Goal: Task Accomplishment & Management: Manage account settings

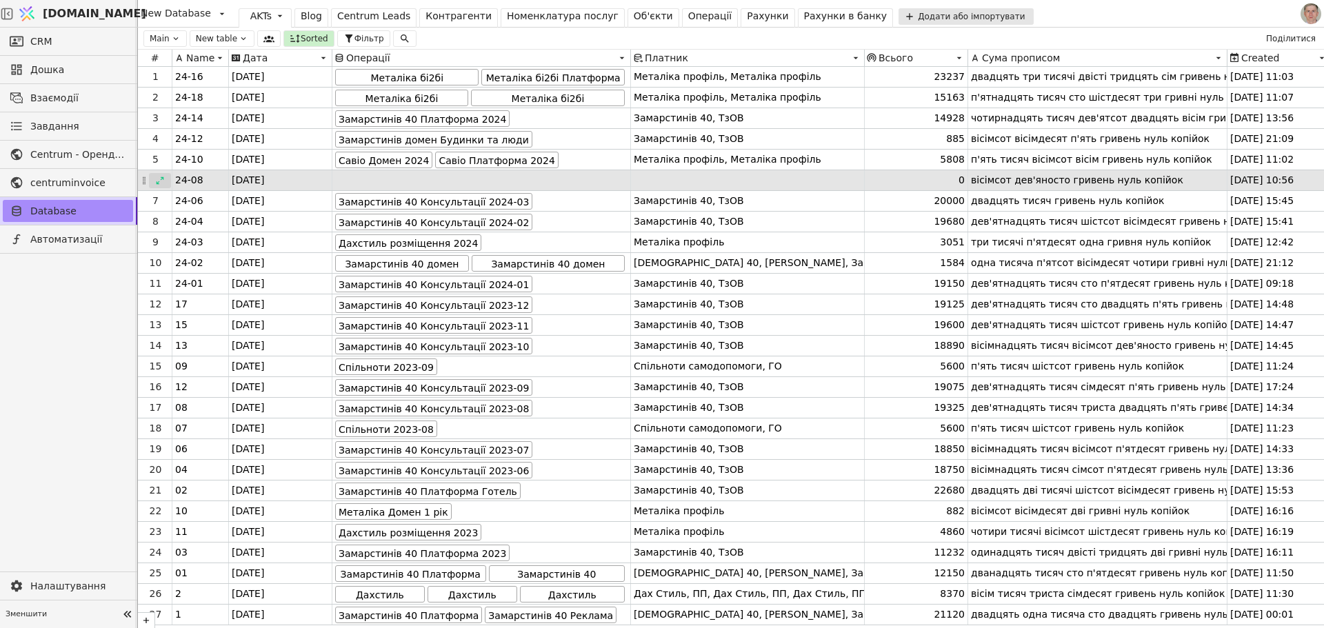
click at [160, 177] on icon at bounding box center [160, 181] width 10 height 10
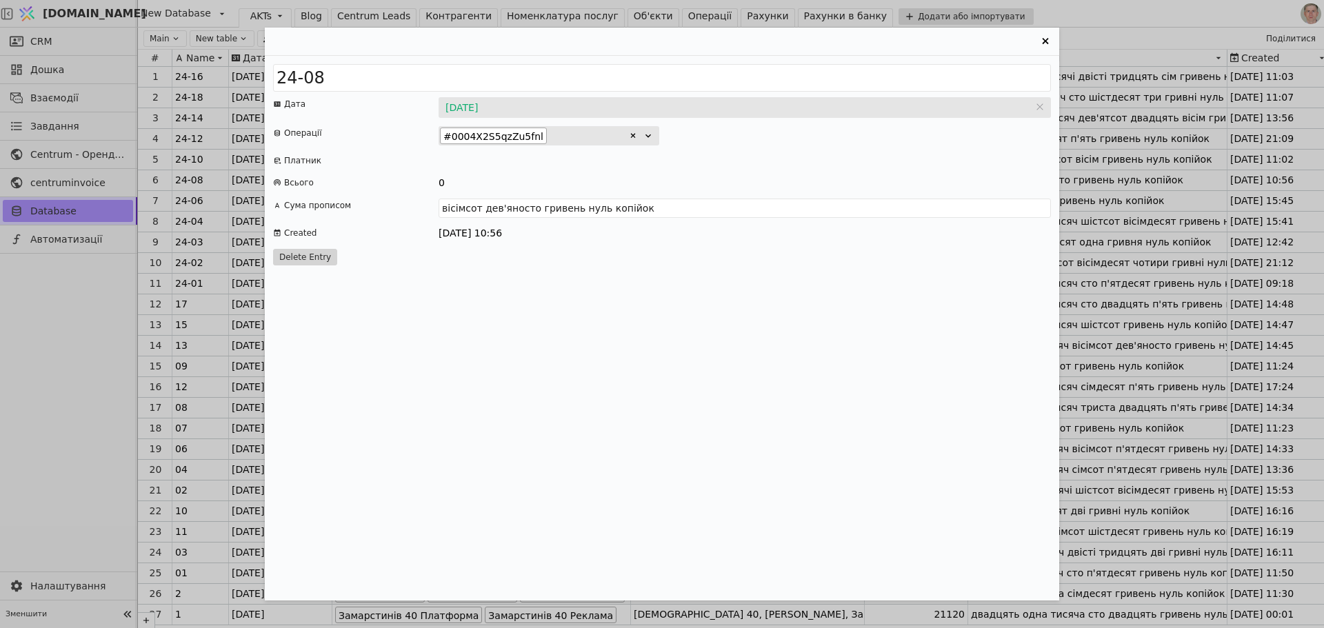
click at [1042, 37] on icon "Entry Card" at bounding box center [1046, 41] width 17 height 17
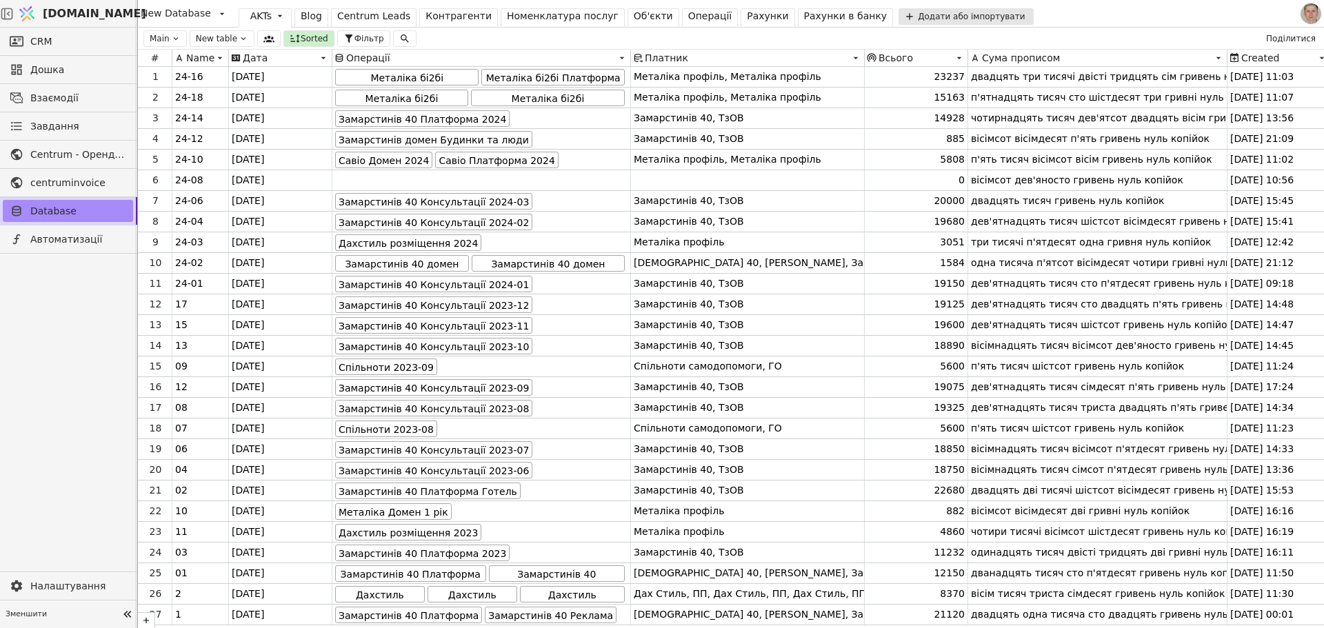
click at [688, 21] on div "Операції" at bounding box center [710, 16] width 44 height 14
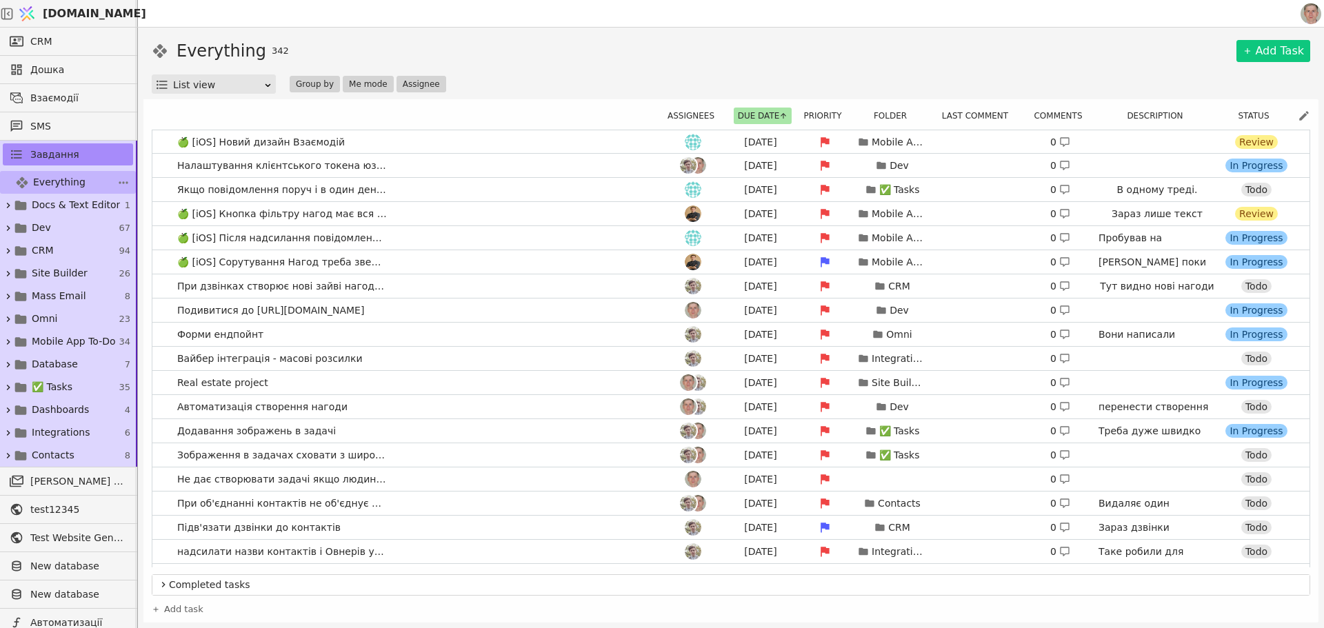
click at [50, 172] on link "Everything 342" at bounding box center [68, 182] width 136 height 23
click at [1049, 46] on div "Everything 342 Add Task" at bounding box center [731, 51] width 1159 height 25
click at [443, 146] on link "🍏 [iOS] Новий дизайн Взаємодій [DATE] Mobile App To-Do 0 Review" at bounding box center [731, 141] width 1158 height 23
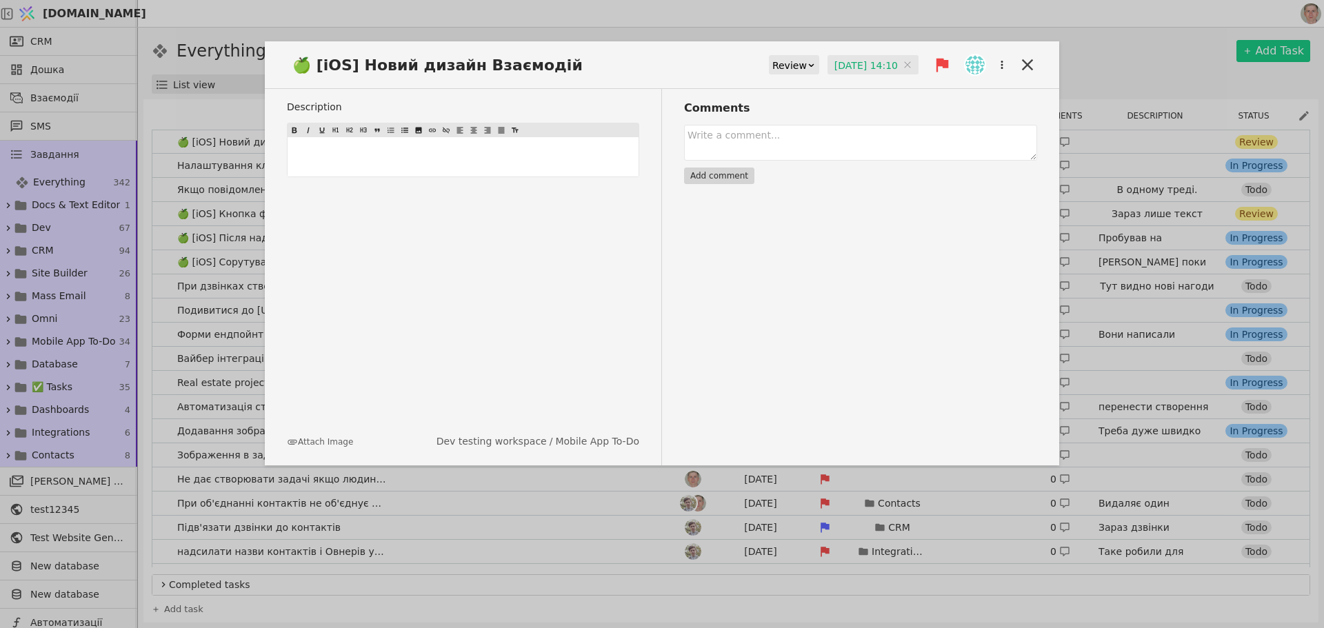
click at [853, 67] on input "[DATE] 14:10" at bounding box center [873, 65] width 91 height 21
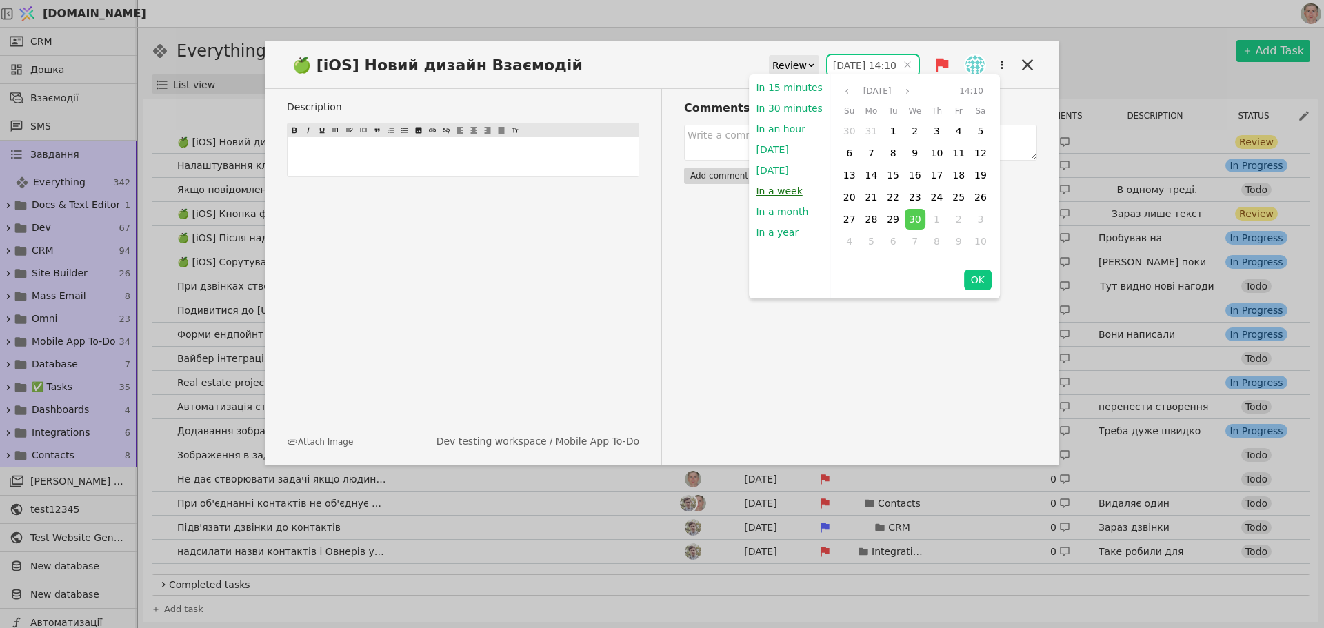
click at [792, 192] on button "In a week" at bounding box center [779, 191] width 60 height 21
type input "[DATE] 22:39"
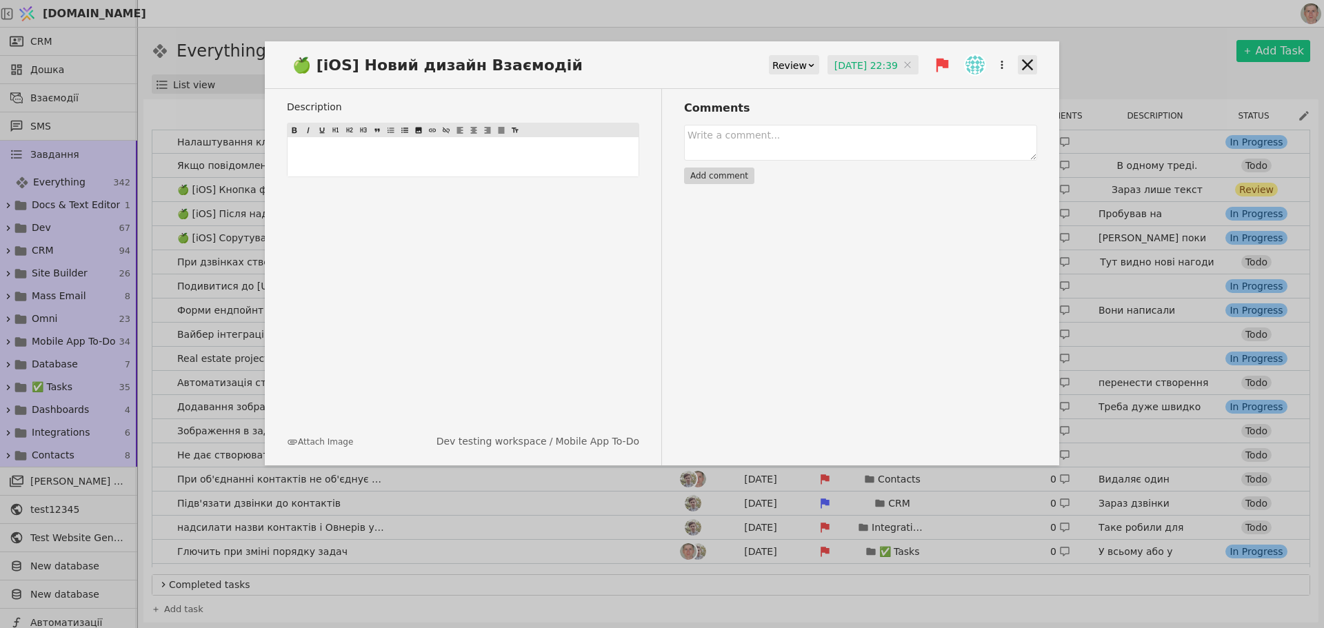
click at [1025, 59] on icon at bounding box center [1027, 64] width 19 height 19
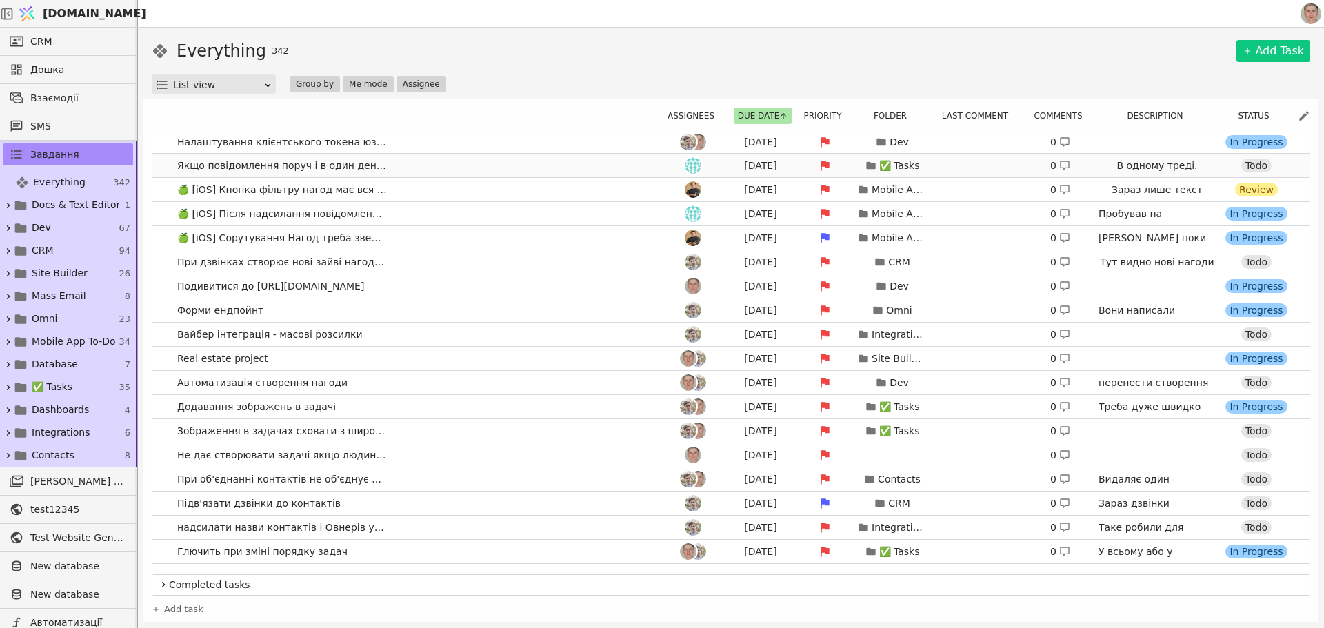
click at [443, 166] on link "Якщо повідомлення поруч і в один день то мають бути разом [DATE] ✅ Tasks 0 В од…" at bounding box center [731, 165] width 1158 height 23
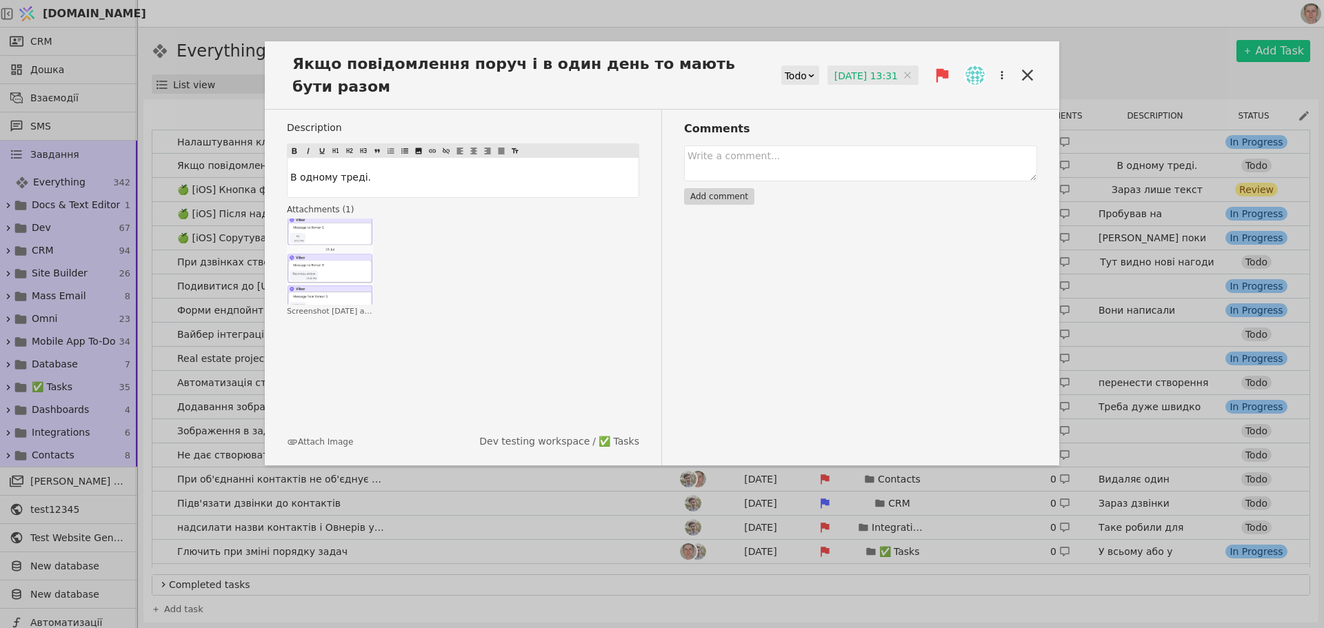
click at [982, 70] on img at bounding box center [975, 75] width 19 height 19
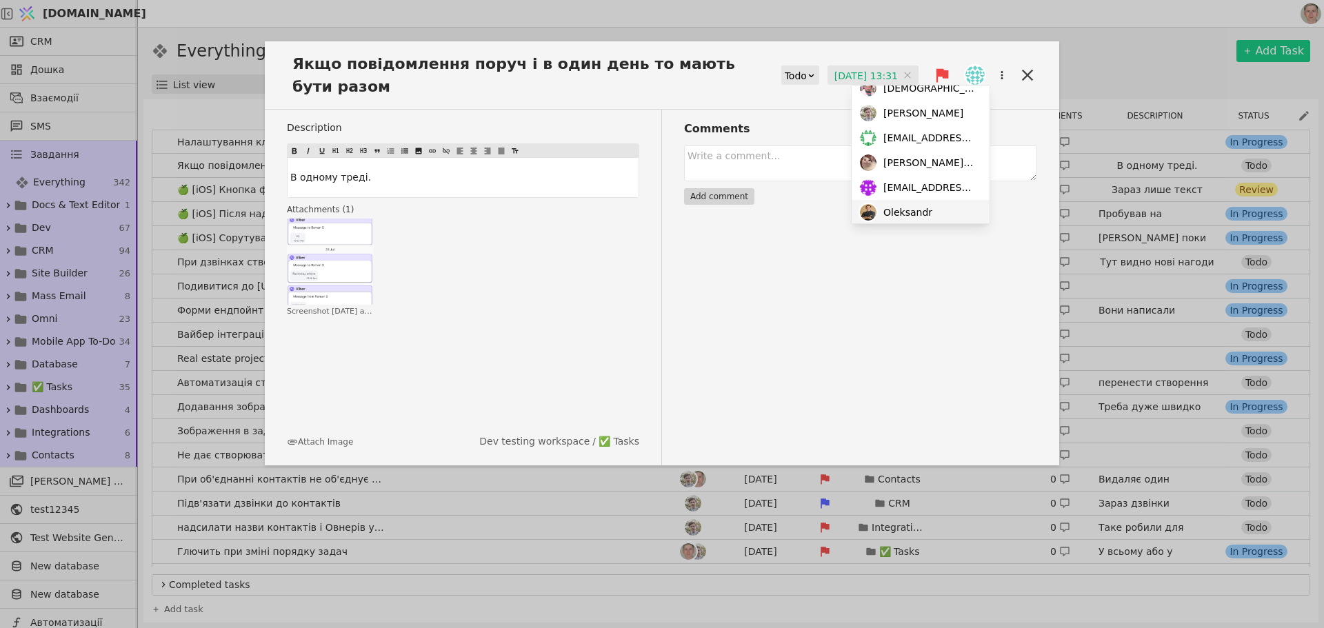
scroll to position [69, 0]
click at [866, 272] on div "Comments Add comment" at bounding box center [849, 288] width 375 height 356
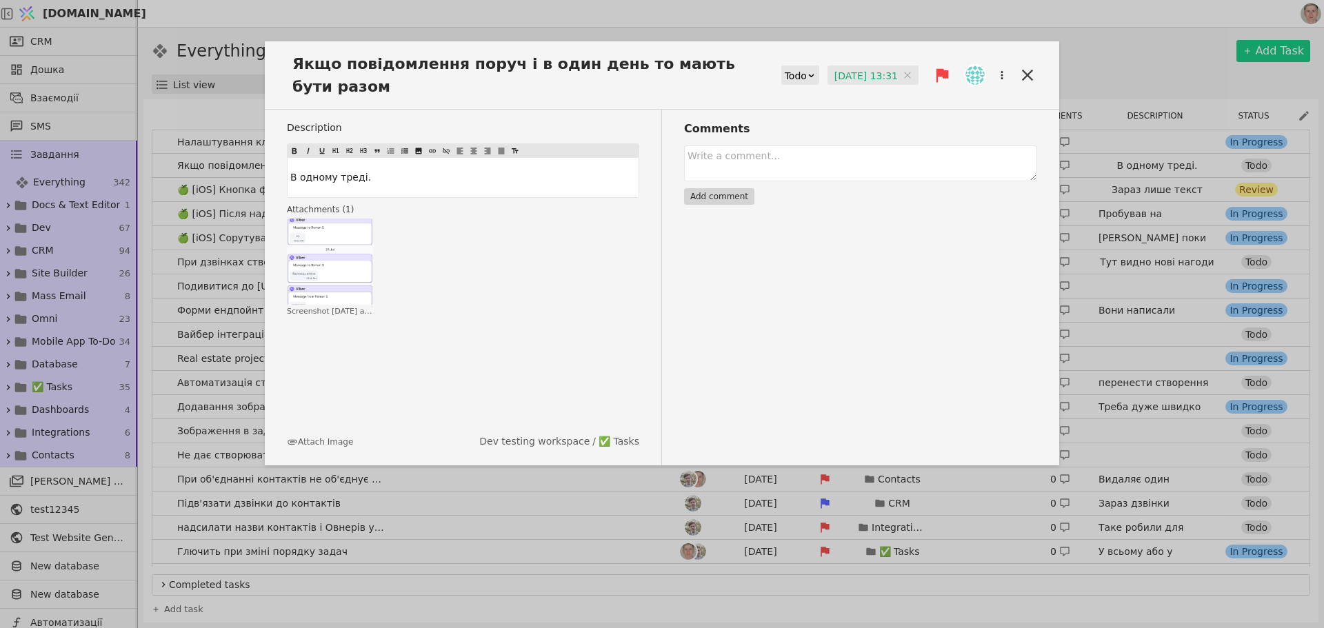
click at [861, 76] on input "[DATE] 13:31" at bounding box center [873, 76] width 91 height 21
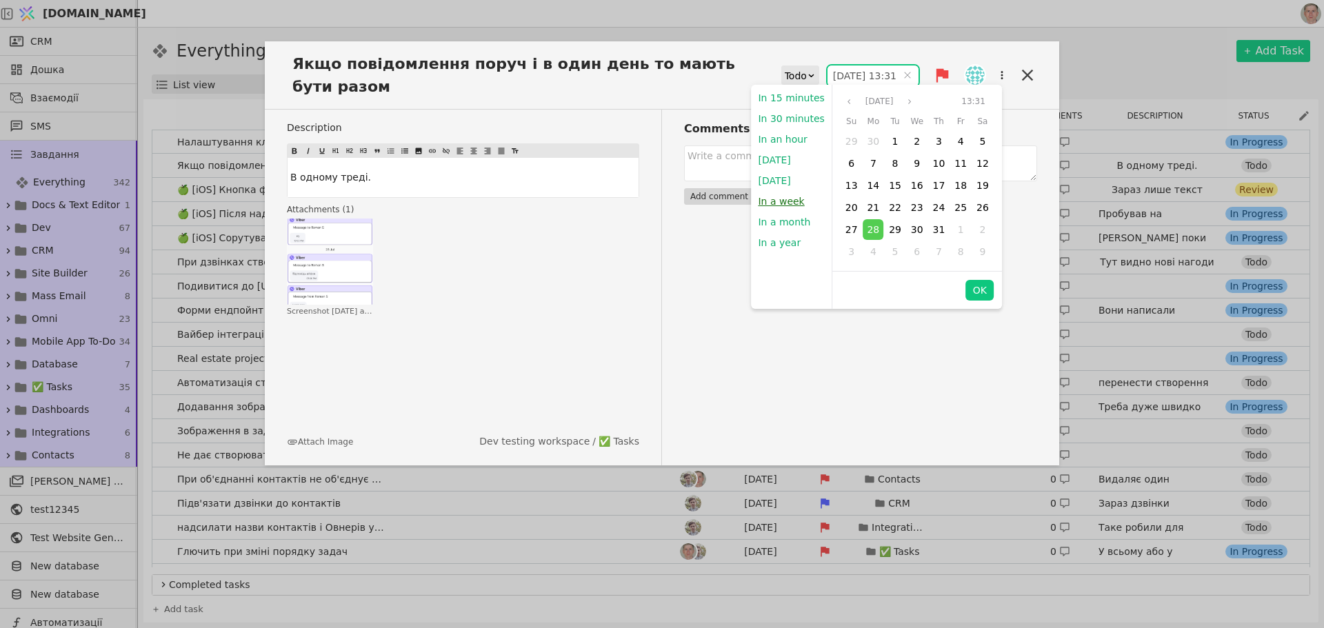
drag, startPoint x: 798, startPoint y: 200, endPoint x: 978, endPoint y: 162, distance: 184.0
click at [798, 200] on button "In a week" at bounding box center [781, 201] width 60 height 21
type input "[DATE] 22:39"
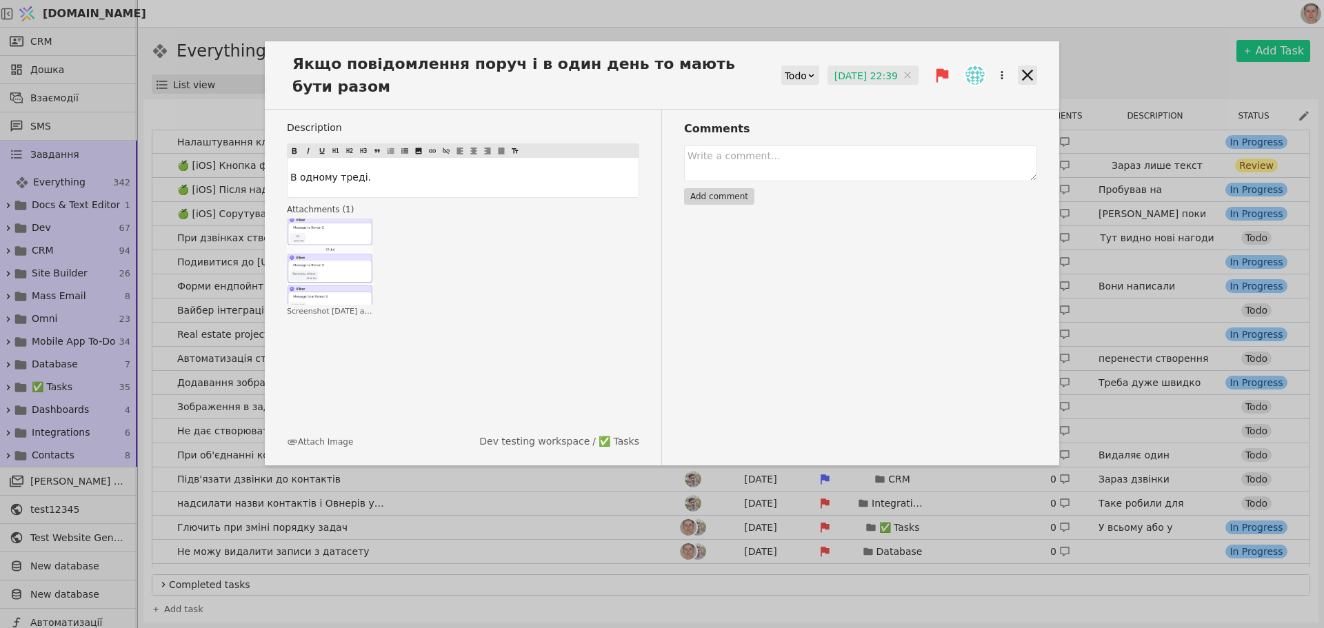
click at [1027, 72] on icon at bounding box center [1027, 75] width 19 height 19
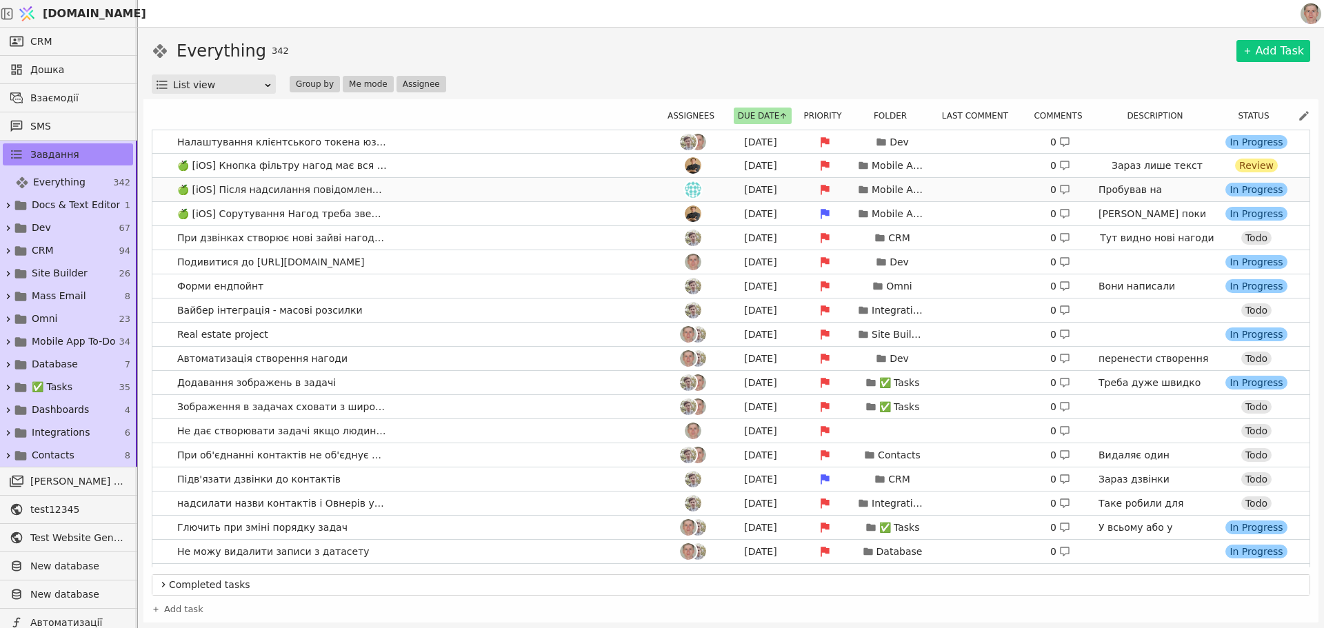
click at [517, 187] on link "🍏 [iOS] Після надсилання повідомлення його не видно [DATE] Mobile App To-Do 0 П…" at bounding box center [731, 189] width 1158 height 23
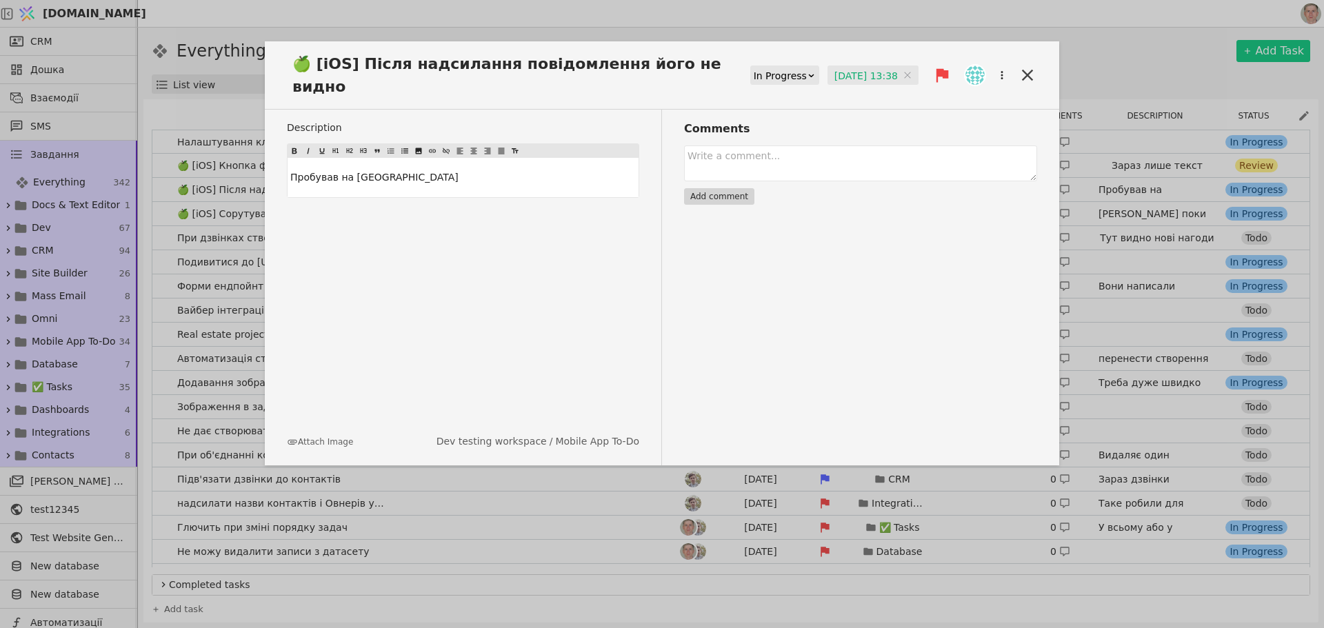
click at [839, 71] on input "[DATE] 13:38" at bounding box center [873, 76] width 91 height 21
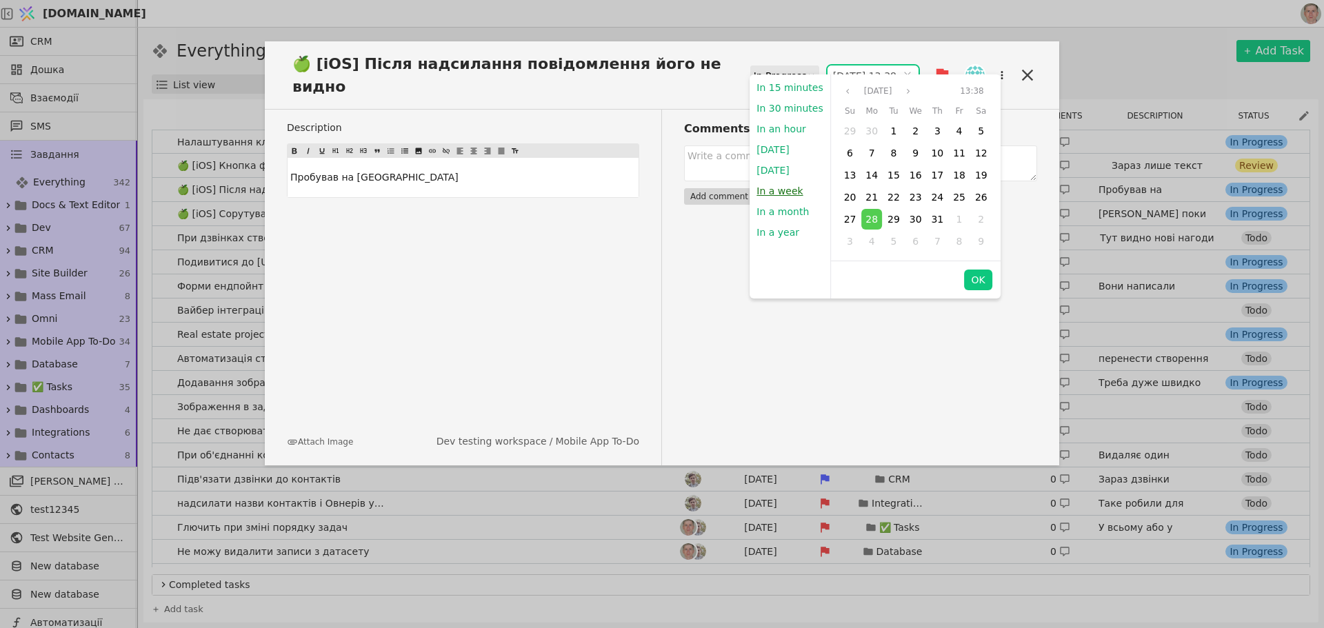
click at [773, 187] on button "In a week" at bounding box center [780, 191] width 60 height 21
type input "[DATE] 22:40"
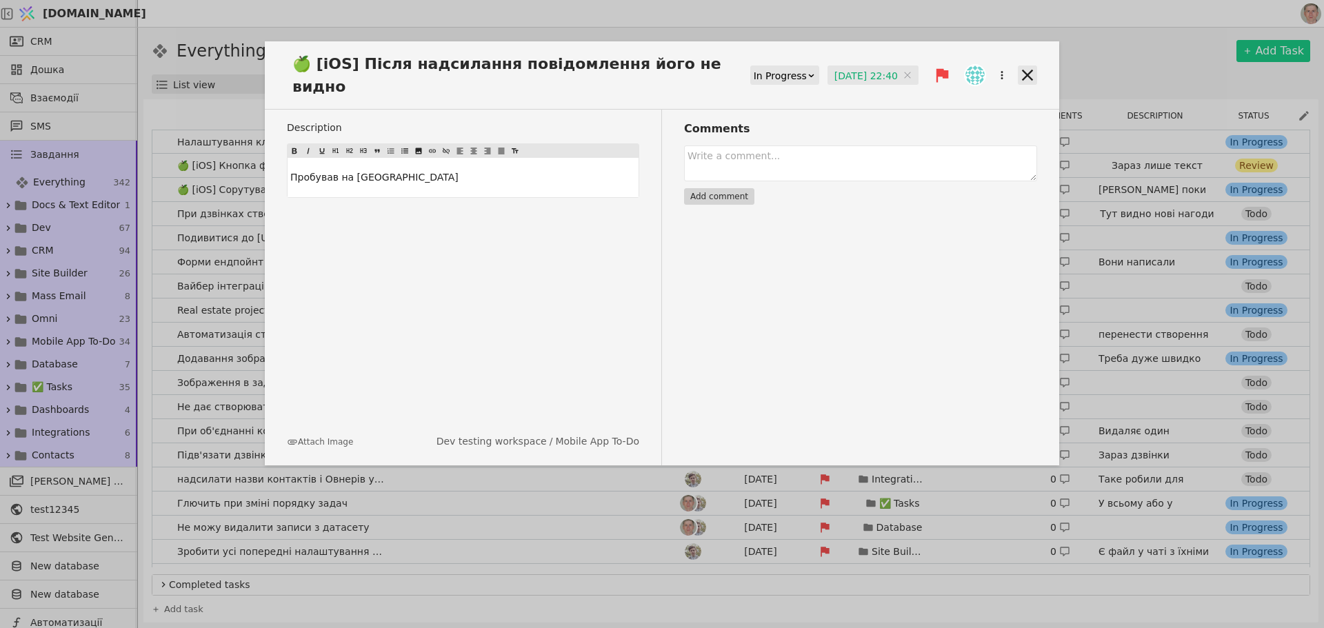
click at [1036, 66] on icon at bounding box center [1027, 75] width 19 height 19
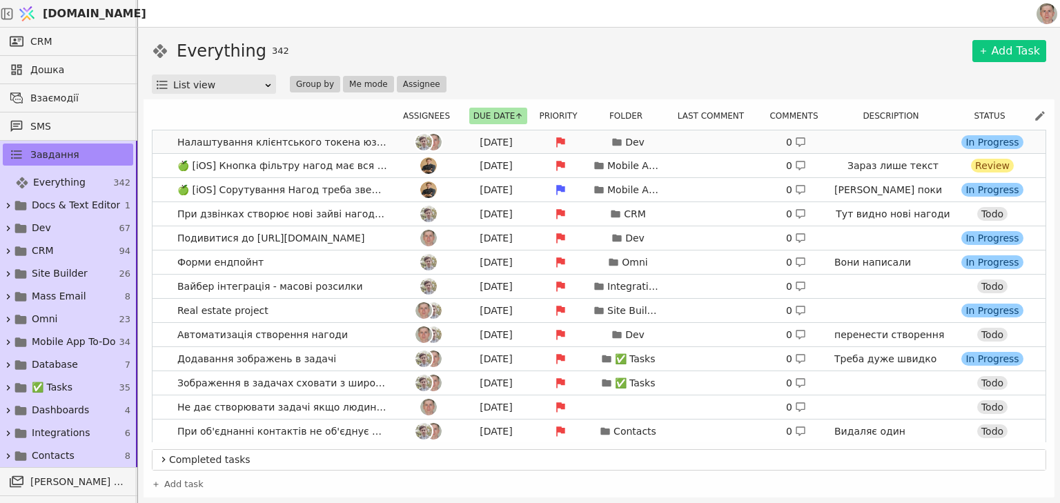
click at [397, 136] on div at bounding box center [428, 142] width 62 height 17
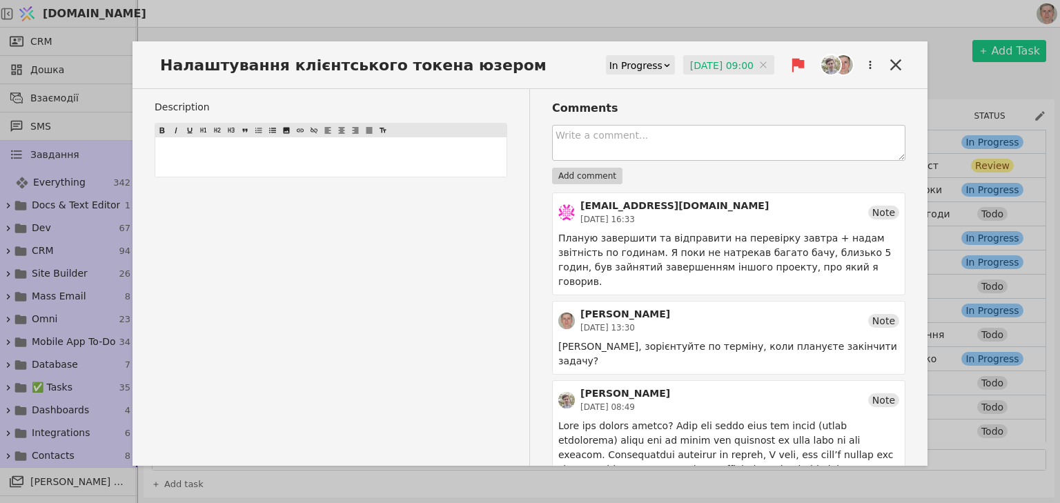
click at [632, 139] on textarea at bounding box center [728, 143] width 353 height 36
drag, startPoint x: 891, startPoint y: 60, endPoint x: 873, endPoint y: 63, distance: 18.1
click at [891, 60] on icon at bounding box center [895, 64] width 11 height 11
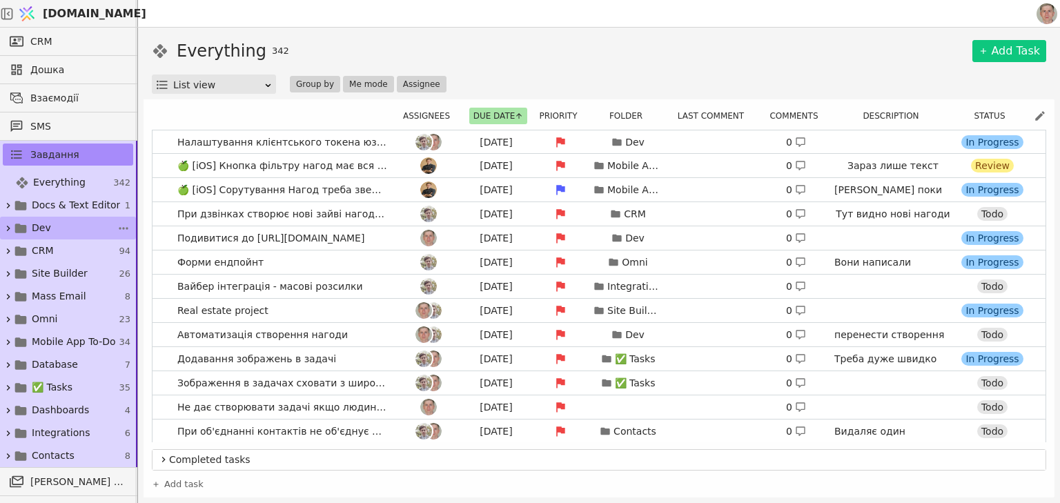
click at [76, 230] on link "Dev 67" at bounding box center [68, 228] width 136 height 23
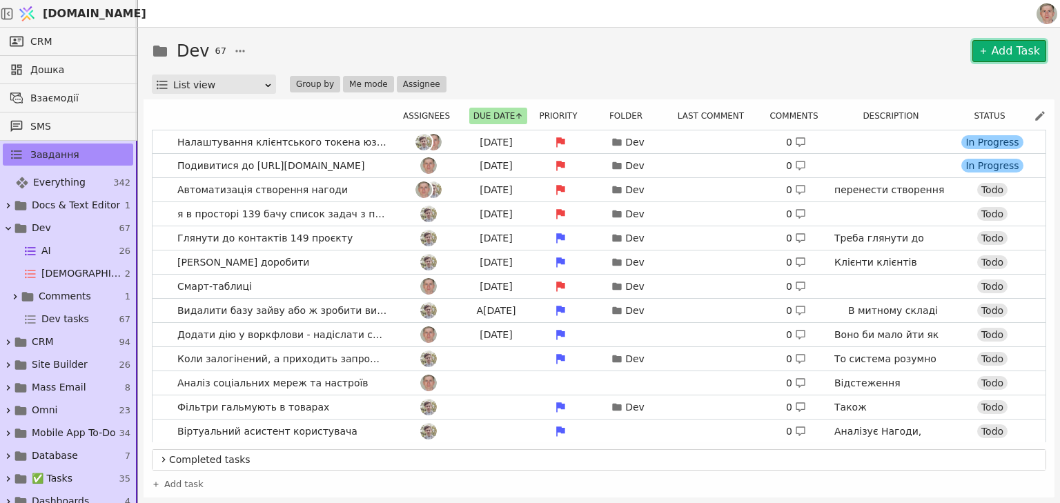
click at [1009, 50] on link "Add Task" at bounding box center [1009, 51] width 74 height 22
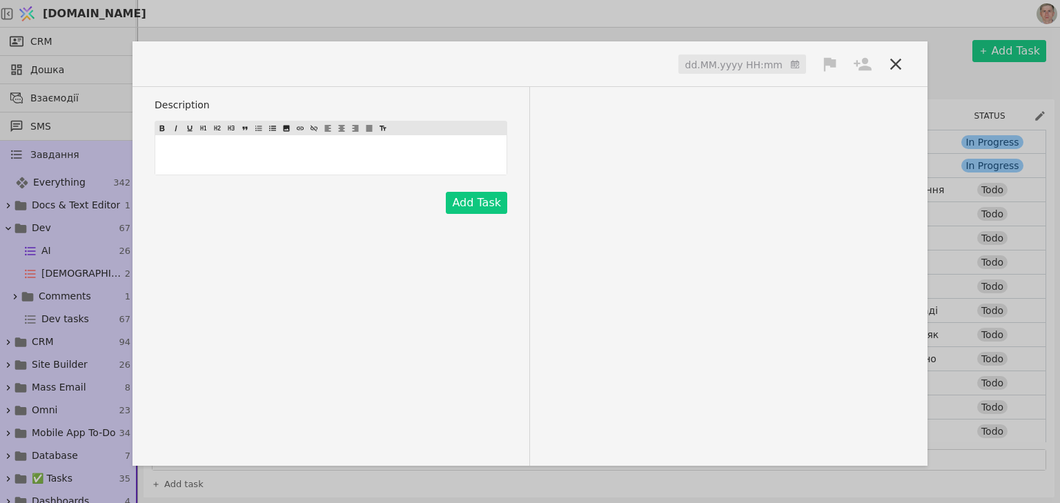
click at [197, 66] on span at bounding box center [196, 63] width 83 height 23
click at [276, 155] on p "﻿" at bounding box center [331, 155] width 346 height 14
click at [350, 61] on span "[URL][DOMAIN_NAME]" at bounding box center [259, 63] width 209 height 23
click at [349, 61] on span "[URL][DOMAIN_NAME]" at bounding box center [259, 63] width 209 height 23
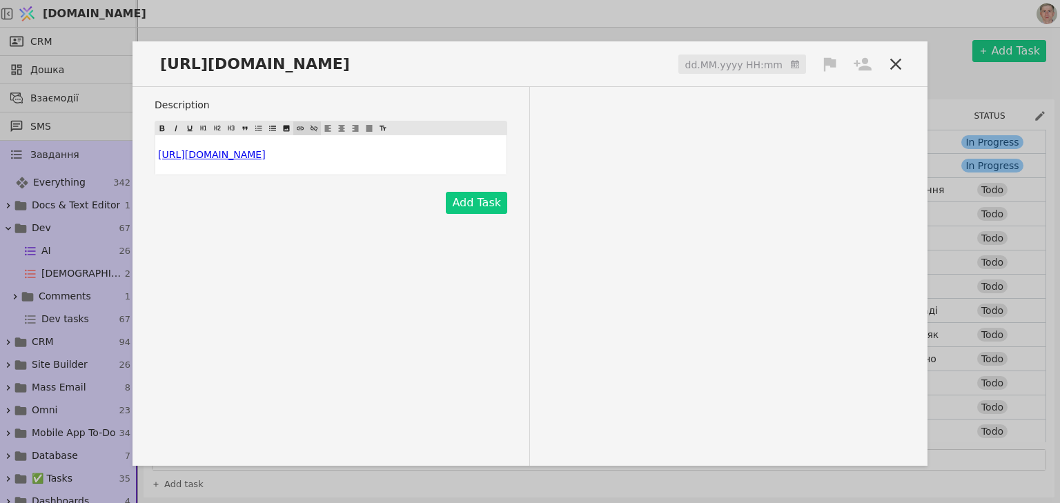
click at [349, 61] on span "[URL][DOMAIN_NAME]" at bounding box center [259, 63] width 209 height 23
click at [829, 63] on icon at bounding box center [830, 64] width 12 height 14
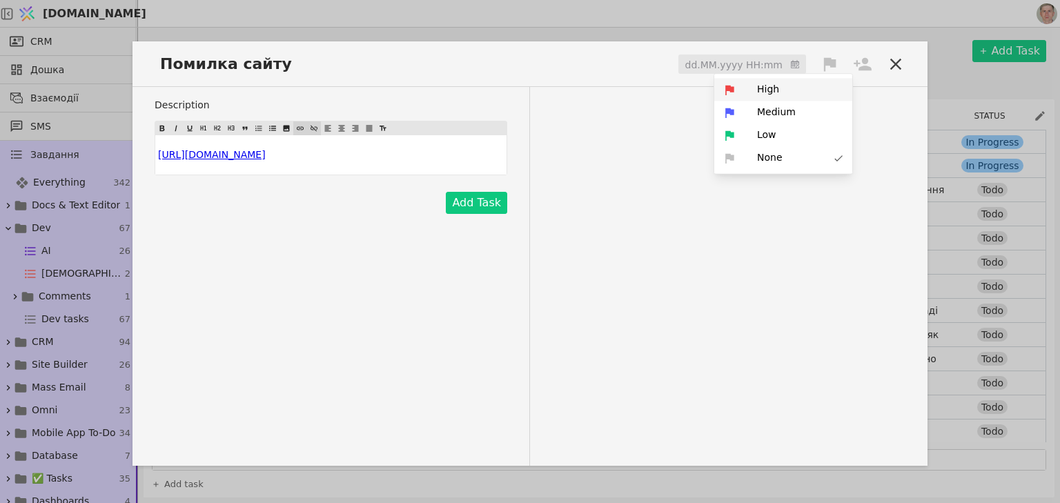
click at [808, 89] on div "High" at bounding box center [783, 89] width 138 height 23
click at [860, 61] on icon at bounding box center [862, 63] width 19 height 19
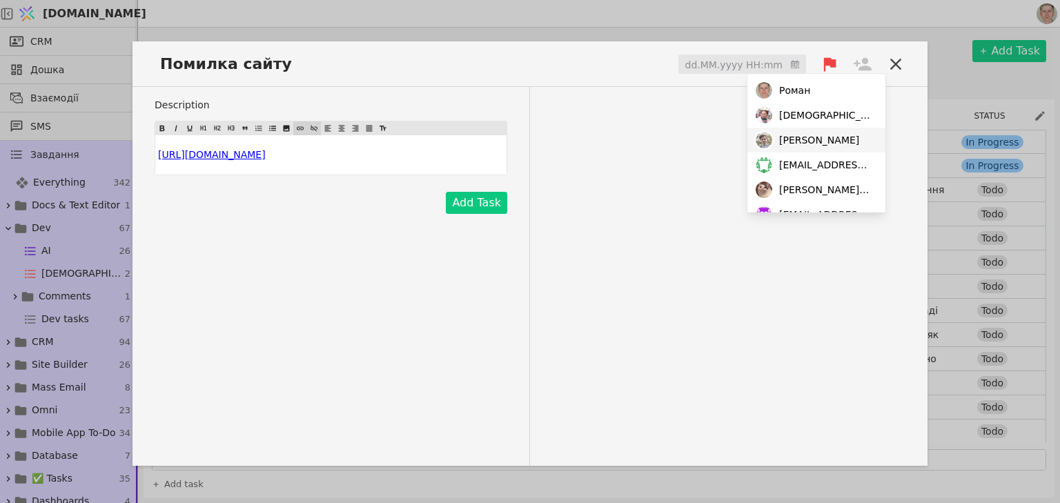
click at [819, 133] on div "[PERSON_NAME]" at bounding box center [816, 140] width 138 height 25
click at [775, 66] on input at bounding box center [742, 64] width 128 height 21
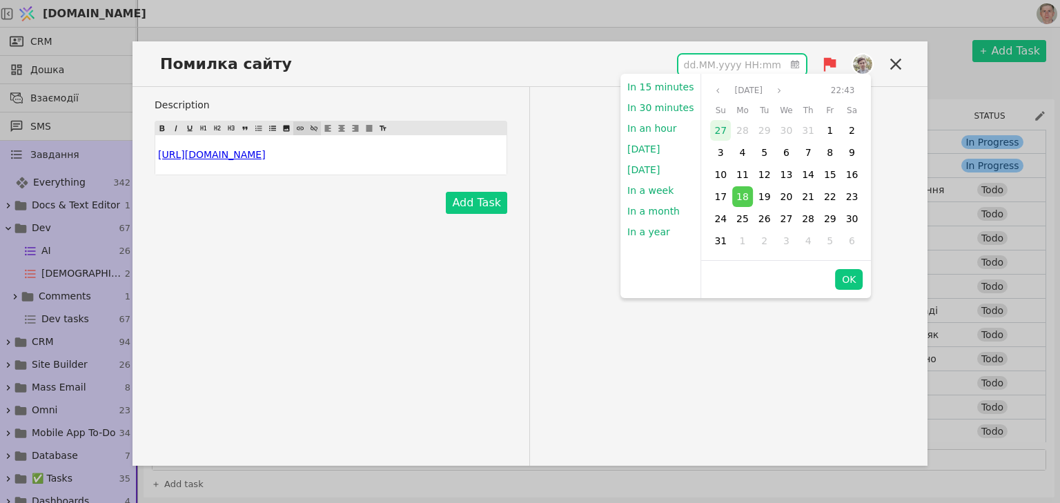
click at [714, 130] on span "27" at bounding box center [720, 130] width 12 height 11
click at [846, 277] on button "OK" at bounding box center [849, 279] width 28 height 21
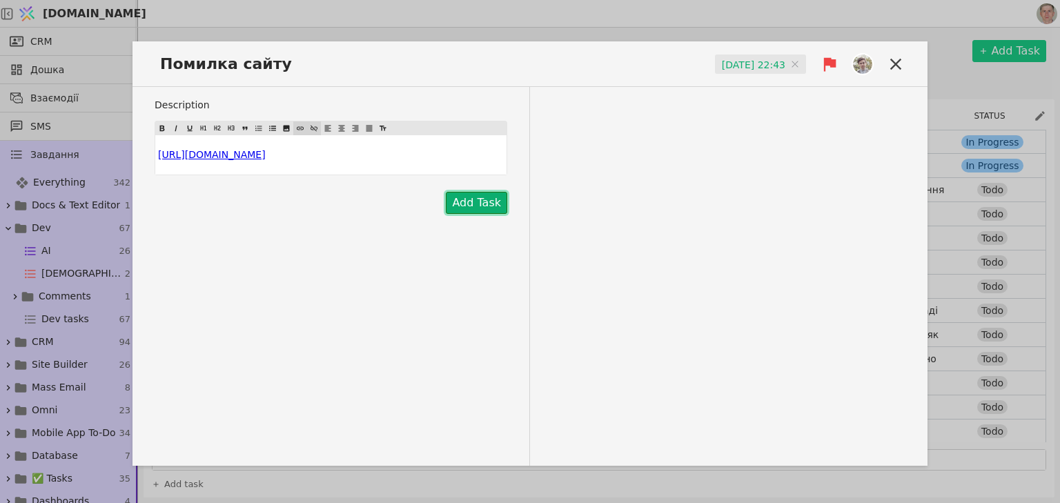
click at [474, 204] on button "Add Task" at bounding box center [476, 203] width 61 height 22
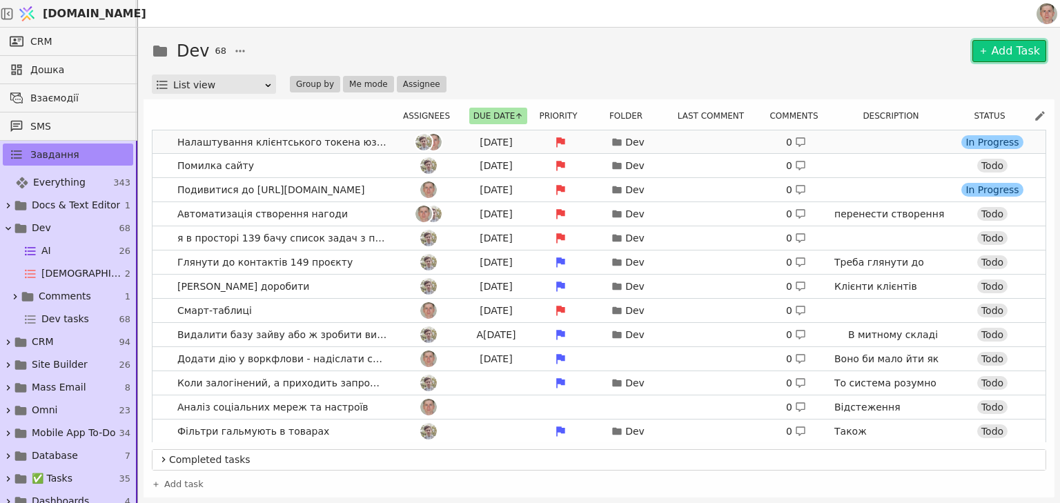
click at [157, 140] on link "Налаштування клієнтського токена юзером [DATE] Dev 0 In Progress" at bounding box center [598, 141] width 893 height 23
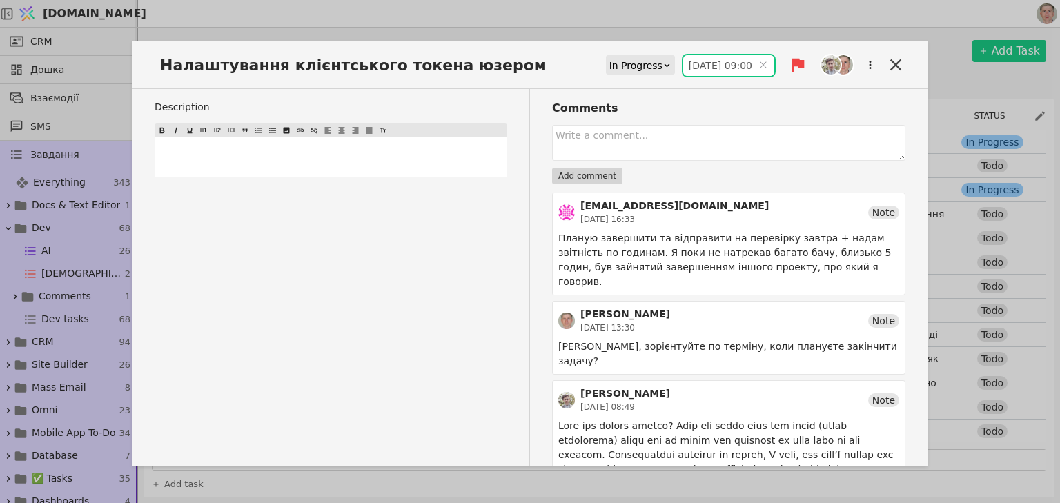
click at [693, 59] on input "[DATE] 09:00" at bounding box center [728, 65] width 91 height 21
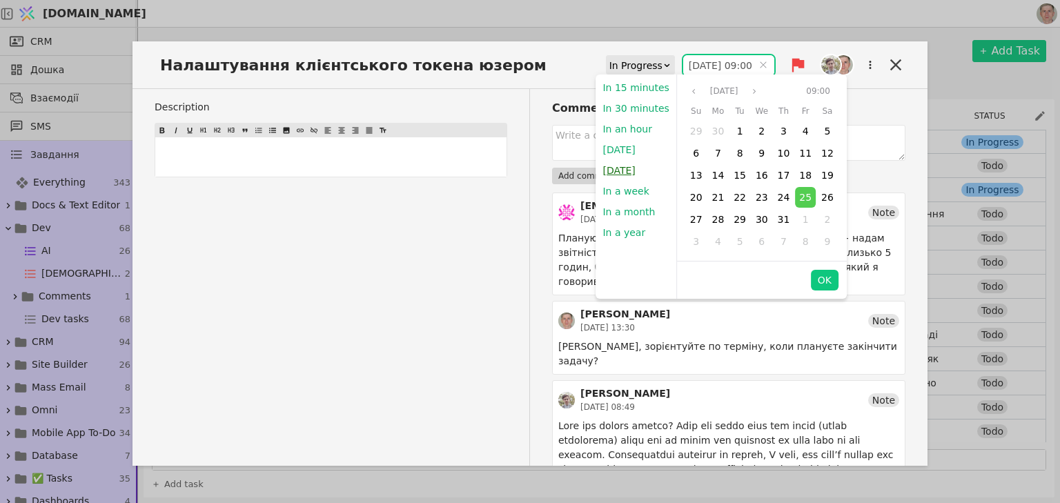
click at [633, 170] on button "[DATE]" at bounding box center [618, 170] width 46 height 21
type input "1[DATE]9:00"
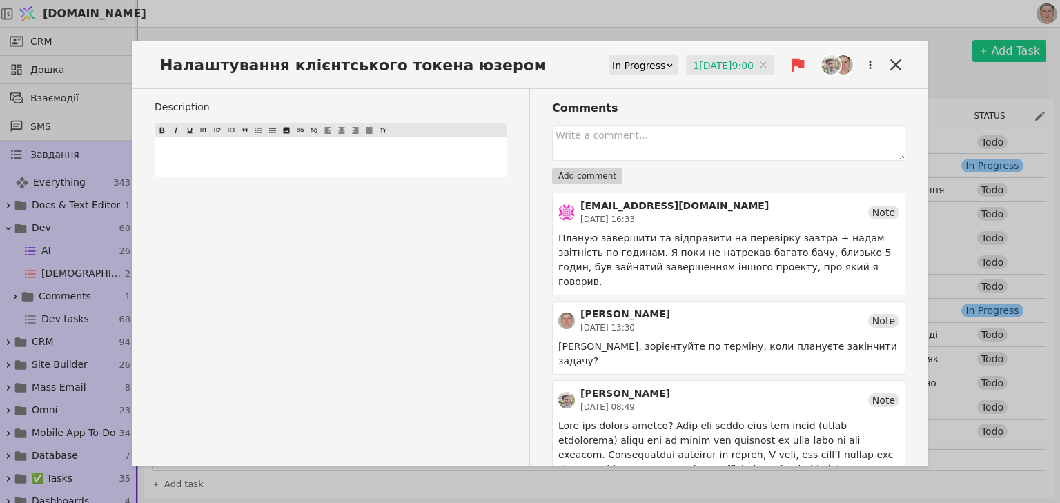
drag, startPoint x: 884, startPoint y: 62, endPoint x: 861, endPoint y: 63, distance: 23.5
click at [890, 61] on icon at bounding box center [895, 64] width 11 height 11
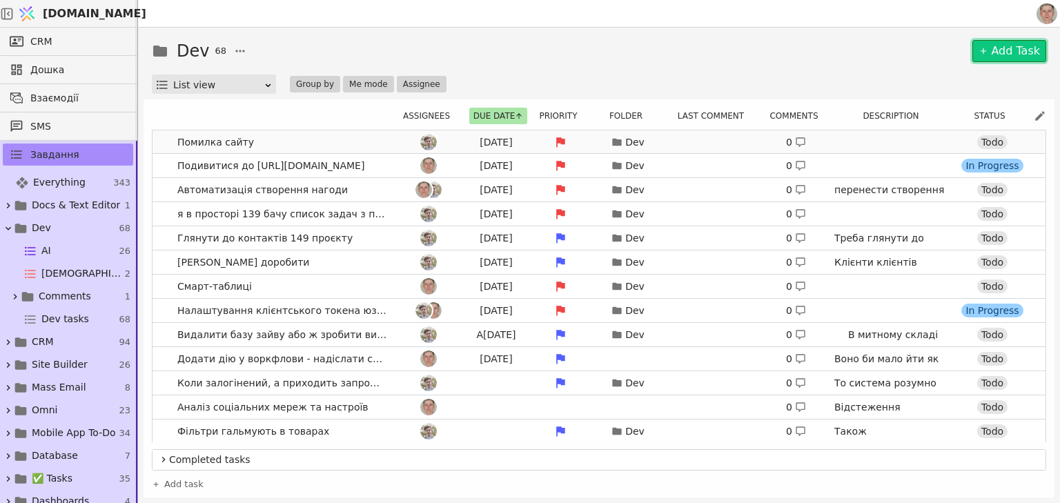
click at [286, 139] on link "Помилка сайту [DATE] Dev 0 [URL][DOMAIN_NAME] Todo" at bounding box center [598, 141] width 893 height 23
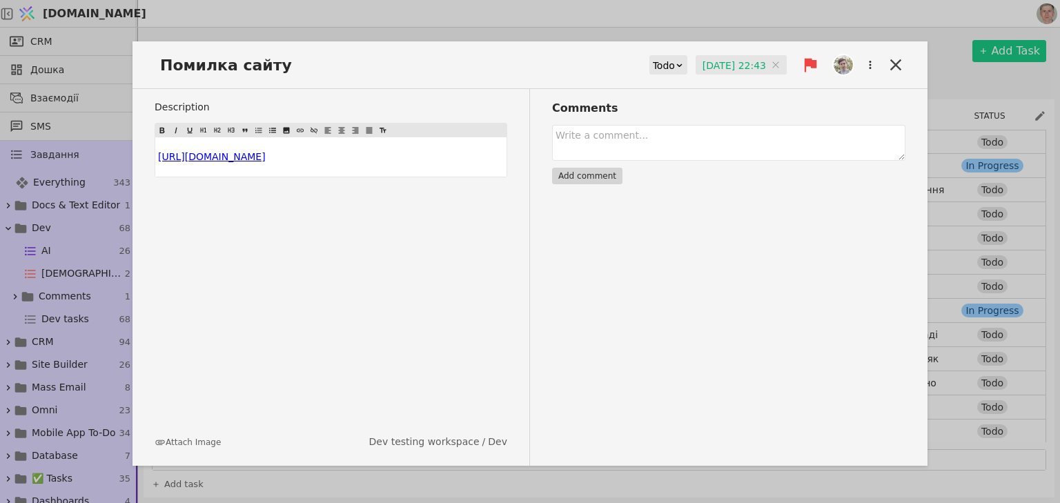
click at [704, 63] on input "[DATE] 22:43" at bounding box center [740, 65] width 91 height 21
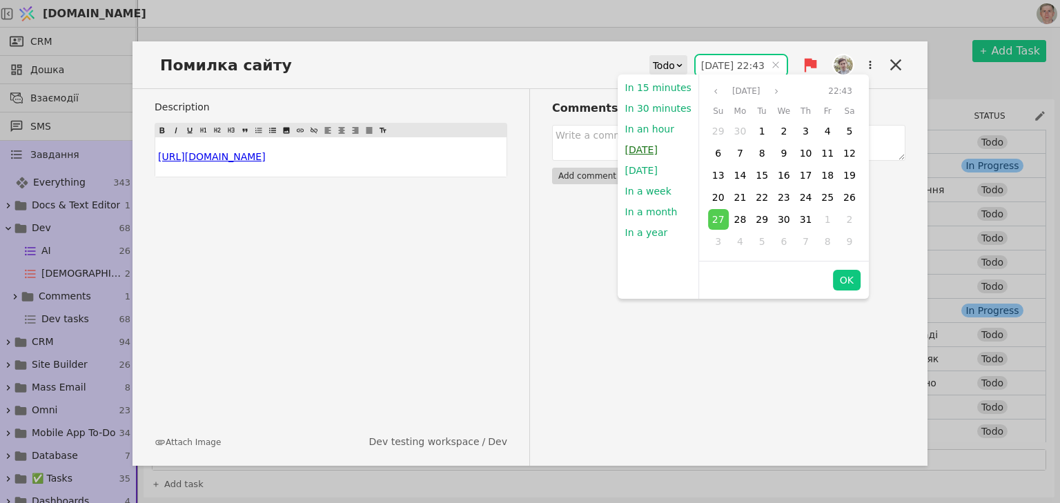
click at [642, 146] on button "[DATE]" at bounding box center [641, 149] width 46 height 21
type input "[DATE] 22:45"
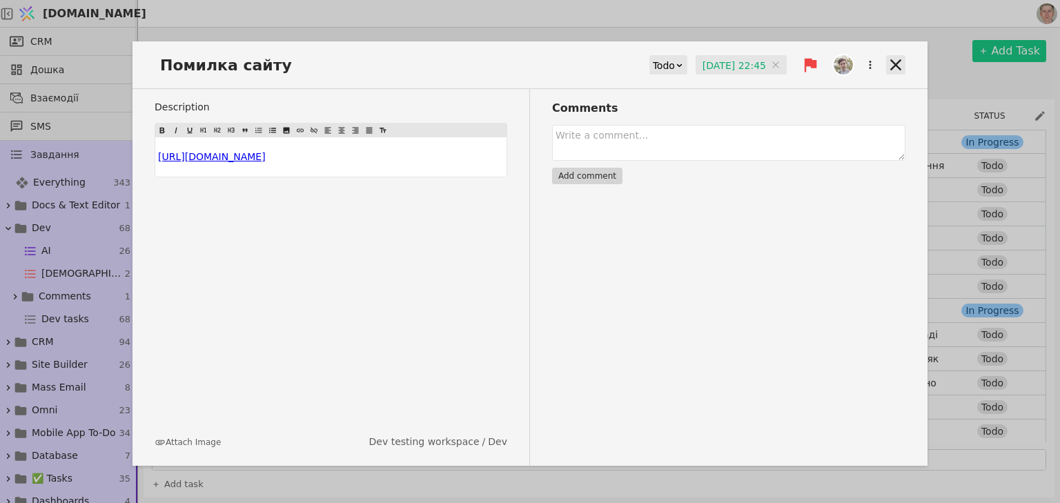
click at [897, 61] on icon at bounding box center [895, 64] width 19 height 19
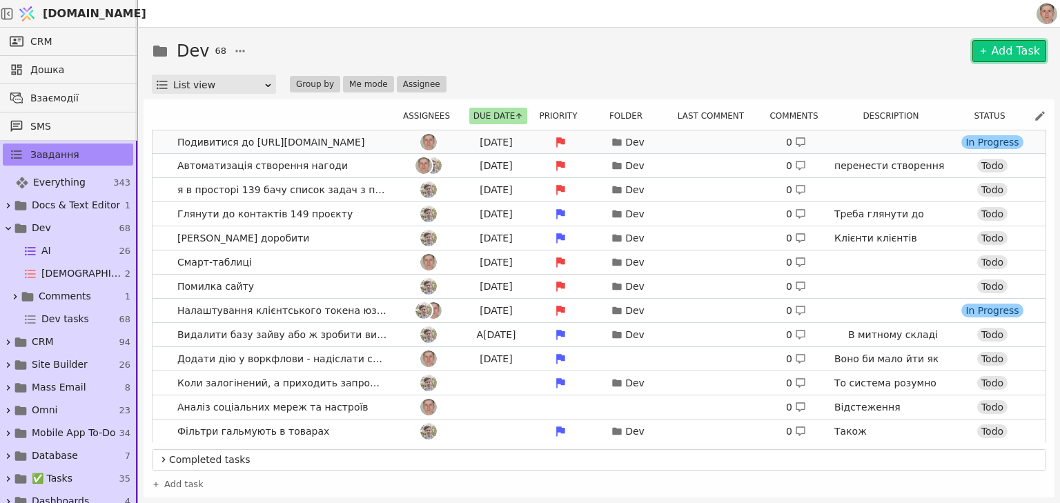
click at [373, 138] on link "Подивитися до [URL][DOMAIN_NAME] [DATE] Dev 0 In Progress" at bounding box center [598, 141] width 893 height 23
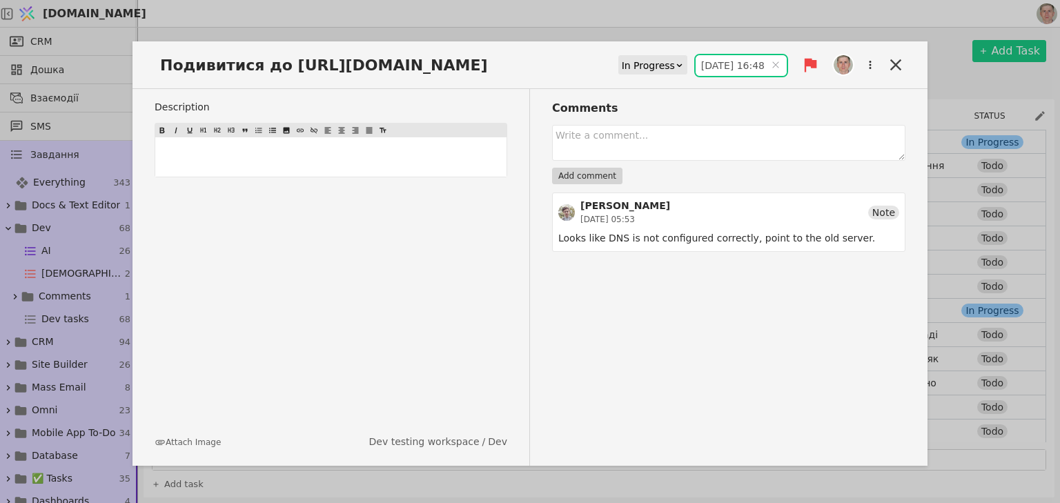
click at [712, 65] on input "[DATE] 16:48" at bounding box center [740, 65] width 91 height 21
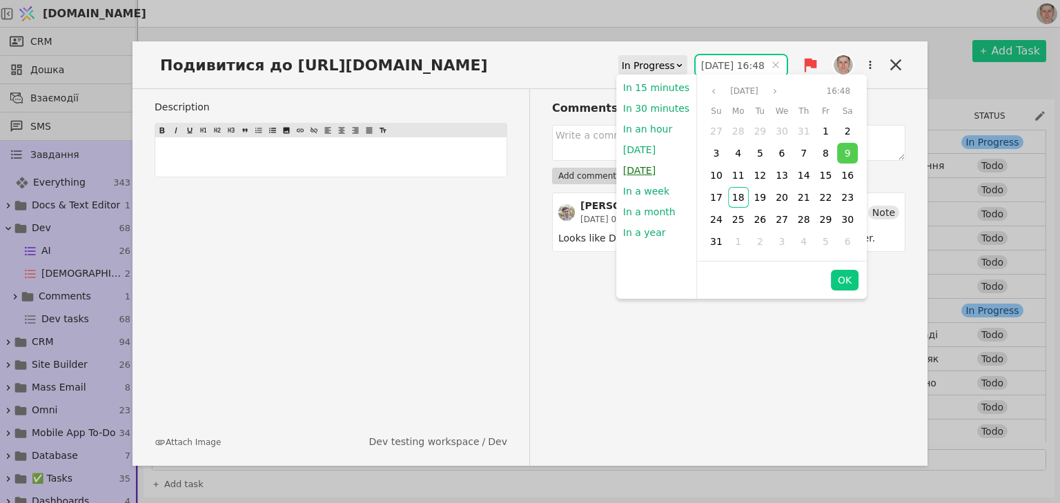
click at [651, 169] on button "[DATE]" at bounding box center [639, 170] width 46 height 21
type input "1[DATE]9:00"
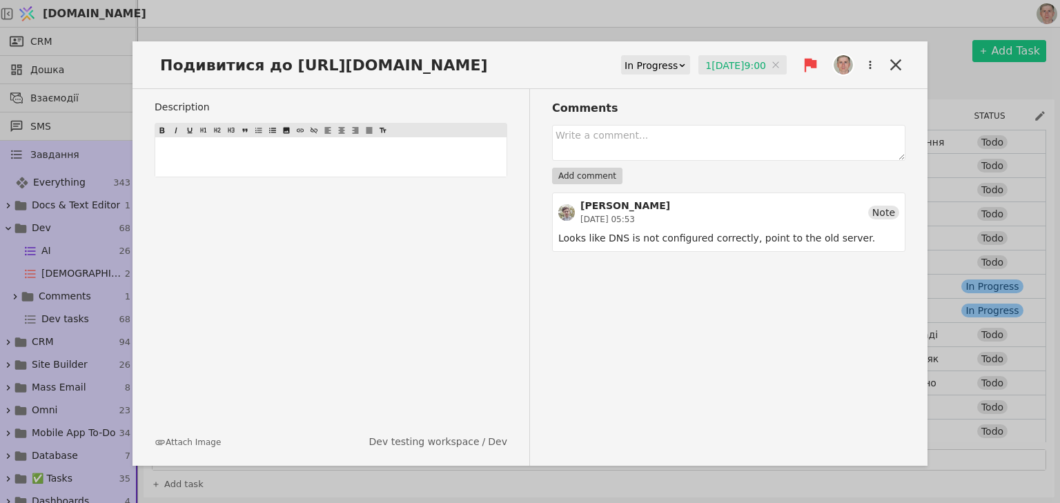
click at [882, 62] on div at bounding box center [870, 64] width 25 height 25
drag, startPoint x: 897, startPoint y: 63, endPoint x: 875, endPoint y: 62, distance: 22.8
click at [897, 62] on icon at bounding box center [895, 64] width 11 height 11
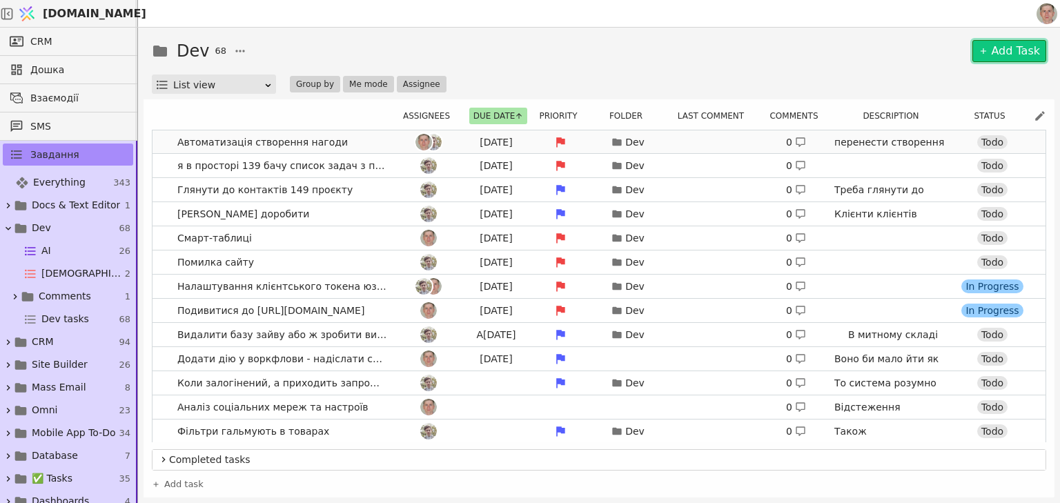
click at [375, 139] on link "Автоматизація створення нагоди [DATE] Dev 0 перенести створення при дзвінку дод…" at bounding box center [598, 141] width 893 height 23
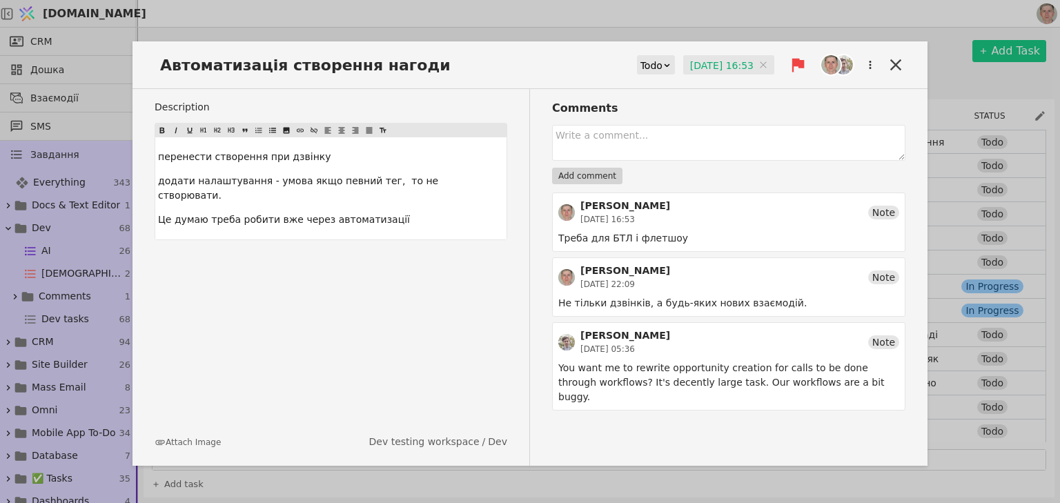
click at [698, 56] on input "[DATE] 16:53" at bounding box center [728, 65] width 91 height 21
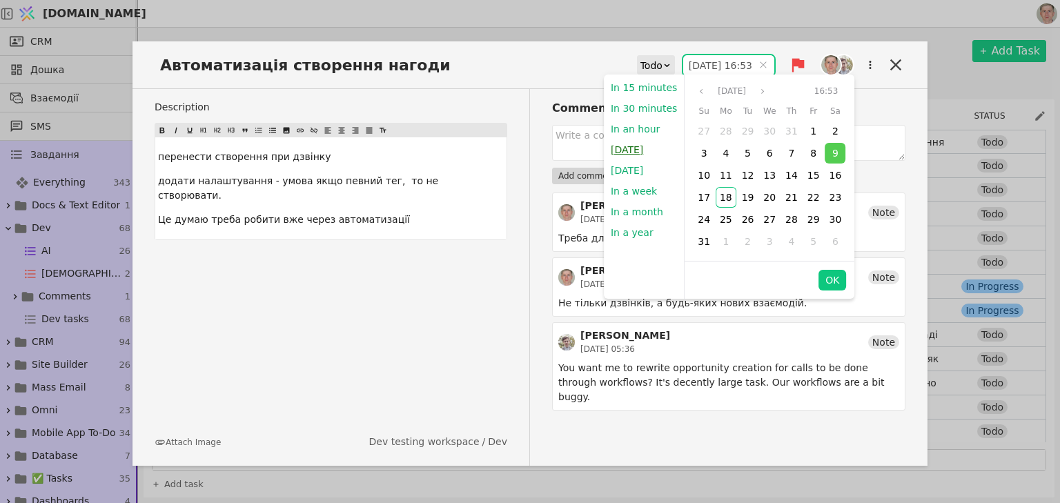
click at [637, 149] on button "[DATE]" at bounding box center [627, 149] width 46 height 21
type input "[DATE] 22:45"
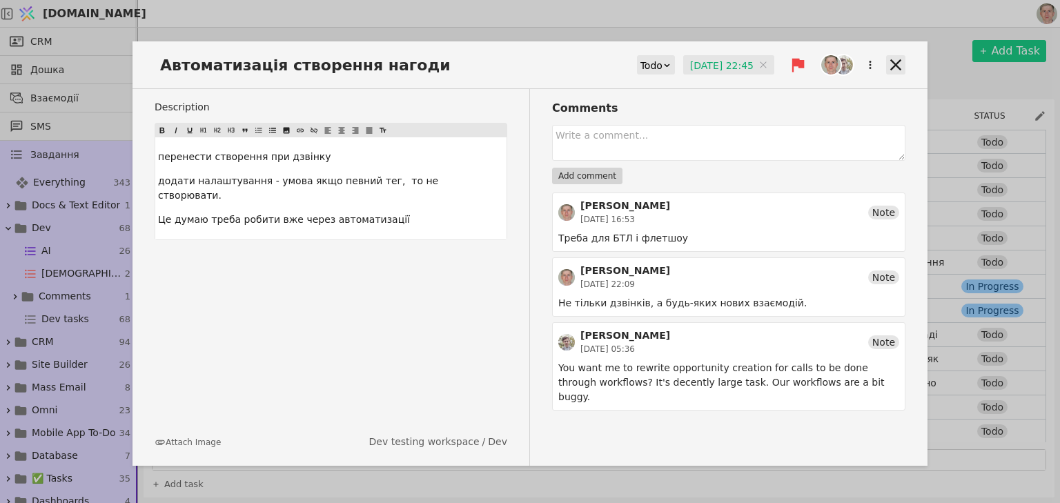
click at [886, 65] on icon at bounding box center [895, 64] width 19 height 19
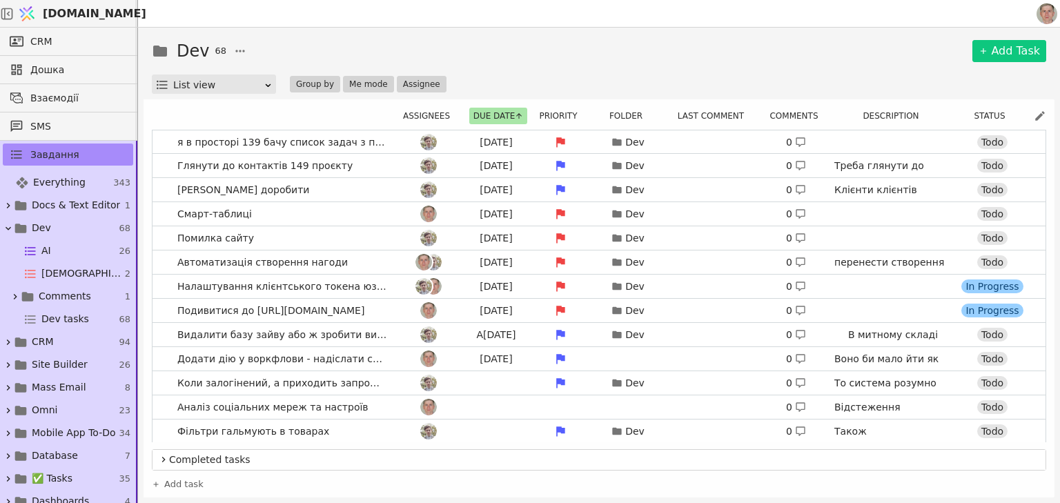
click at [900, 63] on div "Dev 68 Add Task" at bounding box center [599, 51] width 894 height 25
click at [340, 210] on link "Смарт-таблиці [DATE] Dev 0 Todo" at bounding box center [598, 213] width 893 height 23
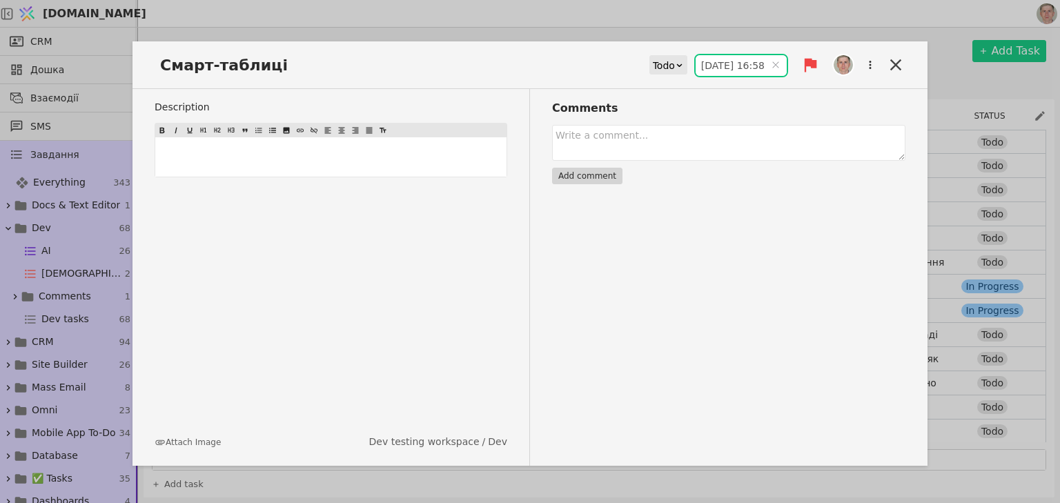
click at [717, 61] on input "[DATE] 16:58" at bounding box center [740, 65] width 91 height 21
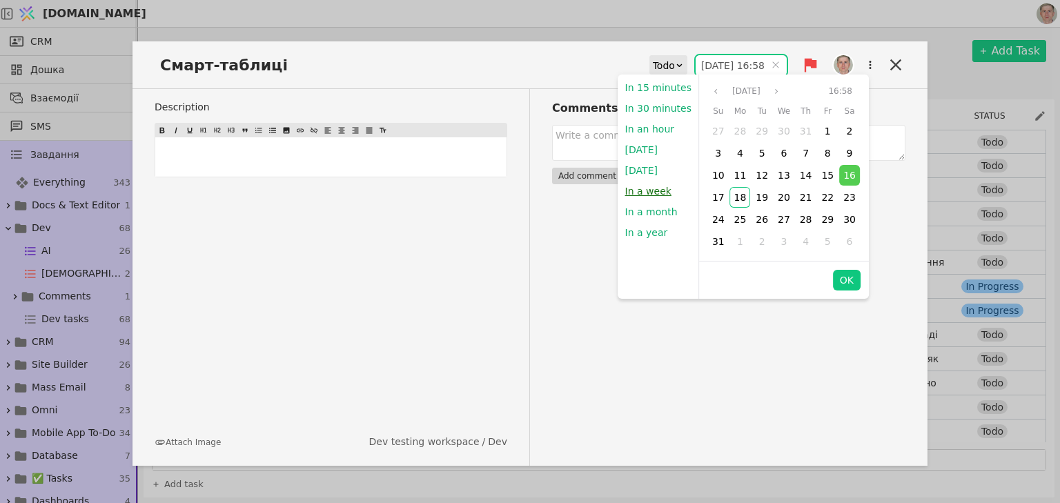
click at [650, 191] on button "In a week" at bounding box center [648, 191] width 60 height 21
type input "[DATE] 22:45"
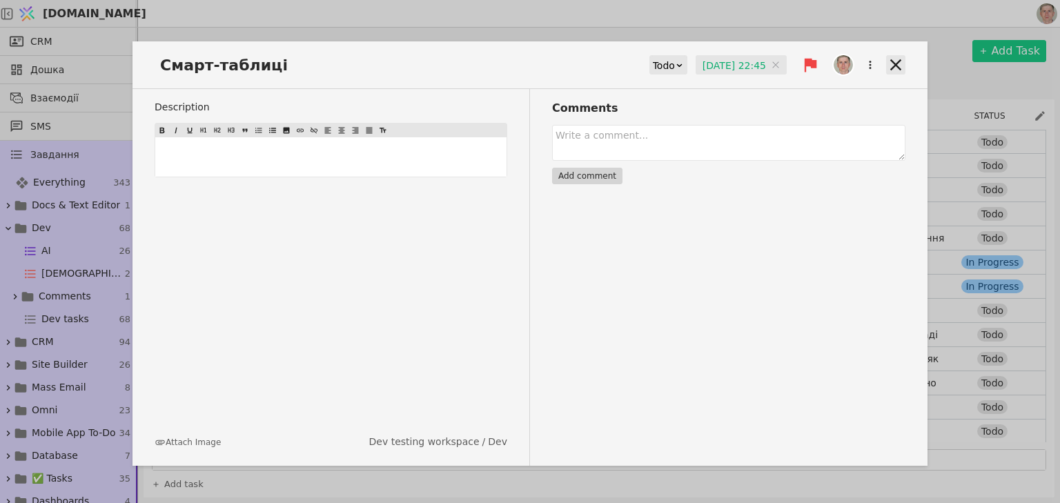
click at [895, 64] on icon at bounding box center [895, 64] width 11 height 11
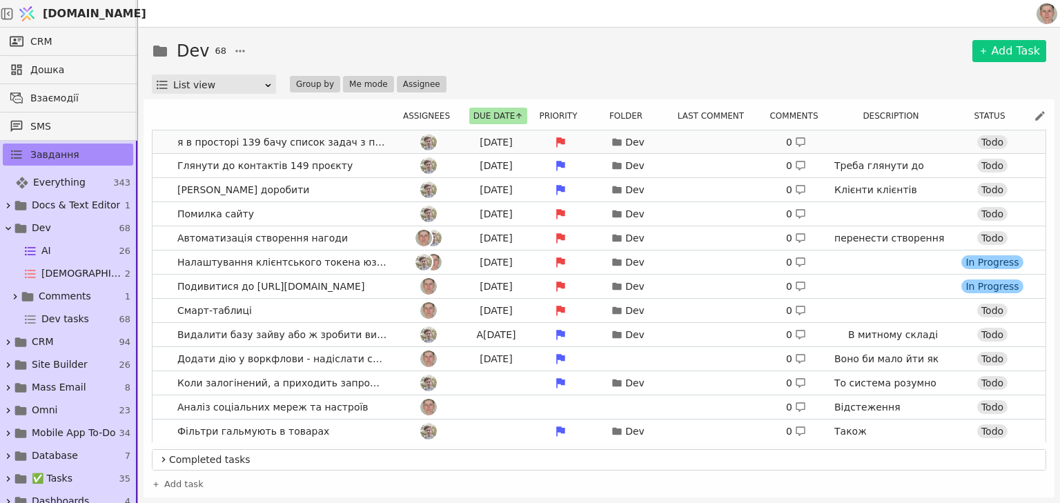
click at [387, 141] on span "я в просторі 139 бачу список задач з простору ЗД" at bounding box center [282, 142] width 221 height 20
click at [386, 143] on span "я в просторі 139 бачу список задач з простору ЗД" at bounding box center [282, 142] width 221 height 20
click at [397, 141] on div at bounding box center [428, 142] width 62 height 17
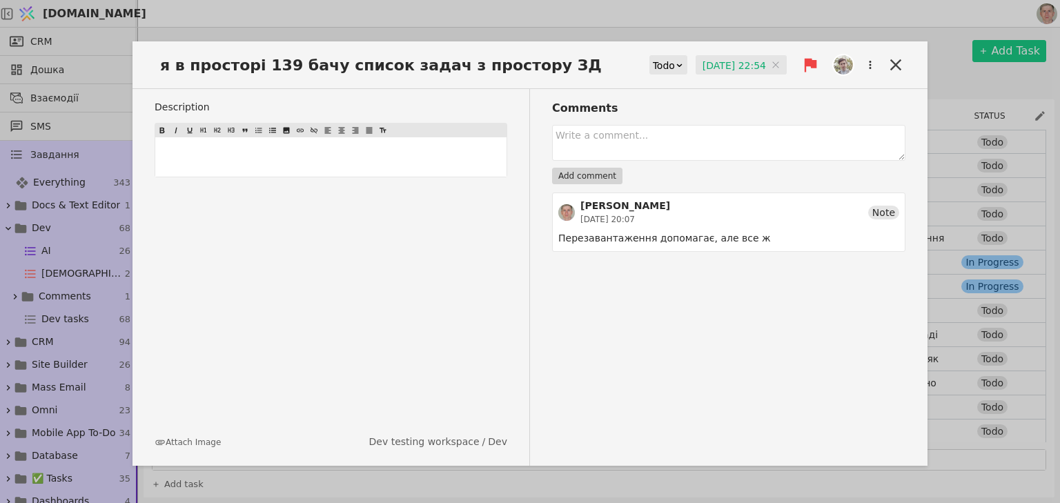
click at [704, 68] on input "[DATE] 22:54" at bounding box center [740, 65] width 91 height 21
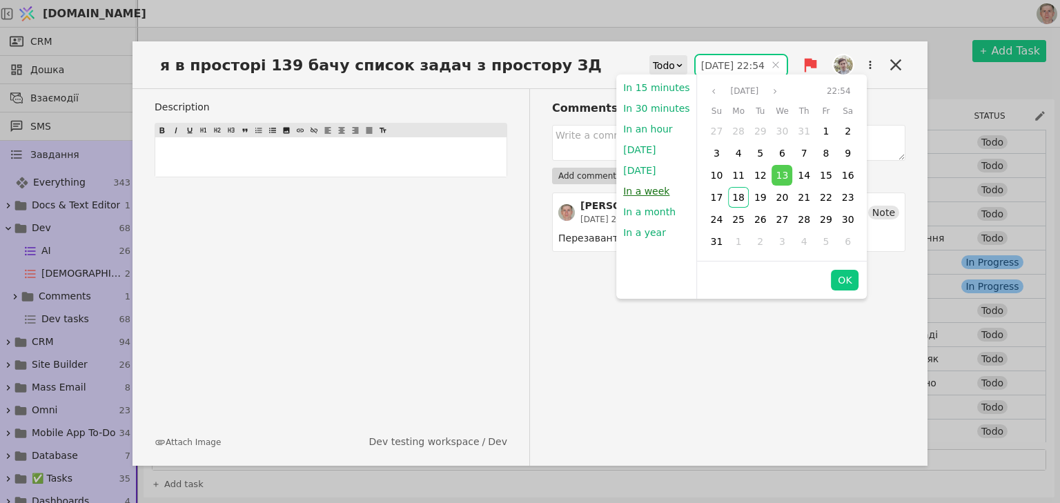
click at [641, 186] on button "In a week" at bounding box center [646, 191] width 60 height 21
type input "[DATE] 22:45"
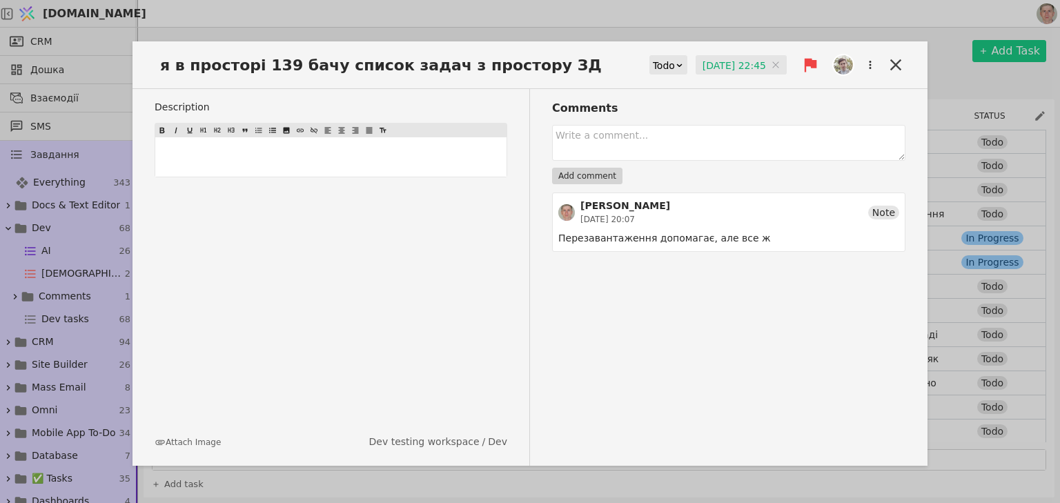
drag, startPoint x: 897, startPoint y: 66, endPoint x: 850, endPoint y: 61, distance: 47.2
click at [897, 66] on icon at bounding box center [895, 64] width 19 height 19
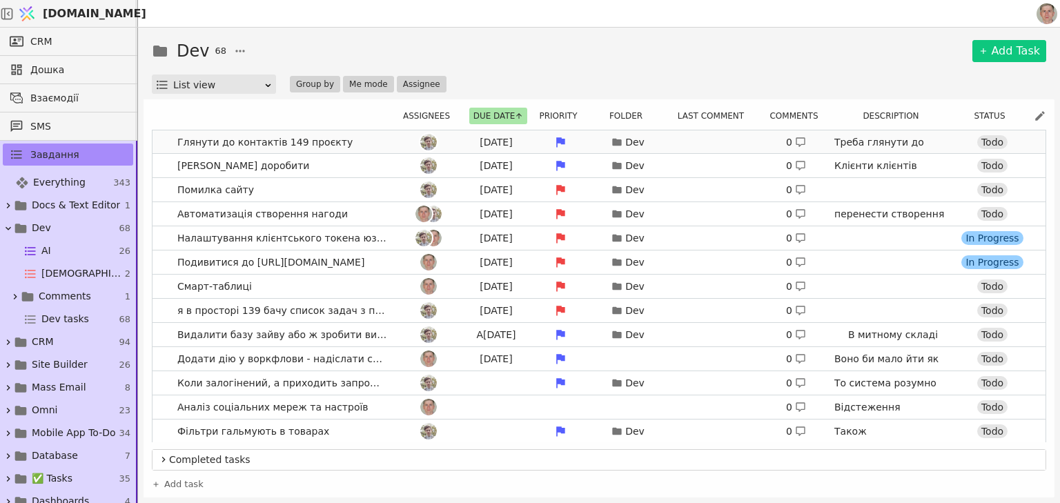
click at [386, 139] on link "Глянути до контактів 149 проєкту [DATE] Dev 0 Треба глянути до контактів 149 пр…" at bounding box center [598, 141] width 893 height 23
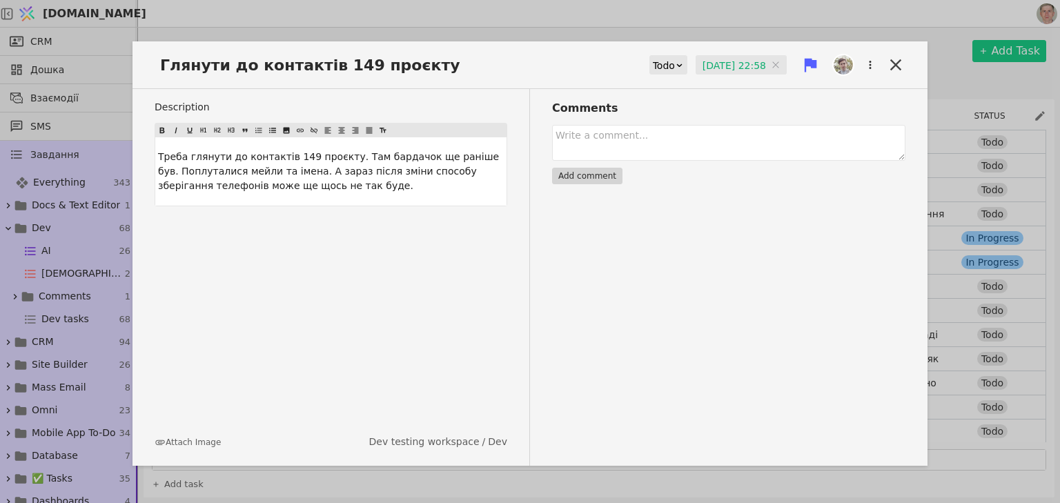
click at [739, 61] on input "[DATE] 22:58" at bounding box center [740, 65] width 91 height 21
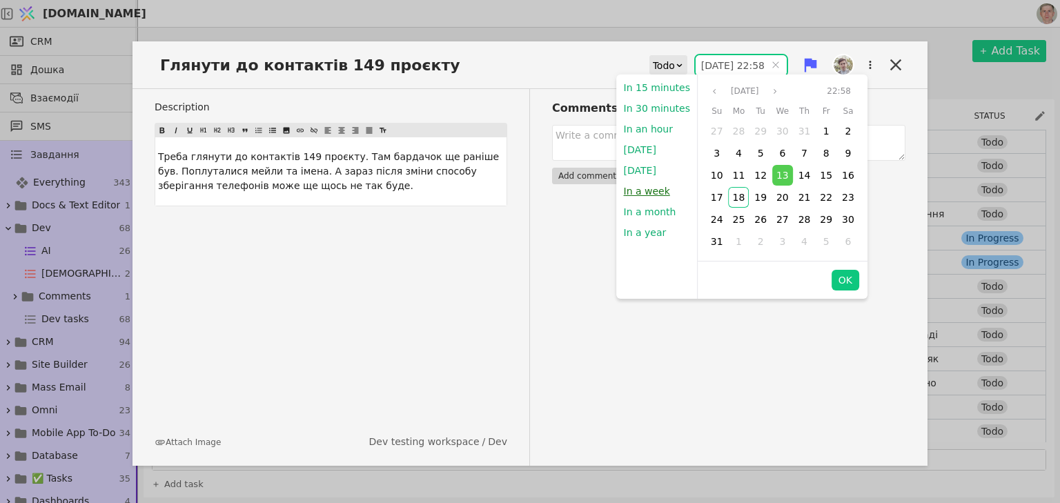
click at [642, 187] on button "In a week" at bounding box center [647, 191] width 60 height 21
type input "[DATE] 22:45"
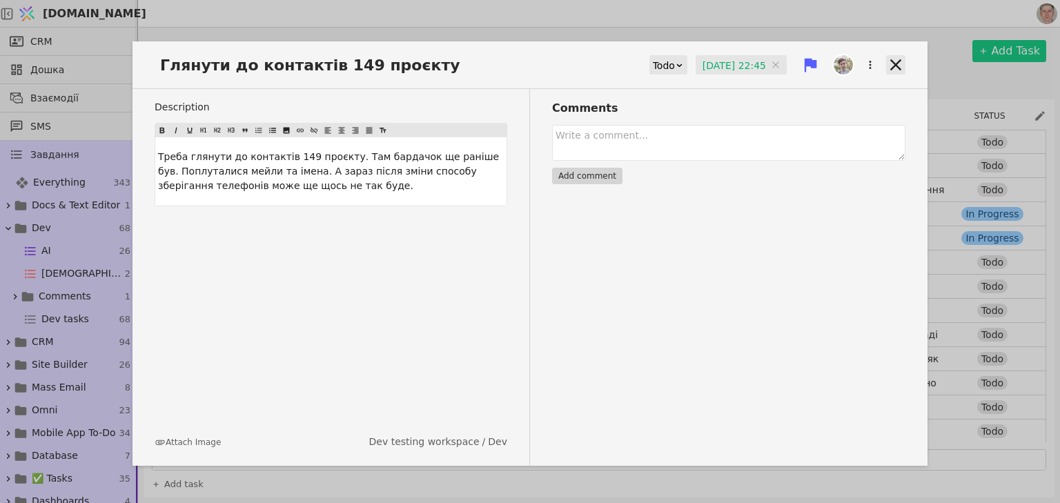
click at [894, 63] on icon at bounding box center [895, 64] width 11 height 11
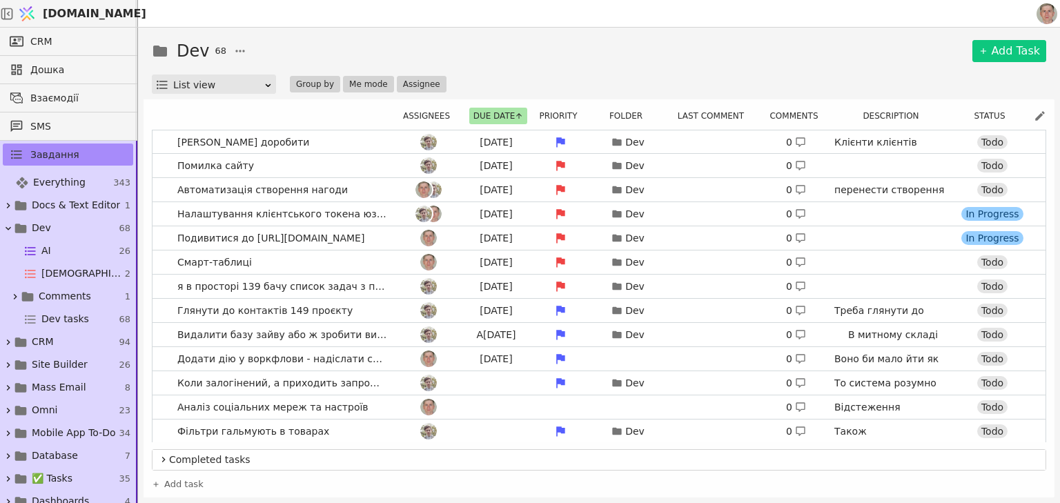
click at [615, 48] on div "Dev 68 Add Task" at bounding box center [599, 51] width 894 height 25
click at [366, 141] on link "[PERSON_NAME] доробити [DATE] Dev 0 Клієнти клієнтів мають мати персональні каб…" at bounding box center [598, 141] width 893 height 23
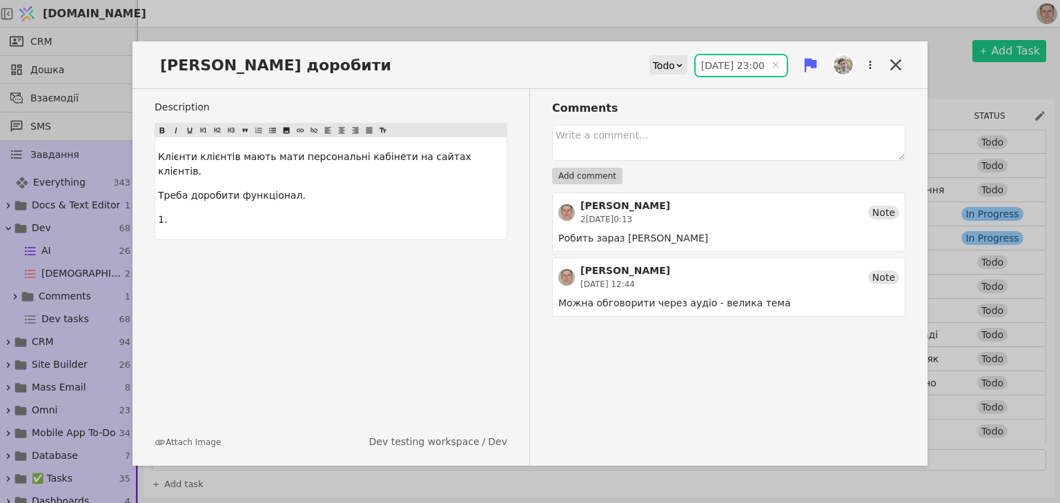
click at [727, 62] on input "[DATE] 23:00" at bounding box center [740, 65] width 91 height 21
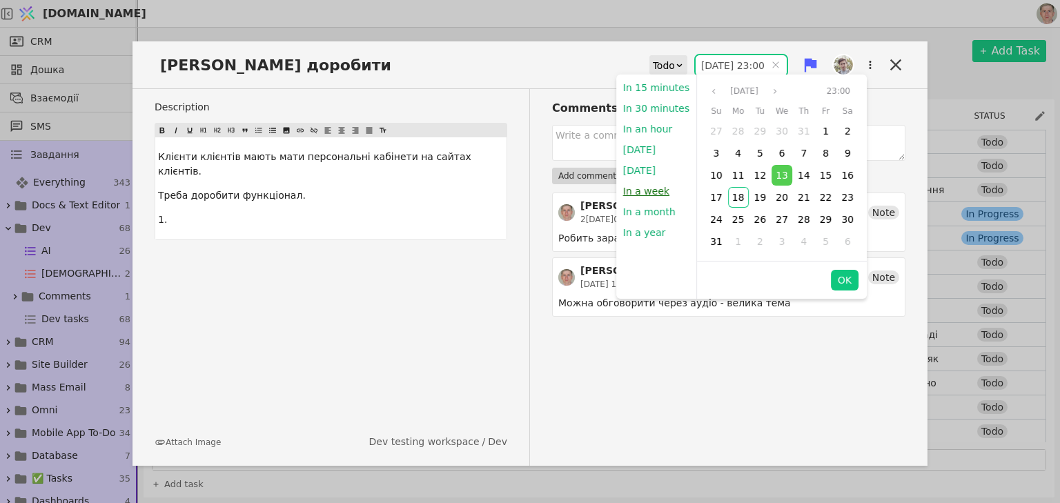
click at [648, 192] on button "In a week" at bounding box center [646, 191] width 60 height 21
type input "[DATE] 22:45"
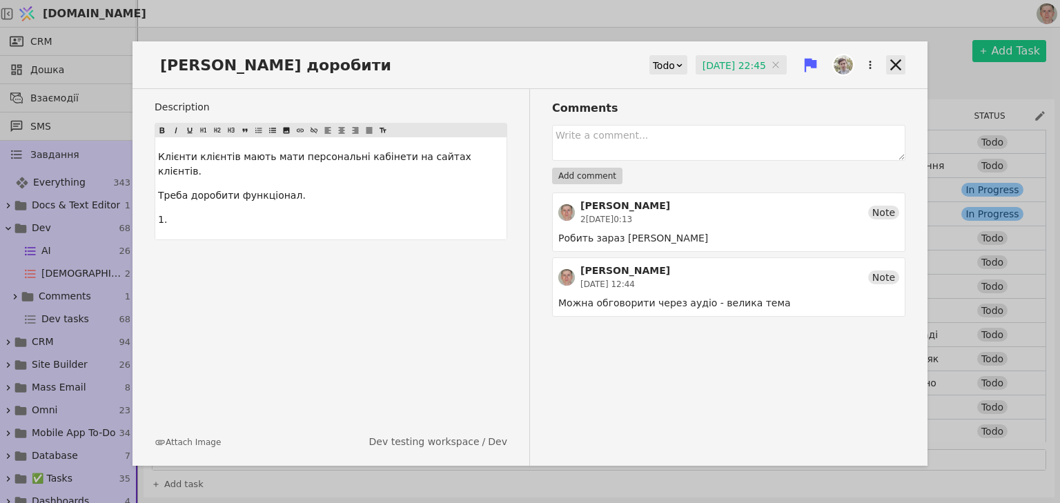
click at [899, 63] on icon at bounding box center [895, 64] width 19 height 19
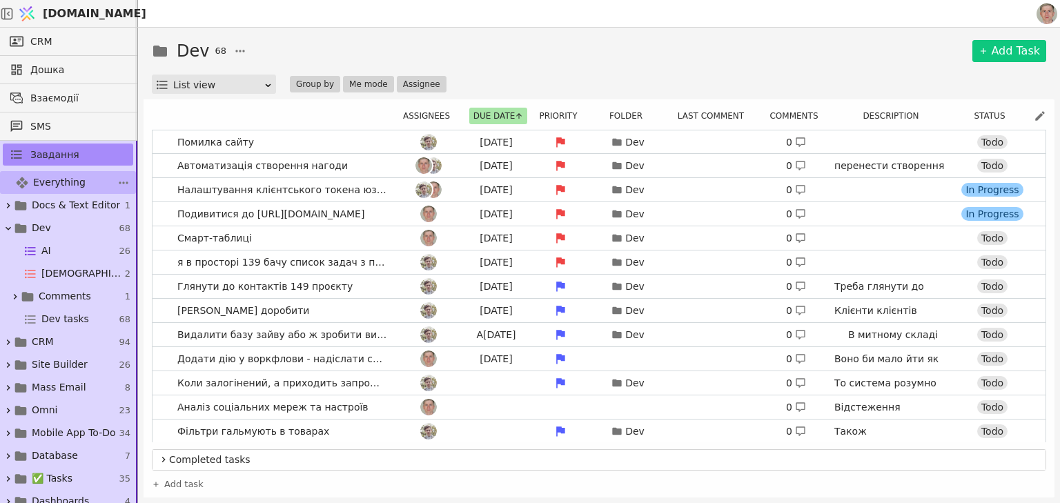
click at [75, 179] on span "Everything" at bounding box center [59, 182] width 52 height 14
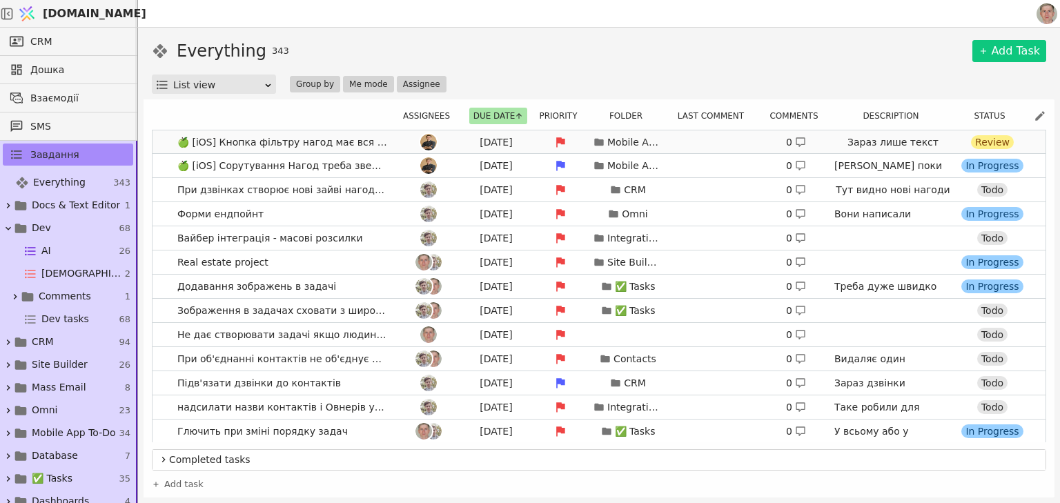
click at [160, 141] on link "🍏 [iOS] Кнопка фільтру нагод має вся спрацьовувати [DATE] Mobile App To-Do 0 За…" at bounding box center [598, 141] width 893 height 23
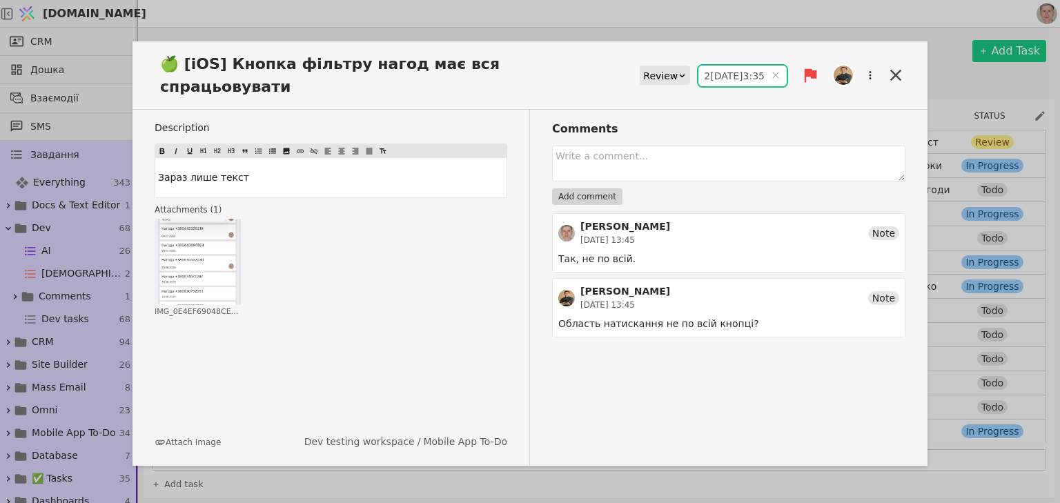
click at [722, 66] on input "2[DATE]3:35" at bounding box center [742, 76] width 88 height 21
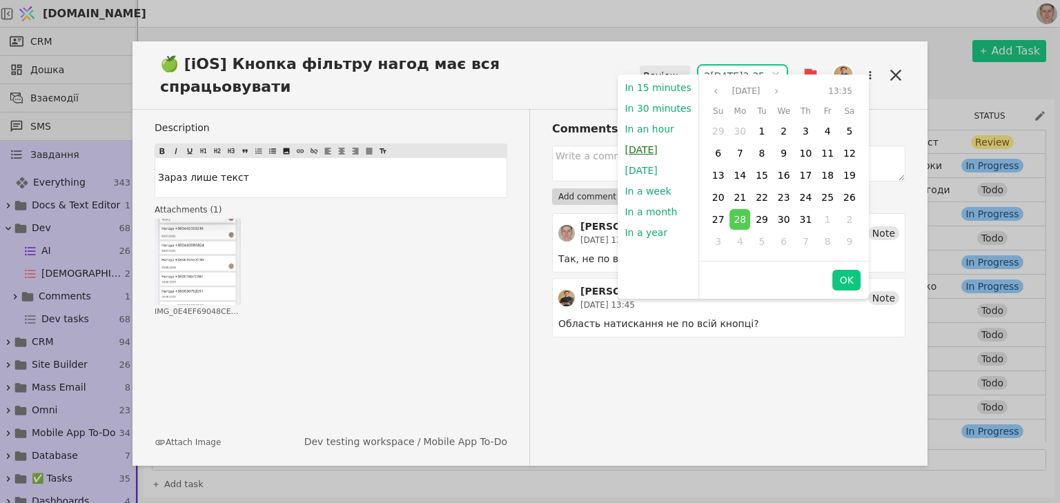
click at [637, 146] on button "[DATE]" at bounding box center [640, 149] width 46 height 21
type input "1[DATE]2:46"
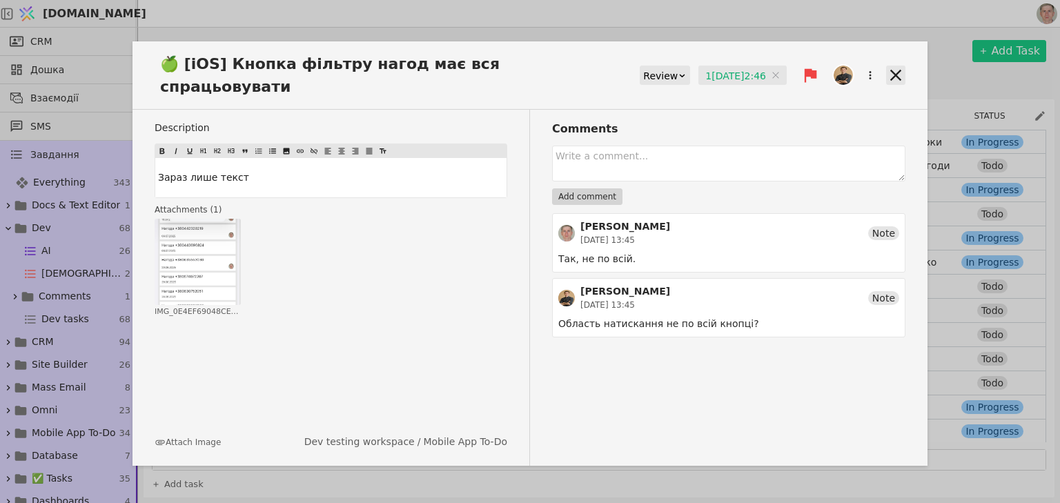
click at [894, 66] on icon at bounding box center [895, 75] width 19 height 19
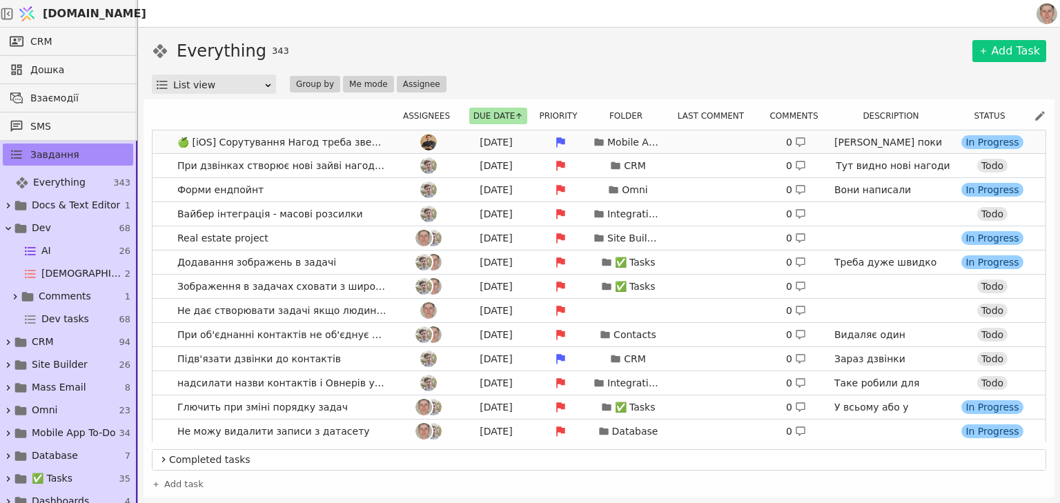
click at [167, 136] on link "🍏 [iOS] Сорутування Нагод треба зверху ті в яких були новіші взаємодії [DATE] M…" at bounding box center [598, 141] width 893 height 23
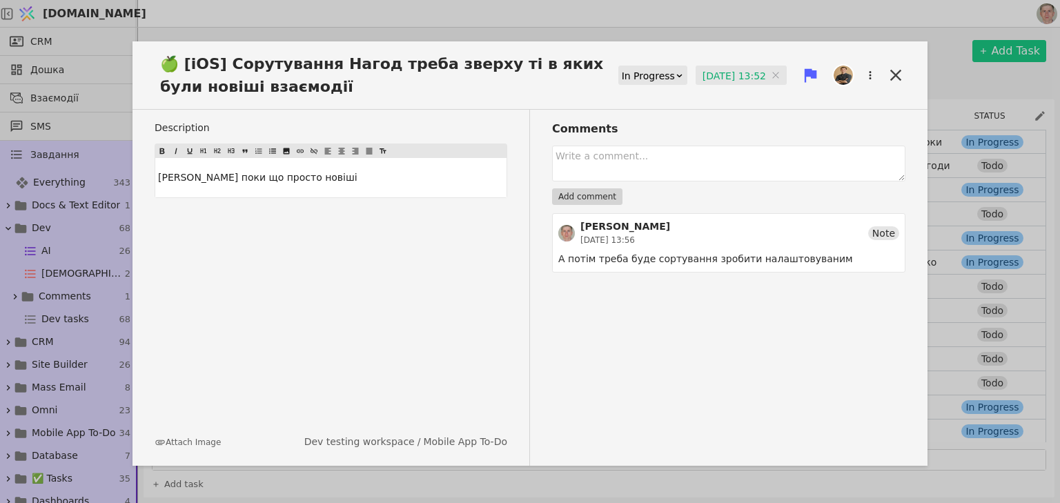
click at [728, 72] on input "[DATE] 13:52" at bounding box center [740, 76] width 91 height 21
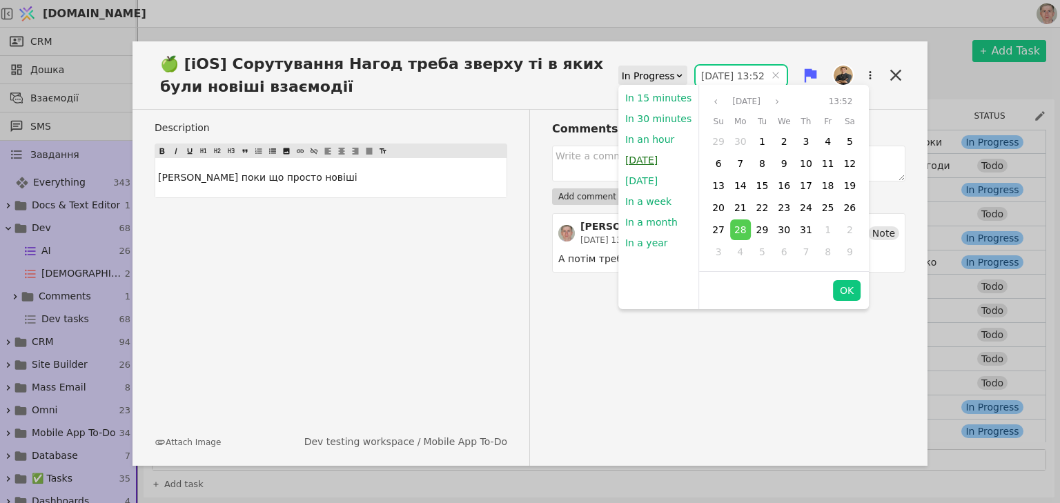
drag, startPoint x: 648, startPoint y: 160, endPoint x: 815, endPoint y: 218, distance: 177.4
click at [648, 159] on button "[DATE]" at bounding box center [641, 160] width 46 height 21
type input "1[DATE]2:46"
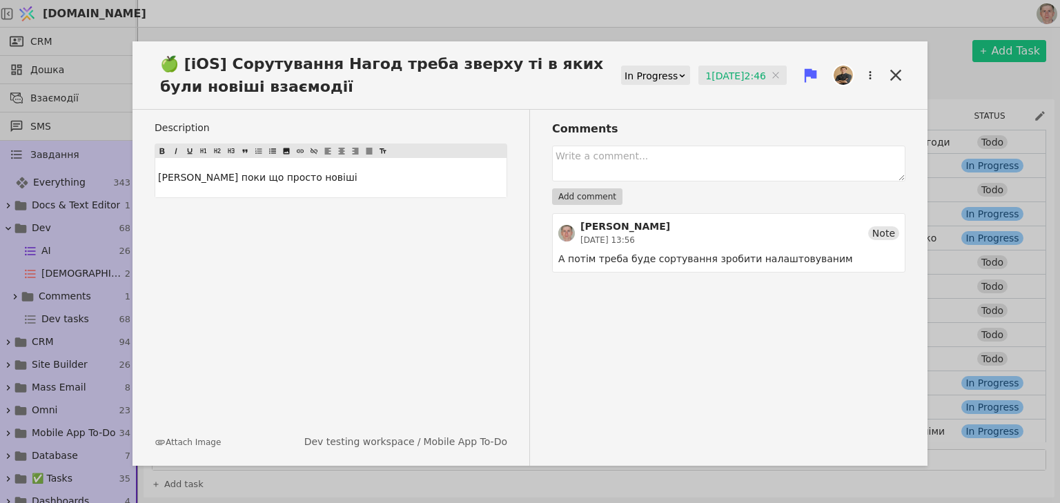
drag, startPoint x: 891, startPoint y: 79, endPoint x: 880, endPoint y: 76, distance: 12.2
click at [891, 79] on icon at bounding box center [895, 75] width 11 height 11
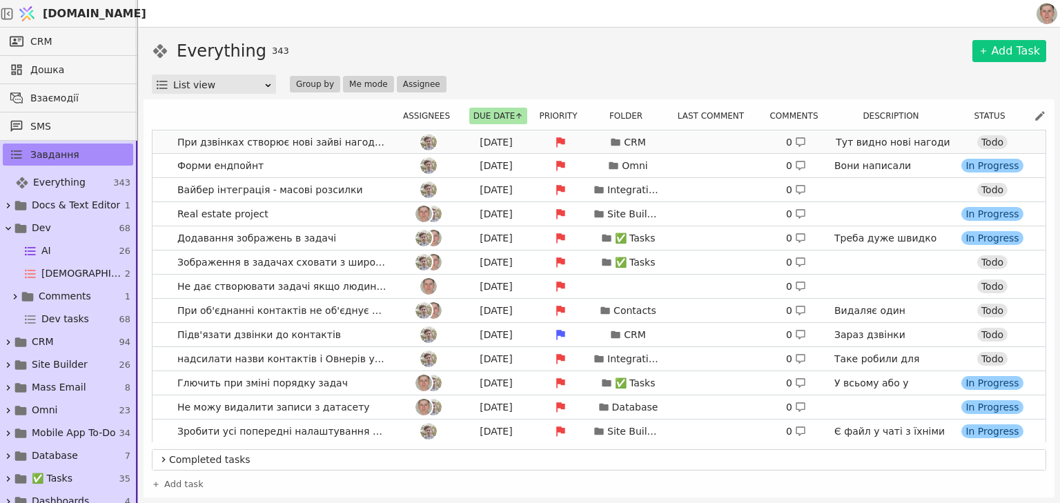
click at [383, 140] on span "При дзвінках створює нові зайві нагоди. При активній не мало б." at bounding box center [282, 142] width 221 height 20
click at [165, 137] on link "При дзвінках створює нові зайві нагоди. При активній не мало б. [DATE] CRM 0 Ту…" at bounding box center [598, 141] width 893 height 23
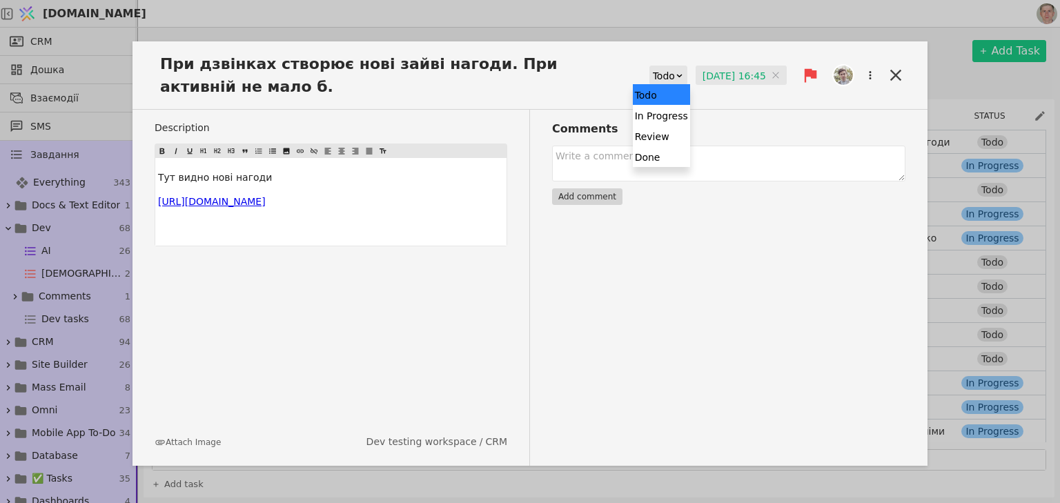
click at [653, 73] on div "Todo" at bounding box center [664, 75] width 22 height 19
click at [644, 117] on div "In Progress" at bounding box center [661, 115] width 57 height 21
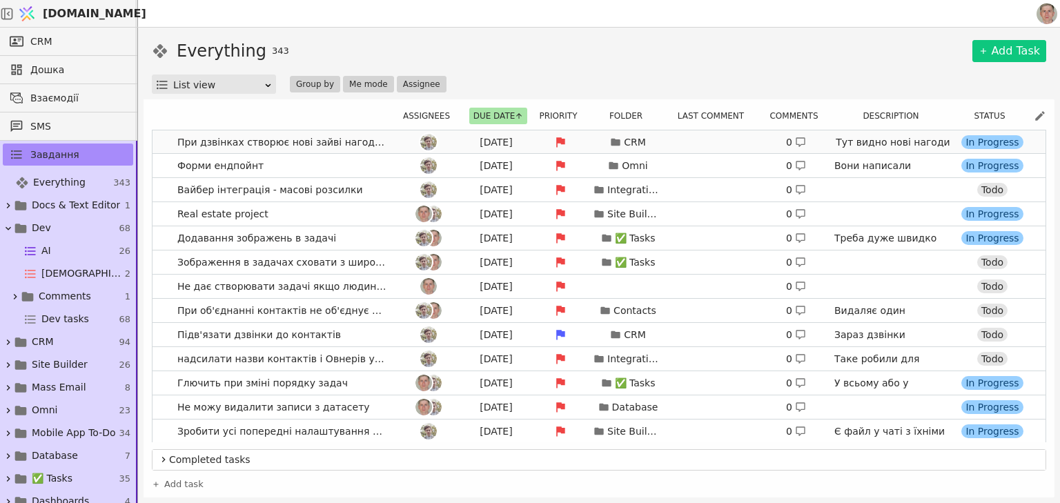
click at [397, 135] on div at bounding box center [428, 142] width 62 height 17
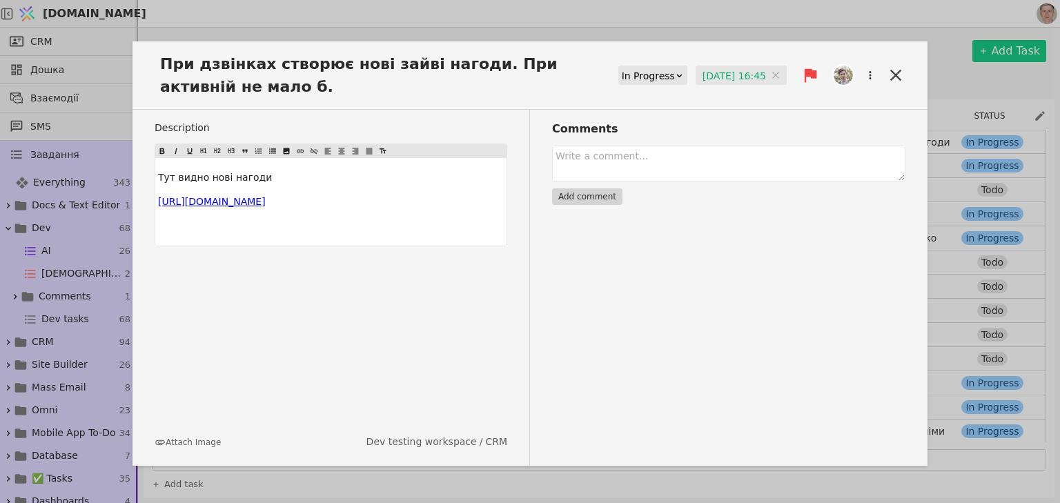
click at [648, 77] on div "In Progress" at bounding box center [648, 75] width 53 height 19
click at [640, 161] on div "Done" at bounding box center [637, 156] width 66 height 21
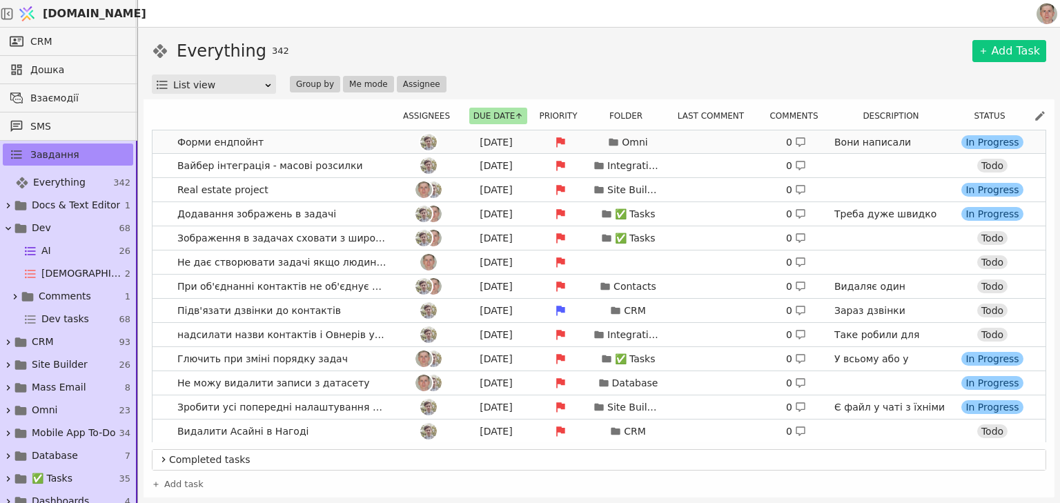
click at [359, 143] on link "Форми ендпойнт [DATE] Omni 0 Вони написали Також нам потрібні назви полів вашої…" at bounding box center [598, 141] width 893 height 23
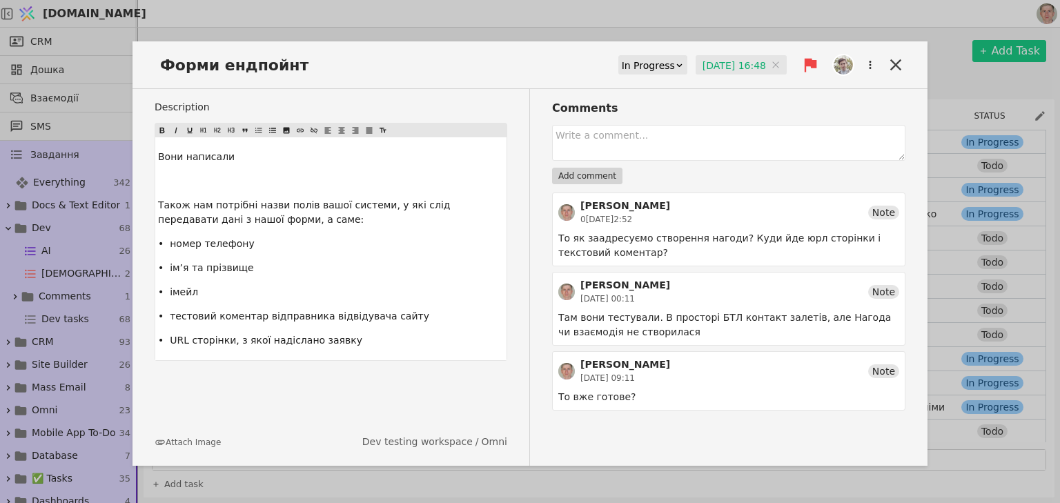
click at [711, 62] on input "[DATE] 16:48" at bounding box center [740, 65] width 91 height 21
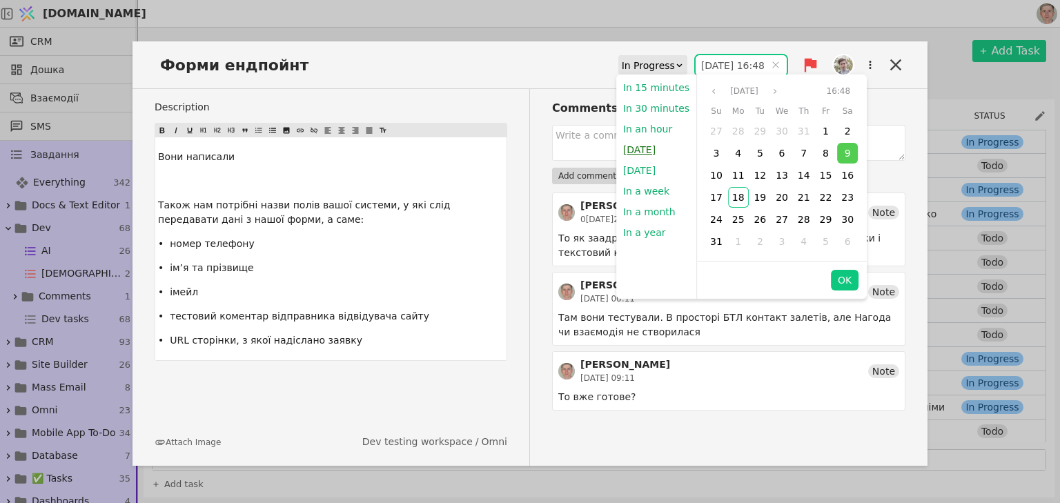
click at [633, 150] on button "[DATE]" at bounding box center [639, 149] width 46 height 21
type input "1[DATE]2:46"
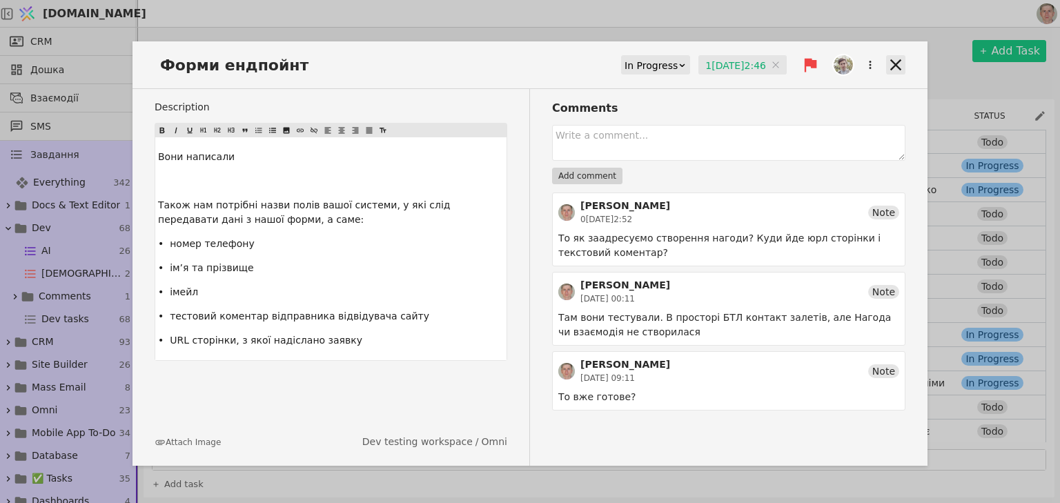
click at [895, 55] on icon at bounding box center [895, 64] width 19 height 19
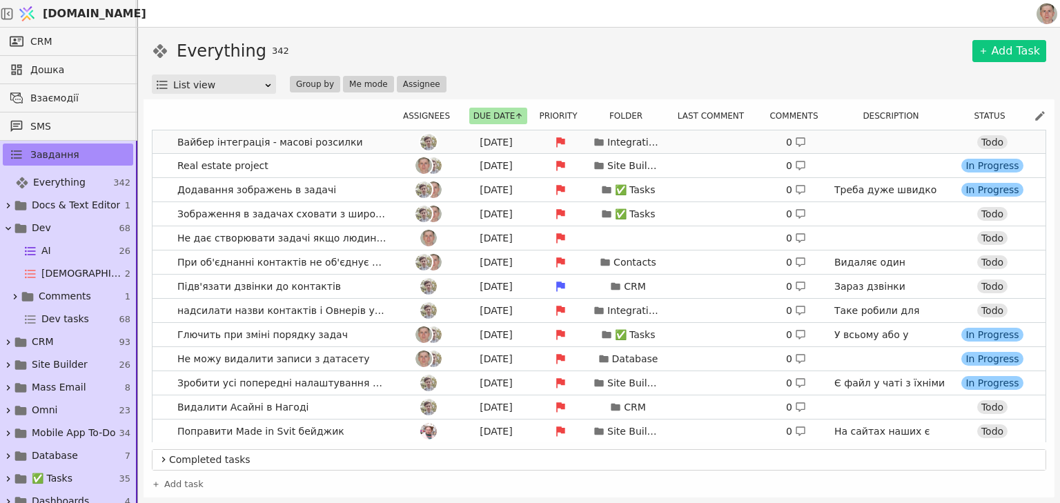
click at [385, 141] on link "Вайбер інтеграція - масові розсилки [DATE] Integrations 0 [URL][DOMAIN_NAME] To…" at bounding box center [598, 141] width 893 height 23
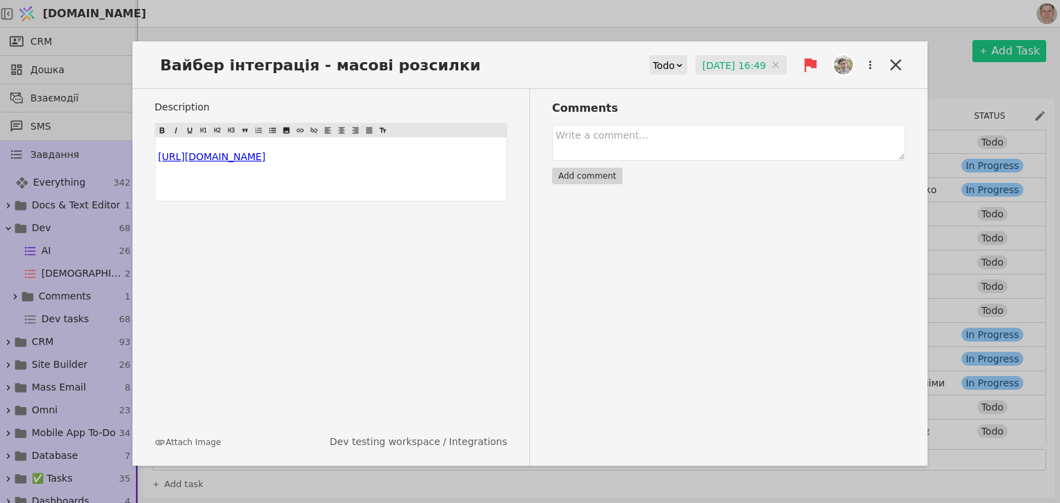
click at [738, 63] on input "[DATE] 16:49" at bounding box center [740, 65] width 91 height 21
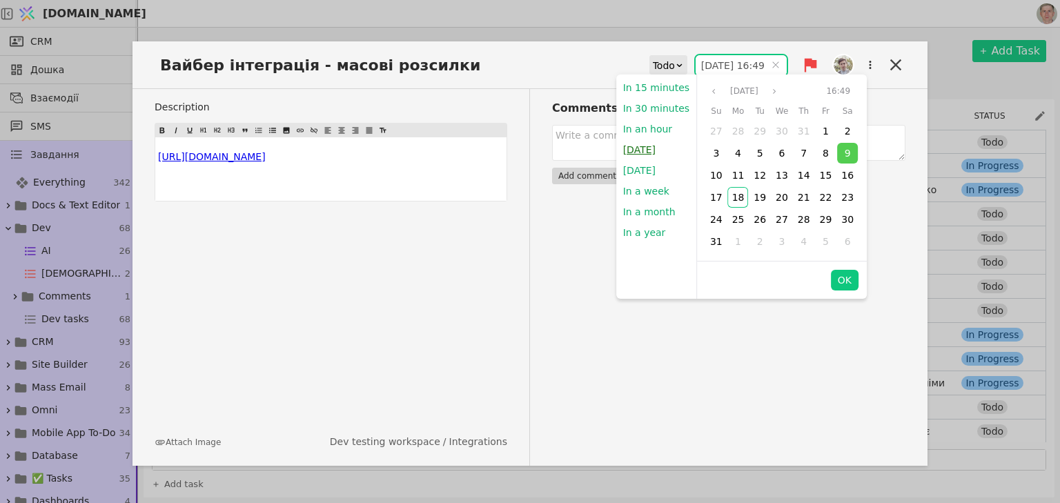
click at [639, 148] on button "[DATE]" at bounding box center [639, 149] width 46 height 21
type input "1[DATE]2:46"
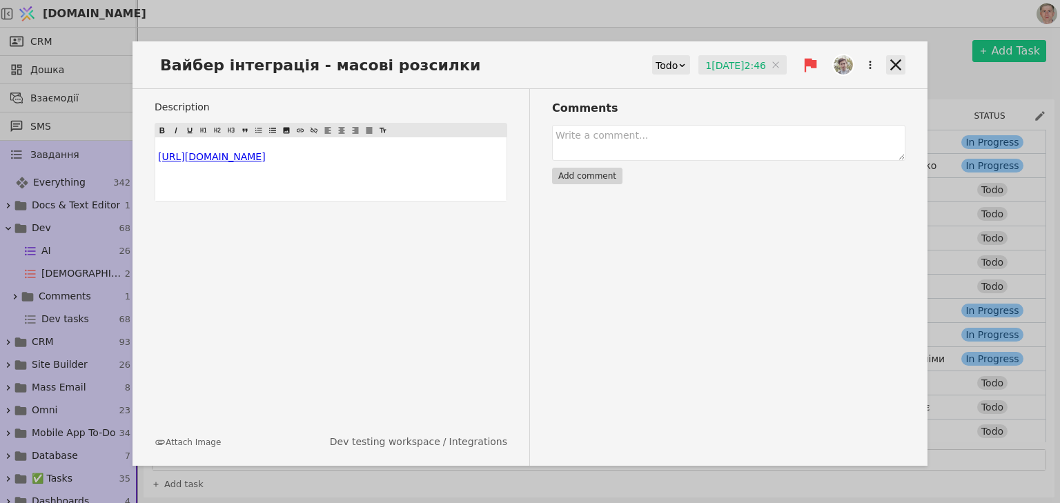
click at [890, 58] on icon at bounding box center [895, 64] width 19 height 19
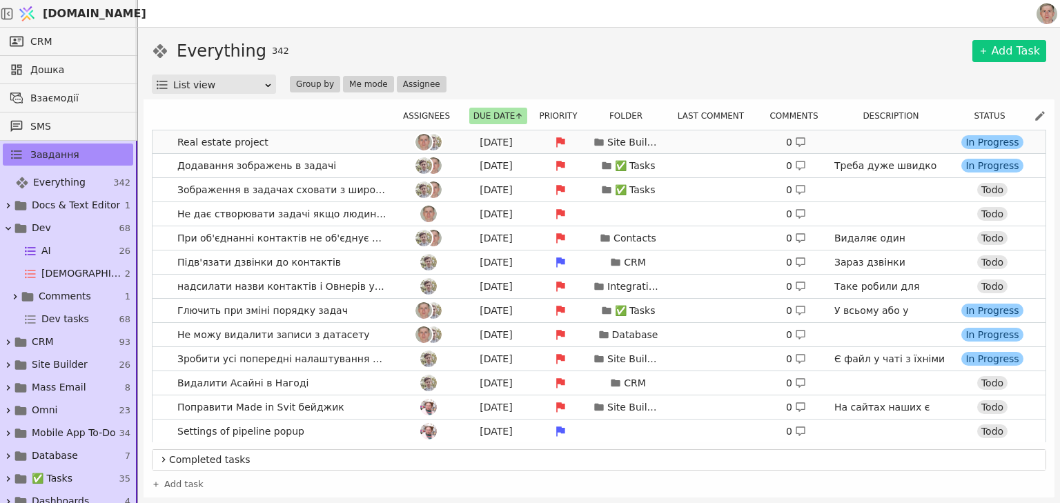
click at [360, 135] on link "Real estate project A[DATE] Site Builder 0 [URL][DOMAIN_NAME] [DOMAIN_NAME]/en/…" at bounding box center [598, 141] width 893 height 23
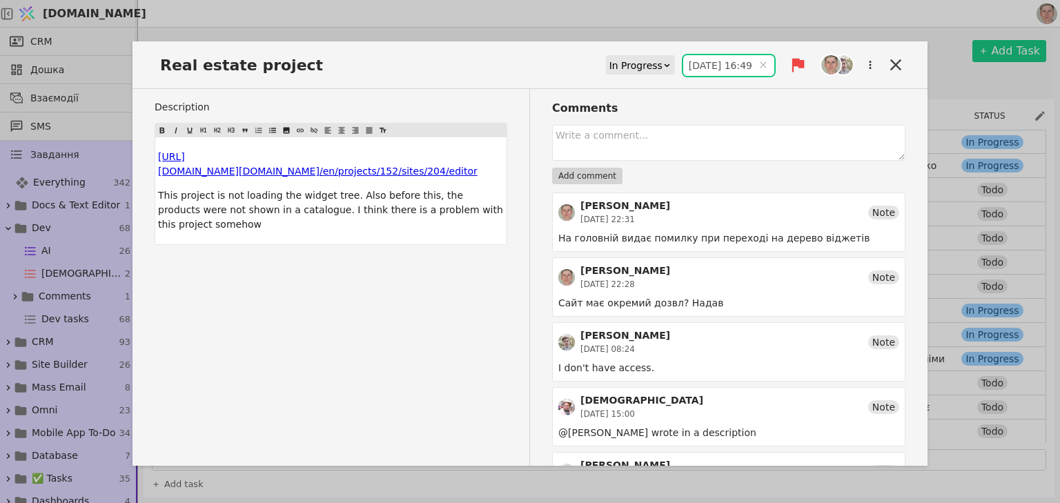
click at [697, 63] on input "[DATE] 16:49" at bounding box center [728, 65] width 91 height 21
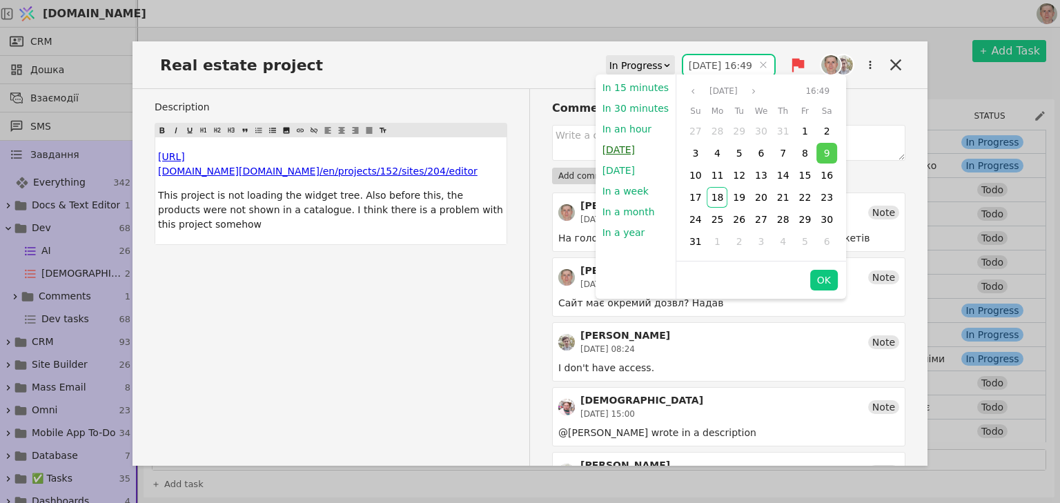
click at [623, 148] on button "[DATE]" at bounding box center [618, 149] width 46 height 21
type input "1[DATE]2:46"
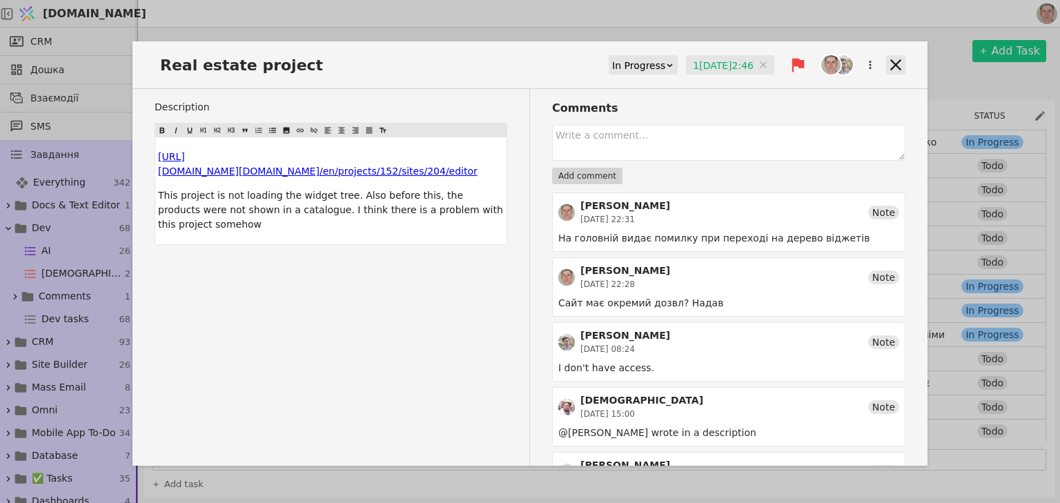
click at [890, 63] on icon at bounding box center [895, 64] width 11 height 11
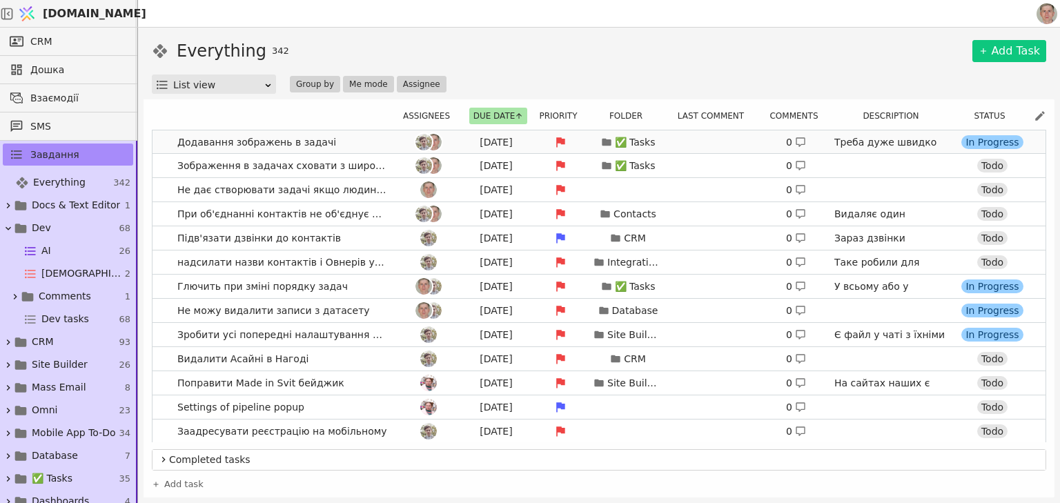
click at [368, 141] on link "Додавання зображень в задачі [DATE] ✅ Tasks 0 Треба дуже швидко для Металіки. М…" at bounding box center [598, 141] width 893 height 23
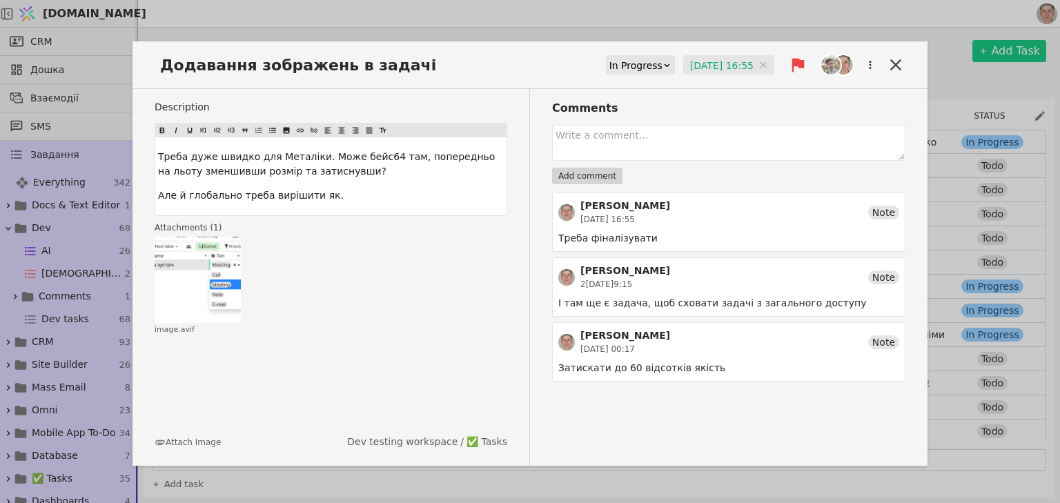
click at [706, 66] on input "[DATE] 16:55" at bounding box center [728, 65] width 91 height 21
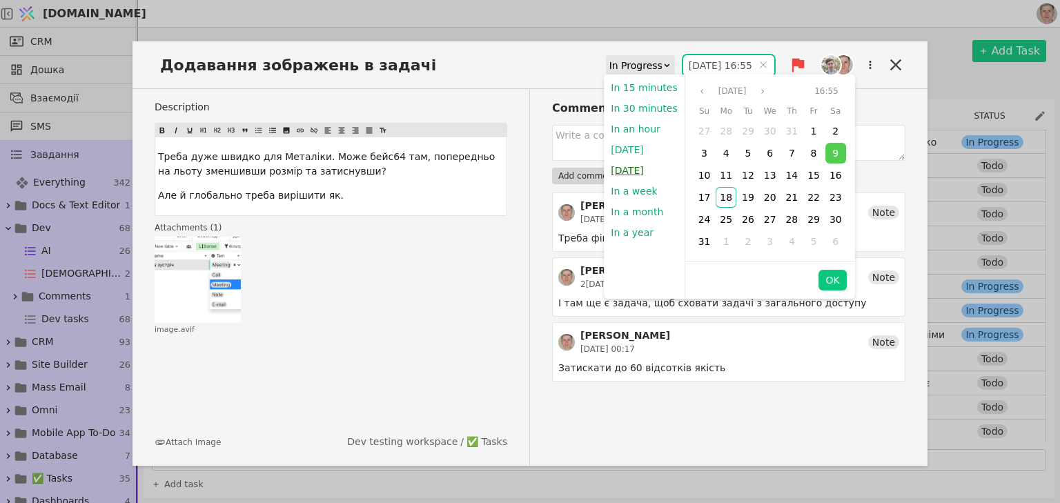
click at [640, 168] on button "[DATE]" at bounding box center [627, 170] width 46 height 21
type input "1[DATE]9:00"
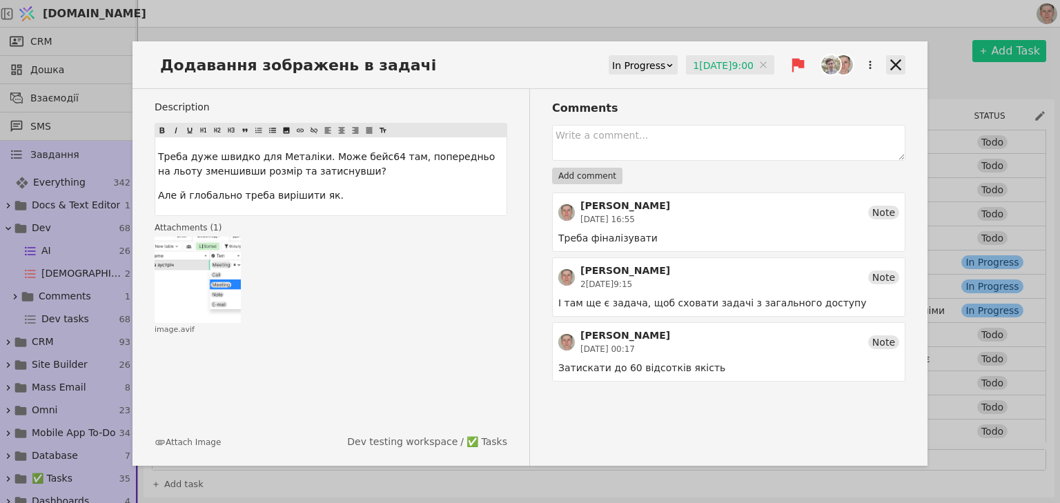
click at [893, 58] on icon at bounding box center [895, 64] width 19 height 19
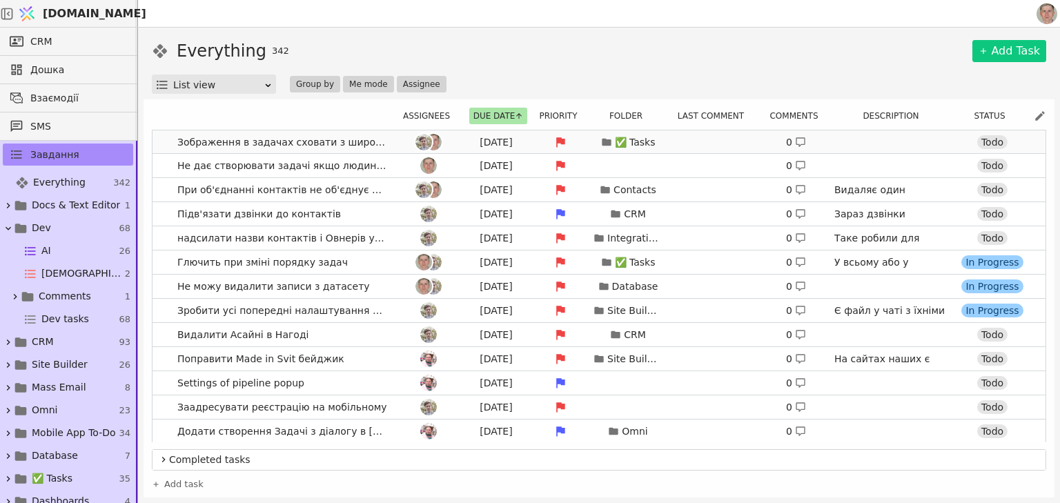
click at [397, 139] on div at bounding box center [428, 142] width 62 height 17
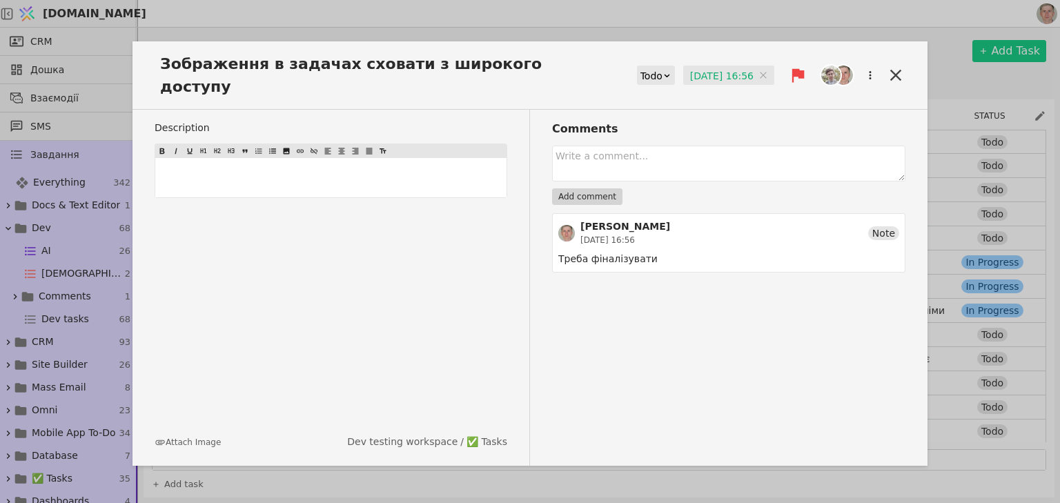
click at [726, 66] on input "[DATE] 16:56" at bounding box center [728, 76] width 91 height 21
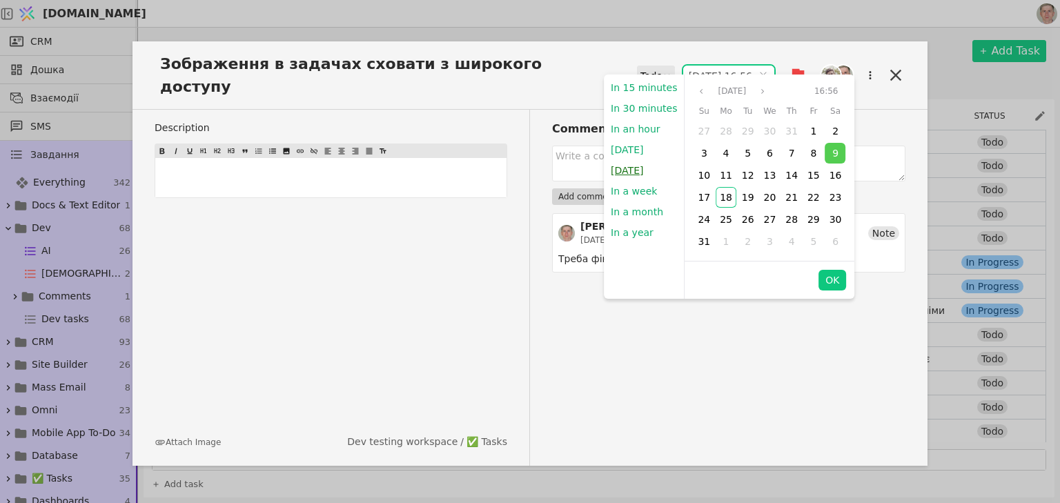
click at [646, 171] on button "[DATE]" at bounding box center [627, 170] width 46 height 21
type input "1[DATE]9:00"
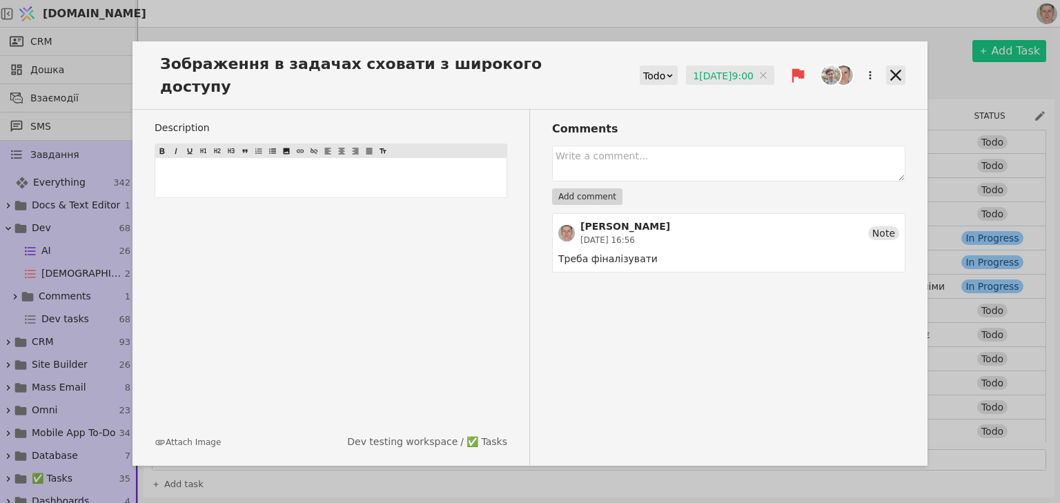
click at [896, 70] on icon at bounding box center [895, 75] width 11 height 11
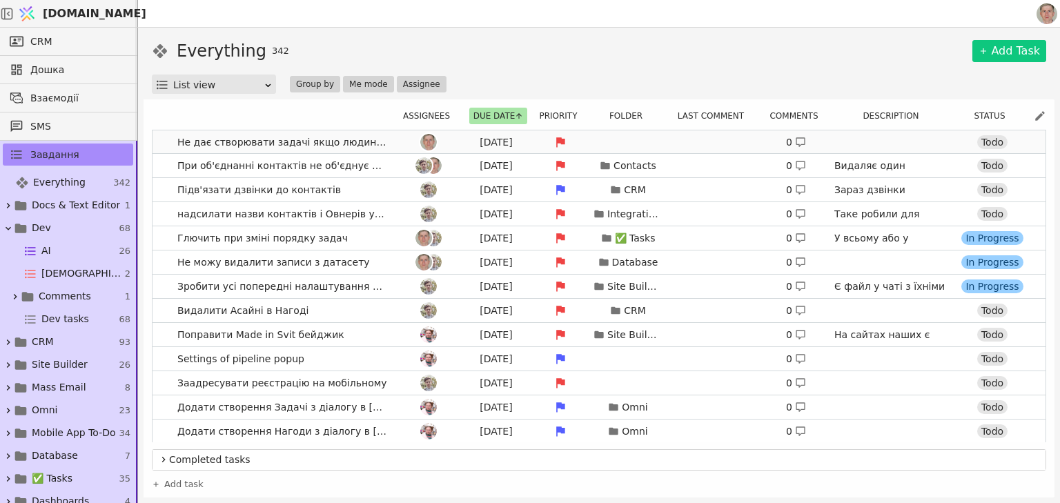
click at [397, 144] on div at bounding box center [428, 142] width 62 height 17
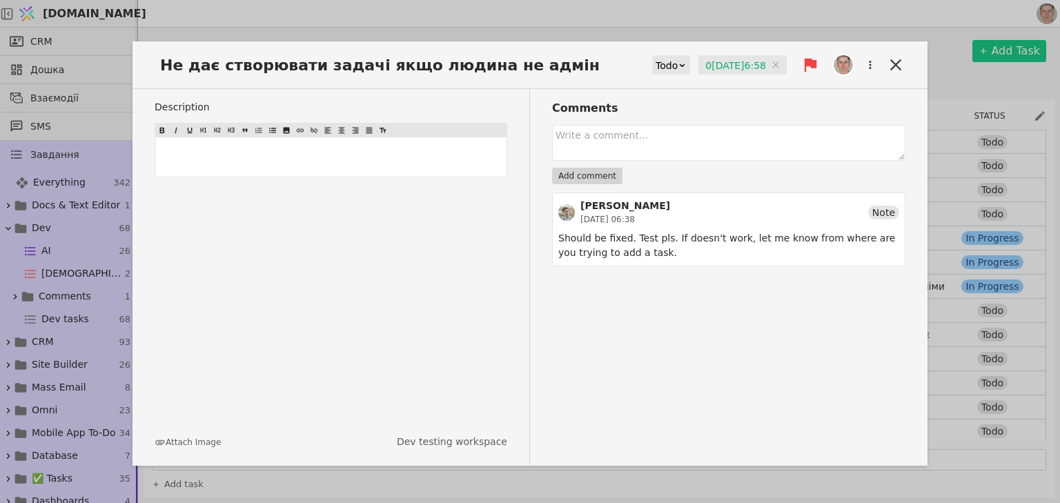
click at [717, 63] on input "0[DATE]6:58" at bounding box center [742, 65] width 88 height 21
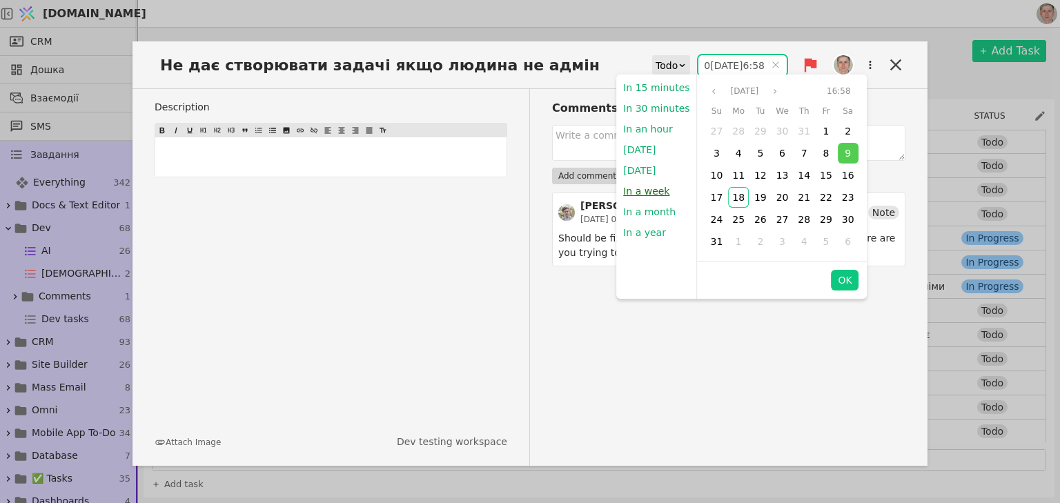
click at [646, 188] on button "In a week" at bounding box center [646, 191] width 60 height 21
type input "[DATE] 22:47"
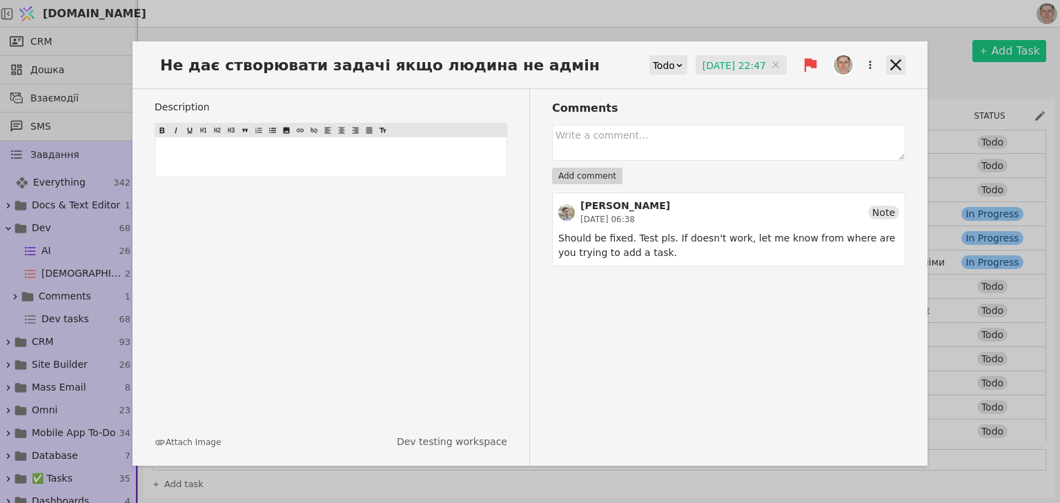
click at [891, 66] on icon at bounding box center [895, 64] width 19 height 19
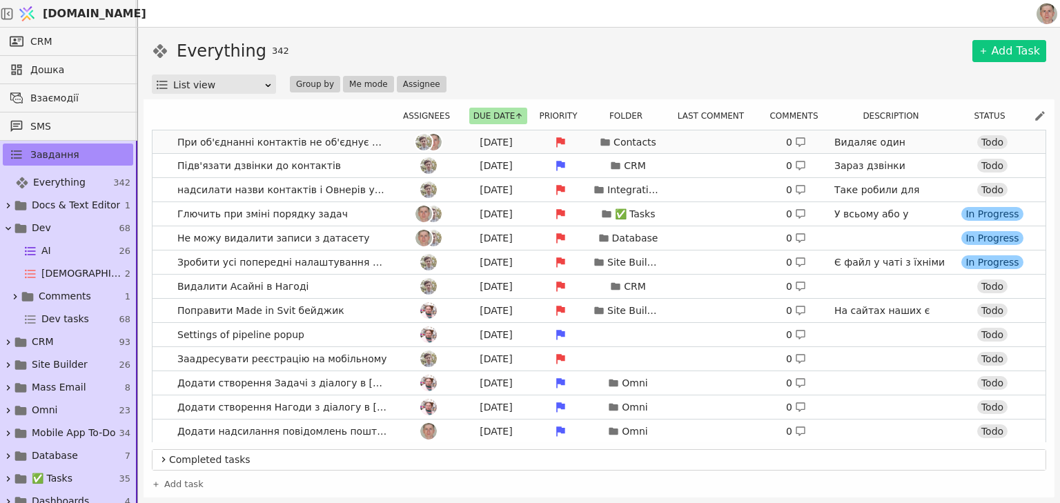
click at [388, 141] on span "При об'єднанні контактів не об'єднує розмови в Омні." at bounding box center [282, 142] width 221 height 20
click at [157, 141] on link "При об'єднанні контактів не об'єднує розмови в Омні. [DATE] Contacts 0 Видаляє …" at bounding box center [598, 141] width 893 height 23
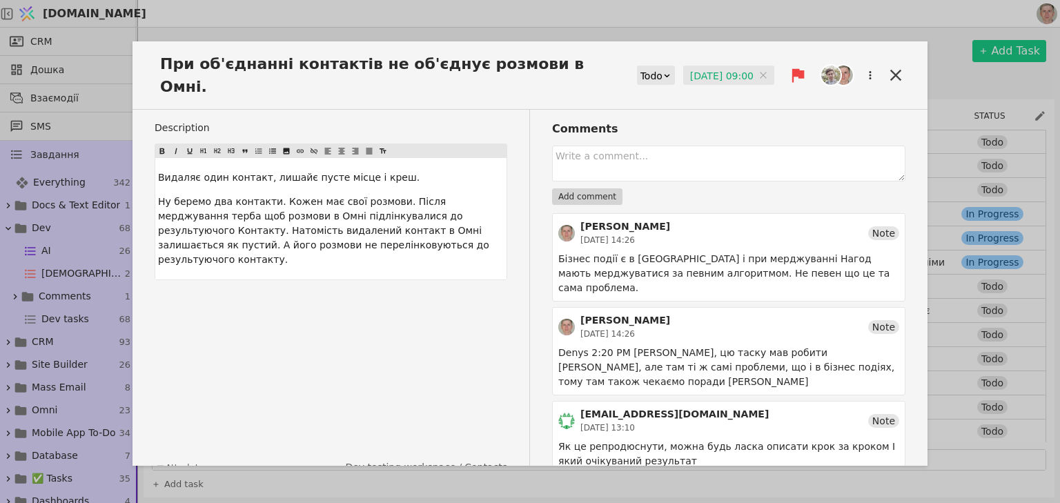
click at [709, 66] on input "[DATE] 09:00" at bounding box center [728, 76] width 91 height 21
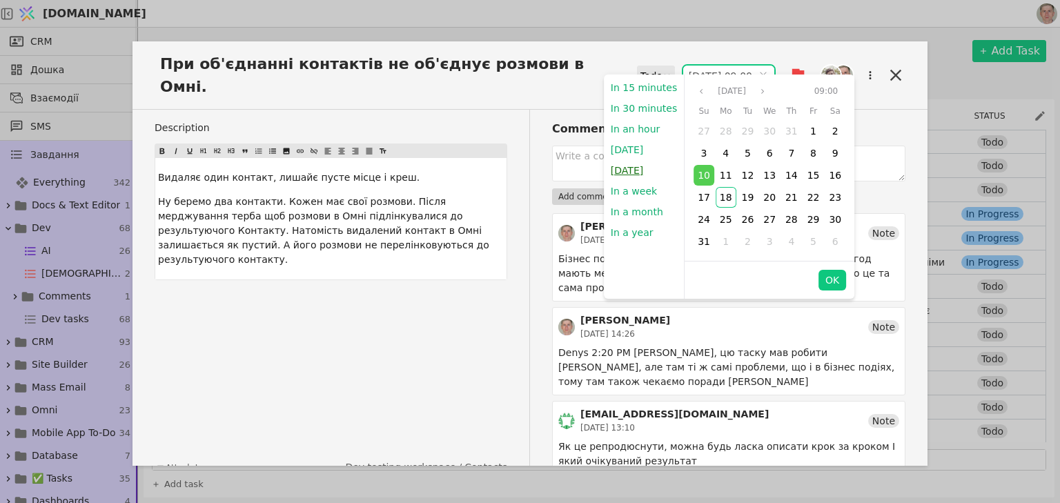
click at [636, 168] on button "[DATE]" at bounding box center [627, 170] width 46 height 21
type input "1[DATE]9:00"
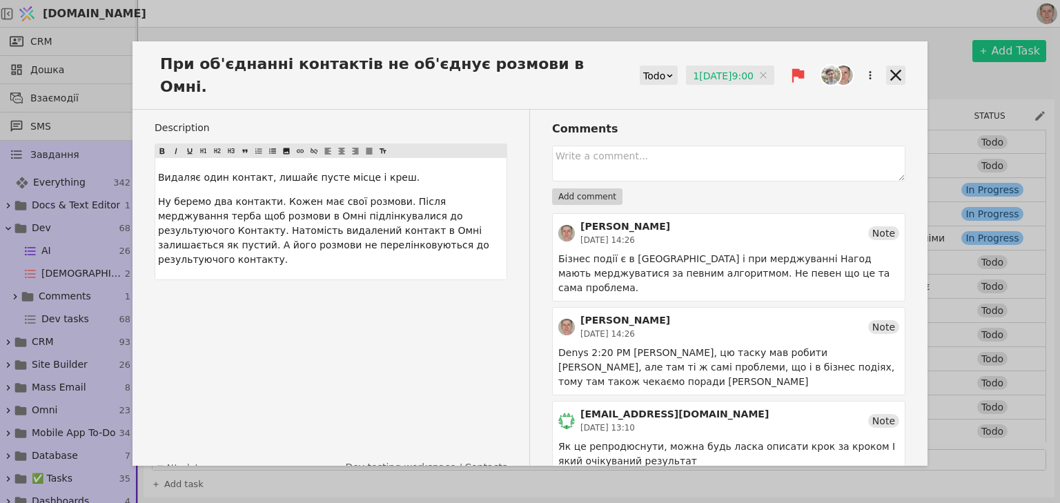
click at [900, 66] on icon at bounding box center [895, 75] width 19 height 19
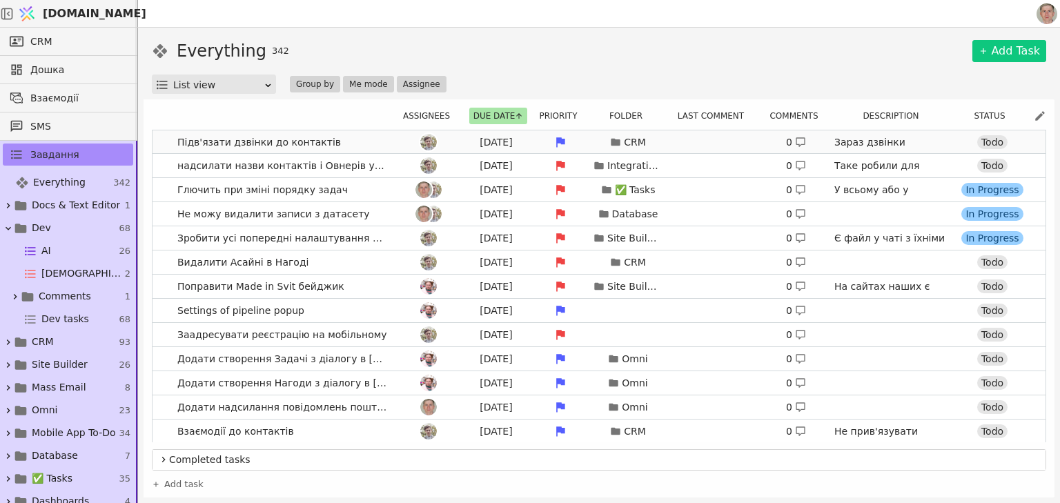
click at [365, 142] on link "Підв'язати дзвінки до контактів A[DATE] CRM 0 Зараз дзвінки підв'язуються до НА…" at bounding box center [598, 141] width 893 height 23
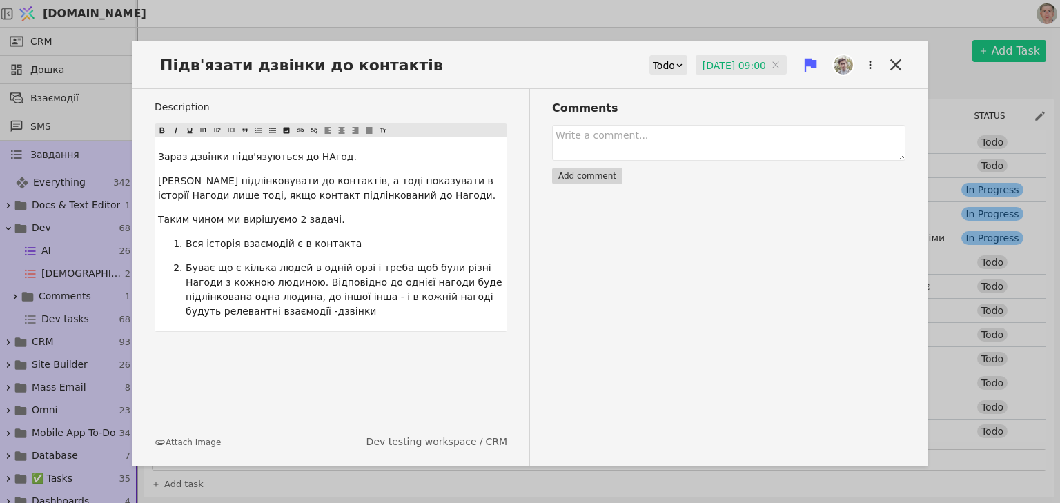
click at [699, 67] on input "[DATE] 09:00" at bounding box center [740, 65] width 91 height 21
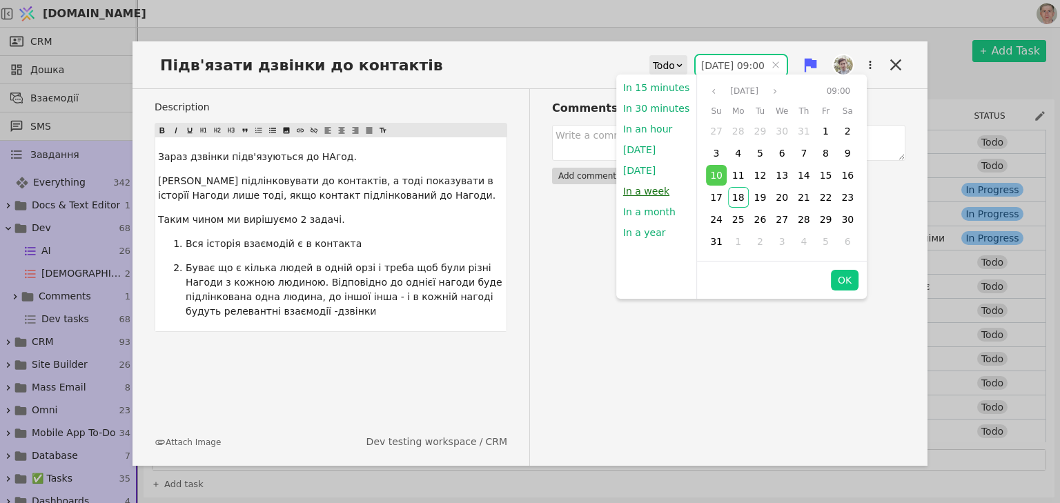
click at [650, 186] on button "In a week" at bounding box center [646, 191] width 60 height 21
type input "[DATE] 22:47"
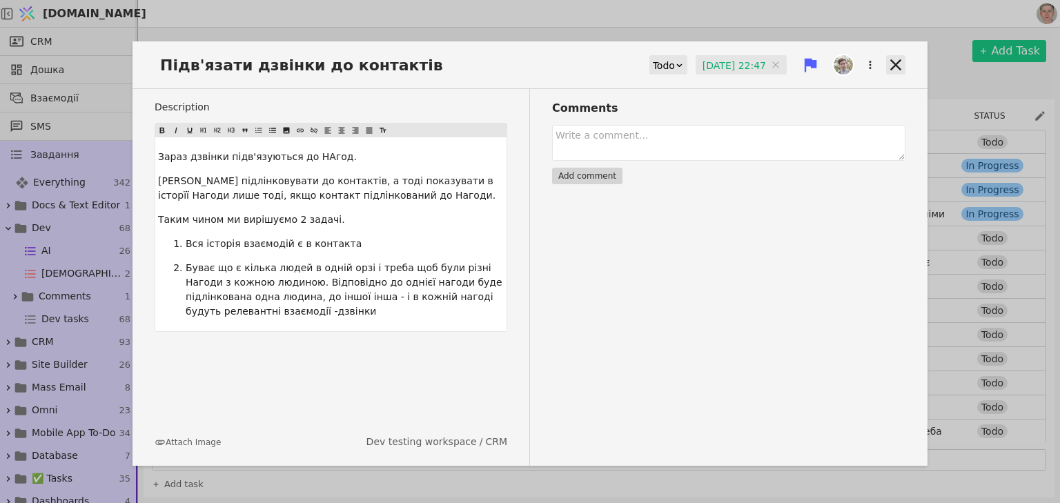
click at [893, 59] on icon at bounding box center [895, 64] width 19 height 19
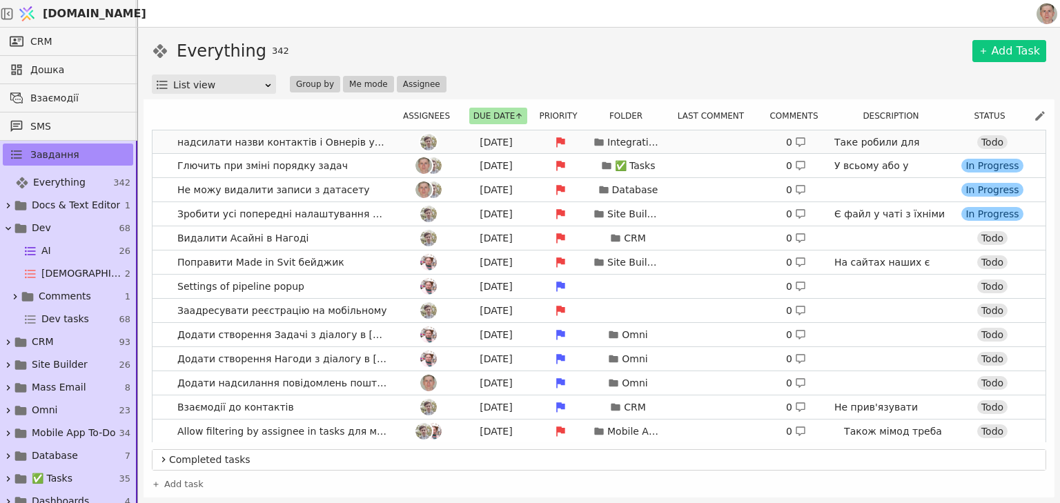
click at [397, 139] on div at bounding box center [428, 142] width 62 height 17
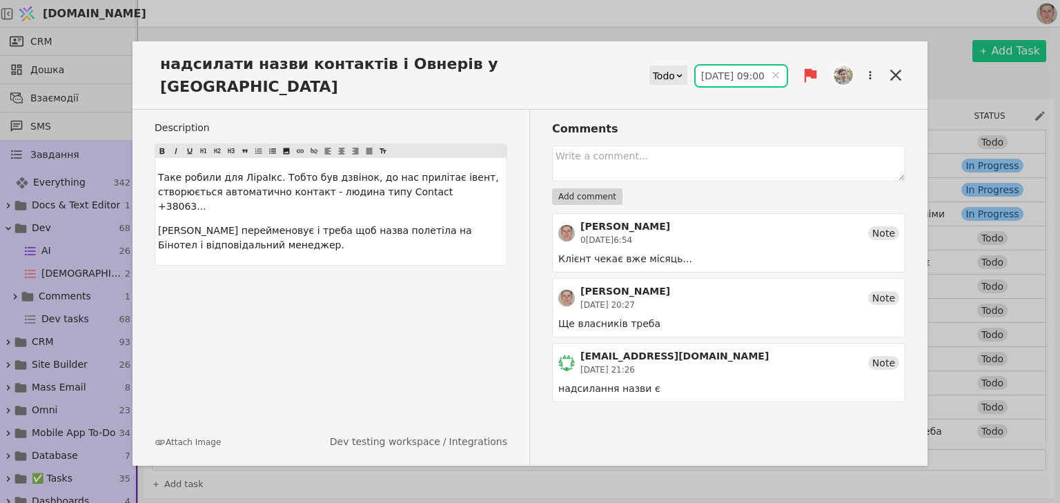
click at [715, 66] on input "[DATE] 09:00" at bounding box center [740, 76] width 91 height 21
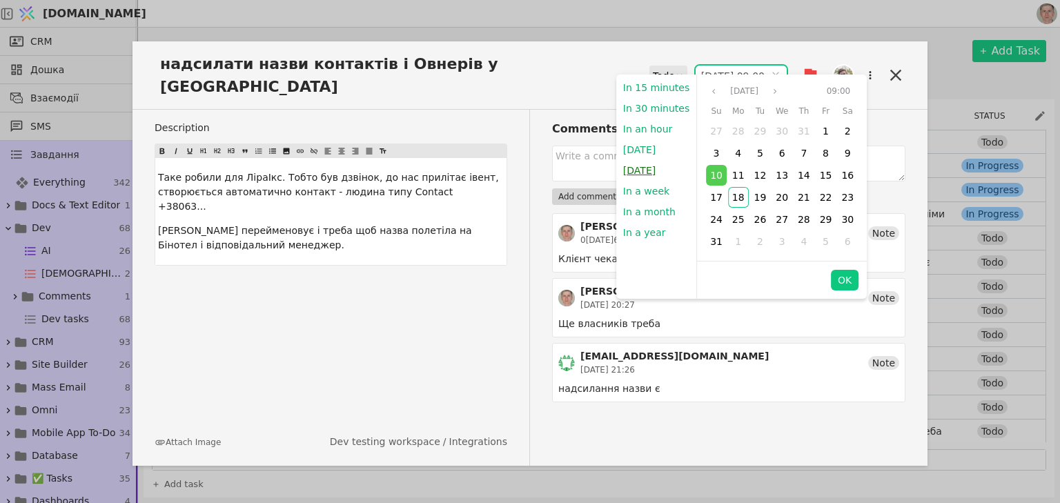
click at [645, 166] on button "[DATE]" at bounding box center [639, 170] width 46 height 21
type input "1[DATE]9:00"
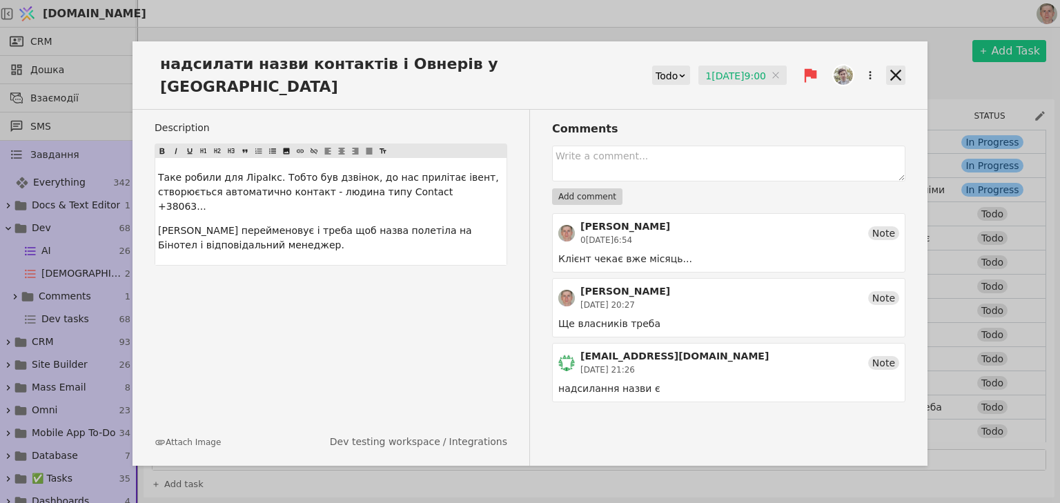
click at [895, 70] on icon at bounding box center [895, 75] width 11 height 11
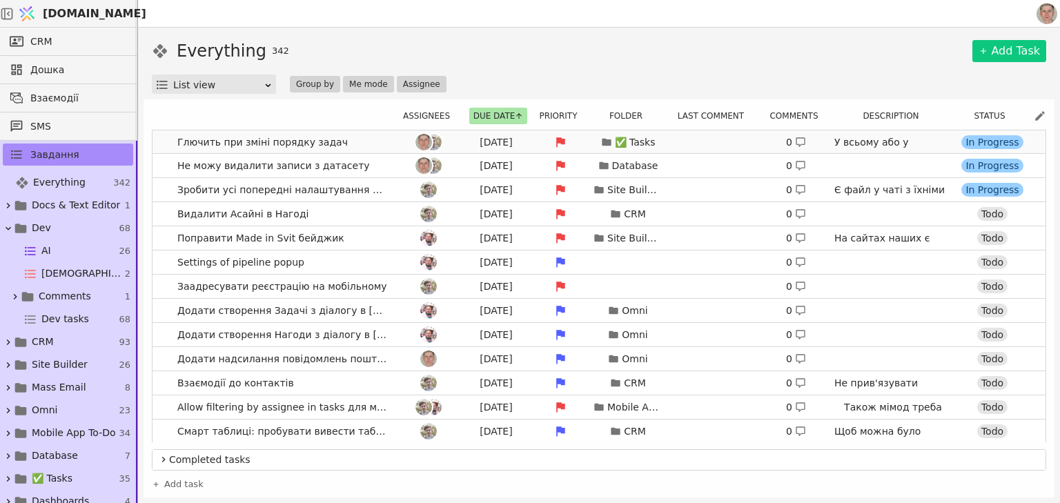
click at [366, 140] on link "Глючить при зміні порядку задач [DATE] ✅ Tasks 0 У всьому або у вибраних асайні…" at bounding box center [598, 141] width 893 height 23
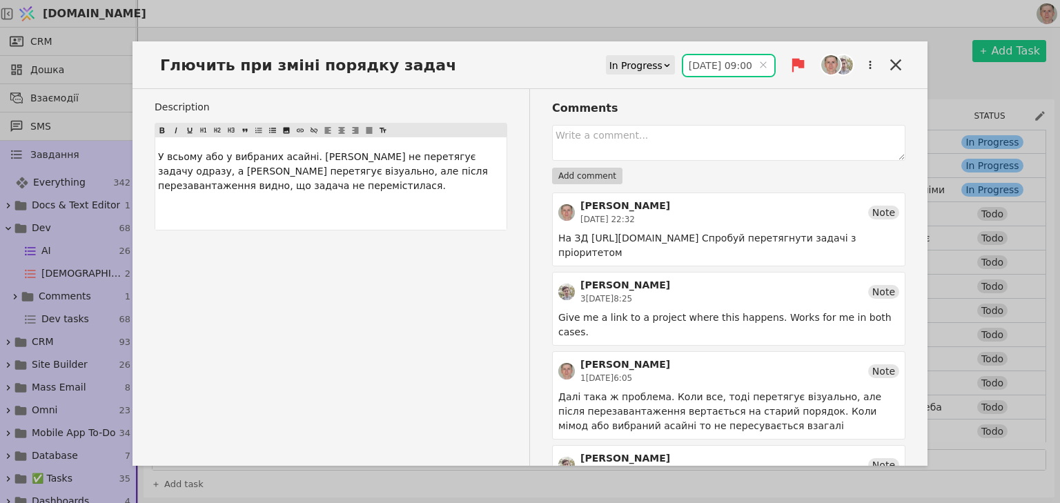
click at [695, 66] on input "[DATE] 09:00" at bounding box center [728, 65] width 91 height 21
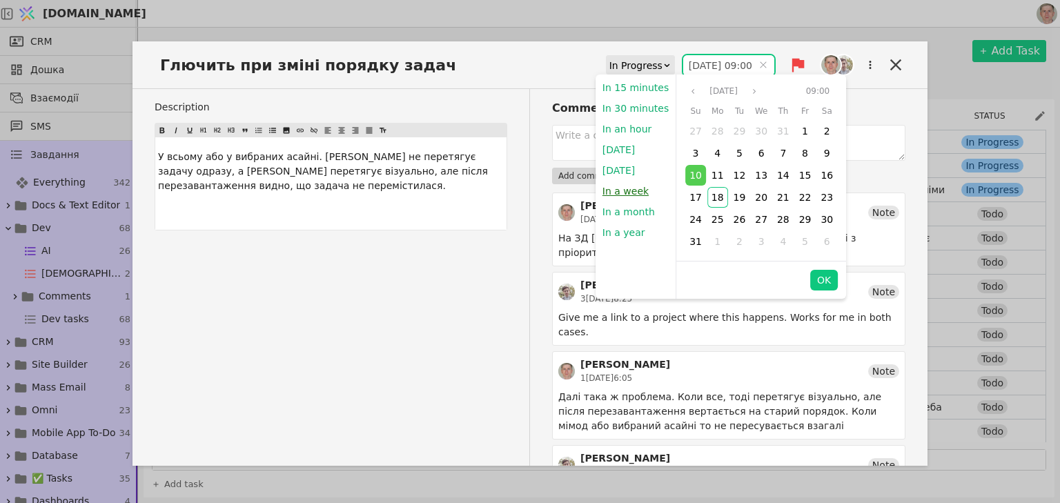
click at [634, 190] on button "In a week" at bounding box center [625, 191] width 60 height 21
type input "[DATE] 22:47"
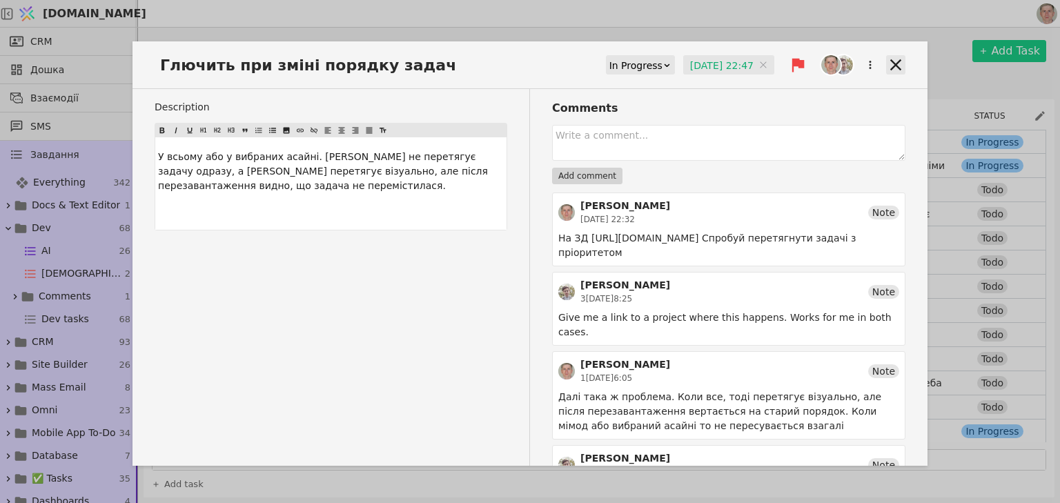
click at [886, 64] on icon at bounding box center [895, 64] width 19 height 19
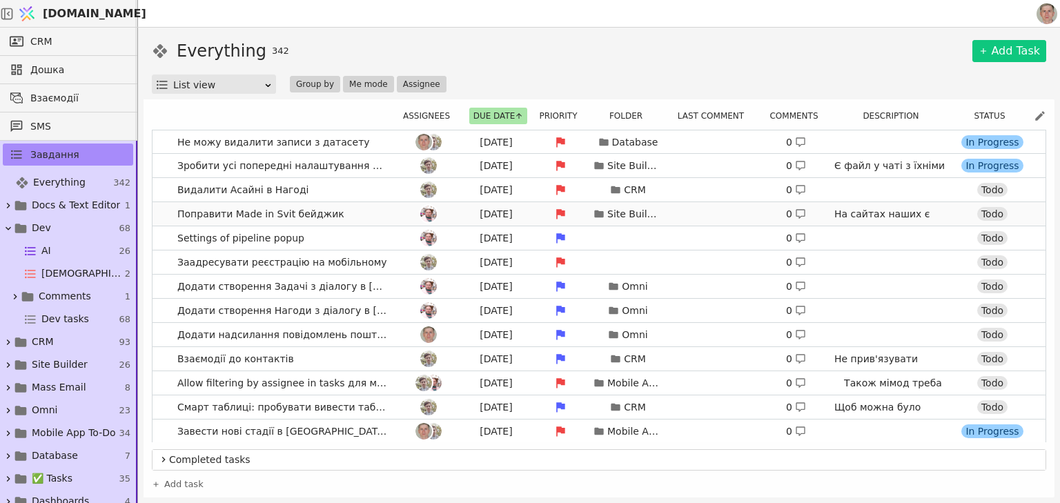
click at [373, 212] on link "Поправити Made in Svit бейджик [DATE] Site Builder 0 На сайтах наших є бейдж. З…" at bounding box center [598, 213] width 893 height 23
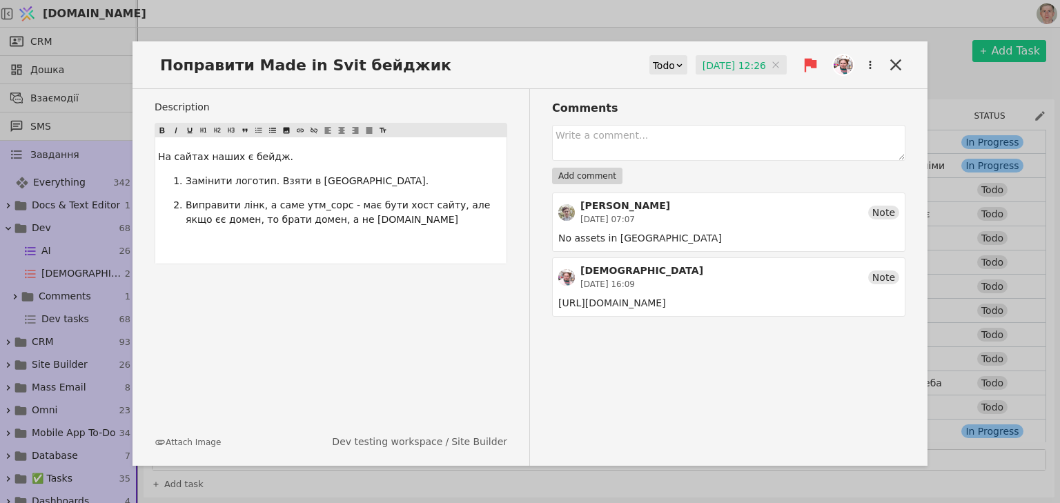
click at [710, 62] on input "[DATE] 12:26" at bounding box center [740, 65] width 91 height 21
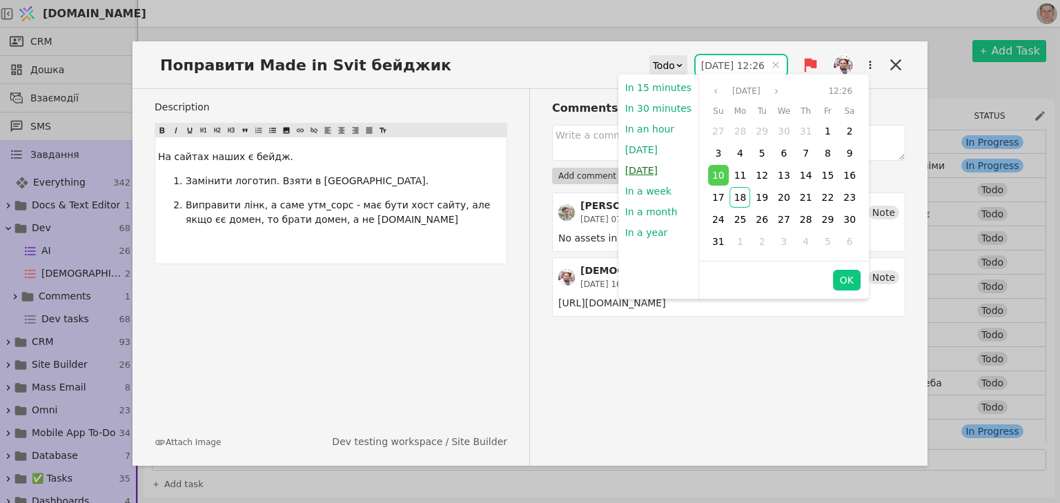
click at [653, 170] on button "[DATE]" at bounding box center [641, 170] width 46 height 21
type input "1[DATE]9:00"
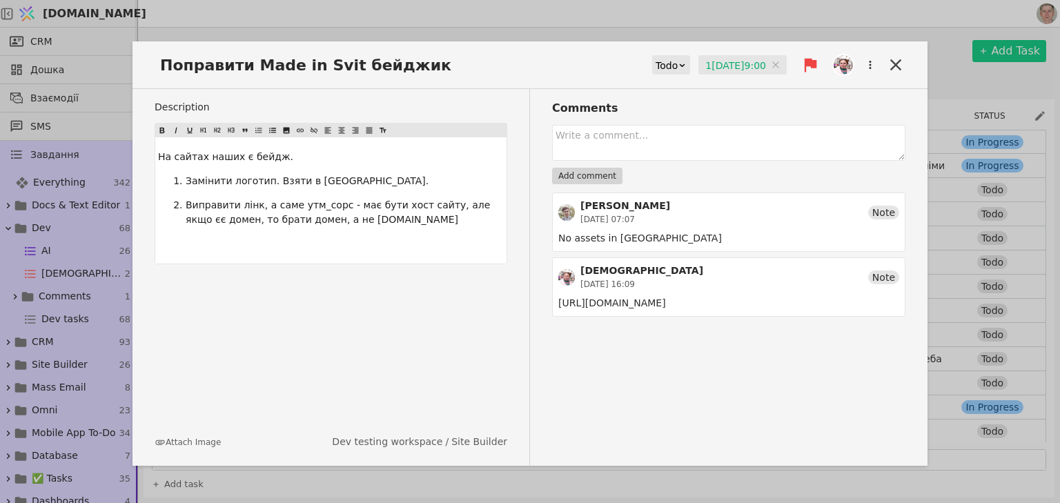
click at [895, 61] on icon at bounding box center [895, 64] width 19 height 19
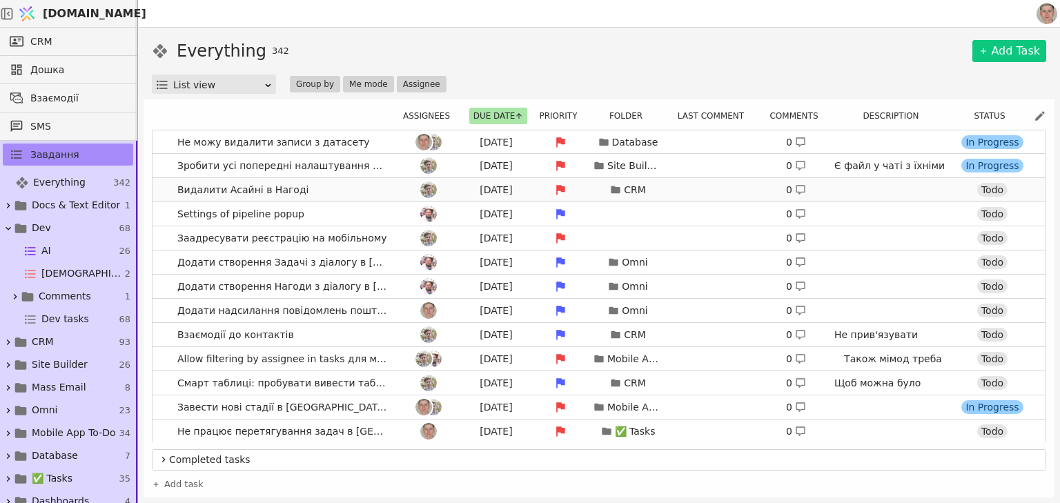
click at [344, 192] on link "Видалити Асайні в Нагоді [DATE] CRM 0 Todo" at bounding box center [598, 189] width 893 height 23
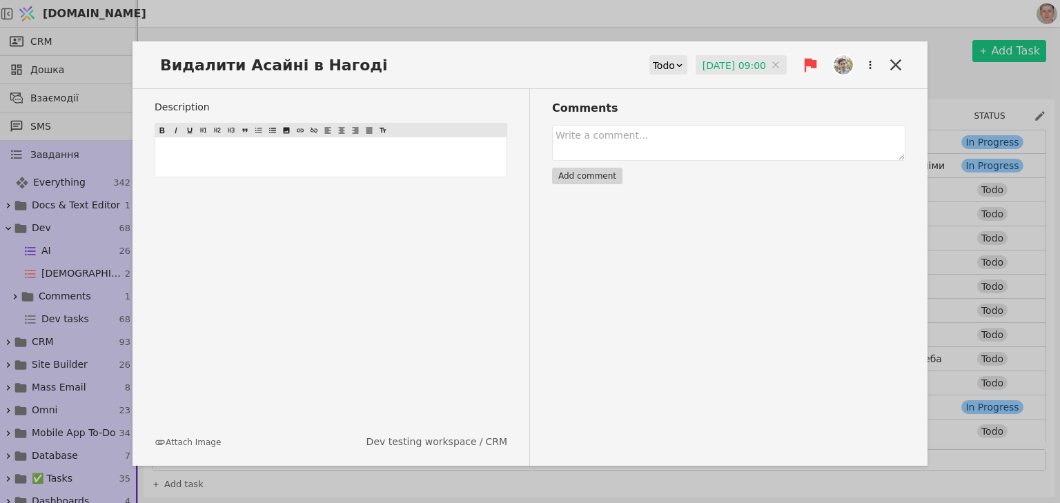
click at [721, 66] on input "[DATE] 09:00" at bounding box center [740, 65] width 91 height 21
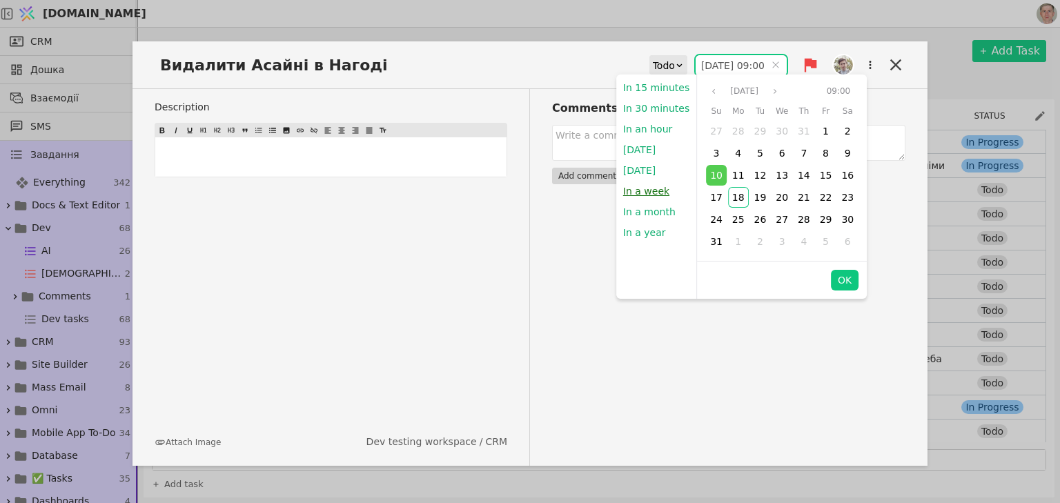
click at [651, 186] on button "In a week" at bounding box center [646, 191] width 60 height 21
type input "[DATE] 22:47"
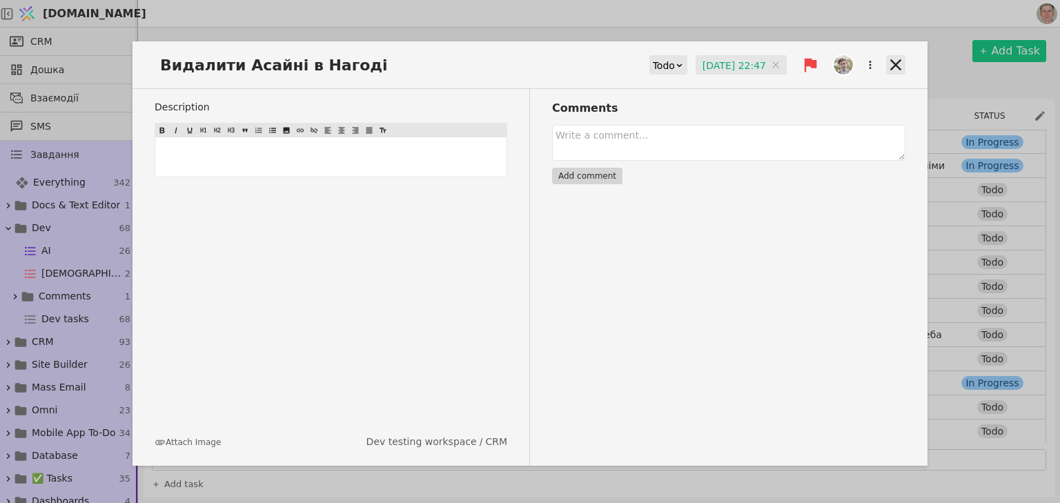
click at [899, 66] on icon at bounding box center [895, 64] width 19 height 19
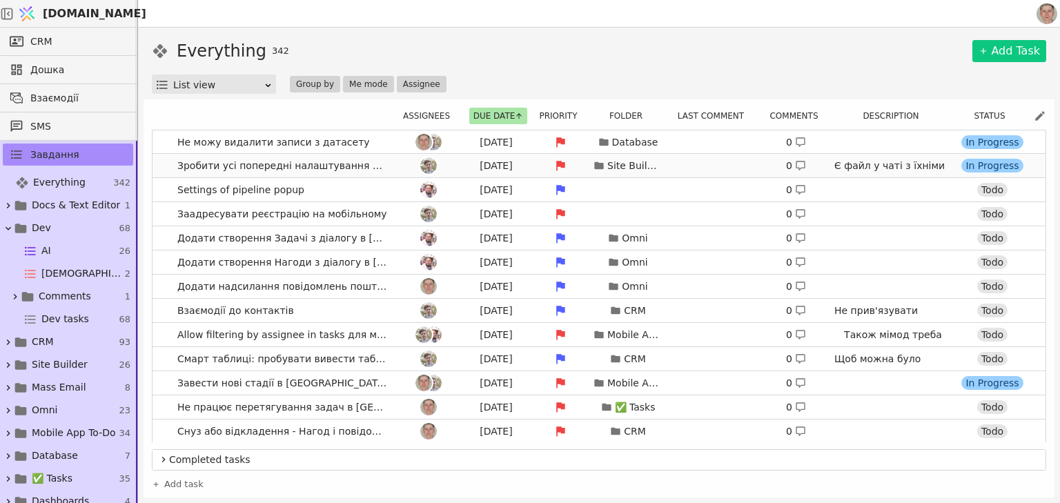
click at [397, 167] on div at bounding box center [428, 165] width 62 height 17
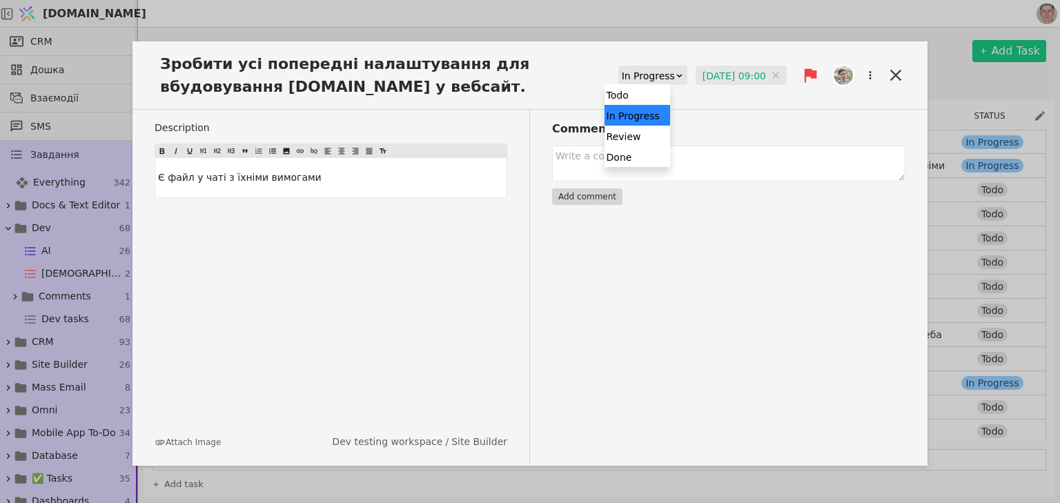
click at [640, 75] on div "In Progress" at bounding box center [648, 75] width 53 height 19
click at [624, 160] on div "Done" at bounding box center [637, 156] width 66 height 21
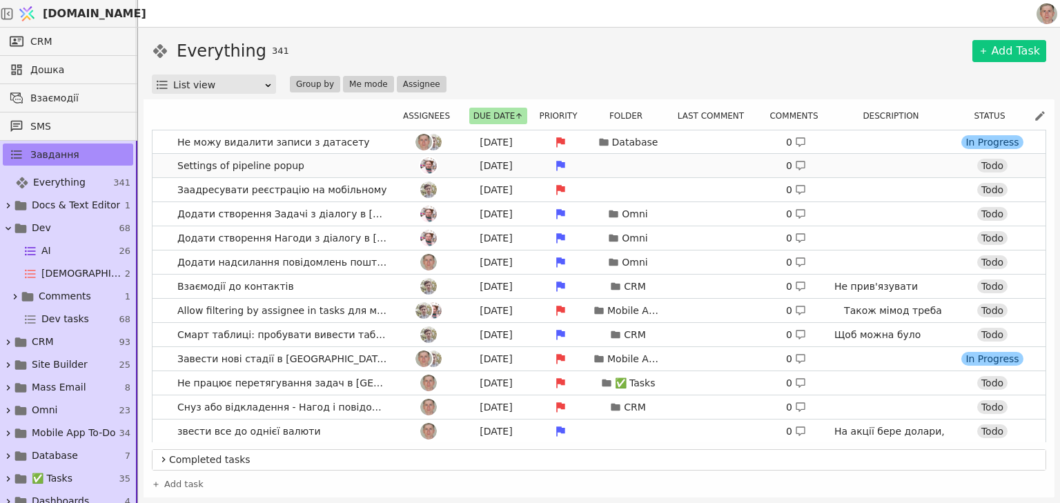
click at [368, 165] on link "Settings of pipeline popup [DATE] 0 Todo" at bounding box center [598, 165] width 893 height 23
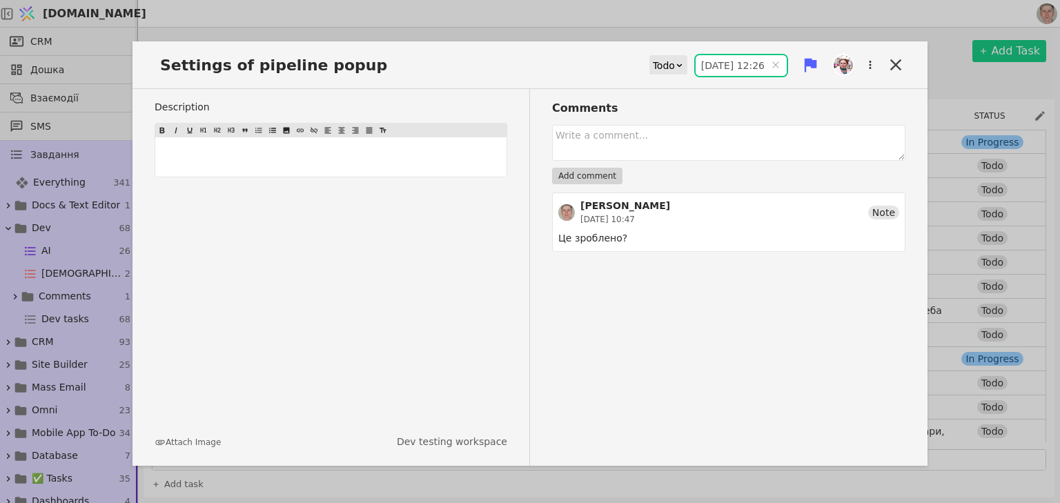
click at [705, 61] on input "[DATE] 12:26" at bounding box center [740, 65] width 91 height 21
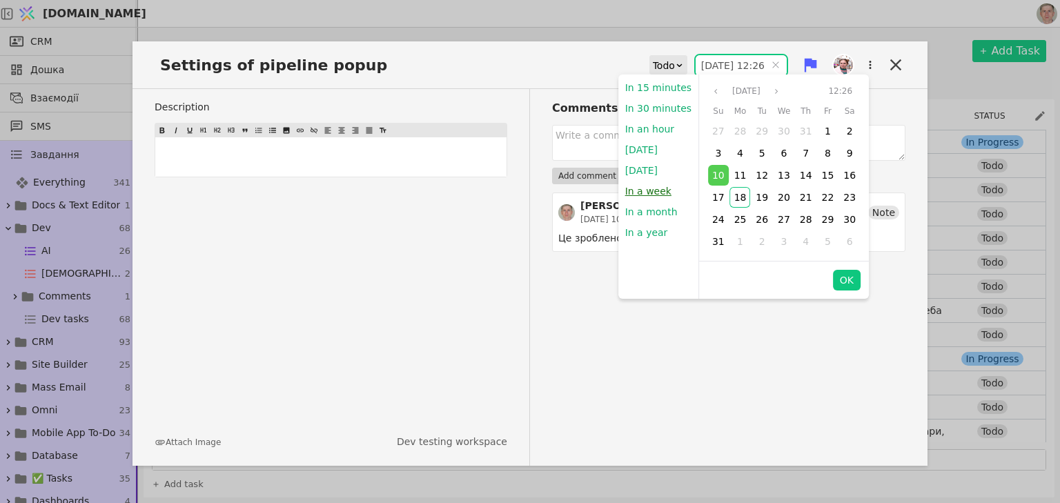
drag, startPoint x: 658, startPoint y: 193, endPoint x: 861, endPoint y: 102, distance: 222.3
click at [657, 193] on button "In a week" at bounding box center [648, 191] width 60 height 21
type input "[DATE] 22:48"
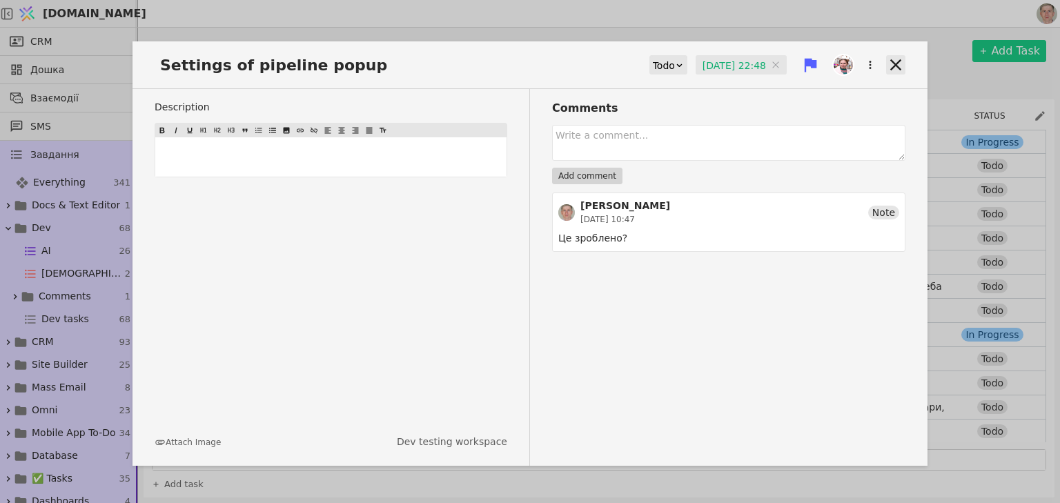
click at [895, 63] on icon at bounding box center [895, 64] width 11 height 11
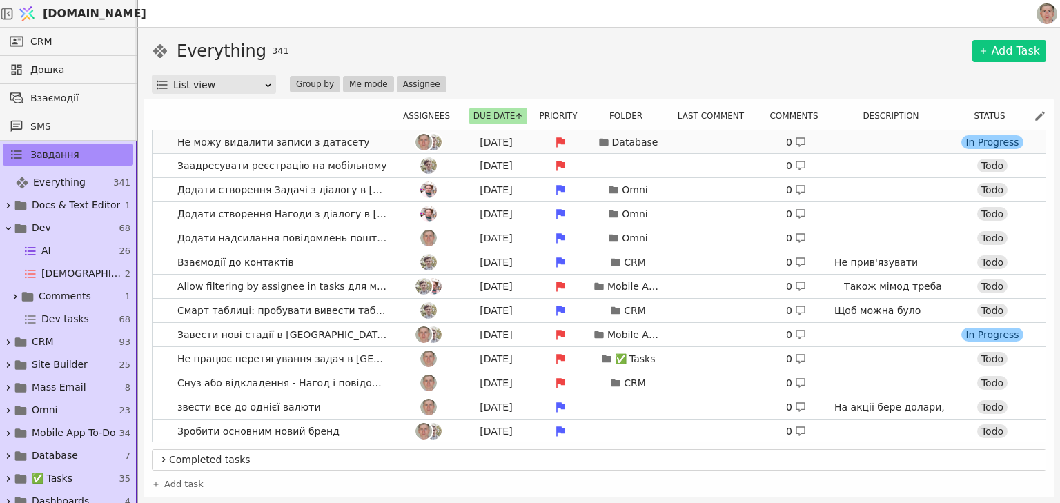
click at [366, 141] on link "Не можу видалити записи з датасету A[DATE] Database 0 [URL][DOMAIN_NAME] In Pro…" at bounding box center [598, 141] width 893 height 23
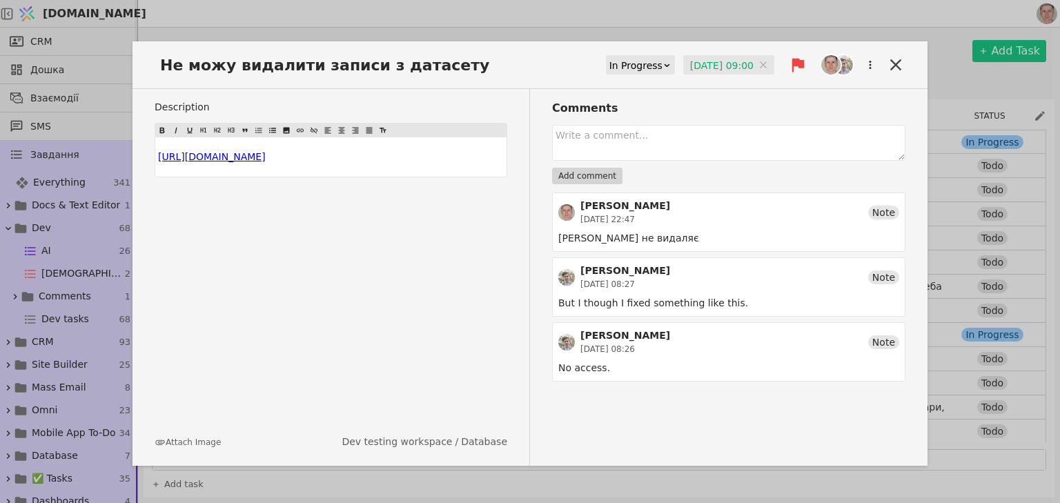
click at [712, 59] on input "[DATE] 09:00" at bounding box center [728, 65] width 91 height 21
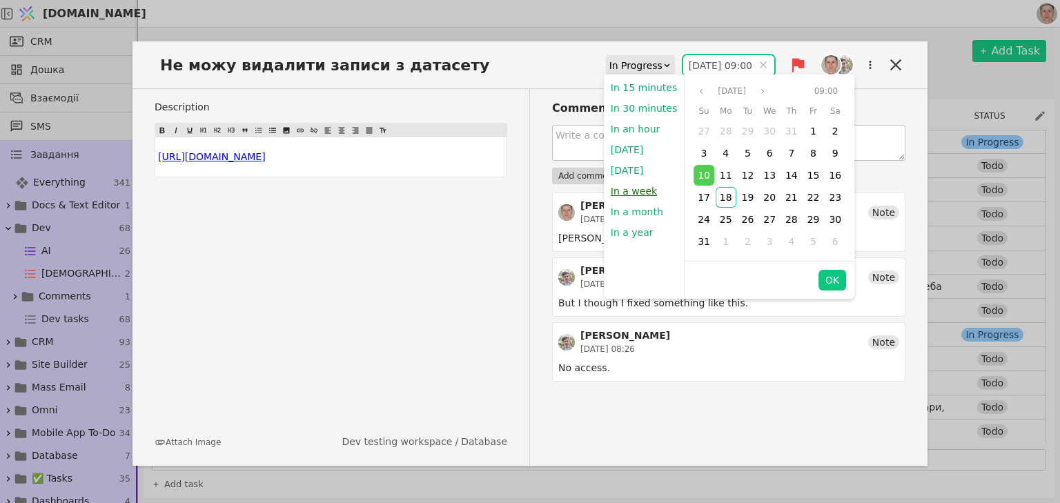
drag, startPoint x: 639, startPoint y: 195, endPoint x: 858, endPoint y: 143, distance: 225.2
click at [638, 195] on button "In a week" at bounding box center [634, 191] width 60 height 21
type input "[DATE] 22:48"
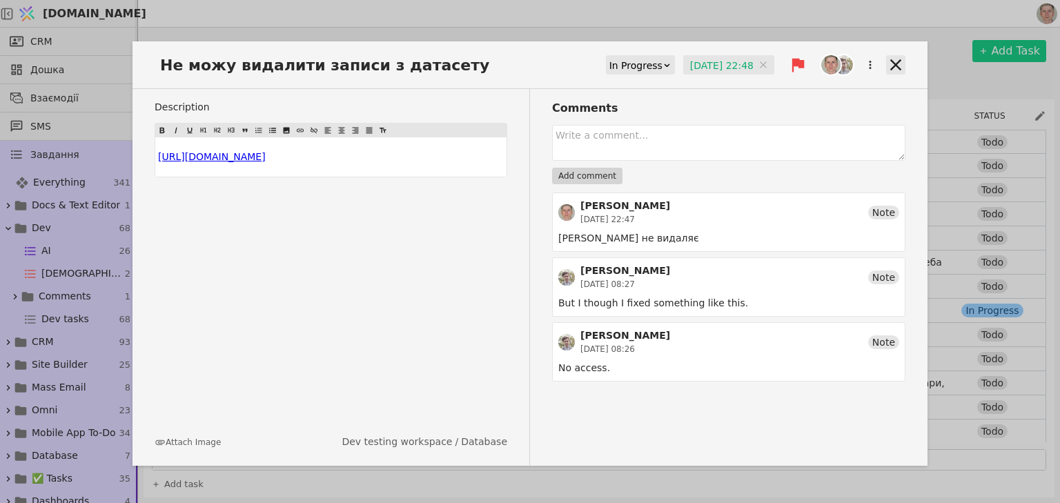
click at [897, 63] on icon at bounding box center [895, 64] width 11 height 11
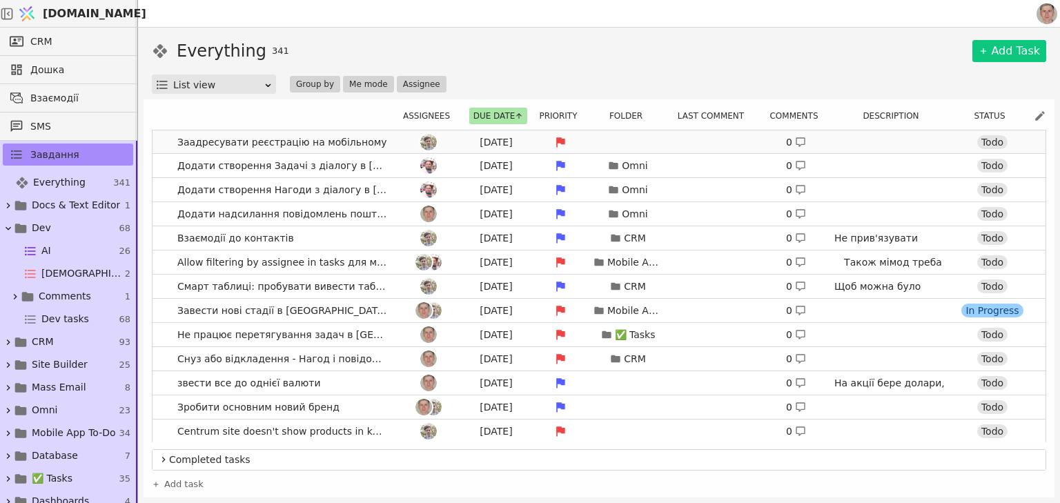
click at [397, 144] on div at bounding box center [428, 142] width 62 height 17
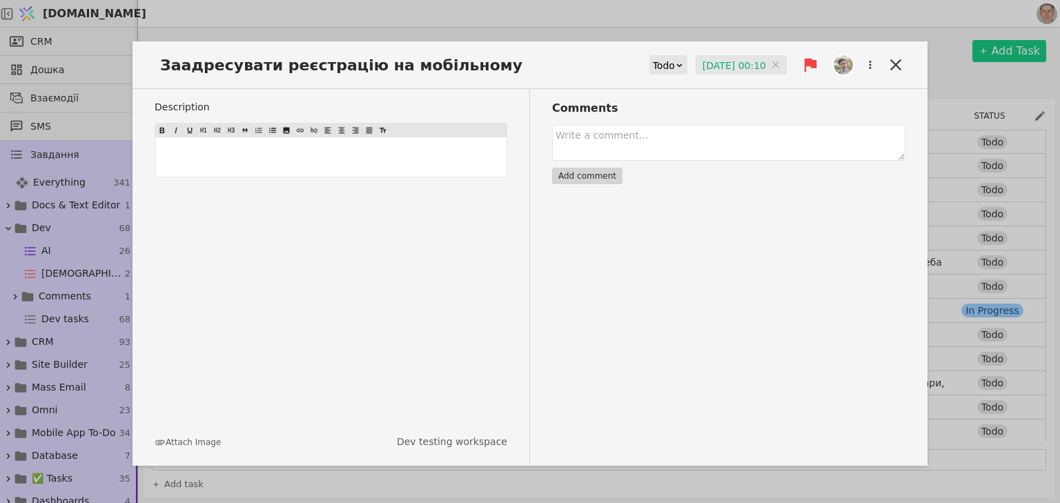
click at [722, 64] on input "[DATE] 00:10" at bounding box center [740, 65] width 91 height 21
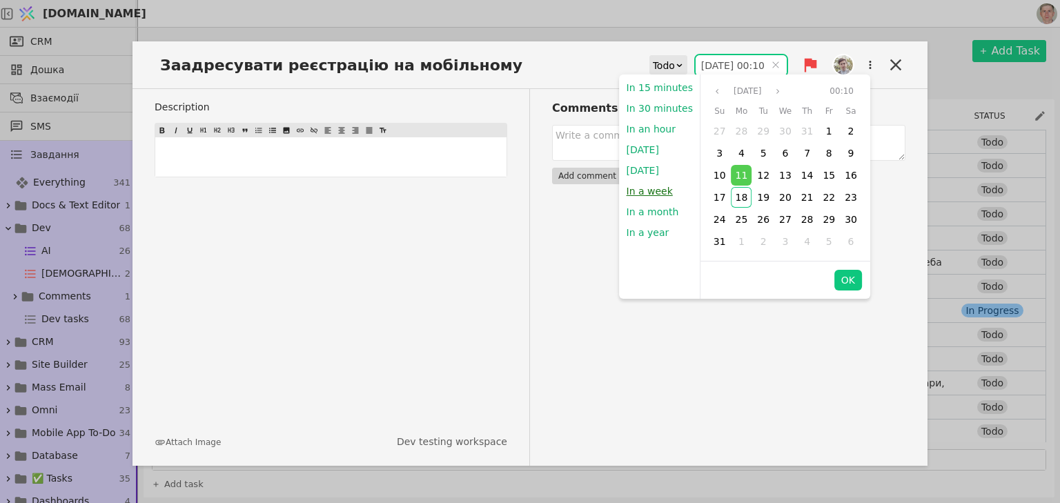
click at [653, 189] on button "In a week" at bounding box center [649, 191] width 60 height 21
type input "[DATE] 22:48"
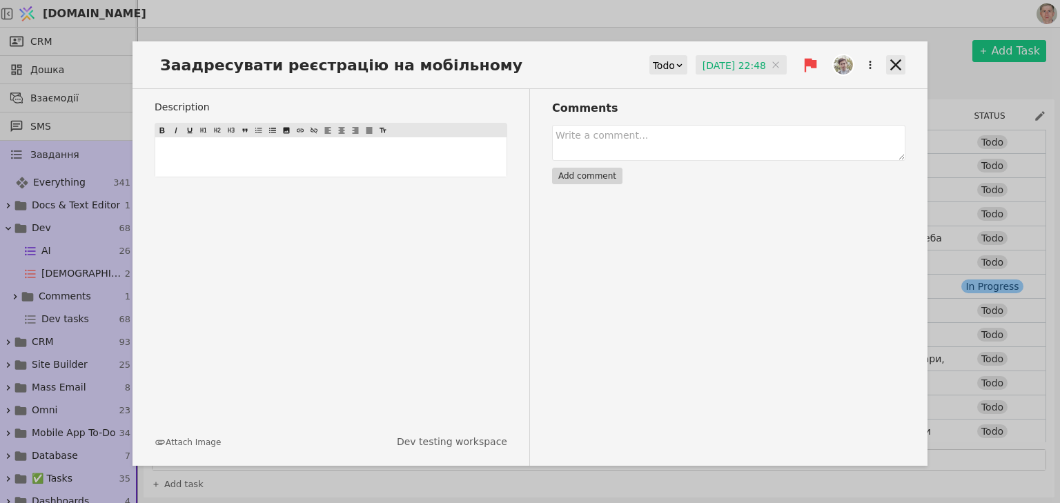
click at [890, 68] on icon at bounding box center [895, 64] width 19 height 19
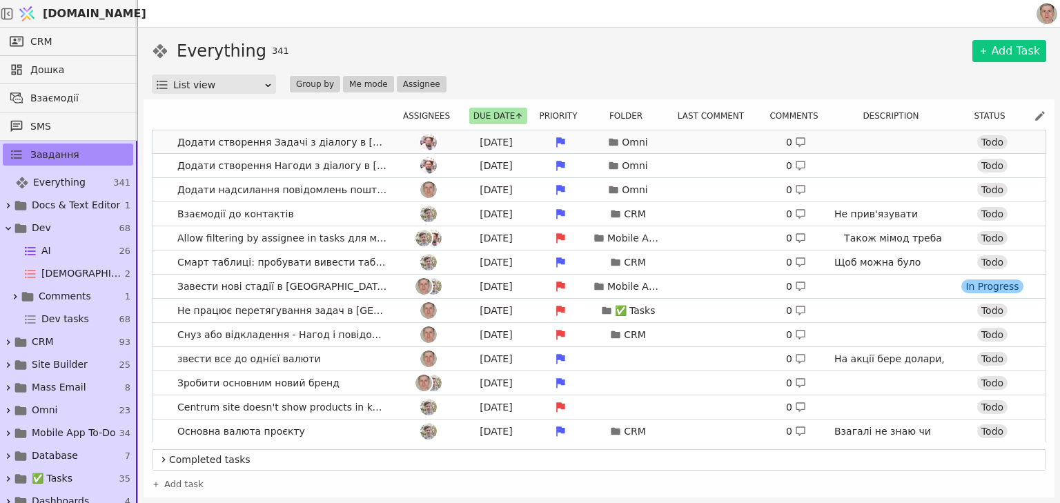
click at [397, 139] on div at bounding box center [428, 142] width 62 height 17
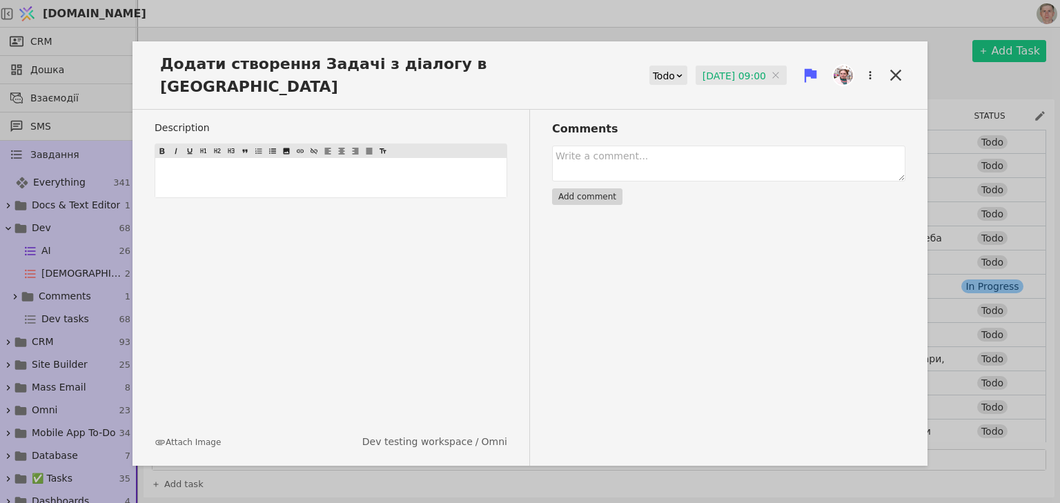
click at [720, 66] on input "[DATE] 09:00" at bounding box center [740, 76] width 91 height 21
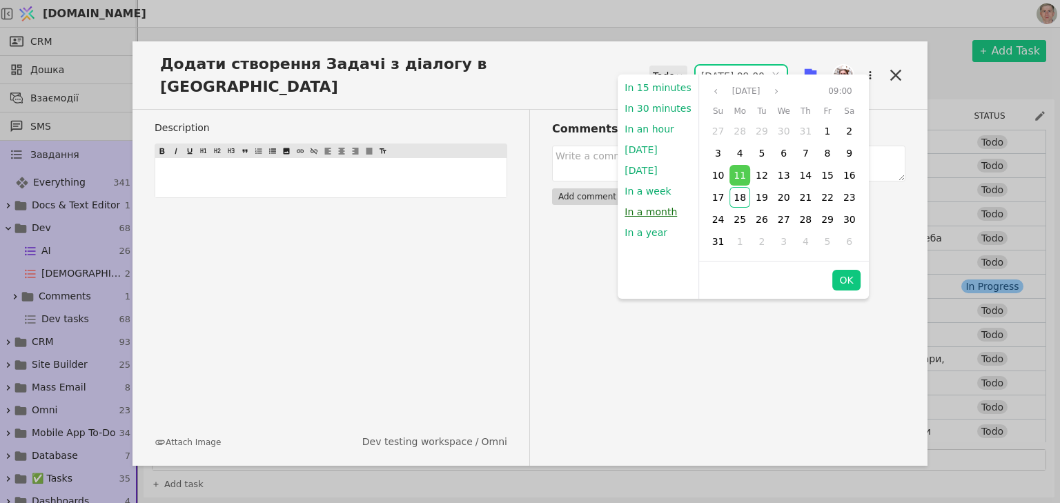
click at [644, 209] on button "In a month" at bounding box center [650, 211] width 66 height 21
type input "[DATE] 22:48"
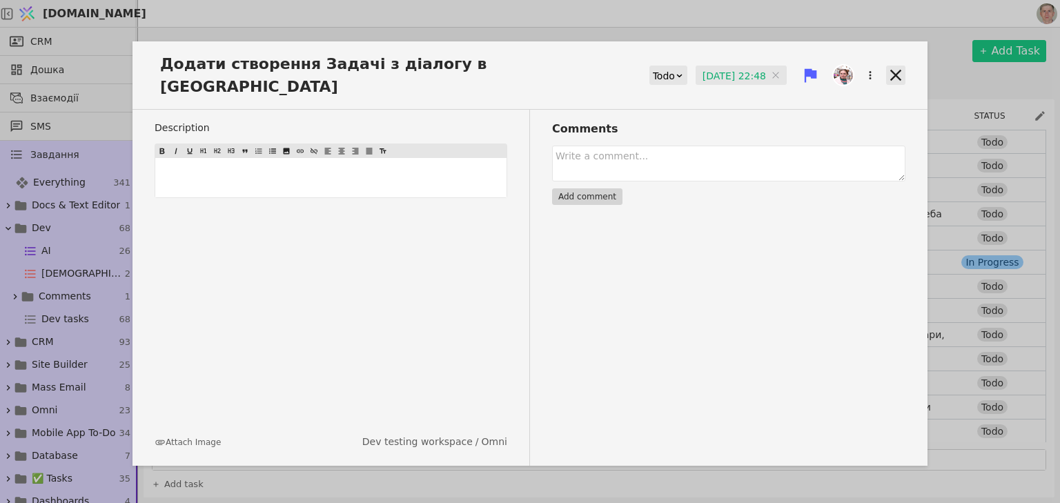
click at [886, 62] on div "Додати створення Задачі з діалогу в Омні Todo [DATE] 22:48 [DATE] 22:48" at bounding box center [529, 80] width 795 height 57
click at [900, 66] on icon at bounding box center [895, 75] width 19 height 19
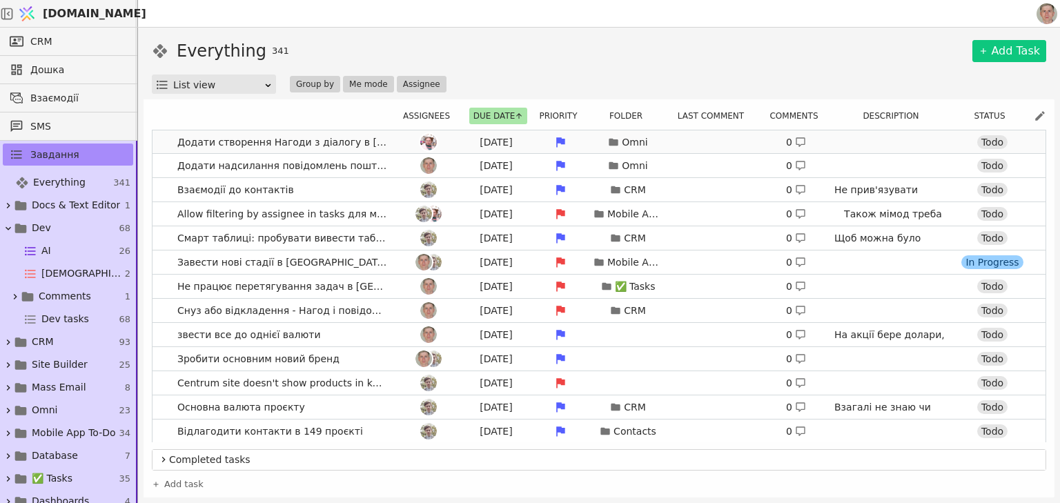
click at [397, 139] on div at bounding box center [428, 142] width 62 height 17
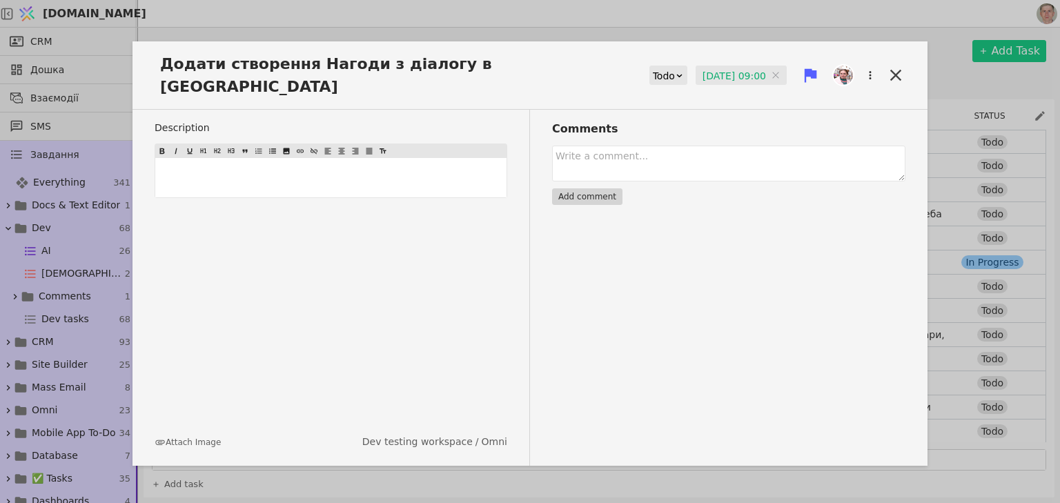
click at [726, 66] on input "[DATE] 09:00" at bounding box center [740, 76] width 91 height 21
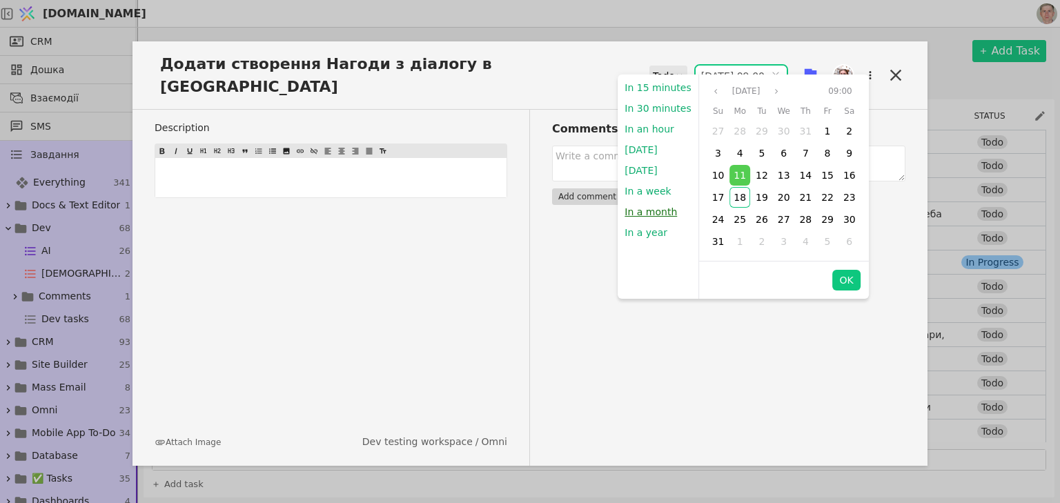
click at [651, 210] on button "In a month" at bounding box center [650, 211] width 66 height 21
type input "[DATE] 22:48"
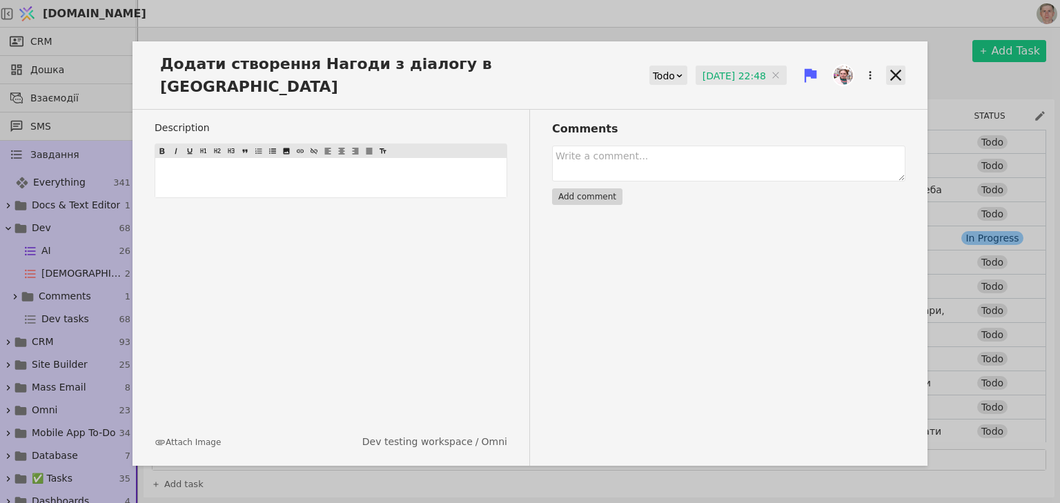
click at [897, 70] on icon at bounding box center [895, 75] width 11 height 11
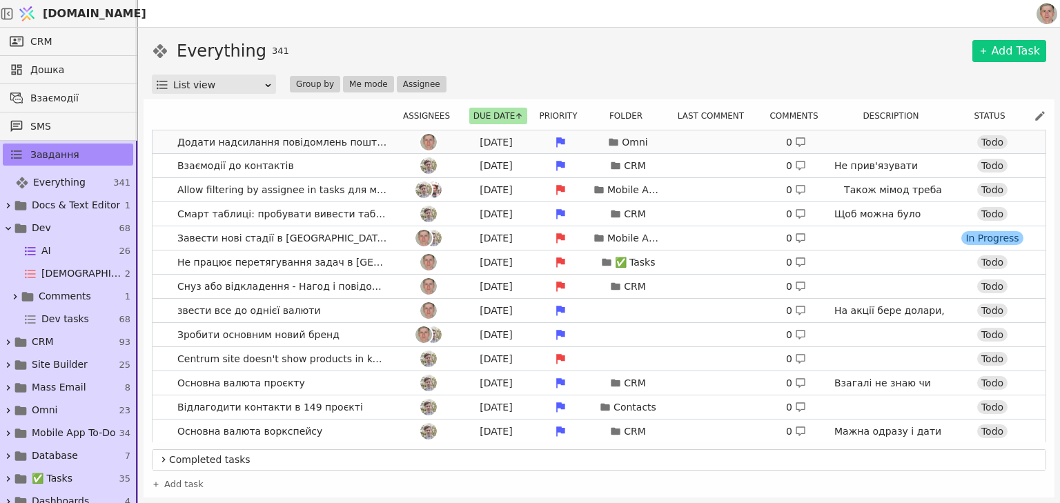
click at [388, 141] on span "Додати надсилання повідомлень пошти на мобільному" at bounding box center [282, 142] width 221 height 20
click at [400, 138] on div at bounding box center [428, 142] width 62 height 17
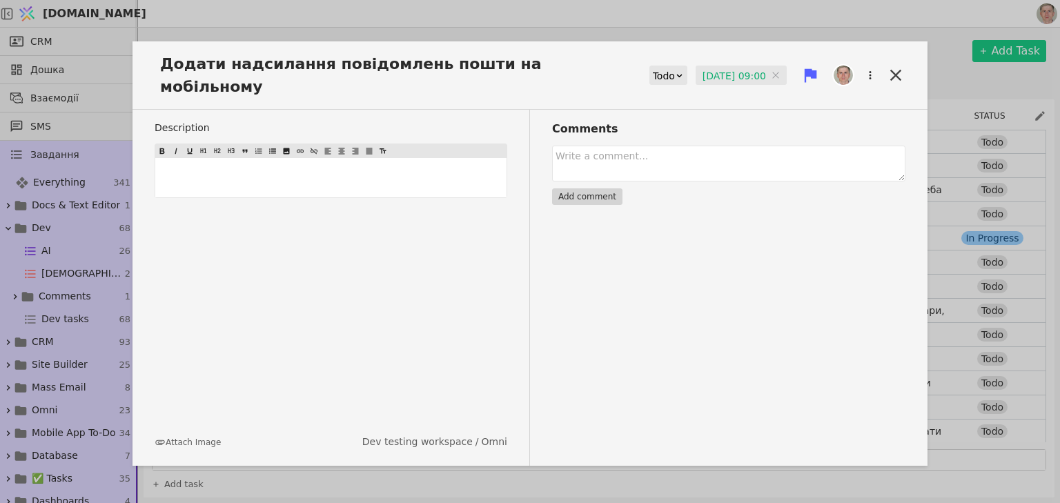
click at [725, 68] on input "[DATE] 09:00" at bounding box center [740, 76] width 91 height 21
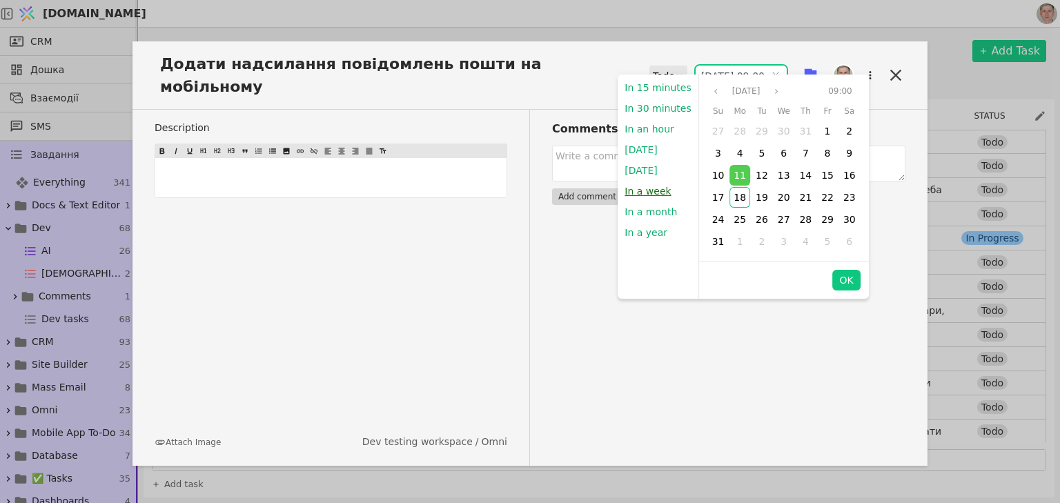
click at [657, 189] on button "In a week" at bounding box center [647, 191] width 60 height 21
type input "[DATE] 22:48"
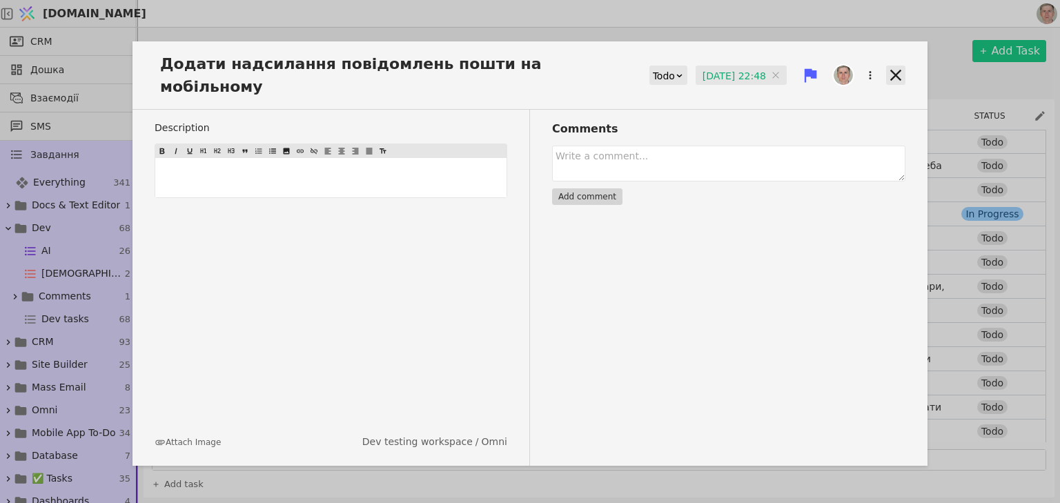
click at [897, 66] on icon at bounding box center [895, 75] width 19 height 19
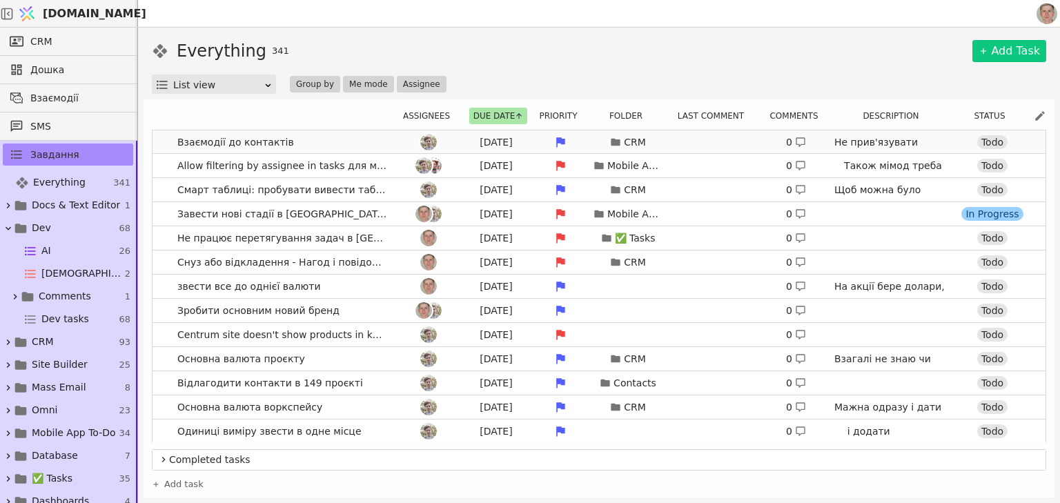
click at [354, 141] on link "Взаємодії до контактів [DATE] CRM 0 Не прив'язувати взаємодії до Нагод. Натоміс…" at bounding box center [598, 141] width 893 height 23
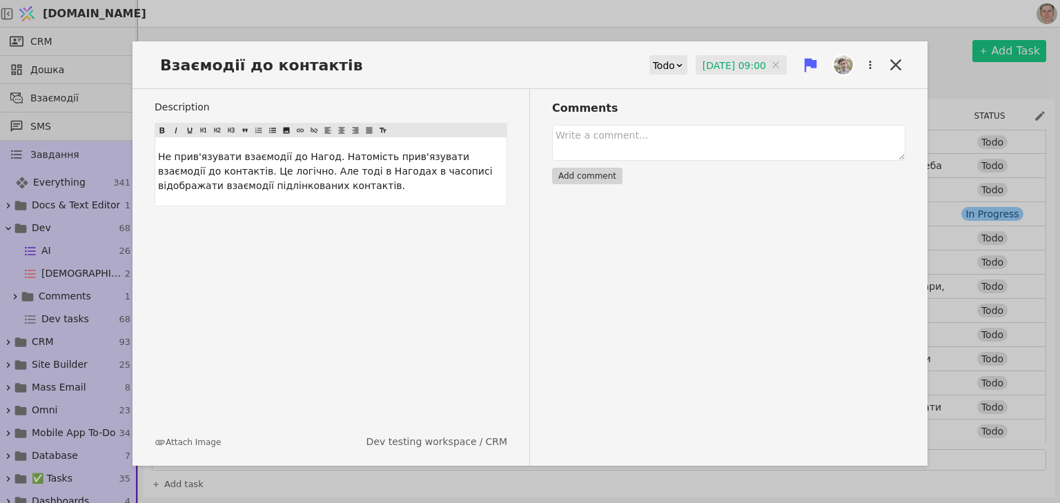
click at [699, 66] on input "[DATE] 09:00" at bounding box center [740, 65] width 91 height 21
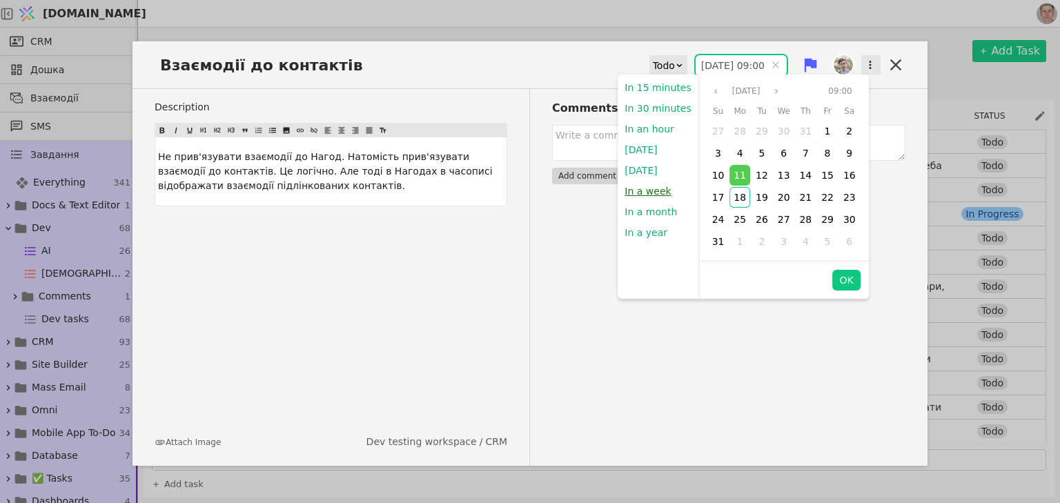
click at [651, 190] on button "In a week" at bounding box center [647, 191] width 60 height 21
type input "[DATE] 22:49"
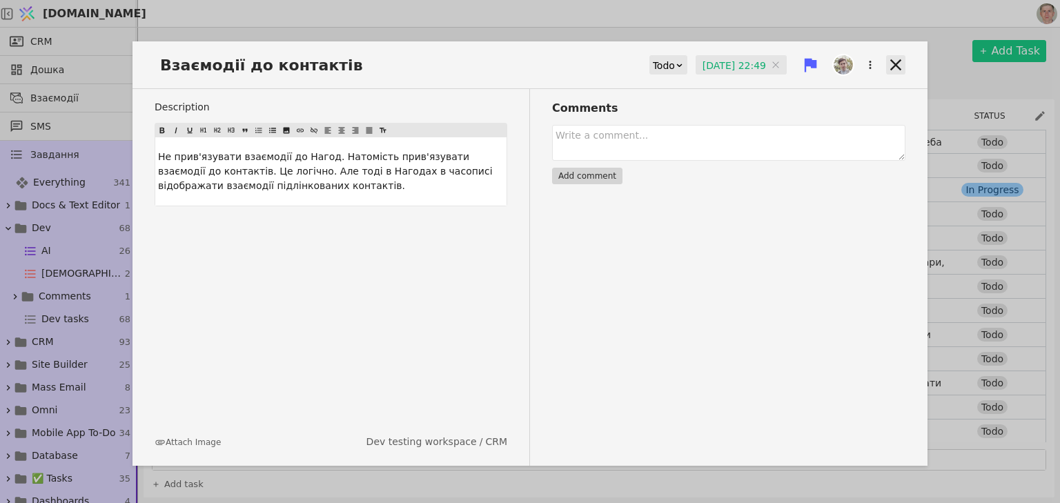
click at [893, 62] on icon at bounding box center [895, 64] width 11 height 11
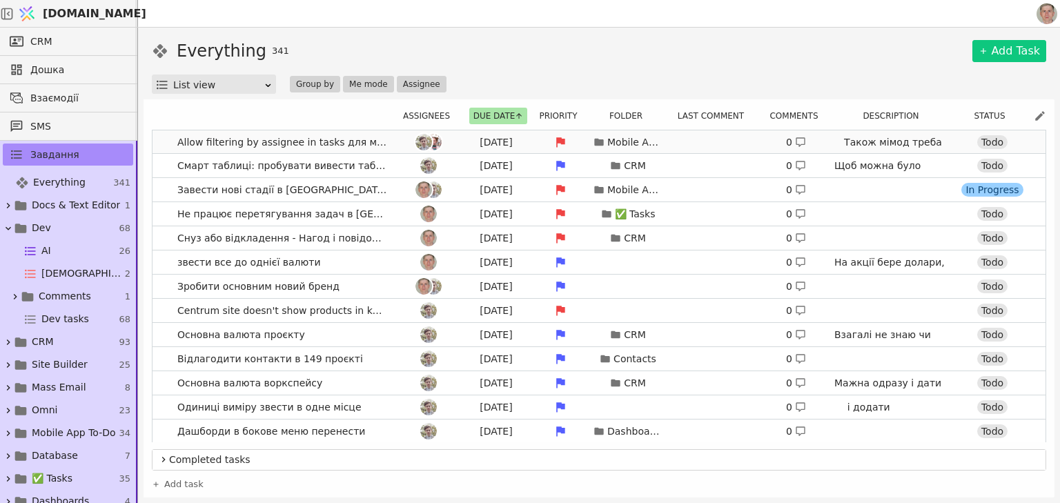
click at [388, 143] on span "Allow filtering by assignee in tasks для мобільних" at bounding box center [282, 142] width 221 height 20
click at [397, 142] on div at bounding box center [428, 142] width 62 height 17
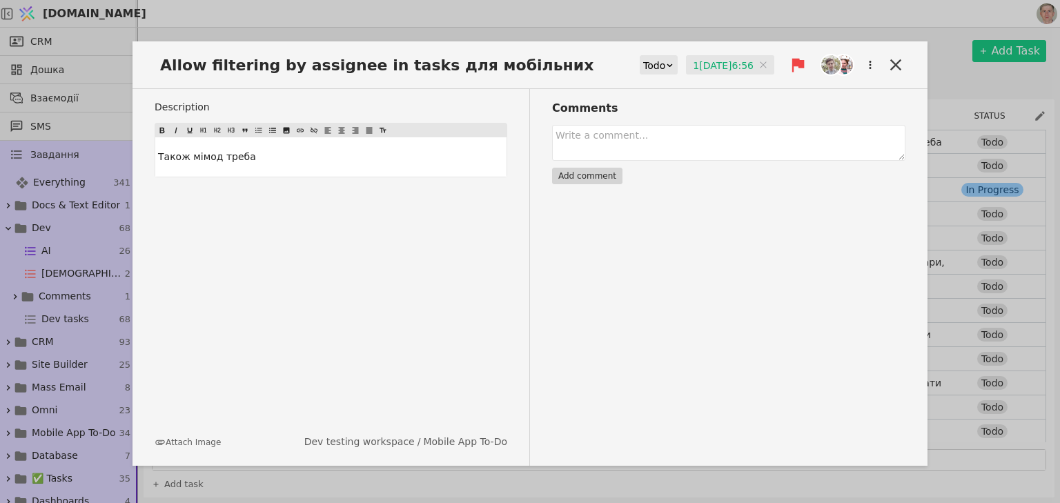
click at [712, 68] on input "1[DATE]6:56" at bounding box center [730, 65] width 88 height 21
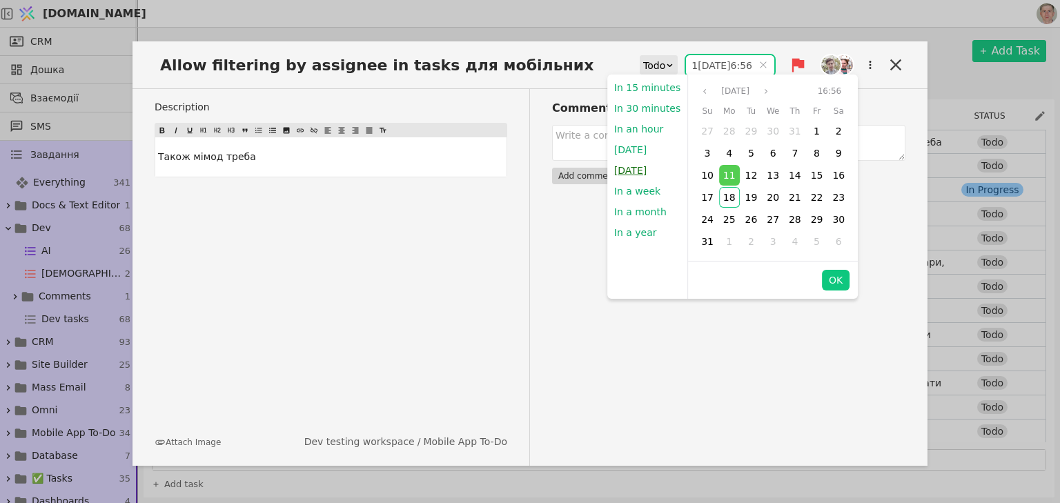
click at [646, 172] on button "[DATE]" at bounding box center [630, 170] width 46 height 21
type input "1[DATE]9:00"
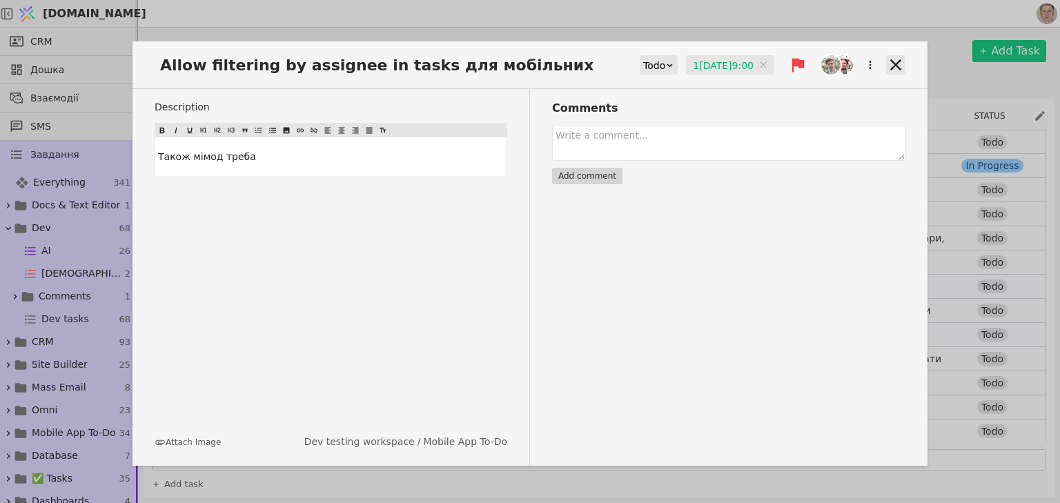
click at [894, 62] on icon at bounding box center [895, 64] width 11 height 11
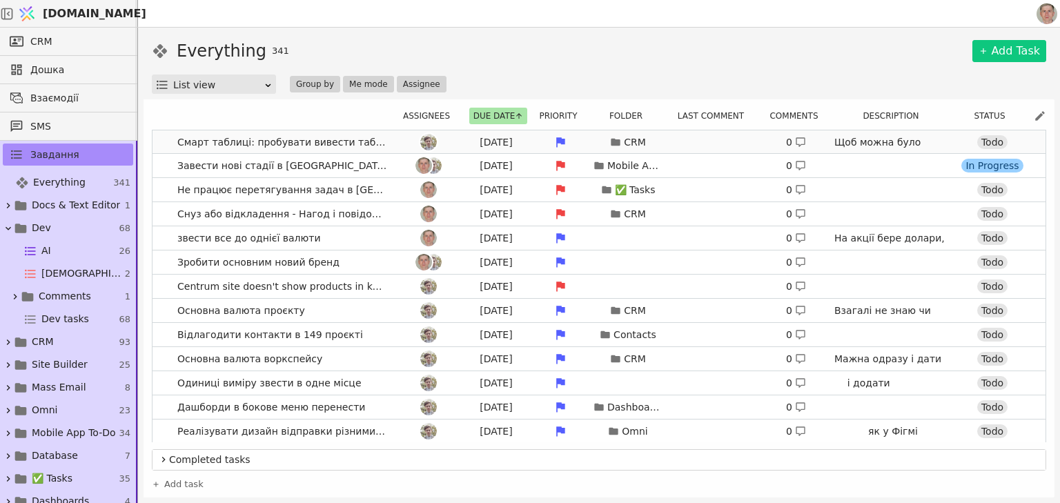
click at [397, 143] on div at bounding box center [428, 142] width 62 height 17
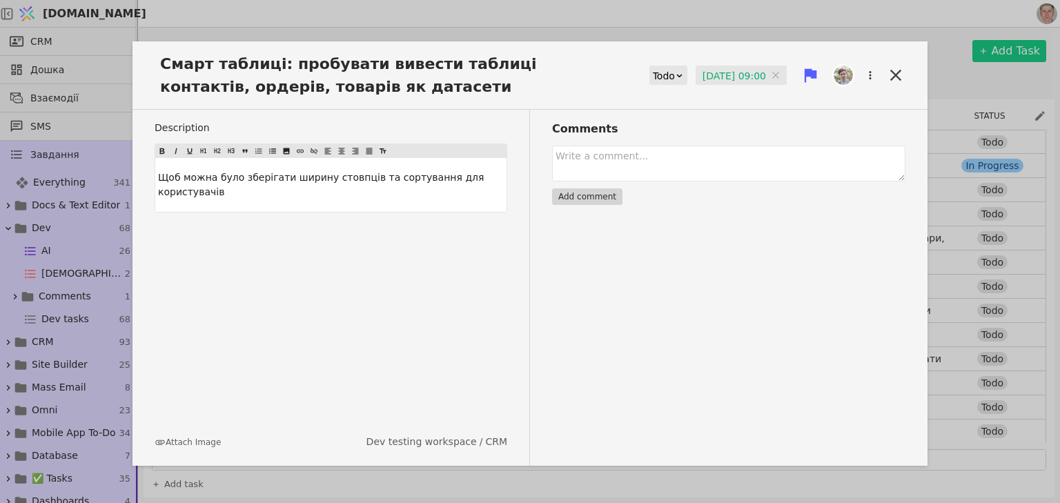
click at [744, 72] on input "[DATE] 09:00" at bounding box center [740, 76] width 91 height 21
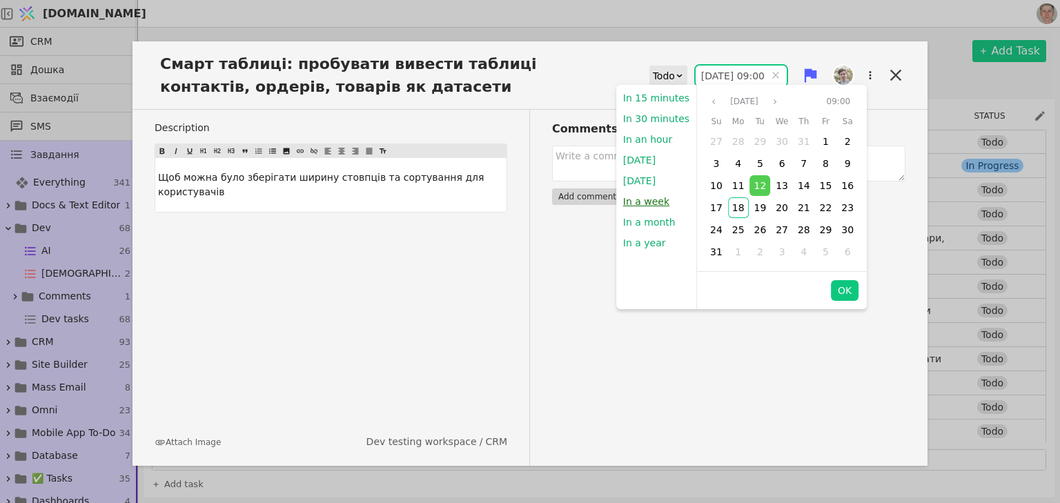
click at [640, 205] on button "In a week" at bounding box center [646, 201] width 60 height 21
type input "[DATE] 22:49"
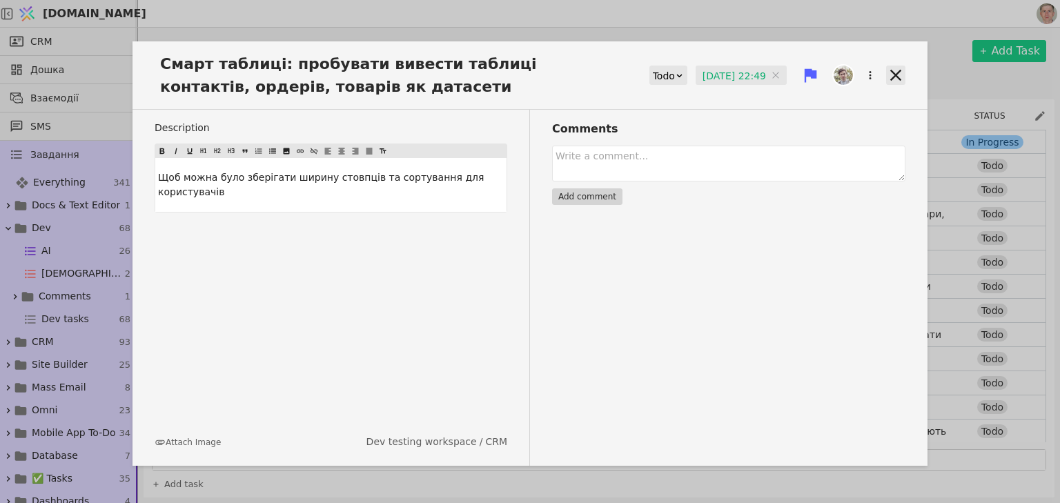
drag, startPoint x: 894, startPoint y: 72, endPoint x: 822, endPoint y: 68, distance: 71.9
click at [894, 72] on icon at bounding box center [895, 75] width 19 height 19
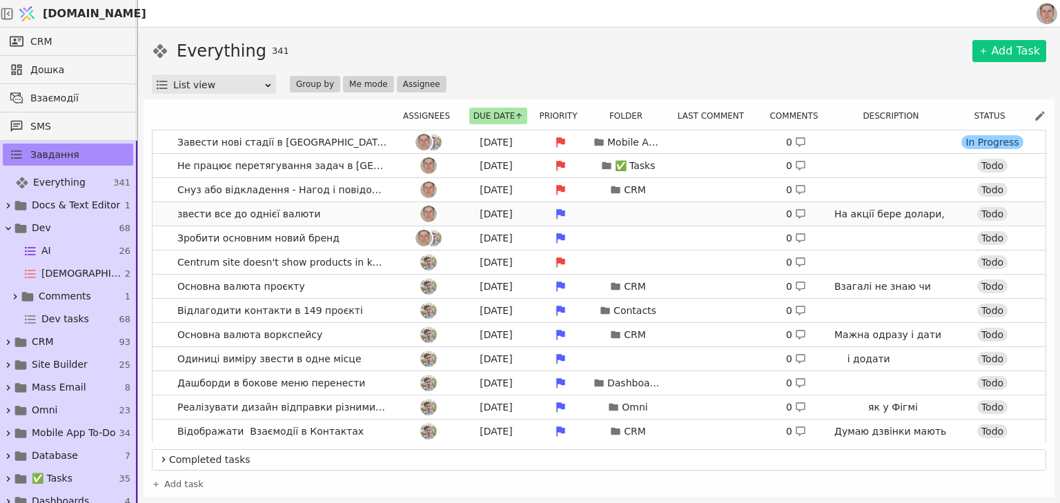
click at [379, 212] on link "звести все до однієї валюти [DATE] 0 На акції бере долари, тобто іншу валюту. Т…" at bounding box center [598, 213] width 893 height 23
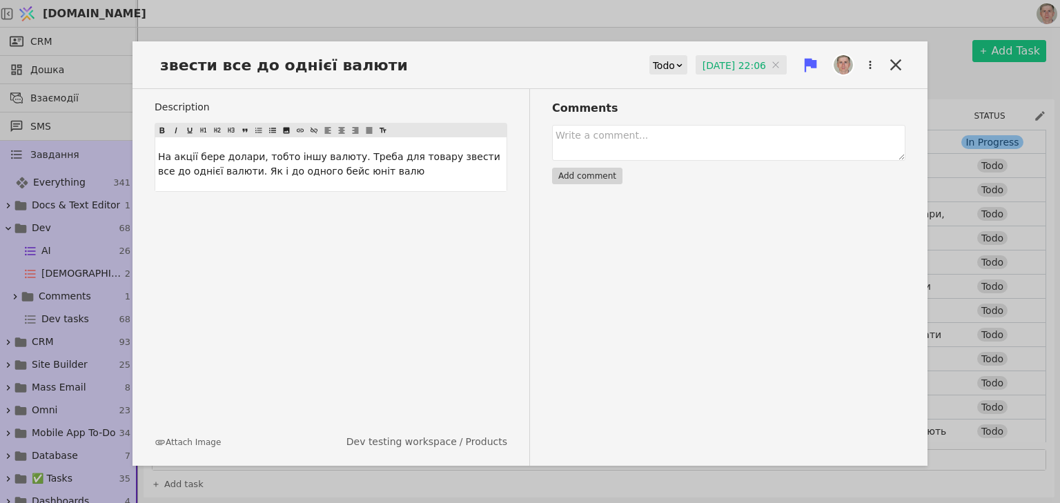
click at [720, 64] on input "[DATE] 22:06" at bounding box center [740, 65] width 91 height 21
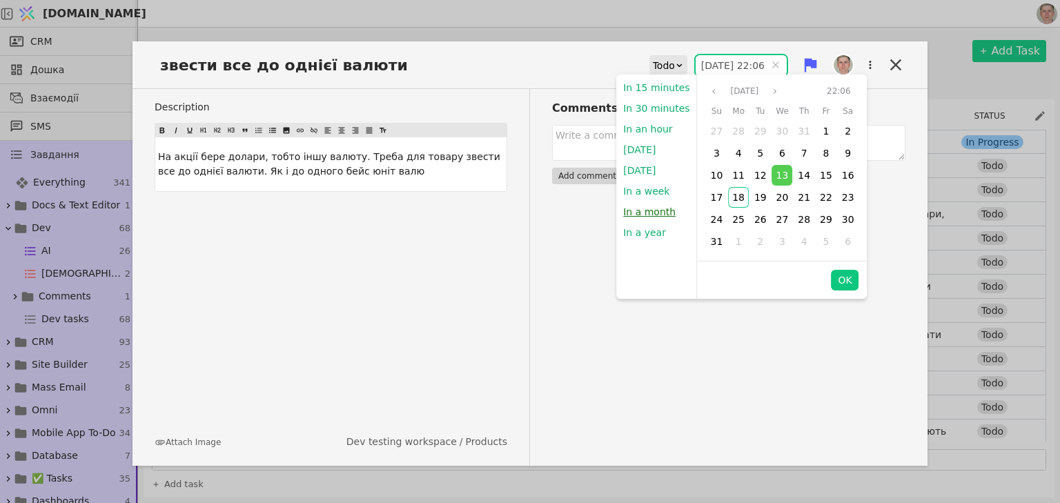
click at [639, 210] on button "In a month" at bounding box center [649, 211] width 66 height 21
type input "[DATE] 22:49"
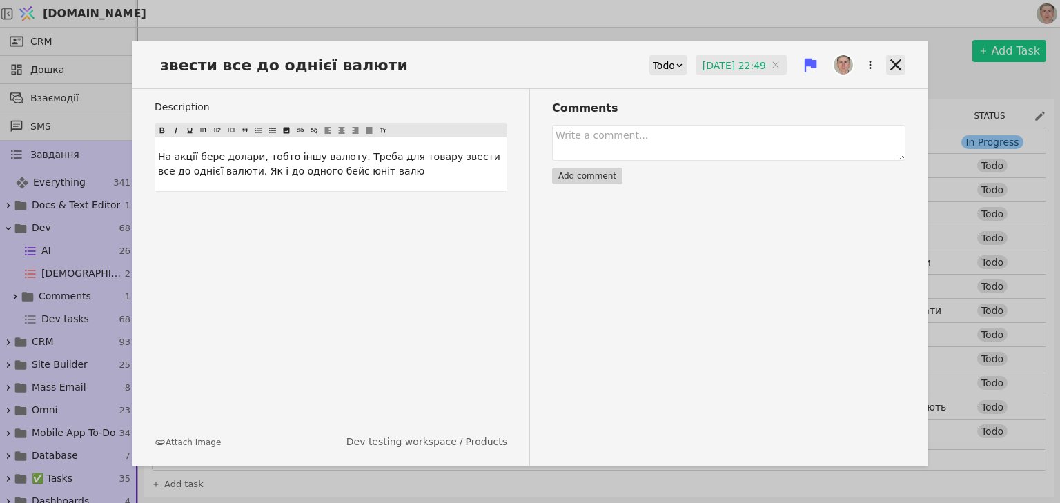
click at [900, 63] on icon at bounding box center [895, 64] width 19 height 19
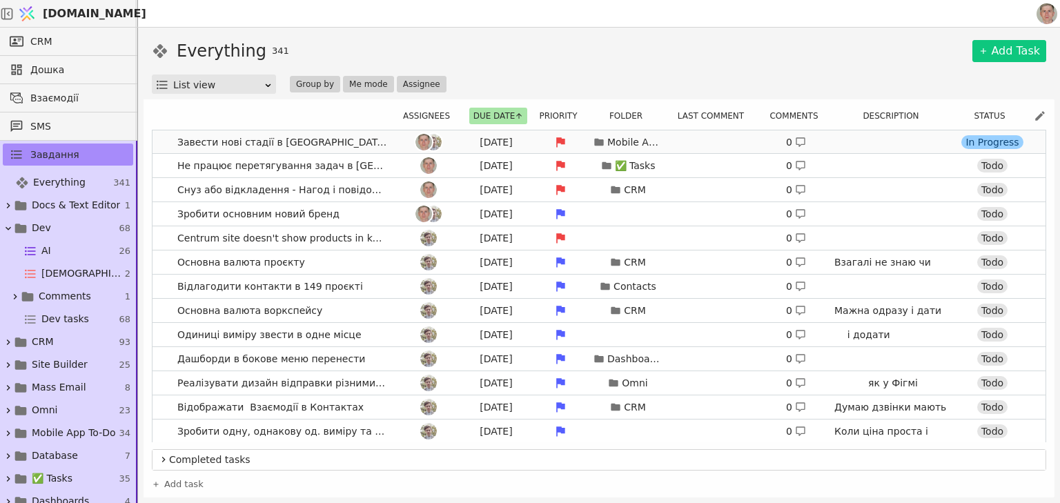
click at [385, 143] on link "Завести нові стадії в [GEOGRAPHIC_DATA] в задачах [DATE] Mobile App To-Do 0 In …" at bounding box center [598, 141] width 893 height 23
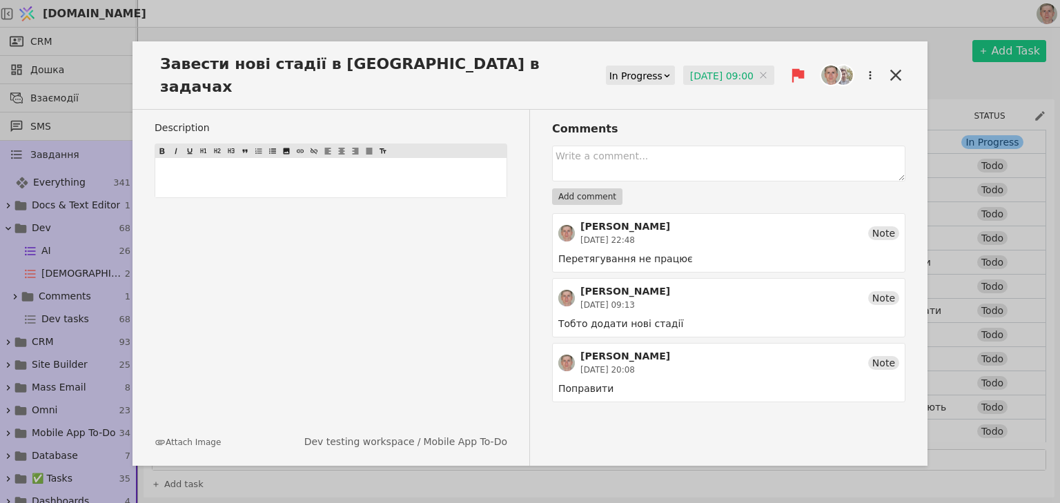
click at [702, 66] on input "[DATE] 09:00" at bounding box center [728, 76] width 91 height 21
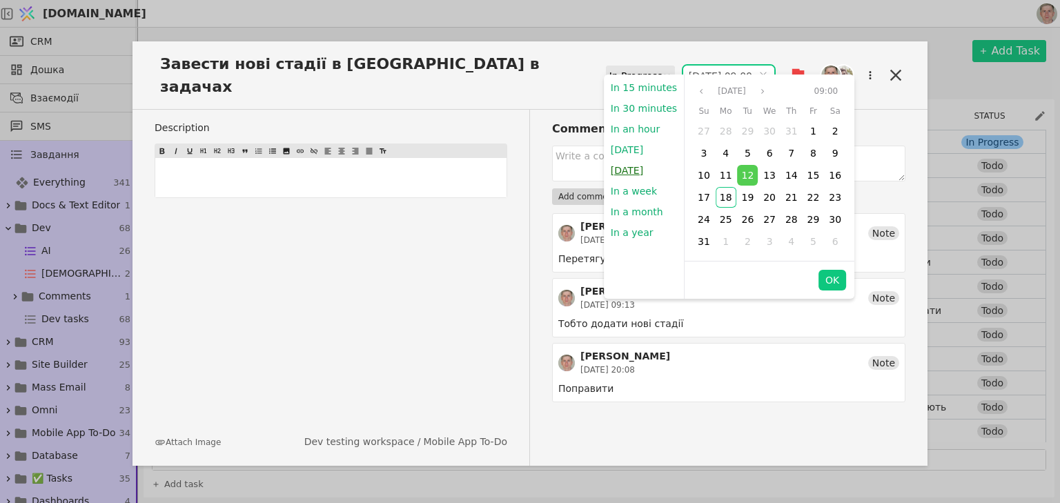
click at [639, 174] on button "[DATE]" at bounding box center [627, 170] width 46 height 21
type input "1[DATE]9:00"
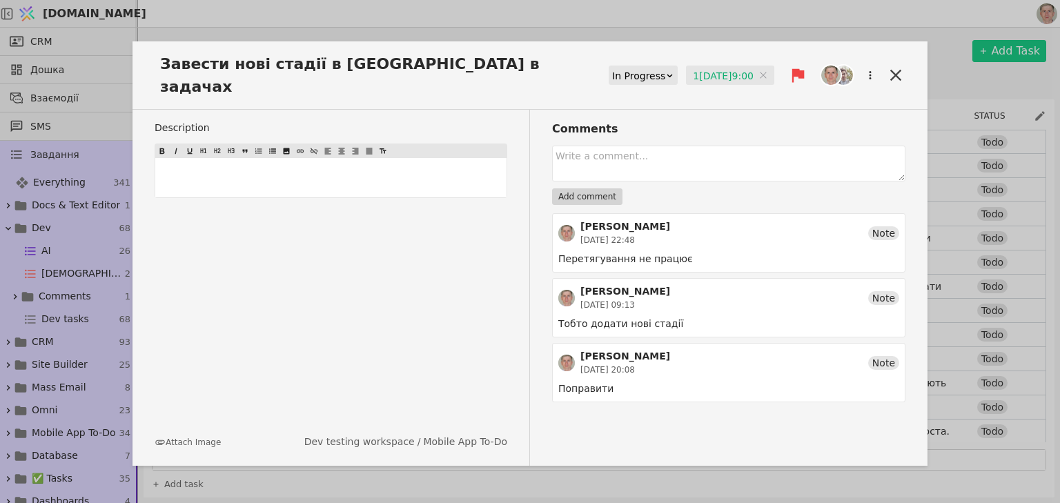
click at [889, 66] on icon at bounding box center [895, 75] width 19 height 19
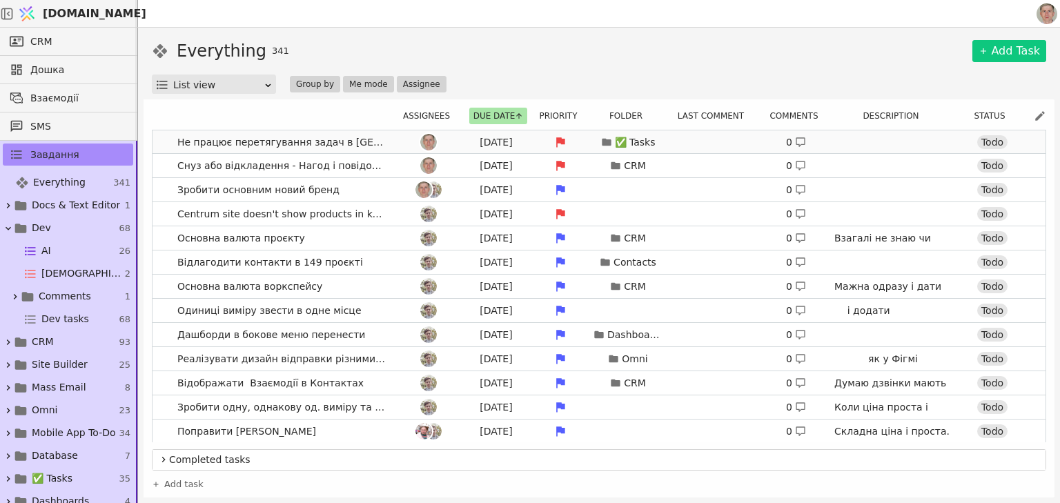
click at [397, 141] on div at bounding box center [428, 142] width 62 height 17
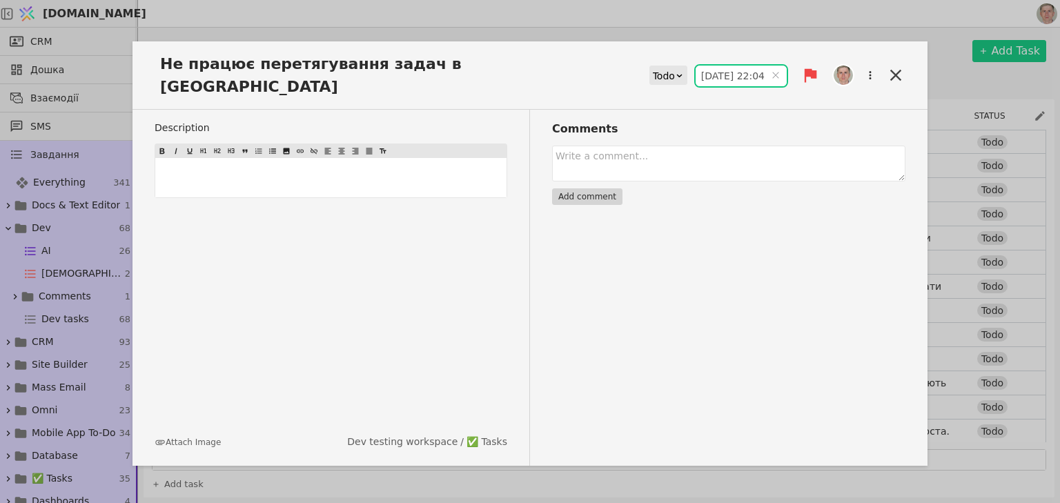
click at [726, 66] on input "[DATE] 22:04" at bounding box center [740, 76] width 91 height 21
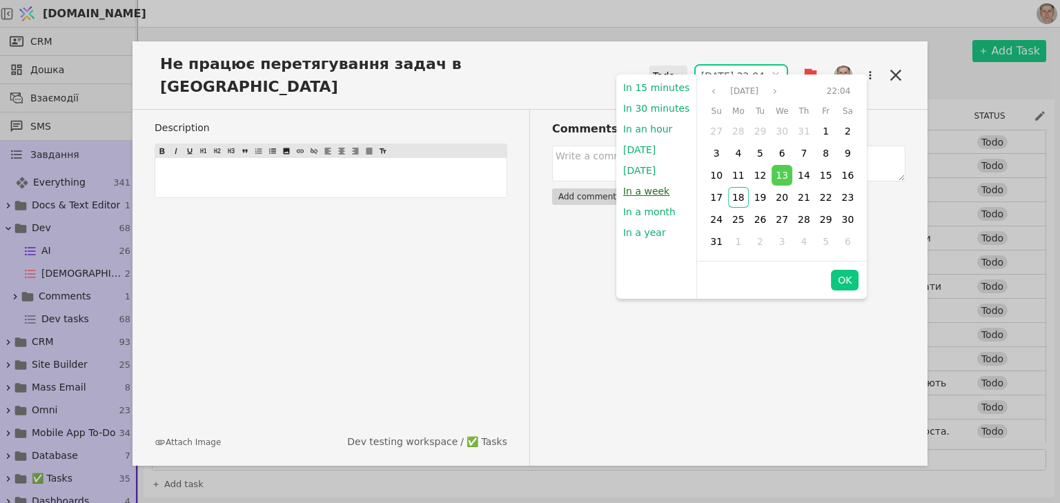
click at [648, 195] on button "In a week" at bounding box center [646, 191] width 60 height 21
type input "[DATE] 22:49"
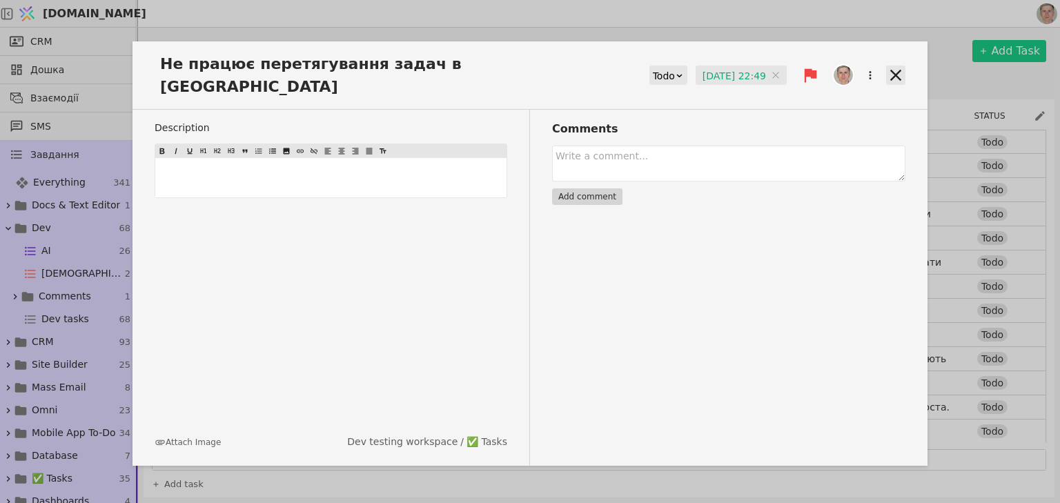
click at [889, 66] on icon at bounding box center [895, 75] width 19 height 19
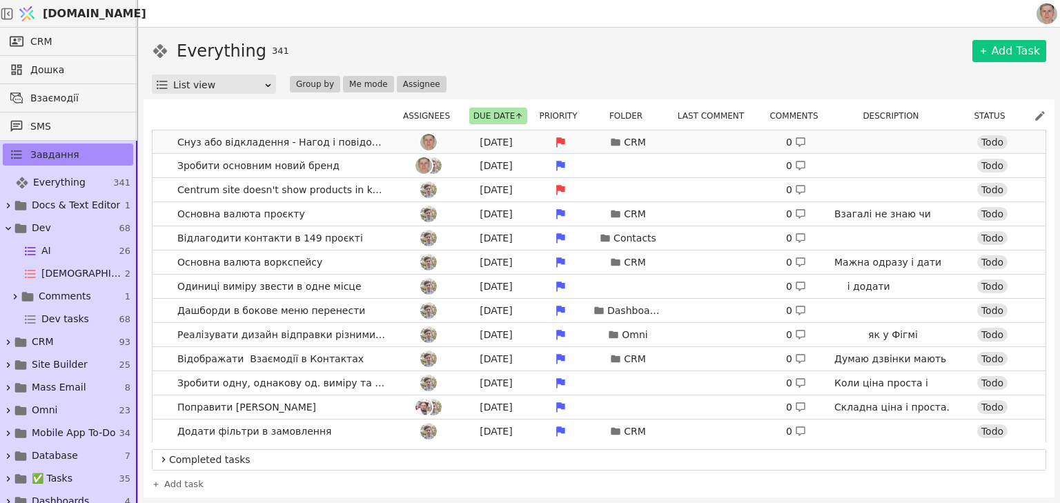
click at [397, 141] on div at bounding box center [428, 142] width 62 height 17
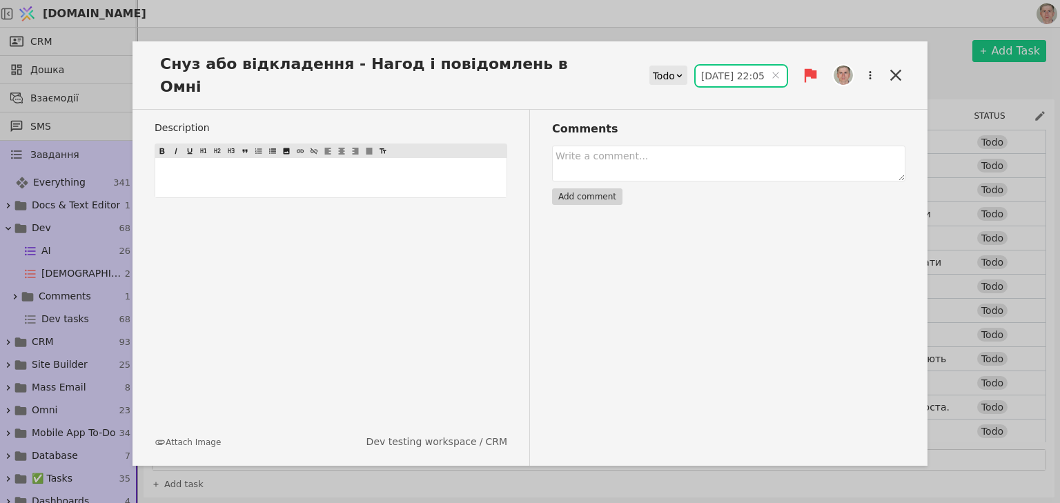
click at [722, 66] on input "[DATE] 22:05" at bounding box center [740, 76] width 91 height 21
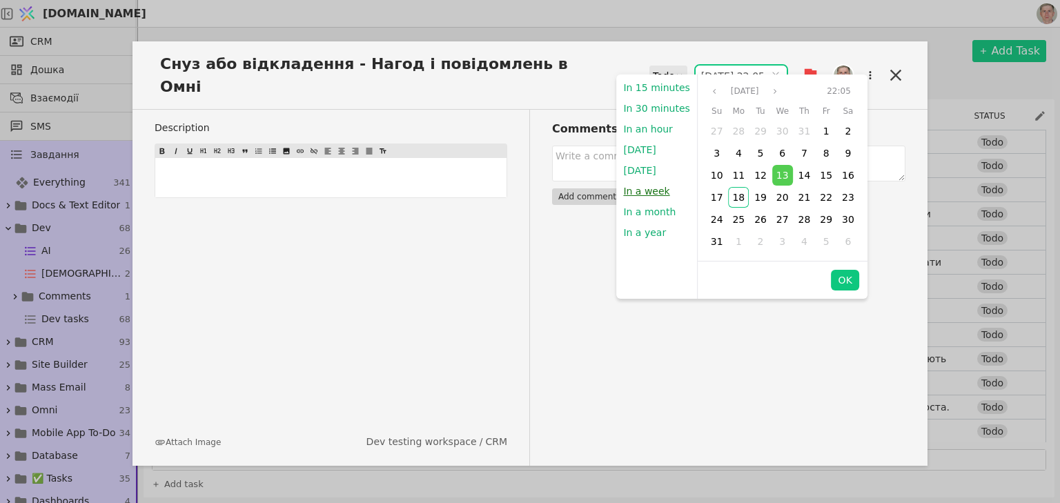
click at [646, 187] on button "In a week" at bounding box center [646, 191] width 60 height 21
type input "[DATE] 22:49"
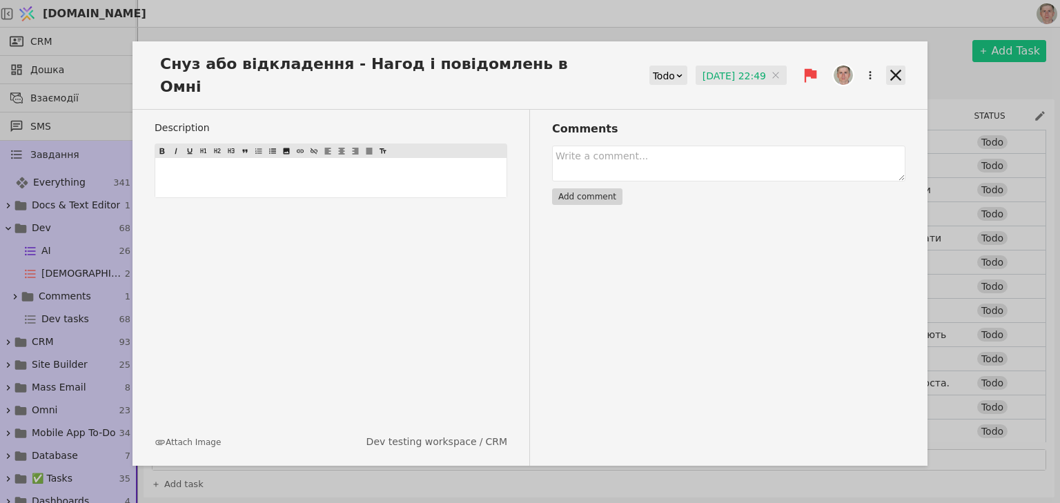
click at [889, 66] on icon at bounding box center [895, 75] width 19 height 19
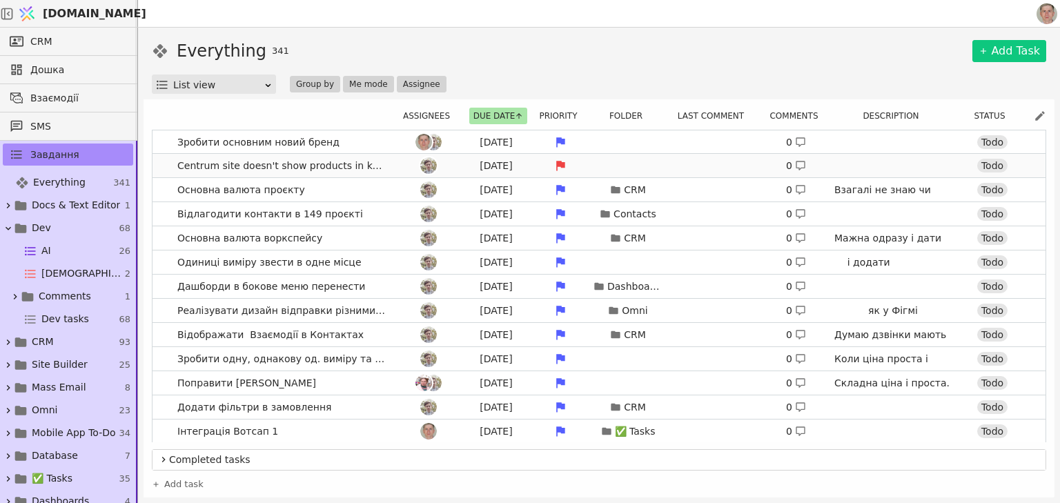
click at [397, 164] on div at bounding box center [428, 165] width 62 height 17
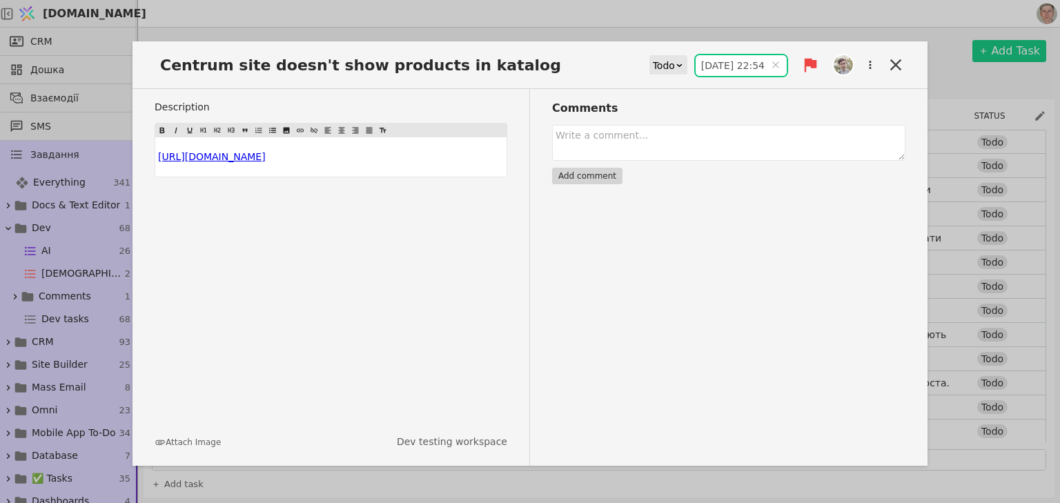
click at [710, 65] on input "[DATE] 22:54" at bounding box center [740, 65] width 91 height 21
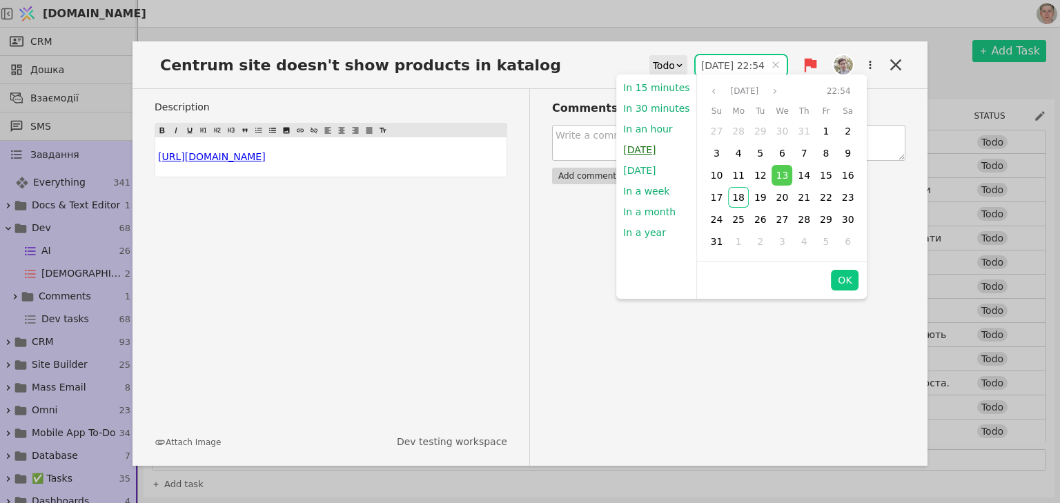
drag, startPoint x: 647, startPoint y: 150, endPoint x: 781, endPoint y: 142, distance: 134.0
click at [646, 150] on button "[DATE]" at bounding box center [639, 149] width 46 height 21
type input "[DATE] 22:49"
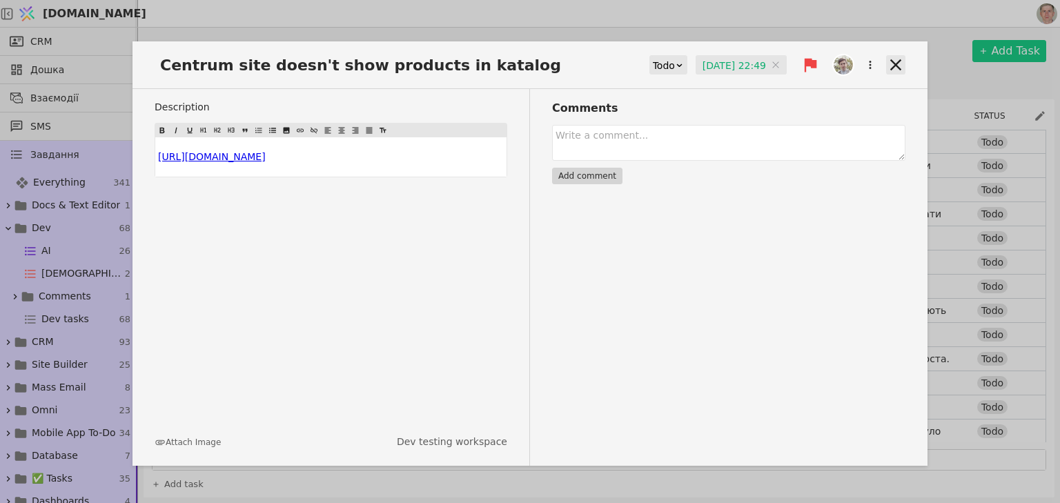
click at [897, 63] on icon at bounding box center [895, 64] width 11 height 11
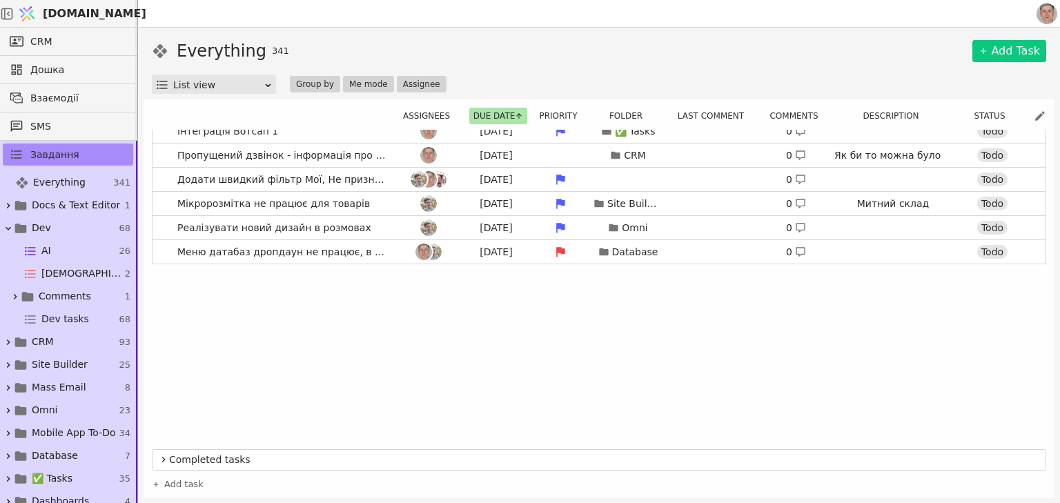
scroll to position [55, 0]
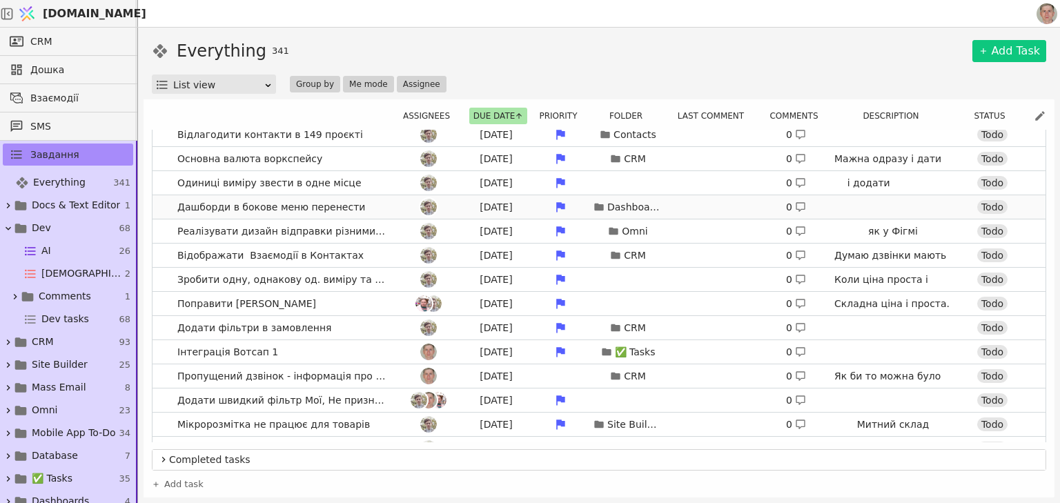
click at [397, 209] on div at bounding box center [428, 207] width 62 height 17
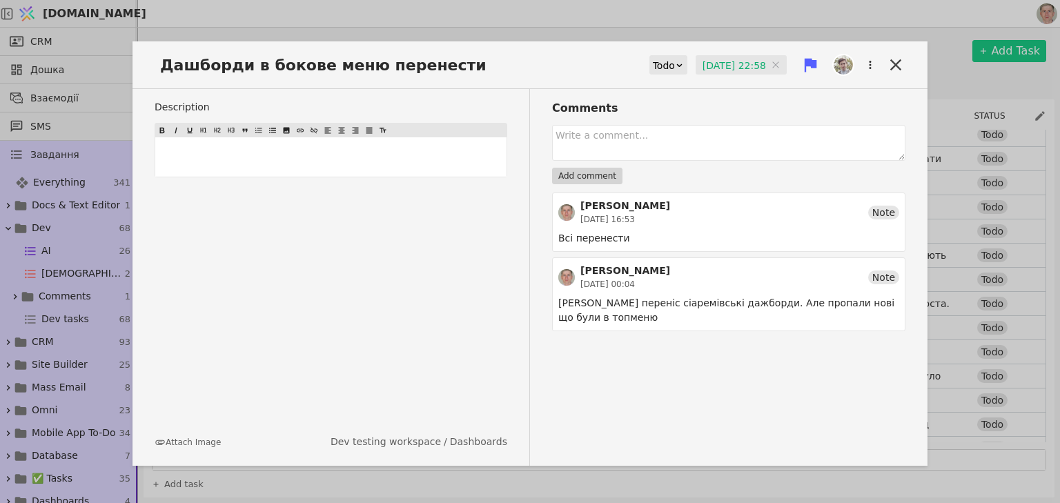
click at [730, 58] on input "[DATE] 22:58" at bounding box center [740, 65] width 91 height 21
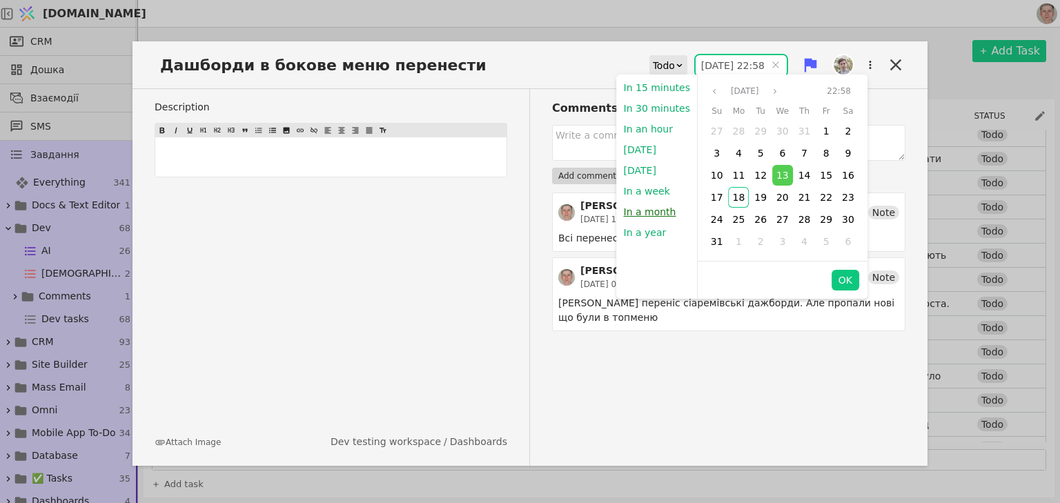
click at [662, 212] on button "In a month" at bounding box center [650, 211] width 66 height 21
type input "[DATE] 22:50"
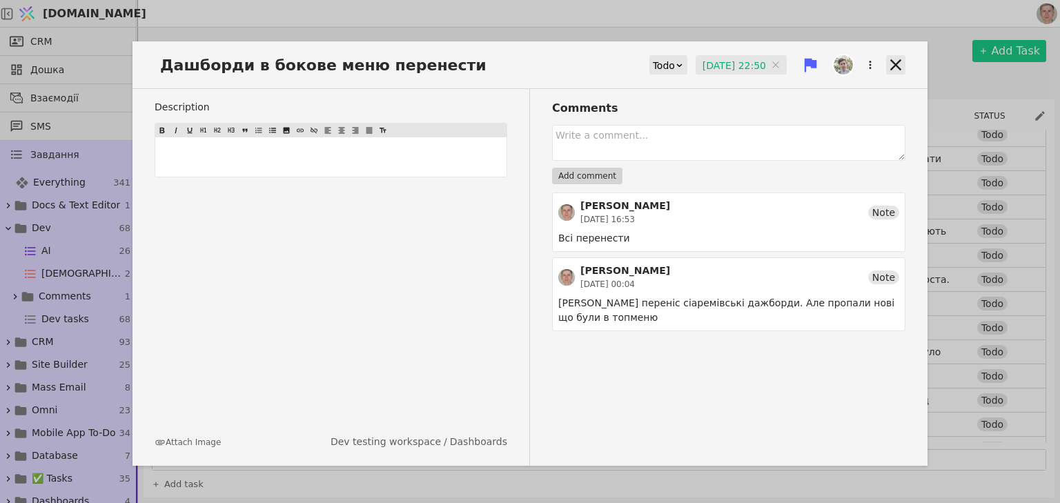
click at [885, 61] on div "Дашборди в бокове меню перенести Todo [DATE] 22:50 [DATE] 22:50" at bounding box center [529, 70] width 795 height 37
click at [893, 61] on icon at bounding box center [895, 64] width 11 height 11
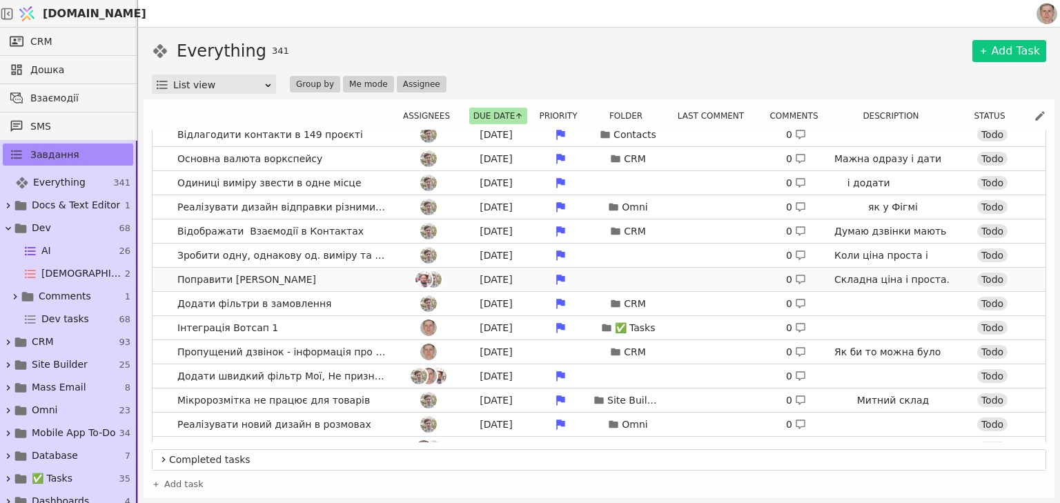
click at [363, 277] on link "Поправити юікс цін [DATE] 0 Складна ціна і проста. Перемикання між ними Todo" at bounding box center [598, 279] width 893 height 23
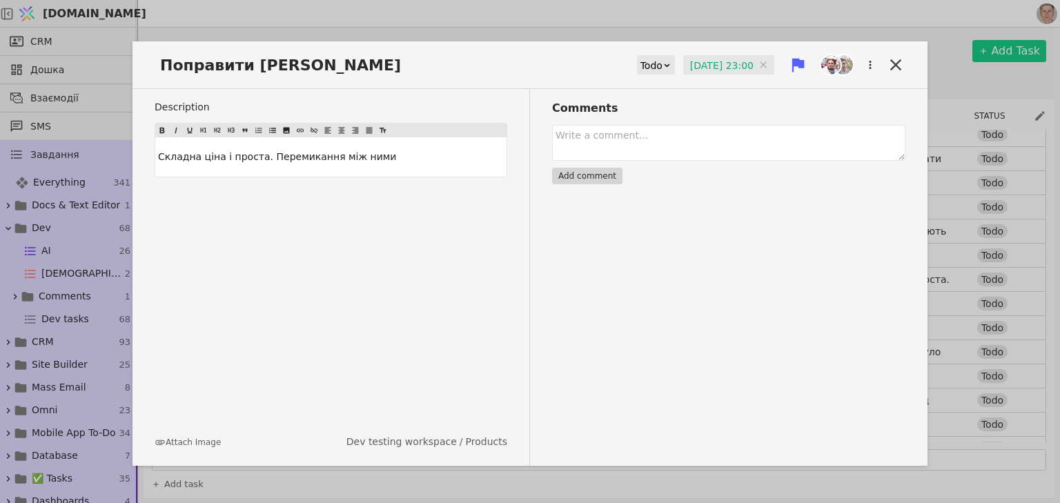
click at [717, 63] on input "[DATE] 23:00" at bounding box center [728, 65] width 91 height 21
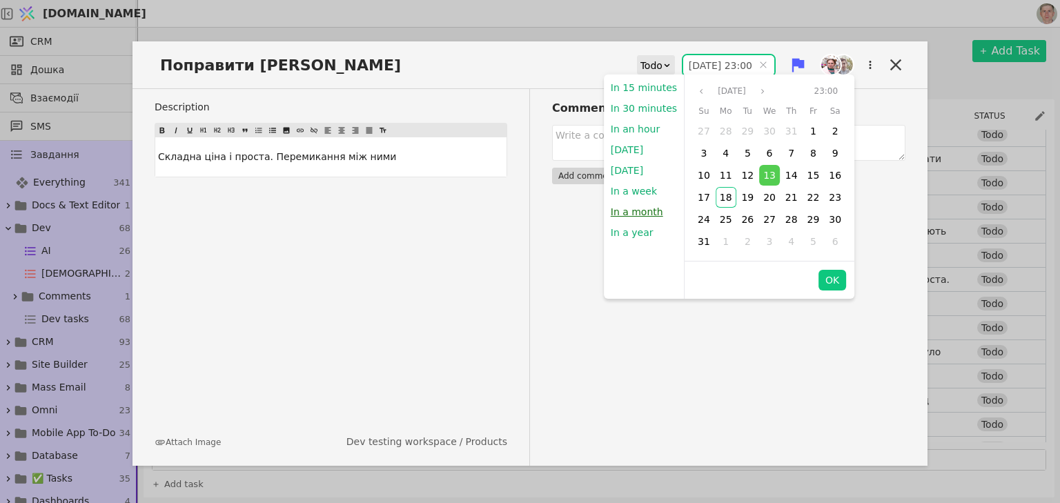
click at [642, 210] on button "In a month" at bounding box center [637, 211] width 66 height 21
type input "[DATE] 22:50"
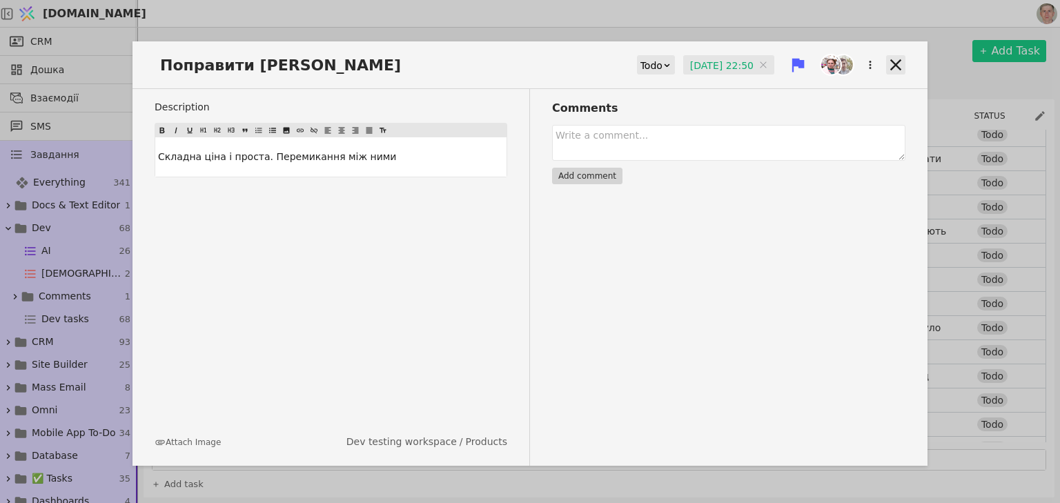
click at [893, 63] on icon at bounding box center [895, 64] width 11 height 11
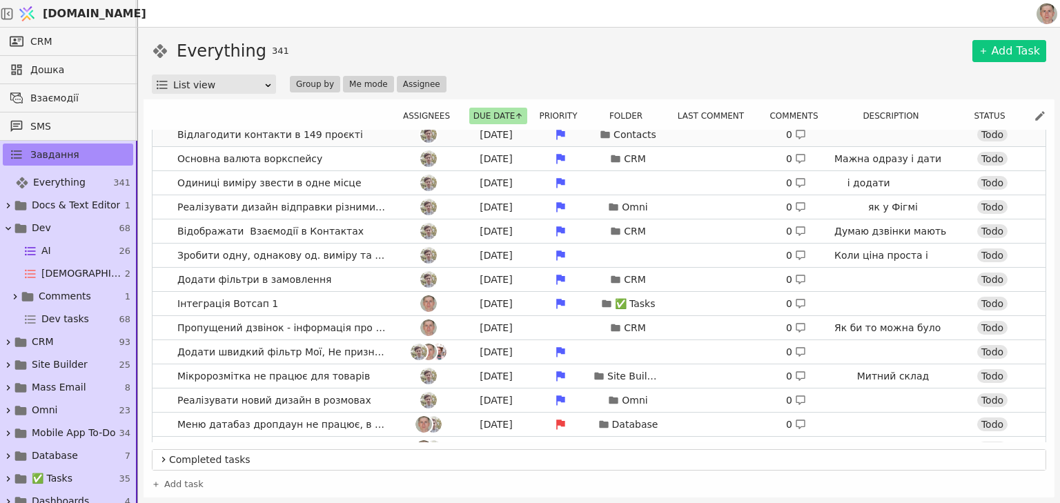
click at [370, 132] on link "Відлагодити контакти в 149 проєкті [DATE] Contacts 0 [URL][DOMAIN_NAME] це спец…" at bounding box center [598, 134] width 893 height 23
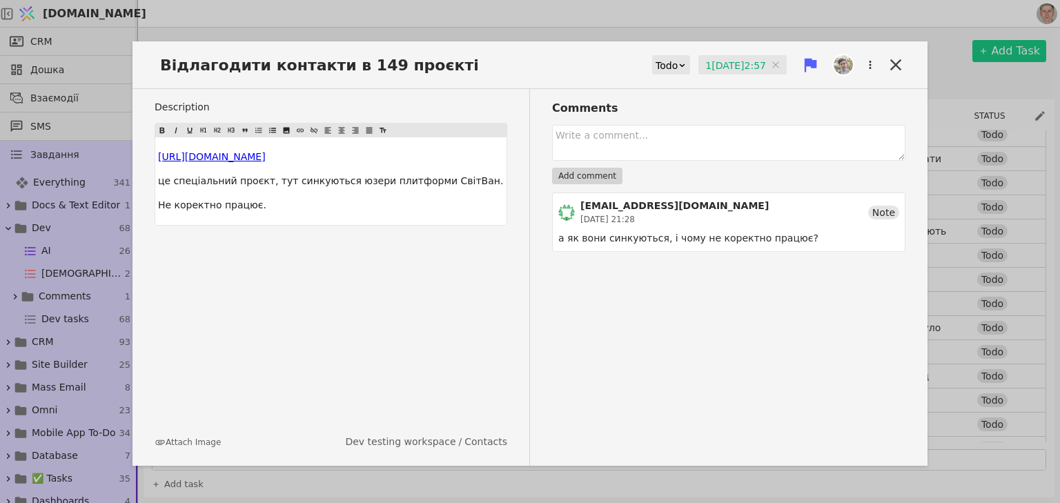
click at [751, 63] on input "1[DATE]2:57" at bounding box center [742, 65] width 88 height 21
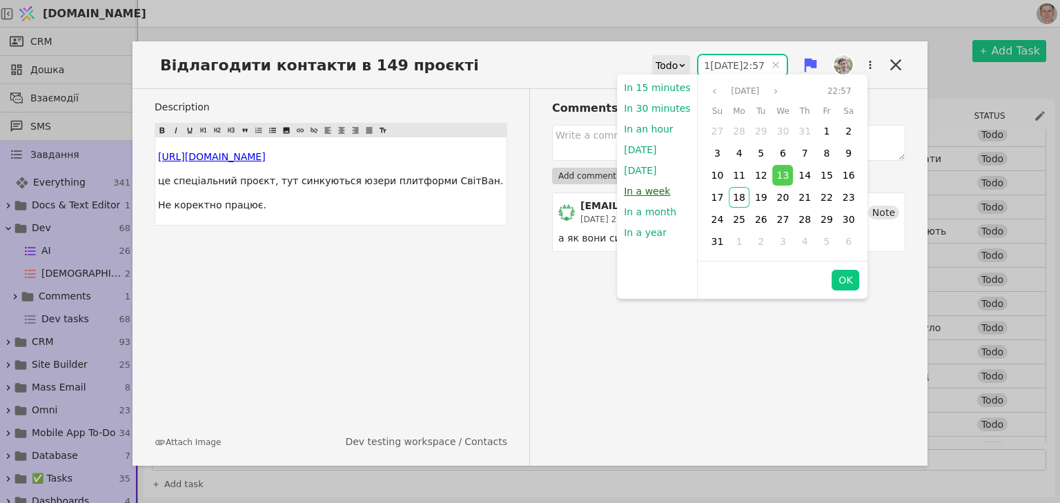
click at [654, 186] on button "In a week" at bounding box center [647, 191] width 60 height 21
type input "[DATE] 22:50"
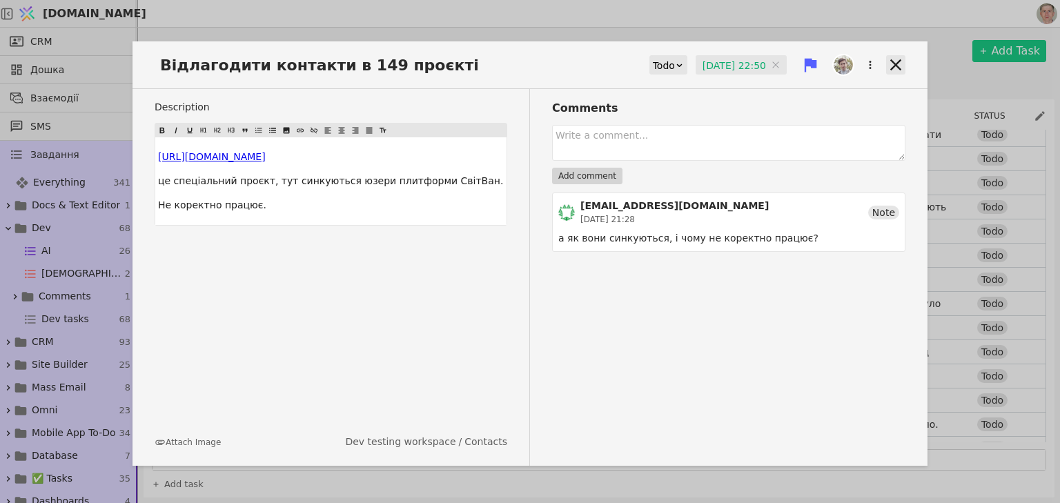
click at [894, 57] on icon at bounding box center [895, 64] width 19 height 19
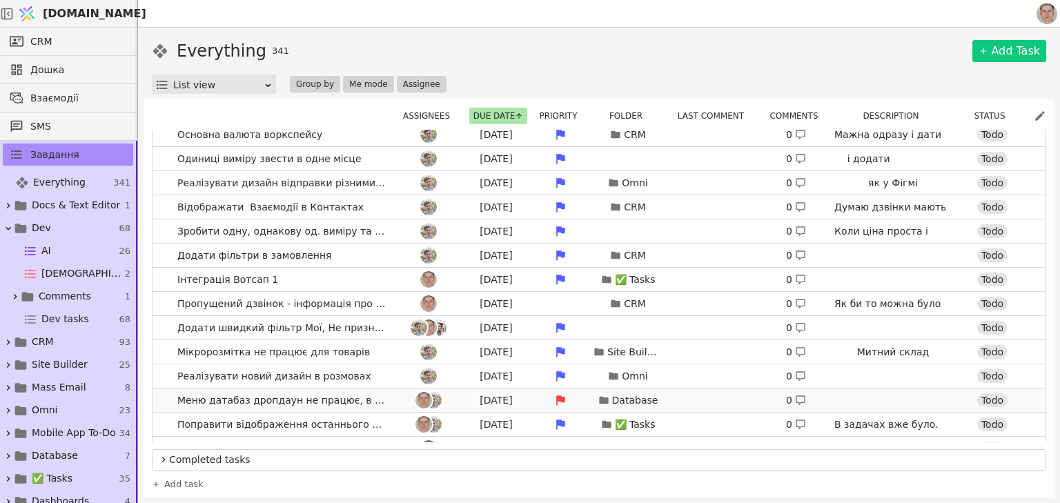
click at [387, 399] on span "Меню датабаз дропдаун не працює, в другій базі не показує закладок датасетів" at bounding box center [282, 400] width 221 height 20
click at [168, 397] on link "Меню датабаз дропдаун не працює, в другій базі не показує закладок датасетів [D…" at bounding box center [598, 399] width 893 height 23
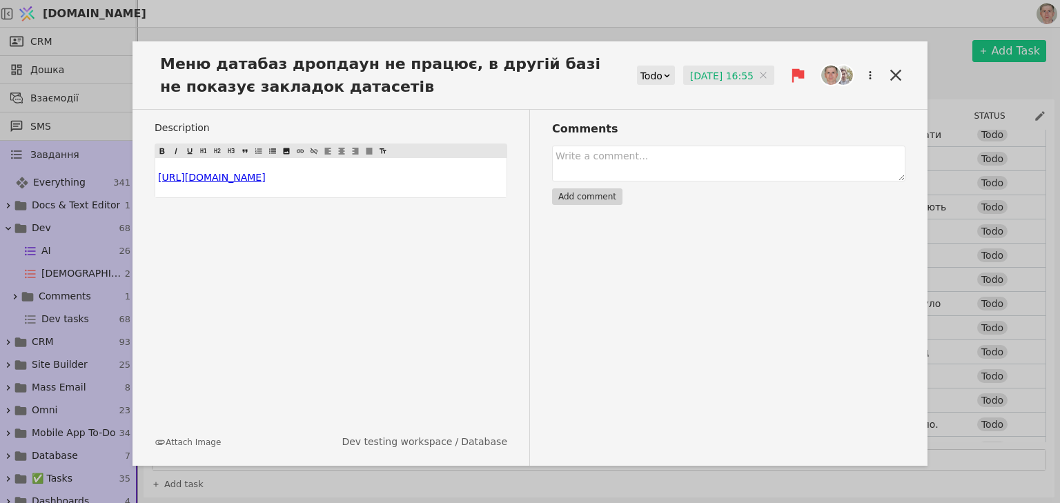
click at [695, 73] on input "[DATE] 16:55" at bounding box center [728, 76] width 91 height 21
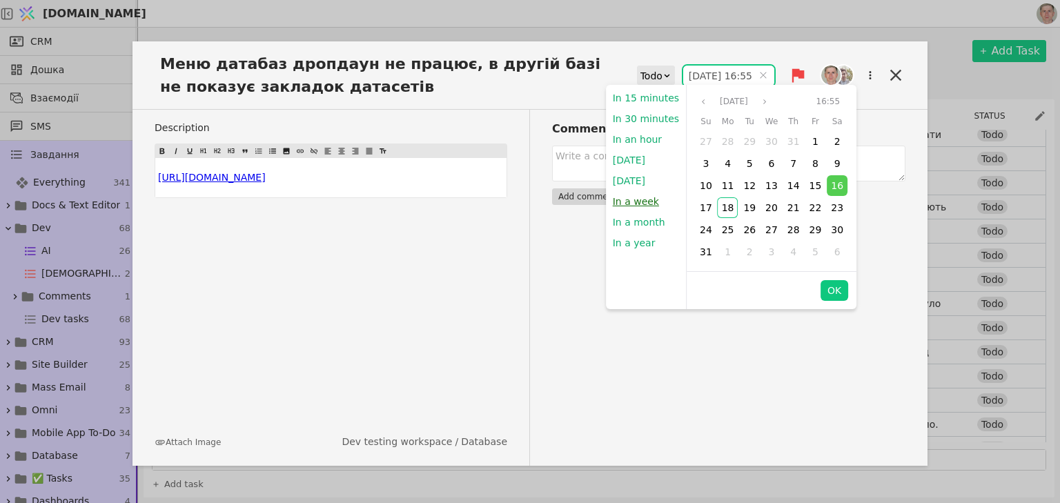
click at [643, 199] on button "In a week" at bounding box center [636, 201] width 60 height 21
type input "[DATE] 22:50"
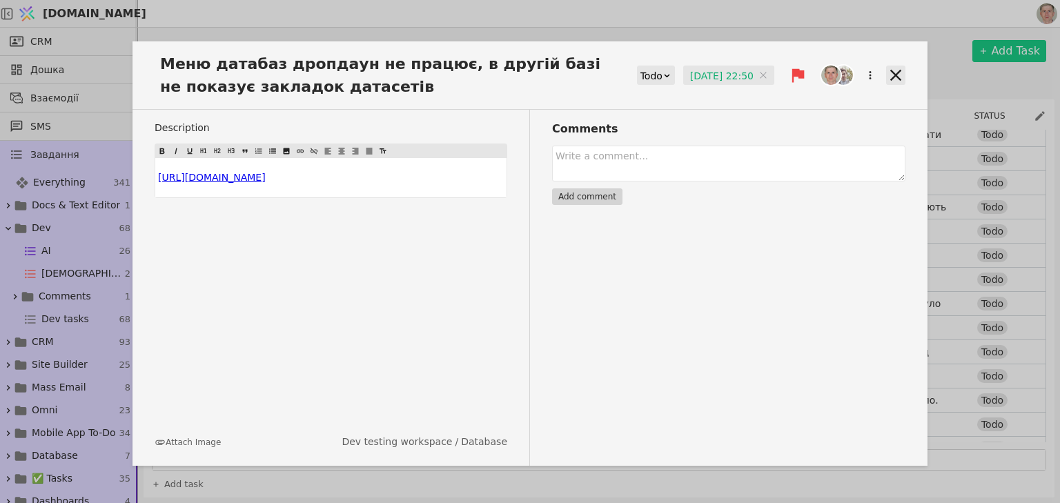
click at [891, 73] on icon at bounding box center [895, 75] width 19 height 19
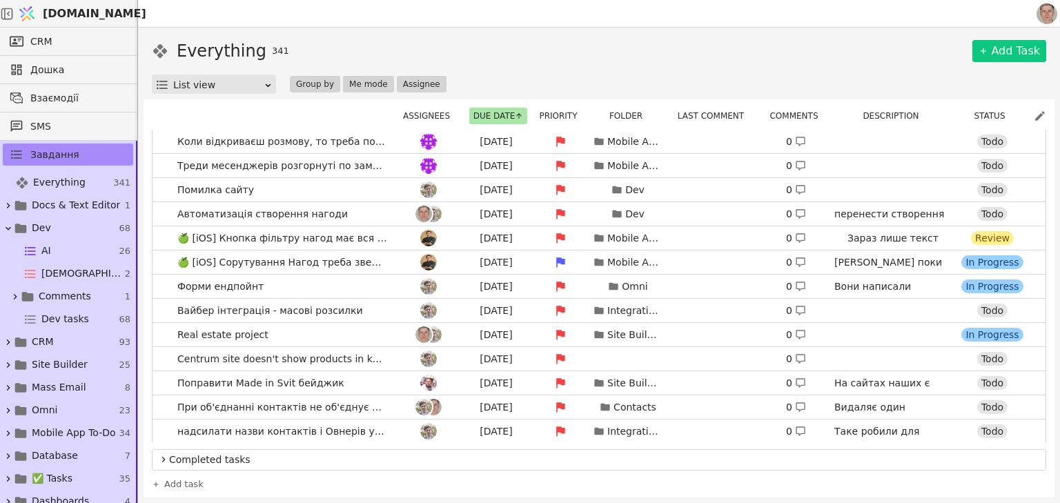
scroll to position [441, 0]
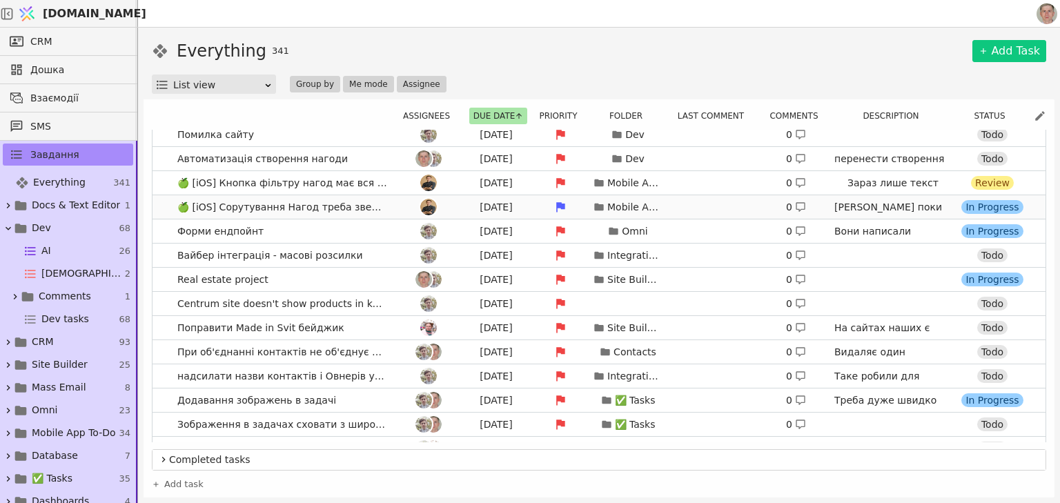
click at [397, 202] on div at bounding box center [428, 207] width 62 height 17
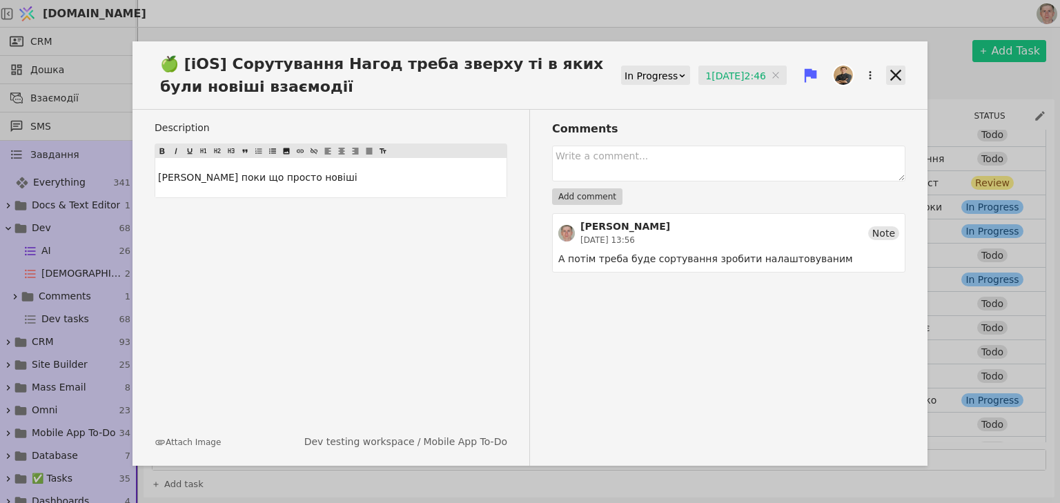
click at [894, 74] on icon at bounding box center [895, 75] width 11 height 11
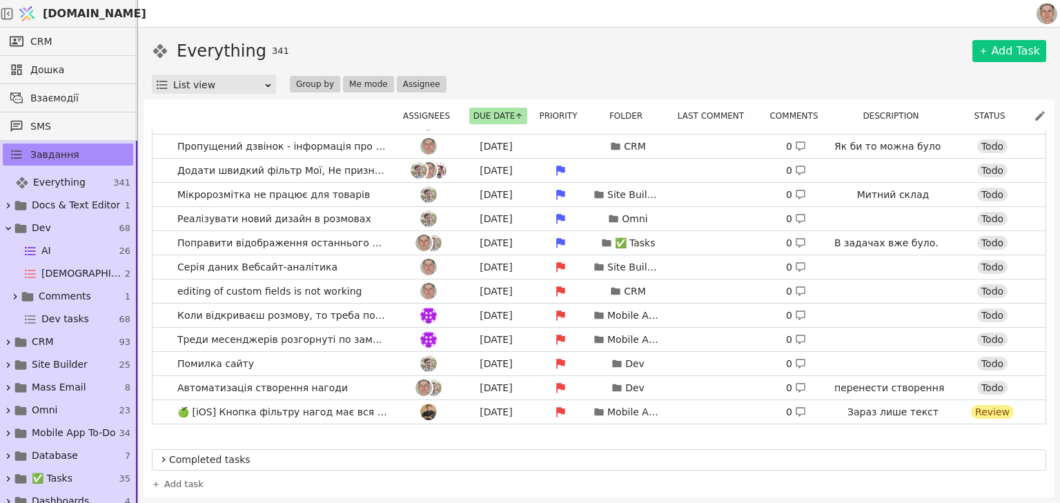
scroll to position [166, 0]
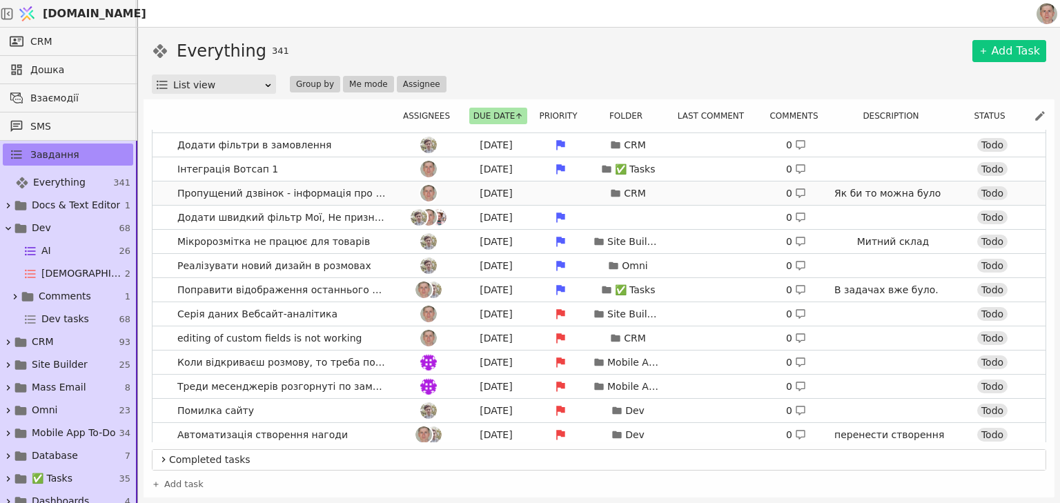
click at [397, 192] on div at bounding box center [428, 193] width 62 height 17
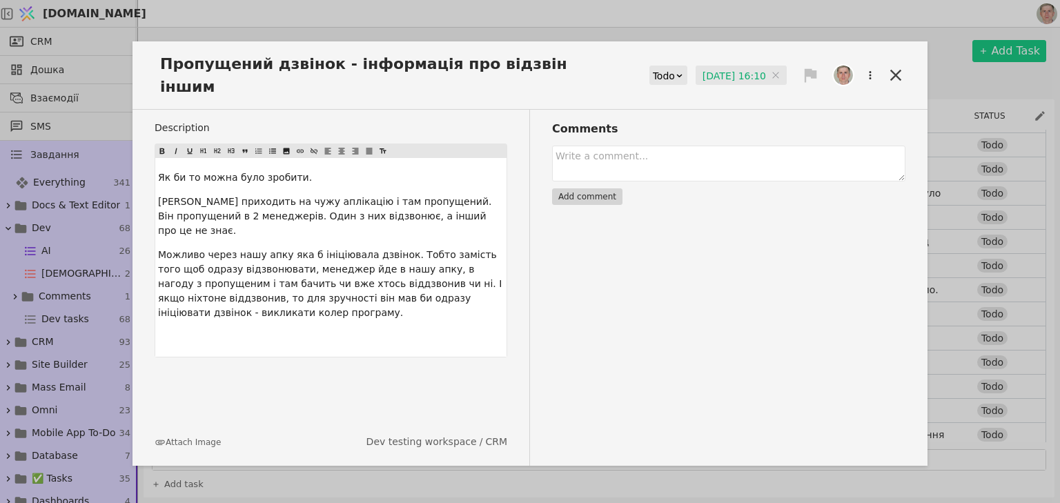
click at [726, 68] on input "[DATE] 16:10" at bounding box center [740, 76] width 91 height 21
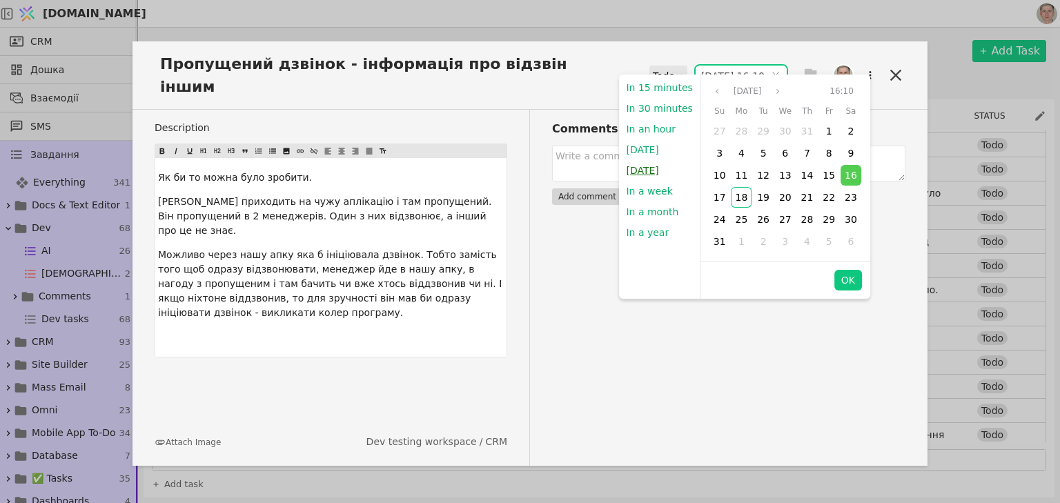
click at [646, 171] on button "[DATE]" at bounding box center [642, 170] width 46 height 21
type input "1[DATE]9:00"
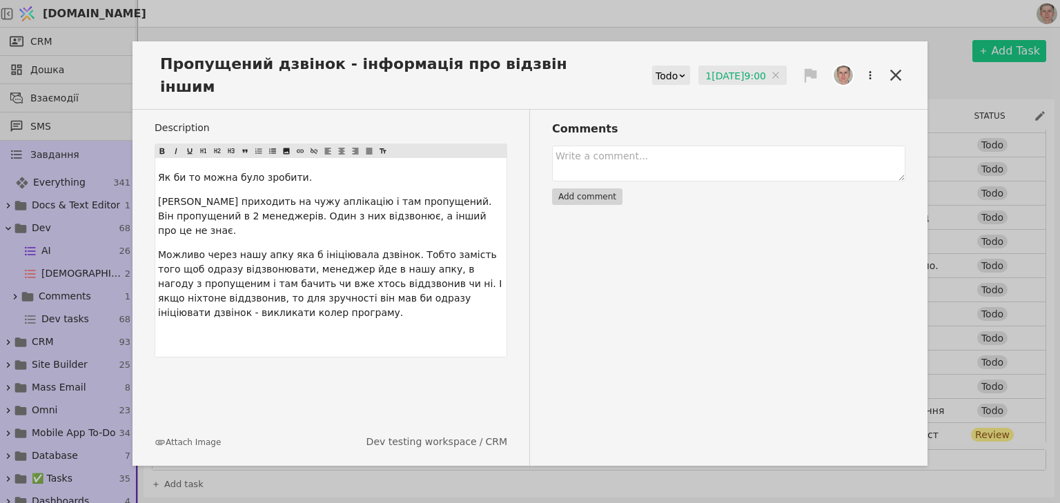
click at [806, 69] on icon at bounding box center [810, 76] width 12 height 14
click at [775, 121] on div "Medium" at bounding box center [764, 113] width 138 height 23
click at [895, 70] on icon at bounding box center [895, 75] width 11 height 11
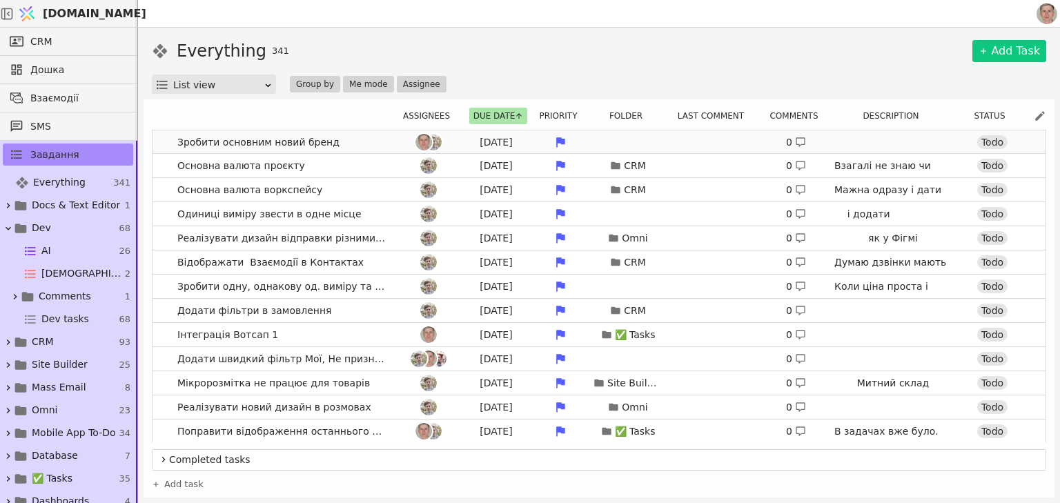
click at [371, 138] on link "Зробити основним новий бренд A[DATE] 0 Todo" at bounding box center [598, 141] width 893 height 23
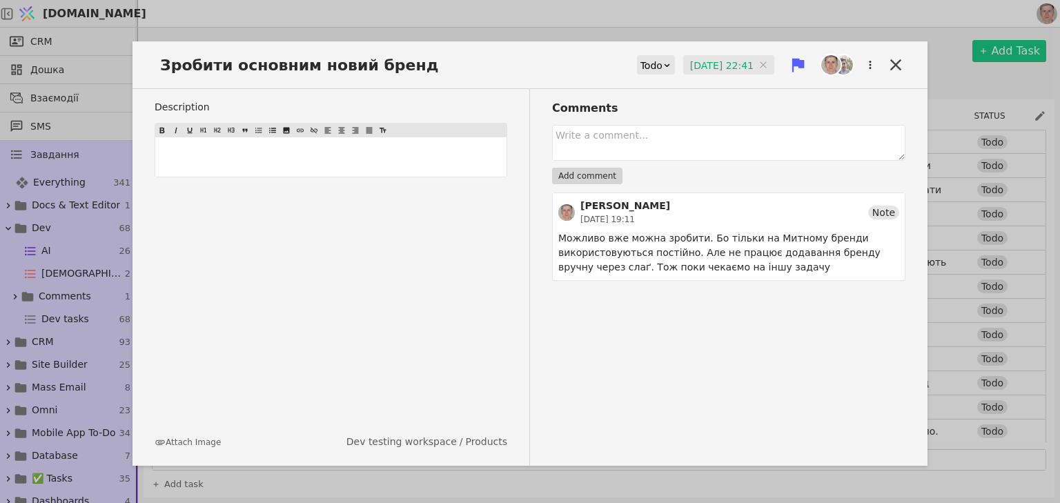
click at [713, 60] on input "[DATE] 22:41" at bounding box center [728, 65] width 91 height 21
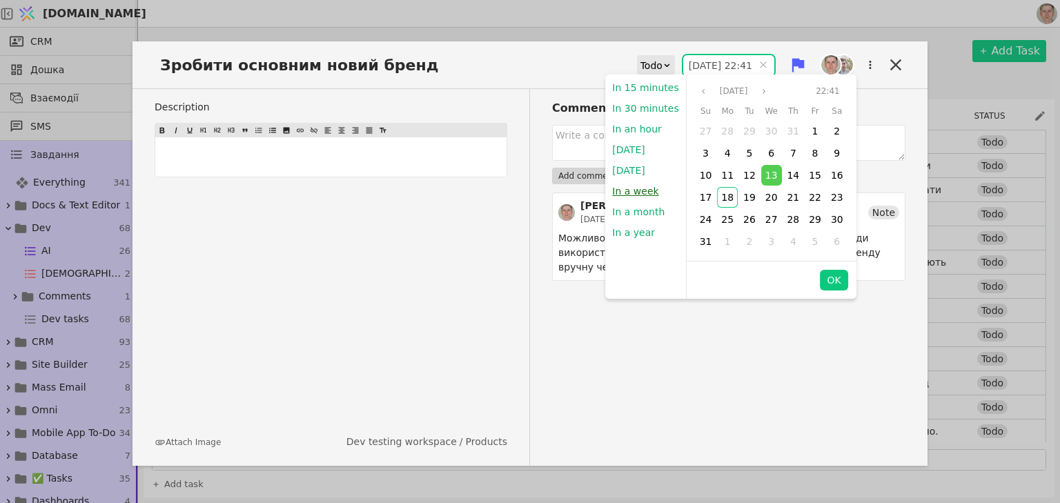
click at [637, 195] on button "In a week" at bounding box center [635, 191] width 60 height 21
type input "[DATE] 23:10"
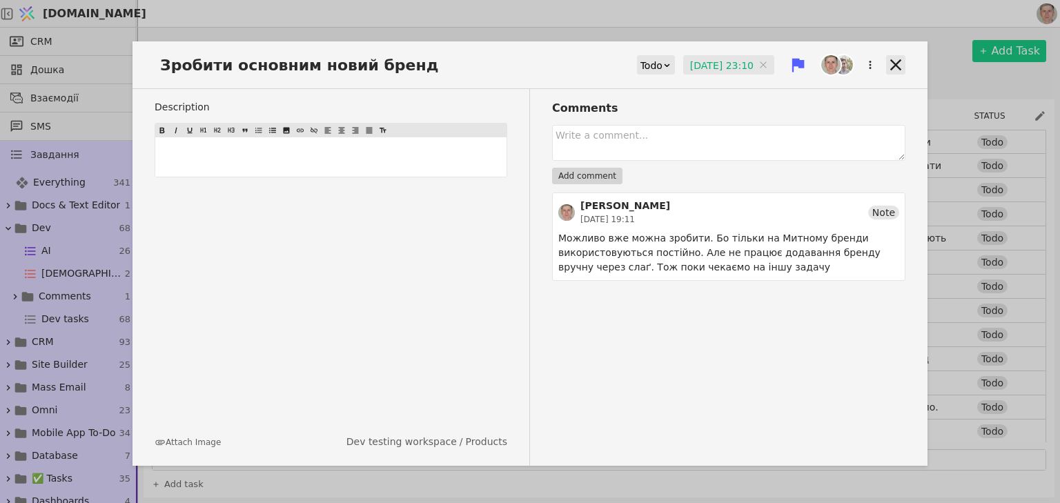
click at [893, 61] on icon at bounding box center [895, 64] width 19 height 19
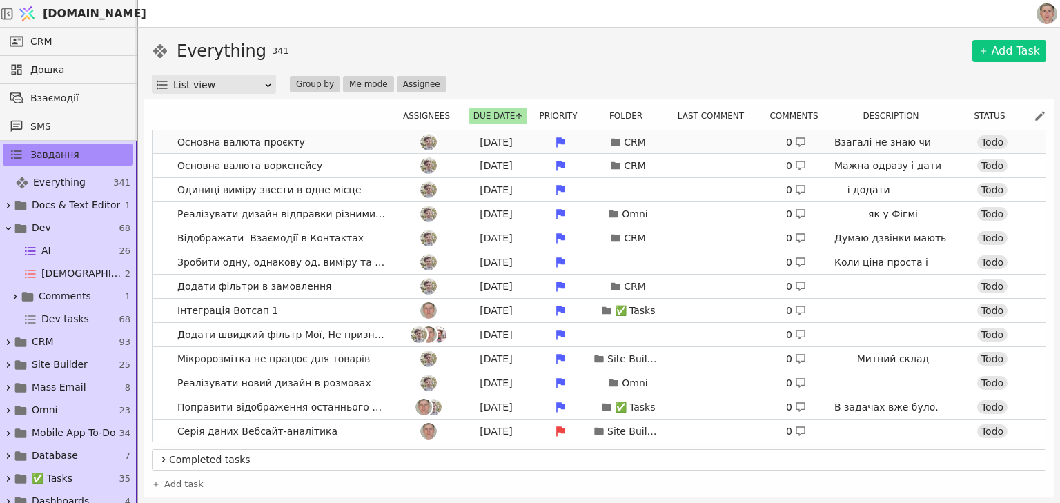
click at [373, 133] on link "Основна валюта проєкту [DATE] CRM 0 Взагалі не знаю чи потрібно десь визначати.…" at bounding box center [598, 141] width 893 height 23
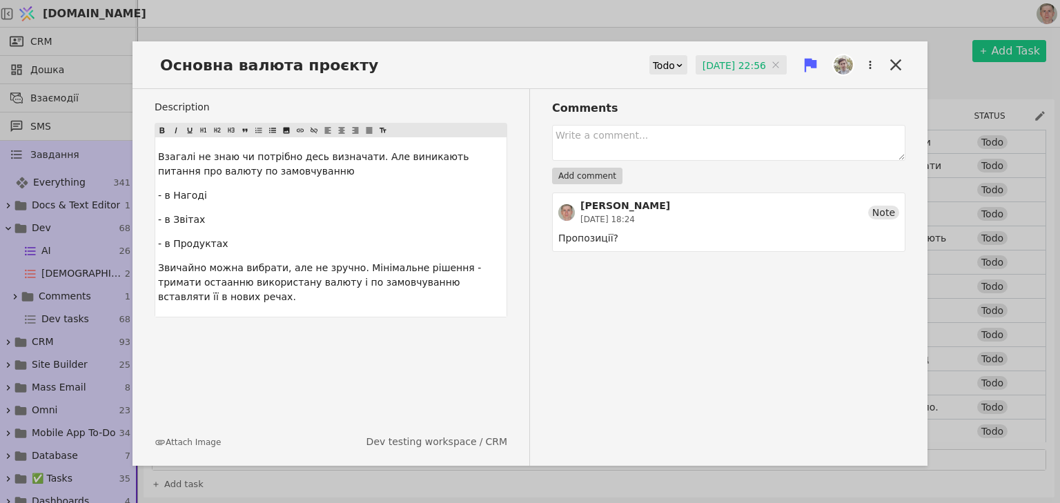
click at [732, 65] on input "[DATE] 22:56" at bounding box center [740, 65] width 91 height 21
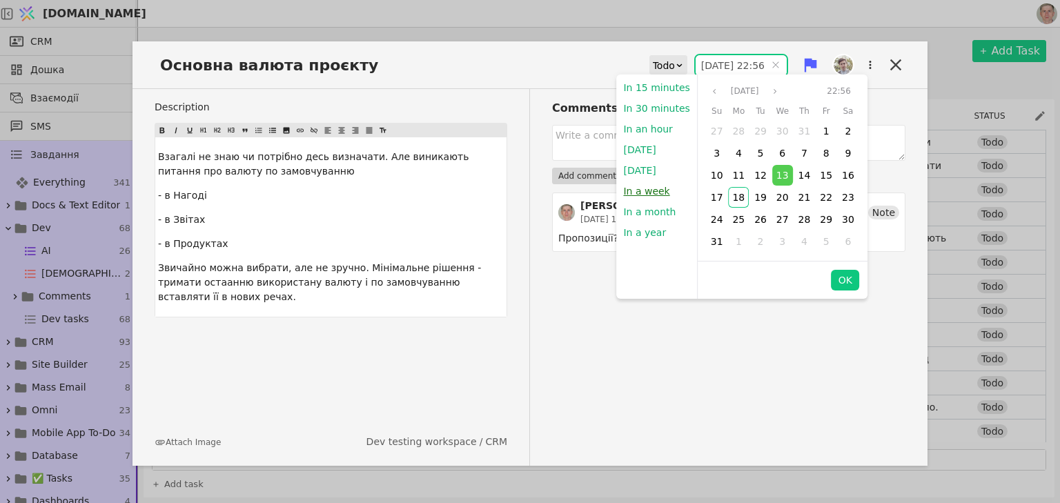
click at [651, 193] on button "In a week" at bounding box center [646, 191] width 60 height 21
type input "[DATE] 23:10"
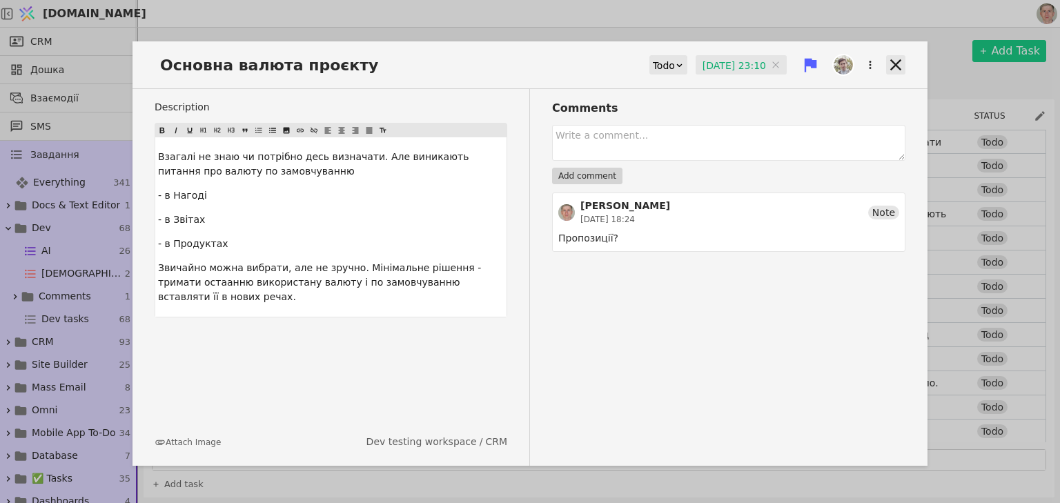
click at [897, 62] on icon at bounding box center [895, 64] width 11 height 11
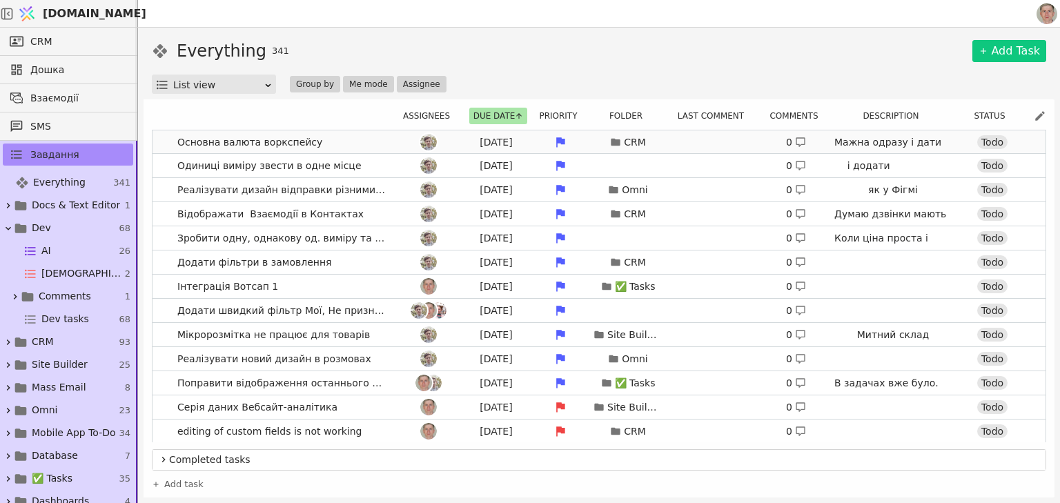
click at [371, 137] on link "Основна валюта воркспейсу [DATE] CRM 0 Мажна одразу і дати внести основний часо…" at bounding box center [598, 141] width 893 height 23
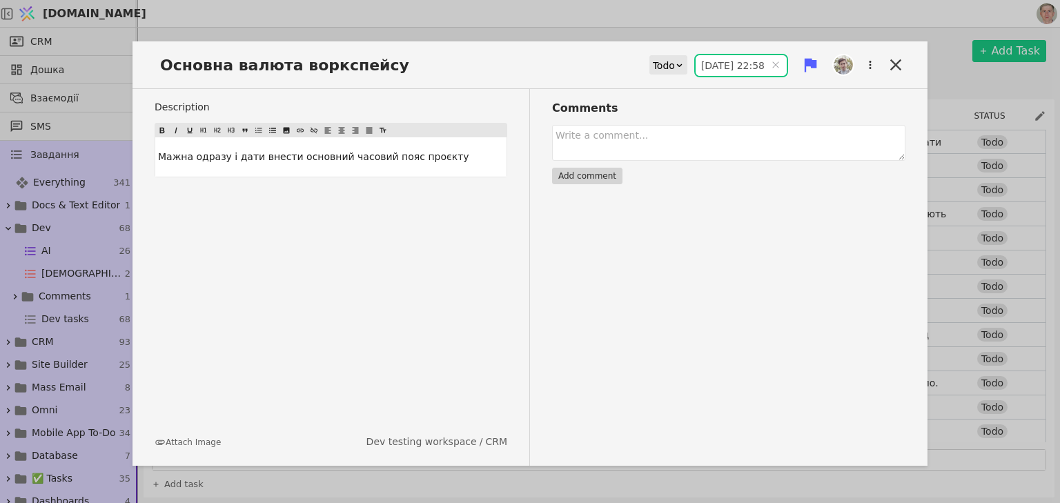
click at [726, 62] on input "[DATE] 22:58" at bounding box center [740, 65] width 91 height 21
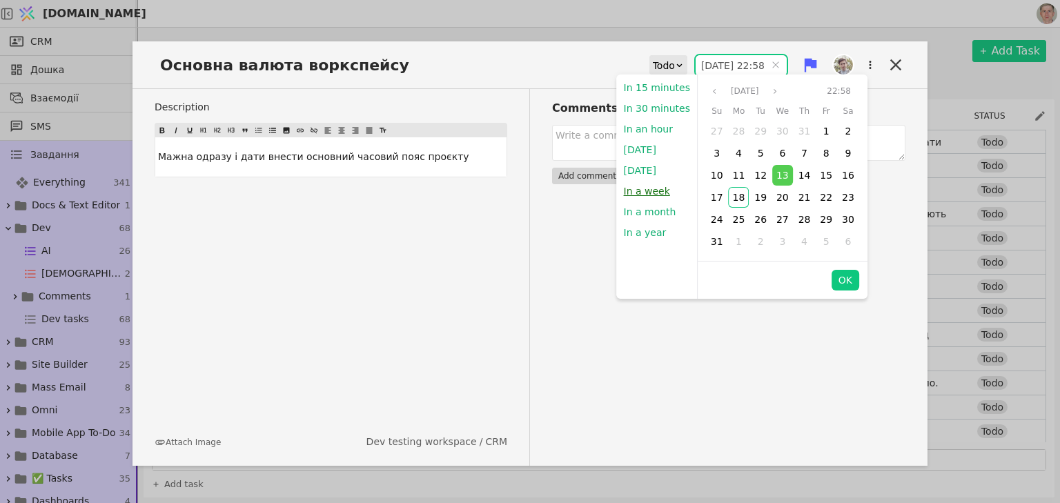
drag, startPoint x: 652, startPoint y: 194, endPoint x: 771, endPoint y: 174, distance: 121.0
click at [652, 193] on button "In a week" at bounding box center [647, 191] width 60 height 21
type input "[DATE] 23:10"
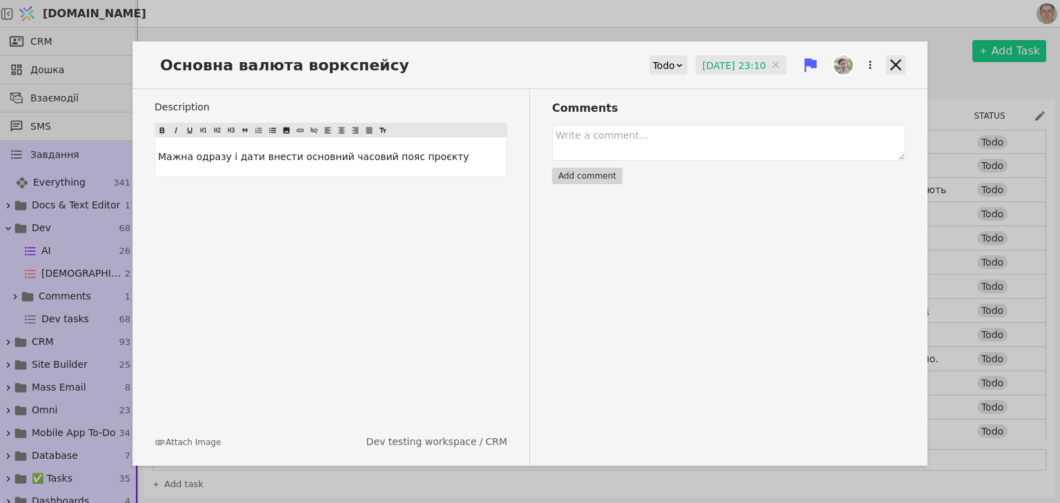
click at [896, 63] on icon at bounding box center [895, 64] width 11 height 11
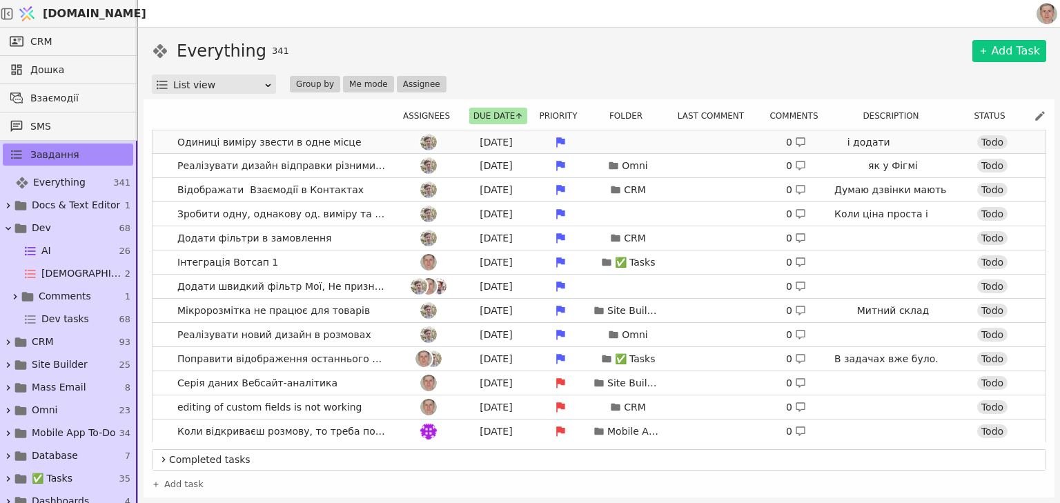
click at [386, 141] on link "Одиниці виміру звести в одне місце [DATE] 0 і додати - кубічний метр - тонну, м…" at bounding box center [598, 141] width 893 height 23
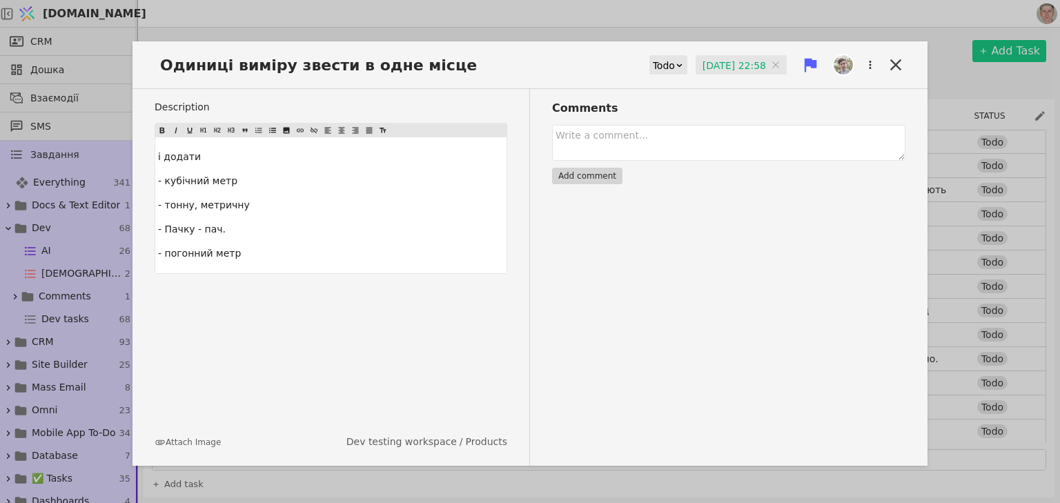
click at [737, 66] on input "[DATE] 22:58" at bounding box center [740, 65] width 91 height 21
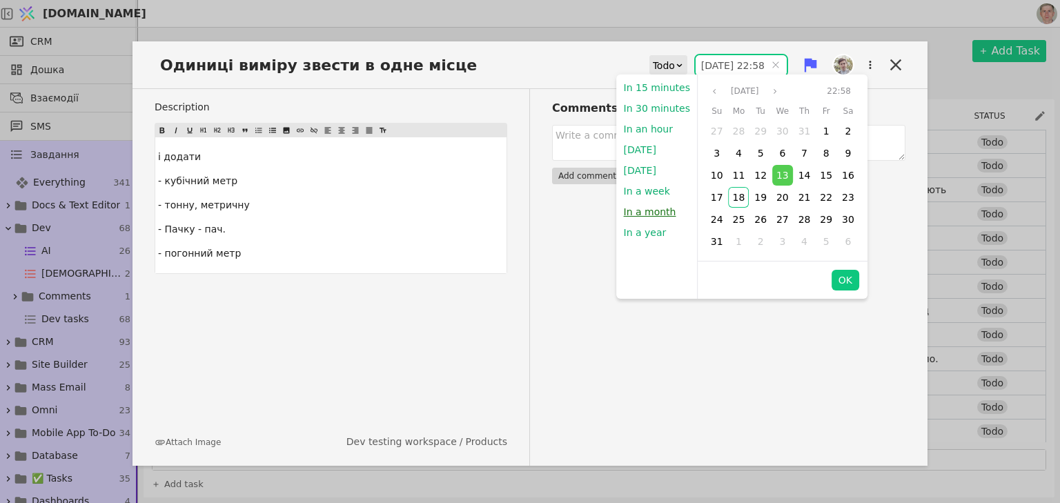
click at [658, 208] on button "In a month" at bounding box center [650, 211] width 66 height 21
type input "[DATE] 23:10"
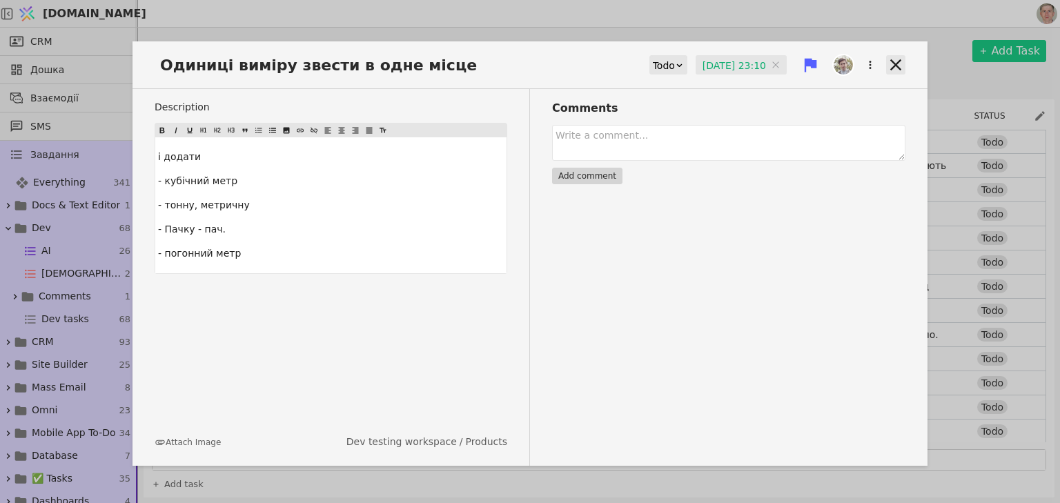
click at [902, 59] on icon at bounding box center [895, 64] width 19 height 19
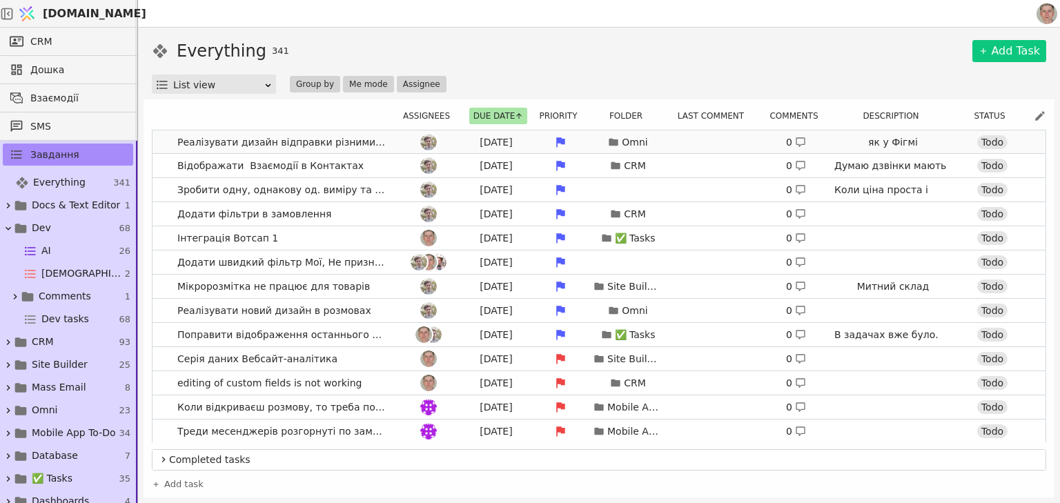
click at [397, 139] on div at bounding box center [428, 142] width 62 height 17
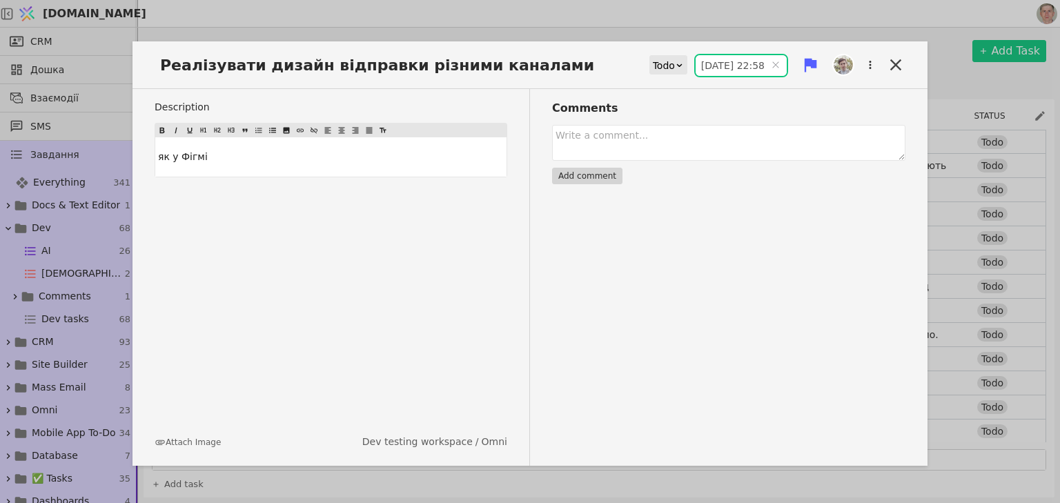
click at [720, 66] on input "[DATE] 22:58" at bounding box center [740, 65] width 91 height 21
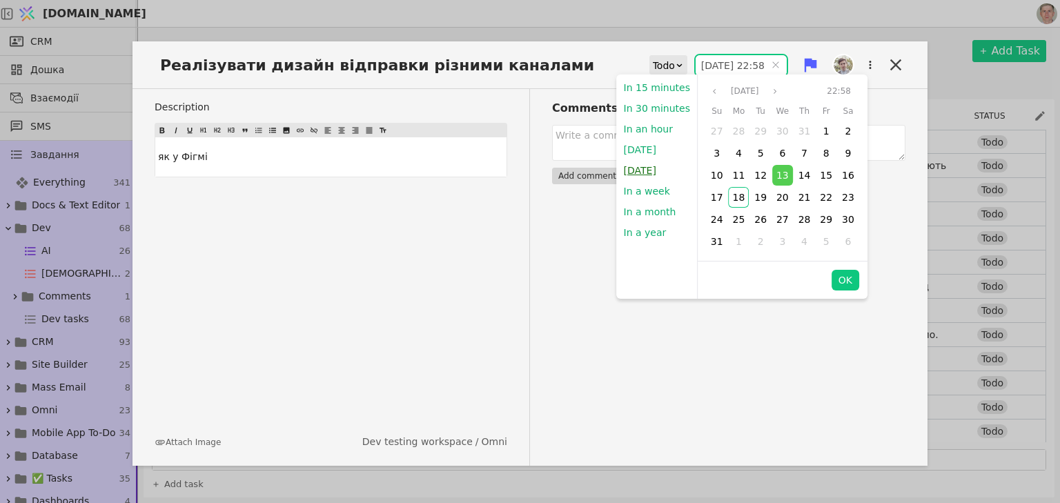
click at [651, 166] on button "[DATE]" at bounding box center [640, 170] width 46 height 21
type input "1[DATE]9:00"
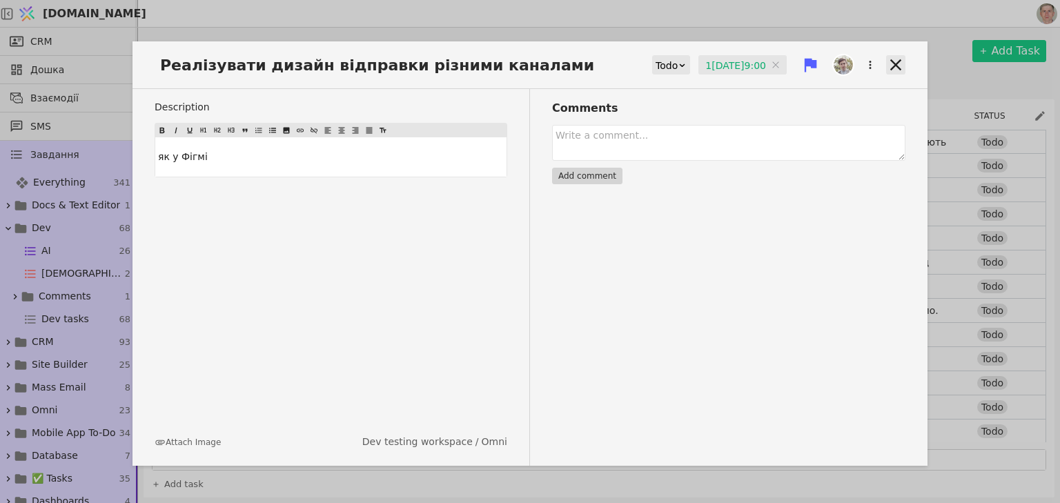
click at [896, 66] on icon at bounding box center [895, 64] width 11 height 11
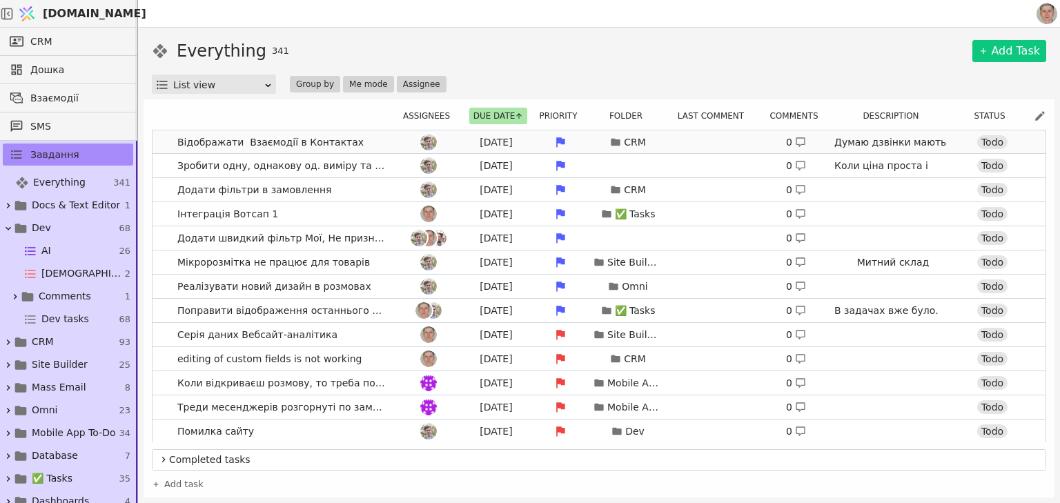
click at [379, 140] on link "Відображати Взаємодії в Контактах A[DATE] CRM 0 Думаю дзвінки мають бути прив'я…" at bounding box center [598, 141] width 893 height 23
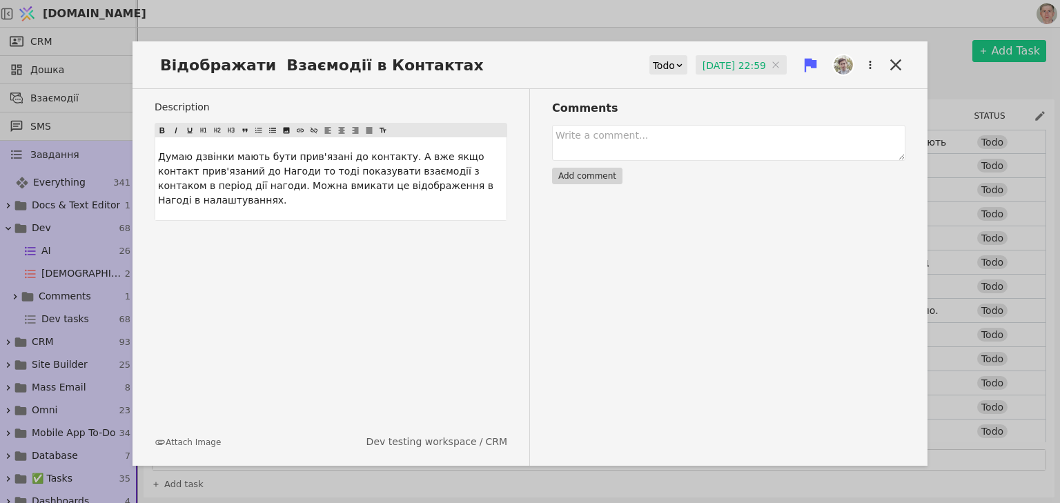
click at [718, 61] on input "[DATE] 22:59" at bounding box center [740, 65] width 91 height 21
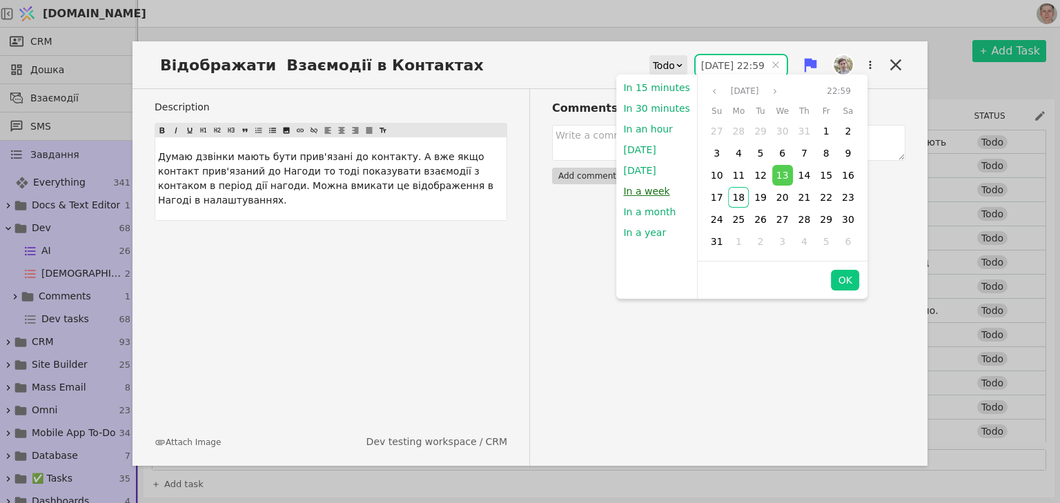
click at [640, 190] on button "In a week" at bounding box center [646, 191] width 60 height 21
type input "[DATE] 23:10"
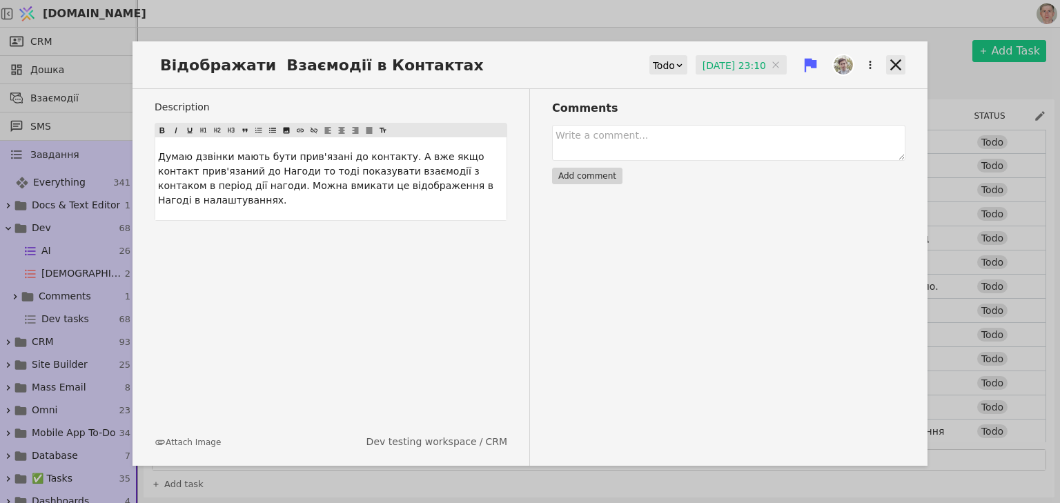
click at [896, 62] on icon at bounding box center [895, 64] width 19 height 19
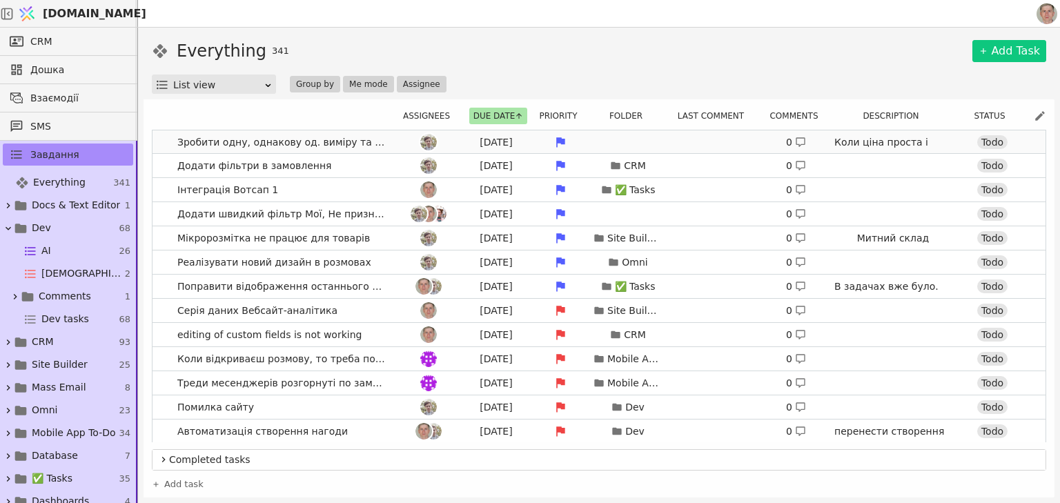
click at [397, 138] on div at bounding box center [428, 142] width 62 height 17
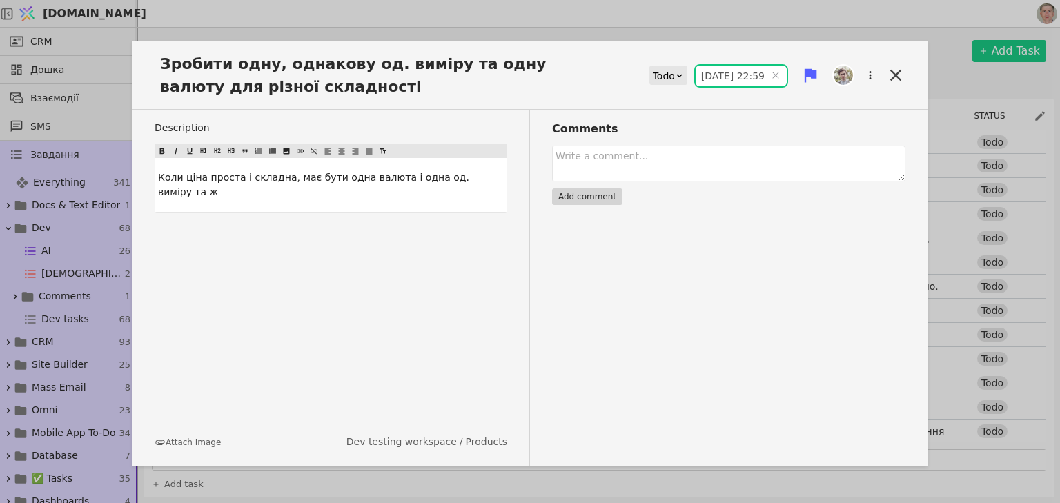
click at [709, 67] on input "[DATE] 22:59" at bounding box center [740, 76] width 91 height 21
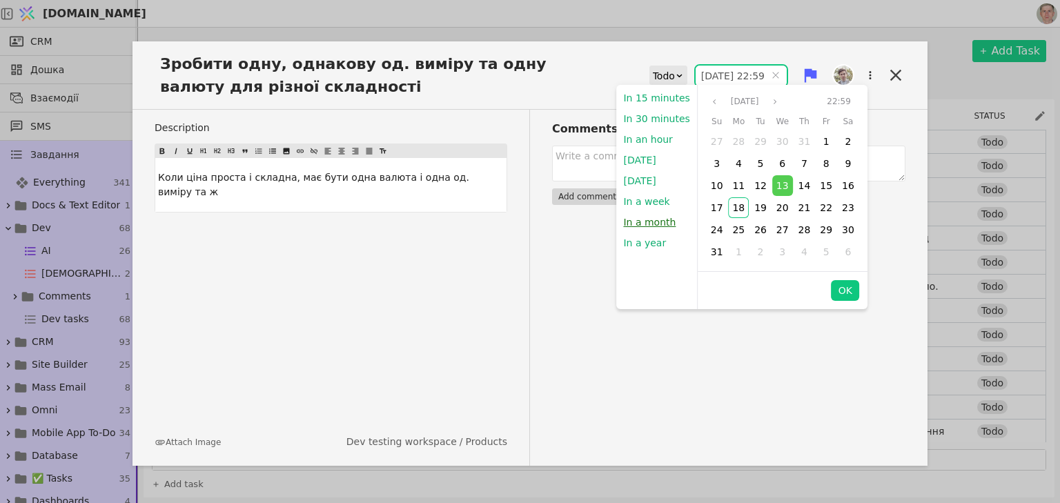
click at [653, 222] on button "In a month" at bounding box center [649, 222] width 66 height 21
type input "[DATE] 23:10"
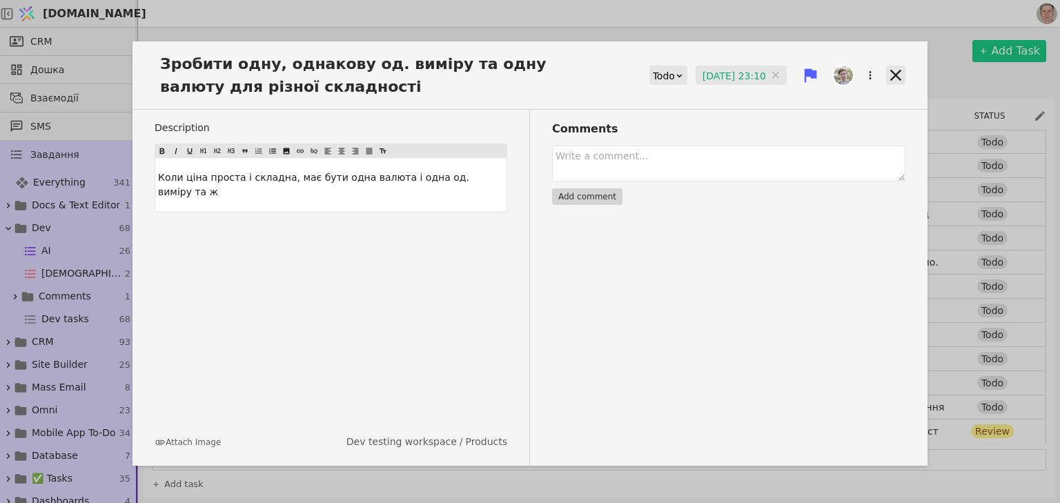
click at [894, 73] on icon at bounding box center [895, 75] width 11 height 11
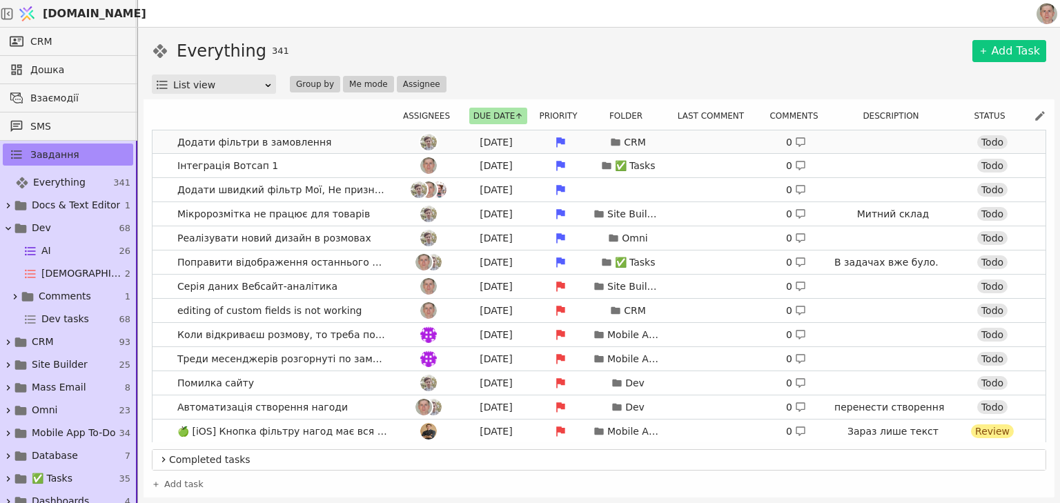
click at [356, 141] on link "Додати фільтри в замовлення [DATE] CRM 0 Todo" at bounding box center [598, 141] width 893 height 23
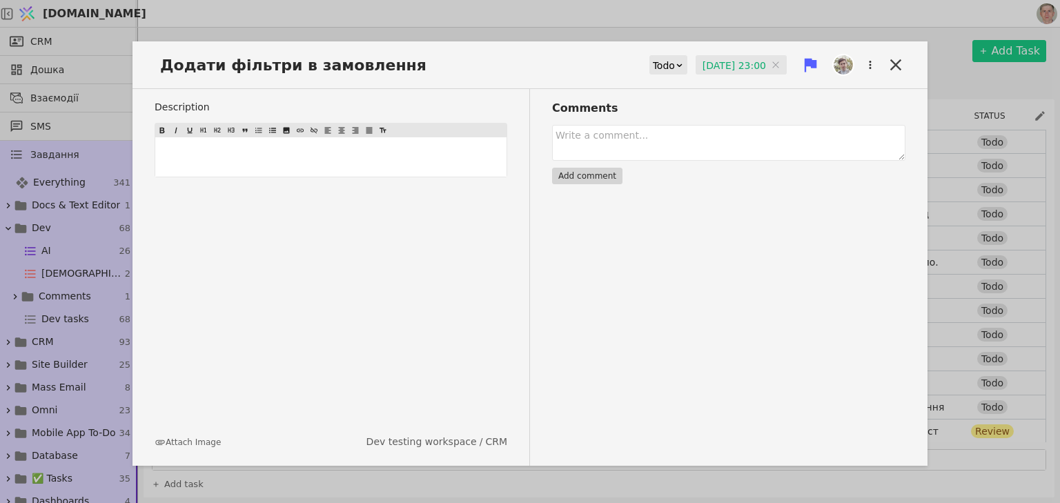
click at [724, 59] on input "[DATE] 23:00" at bounding box center [740, 65] width 91 height 21
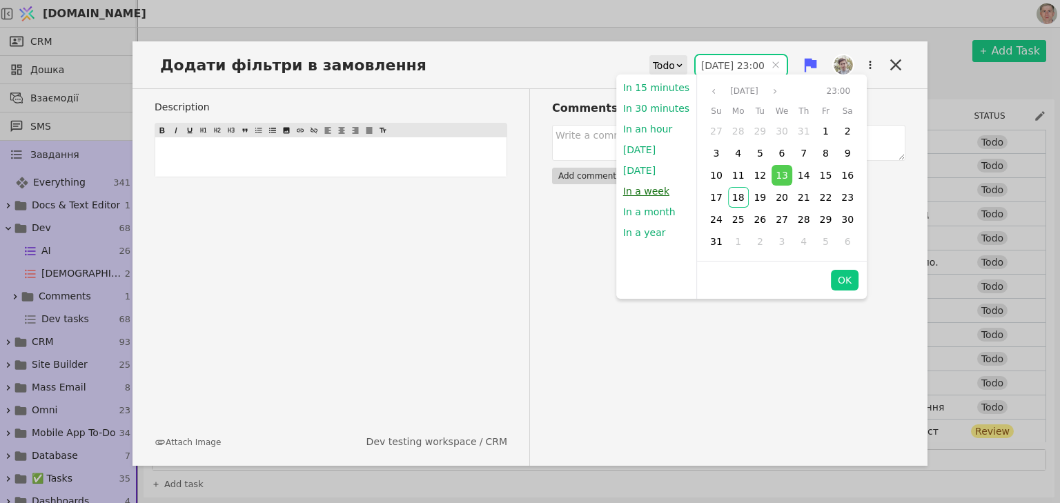
click at [648, 187] on button "In a week" at bounding box center [646, 191] width 60 height 21
type input "[DATE] 23:10"
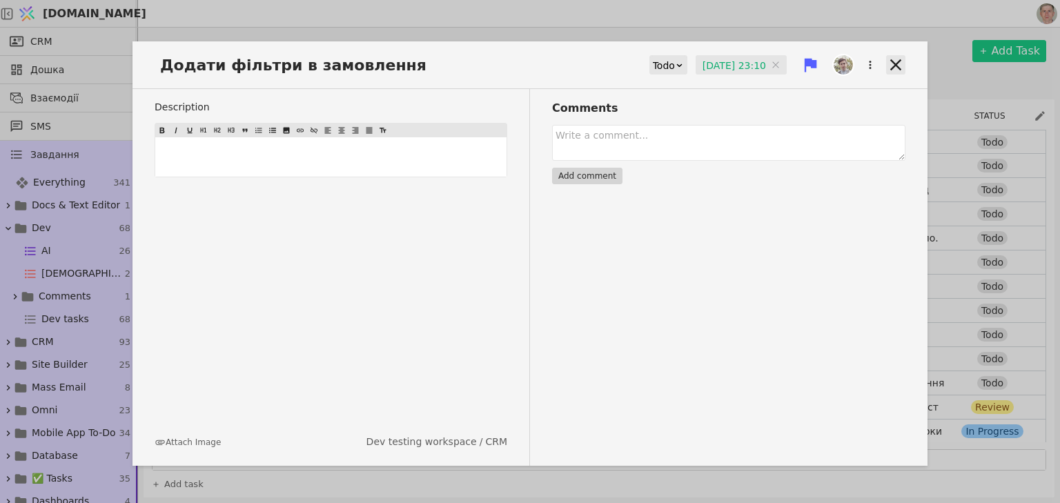
click at [891, 59] on icon at bounding box center [895, 64] width 19 height 19
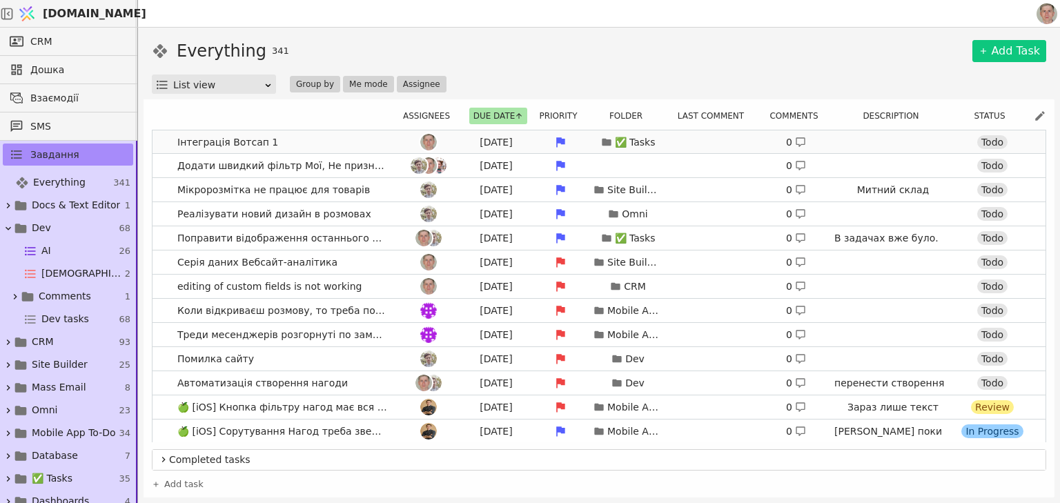
click at [341, 141] on link "Інтеграція Вотсап 1 [DATE] ✅ Tasks 0 Todo" at bounding box center [598, 141] width 893 height 23
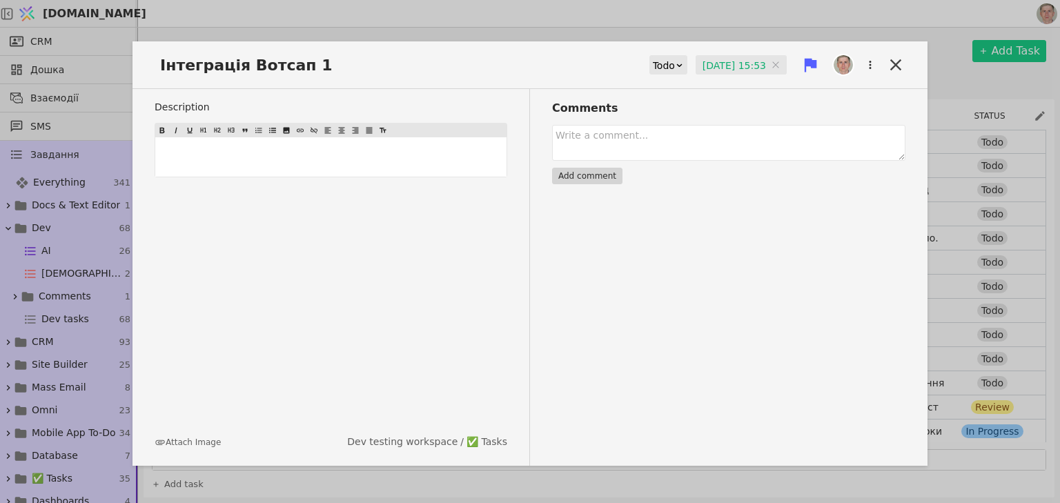
click at [348, 70] on div "Інтеграція Вотсап 1 Todo [DATE] 15:53 [DATE] 15:53" at bounding box center [529, 70] width 795 height 37
click at [315, 59] on span "Інтеграція Вотсап 1" at bounding box center [250, 65] width 191 height 23
click at [295, 65] on span "Інтеграція Вотсап 1" at bounding box center [250, 65] width 191 height 23
drag, startPoint x: 298, startPoint y: 61, endPoint x: 320, endPoint y: 61, distance: 22.1
click at [320, 61] on span "Інтеграція Вотсап 1" at bounding box center [250, 65] width 191 height 23
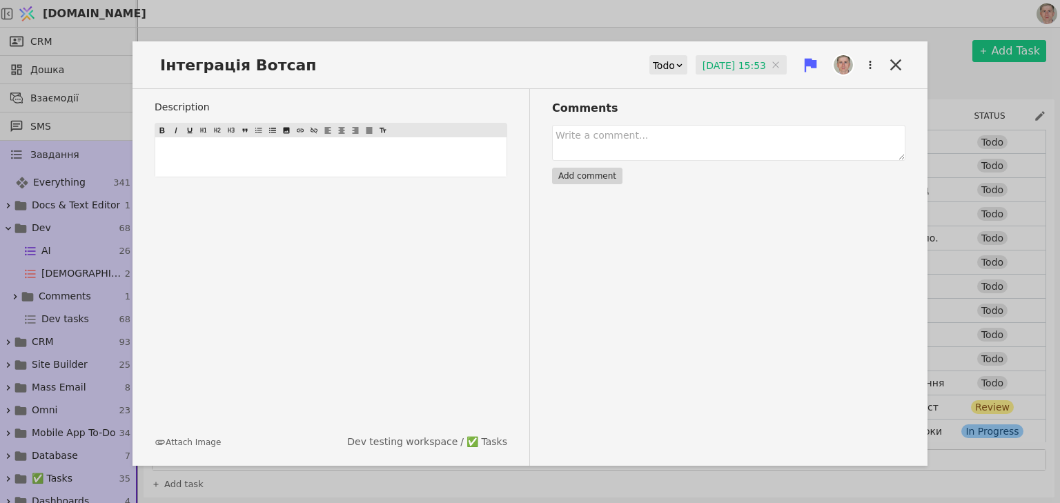
click at [720, 68] on input "[DATE] 15:53" at bounding box center [740, 65] width 91 height 21
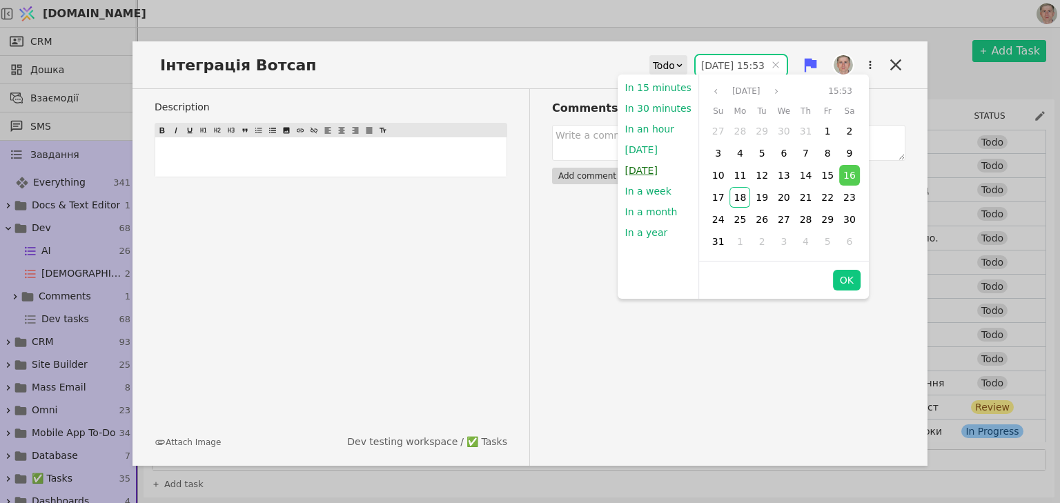
click at [651, 169] on button "[DATE]" at bounding box center [641, 170] width 46 height 21
type input "1[DATE]9:00"
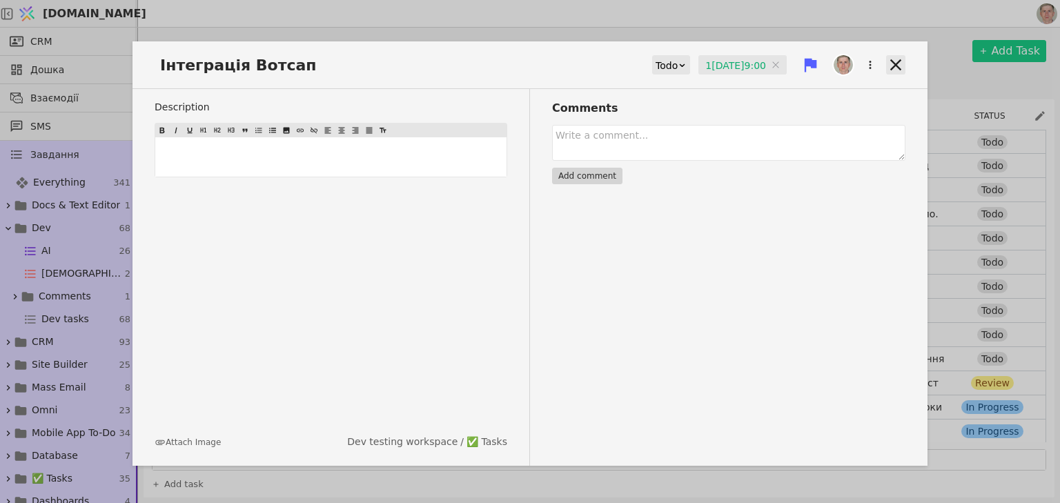
click at [893, 67] on icon at bounding box center [895, 64] width 11 height 11
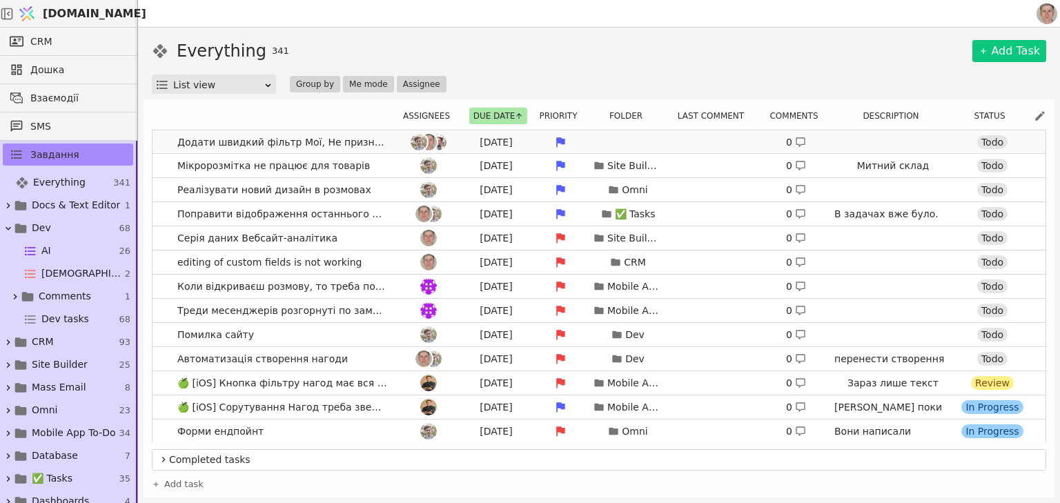
click at [397, 142] on div at bounding box center [428, 142] width 62 height 17
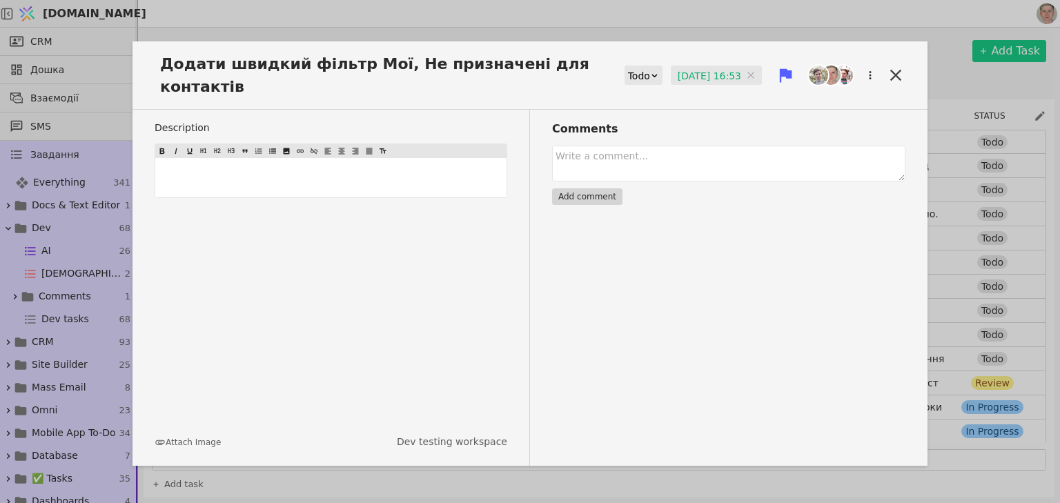
click at [704, 71] on input "[DATE] 16:53" at bounding box center [716, 76] width 91 height 21
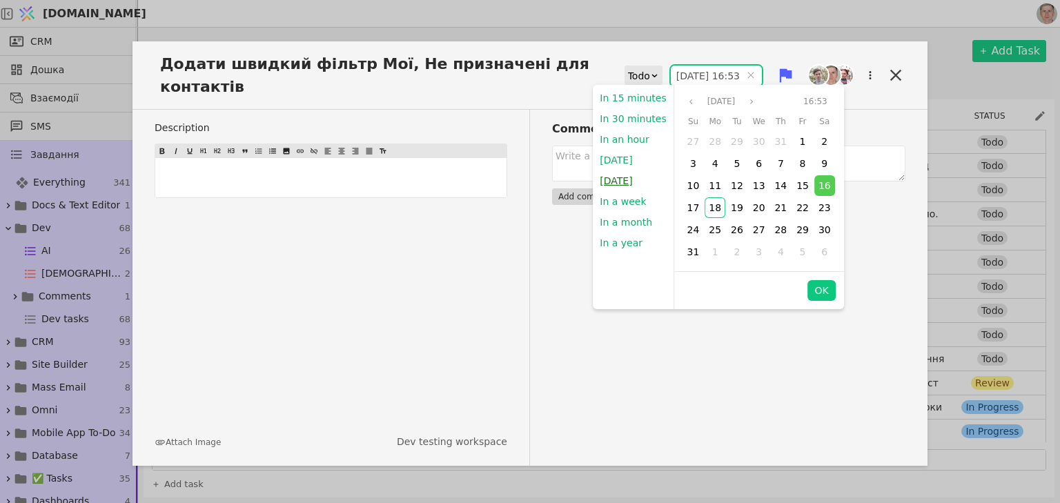
click at [623, 179] on button "[DATE]" at bounding box center [616, 180] width 46 height 21
type input "1[DATE]9:00"
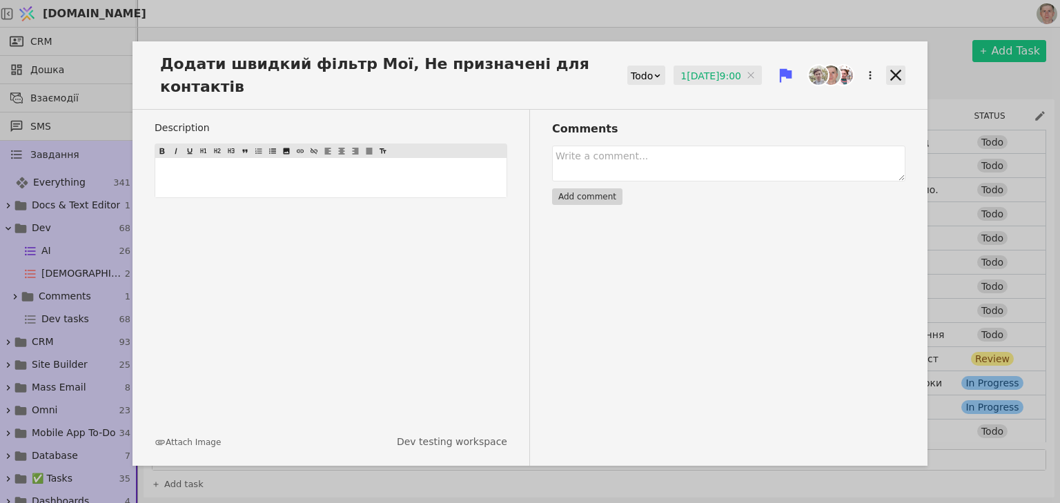
click at [901, 75] on icon at bounding box center [895, 75] width 19 height 19
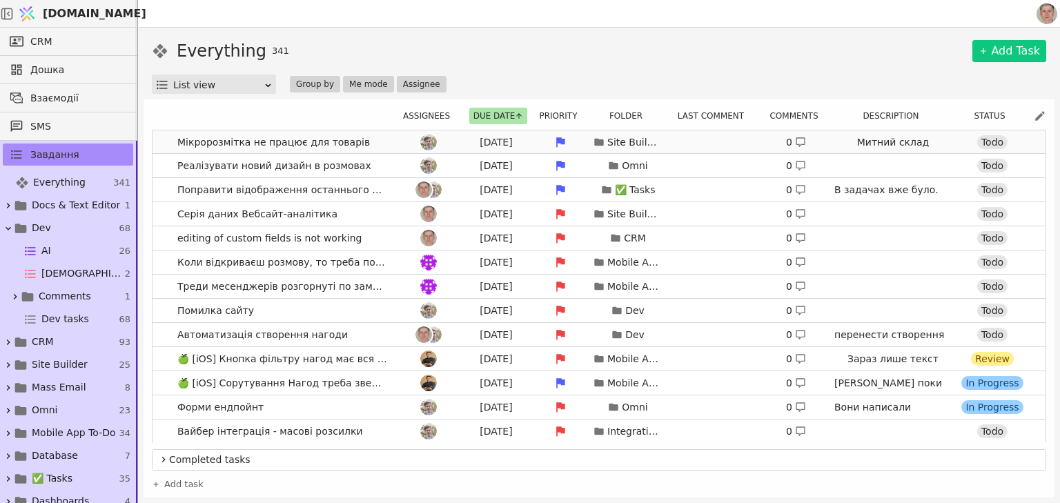
click at [386, 141] on link "Мікророзмітка не працює для товарів [DATE] Site Builder 0 Митний склад Todo" at bounding box center [598, 141] width 893 height 23
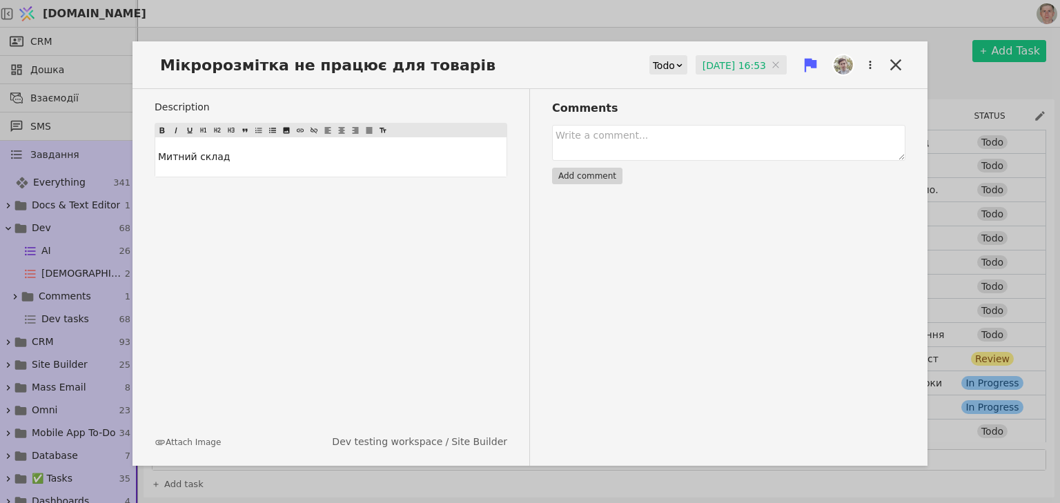
click at [710, 63] on input "[DATE] 16:53" at bounding box center [740, 65] width 91 height 21
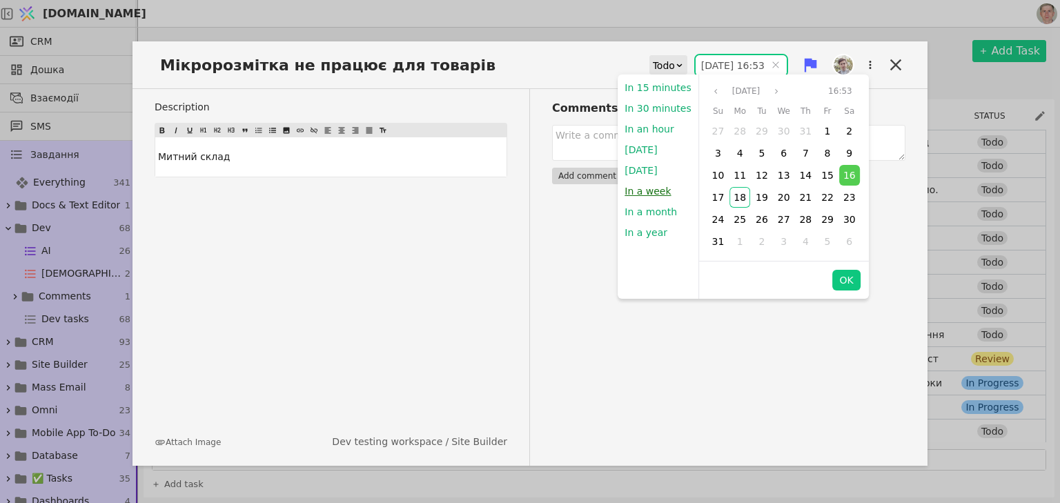
click at [658, 196] on button "In a week" at bounding box center [647, 191] width 60 height 21
type input "[DATE] 23:11"
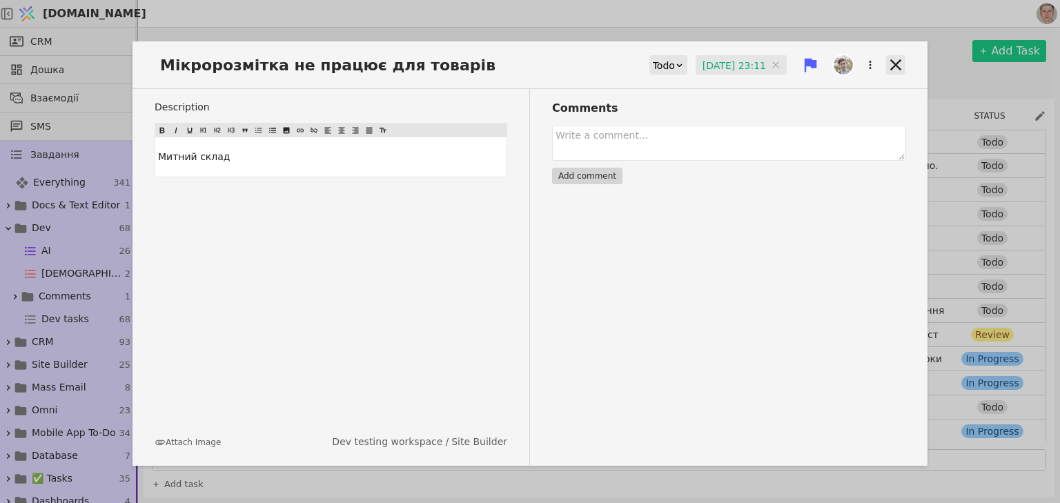
click at [895, 61] on icon at bounding box center [895, 64] width 19 height 19
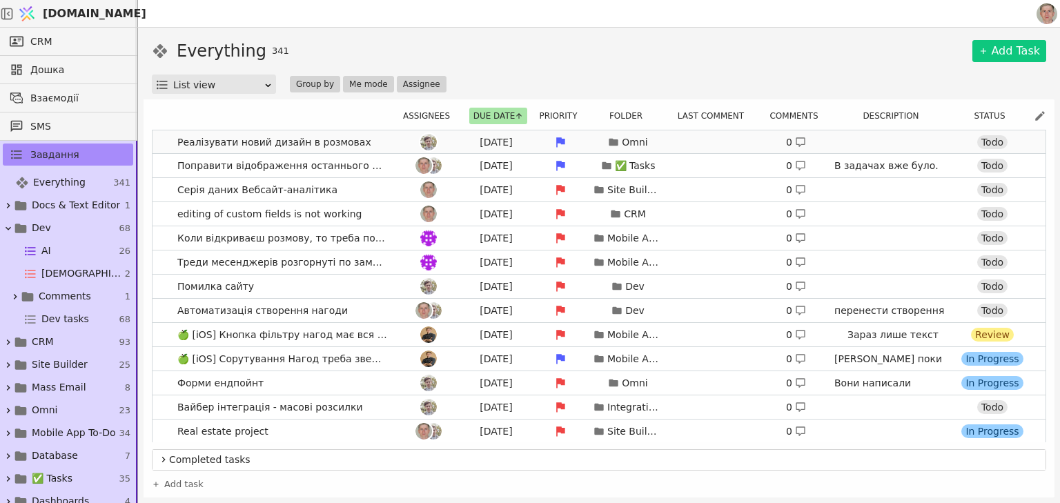
click at [386, 141] on link "Реалізувати новий дизайн в розмовах [DATE] Omni 0 Todo" at bounding box center [598, 141] width 893 height 23
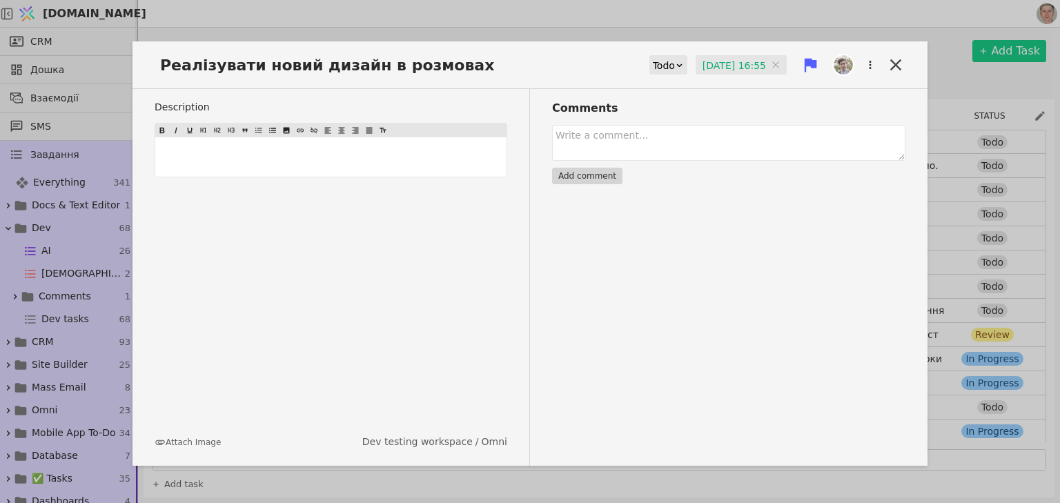
click at [717, 68] on input "[DATE] 16:55" at bounding box center [740, 65] width 91 height 21
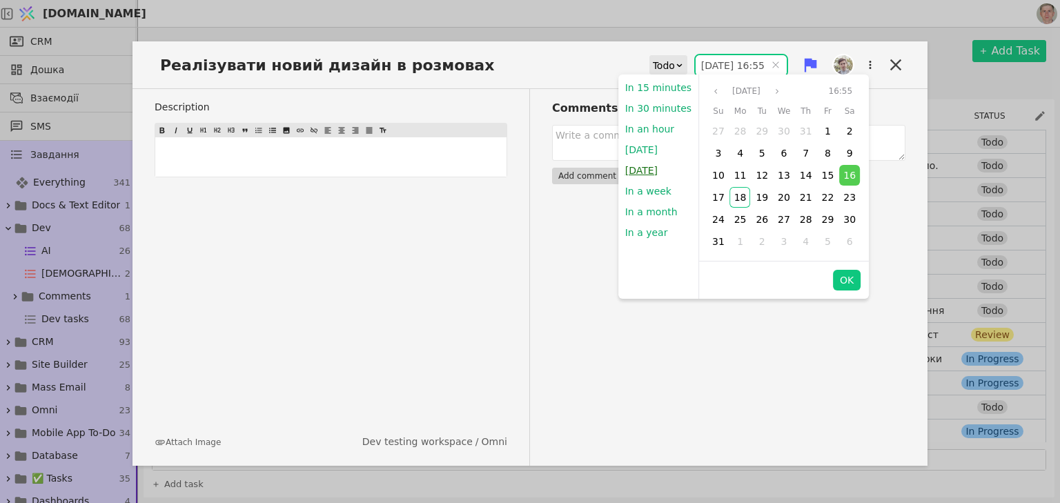
click at [650, 168] on button "[DATE]" at bounding box center [641, 170] width 46 height 21
type input "1[DATE]9:00"
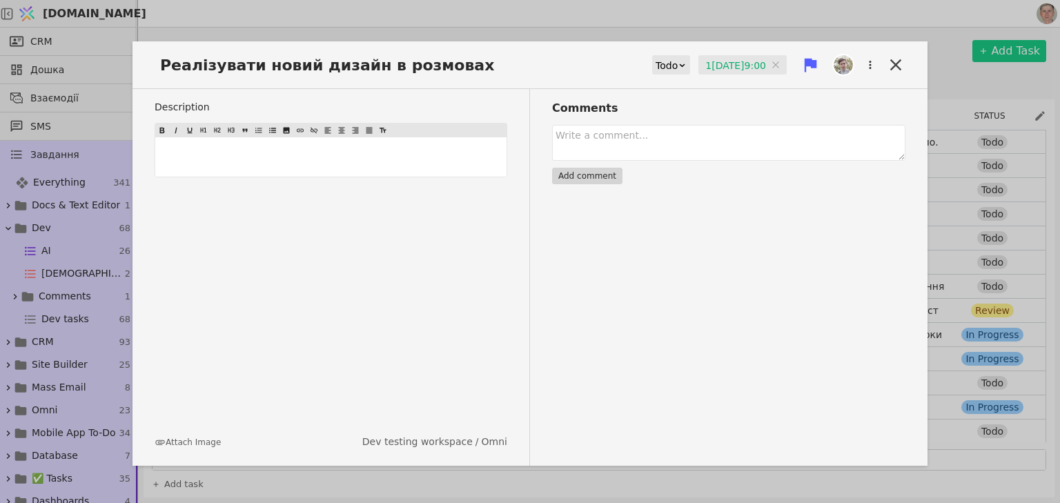
drag, startPoint x: 893, startPoint y: 64, endPoint x: 818, endPoint y: 55, distance: 75.7
click at [894, 64] on icon at bounding box center [895, 64] width 19 height 19
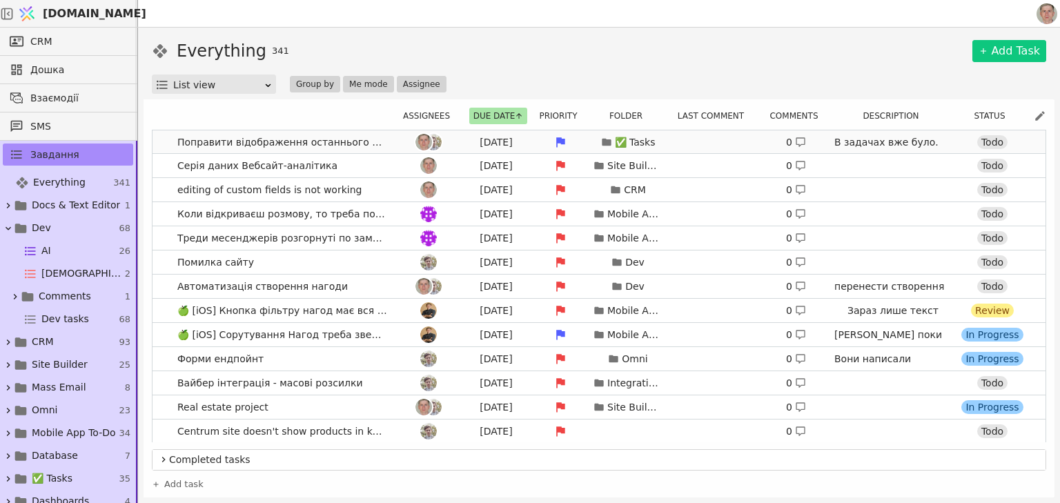
click at [397, 141] on div at bounding box center [428, 142] width 62 height 17
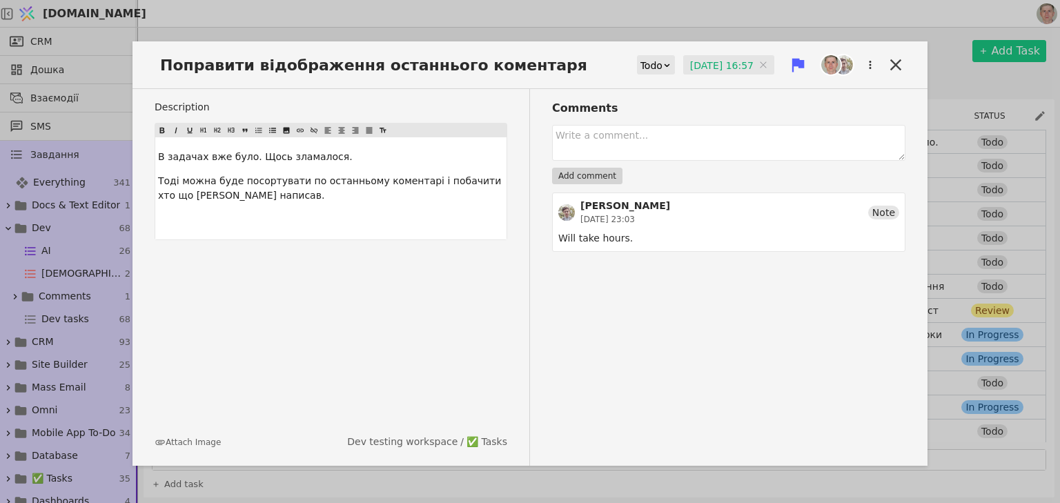
click at [707, 67] on input "[DATE] 16:57" at bounding box center [728, 65] width 91 height 21
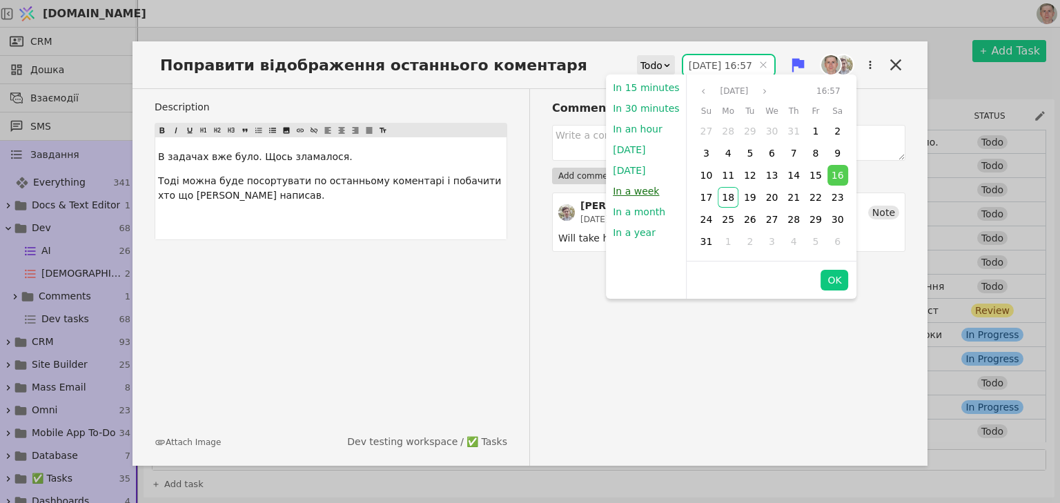
click at [643, 190] on button "In a week" at bounding box center [636, 191] width 60 height 21
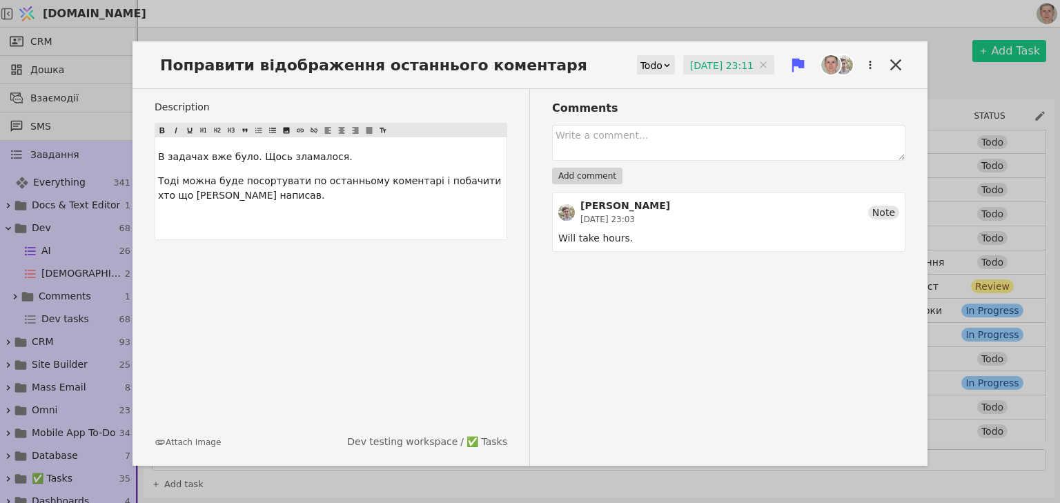
click at [706, 63] on input "[DATE] 23:11" at bounding box center [728, 65] width 91 height 21
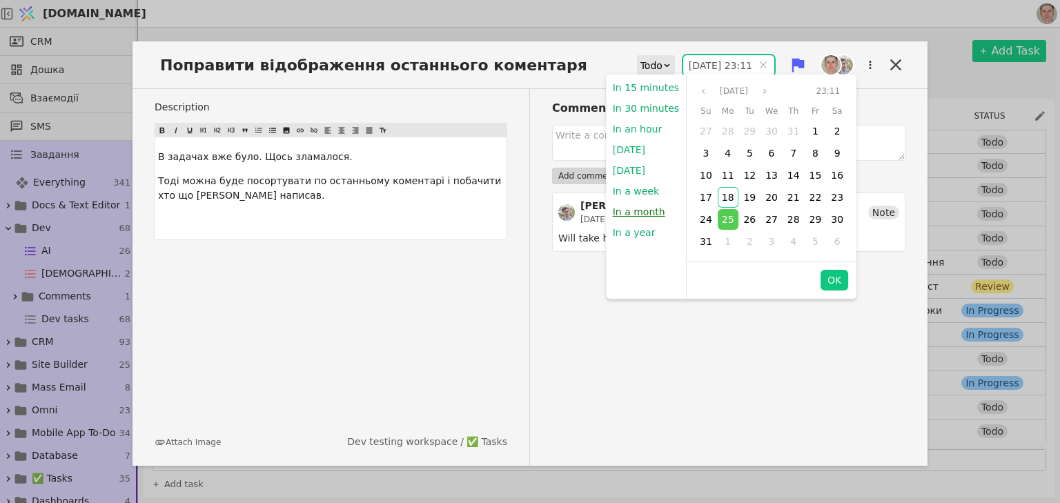
click at [643, 210] on button "In a month" at bounding box center [639, 211] width 66 height 21
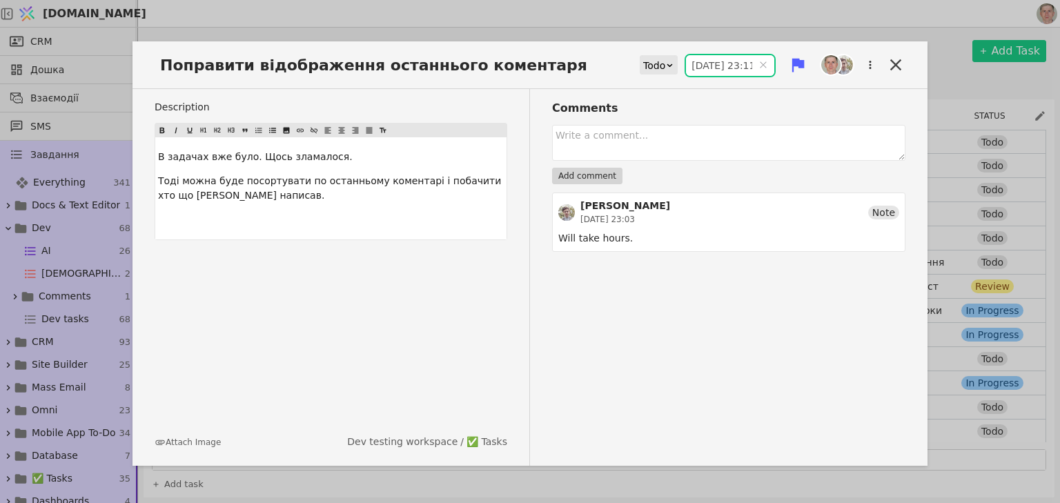
type input "1[DATE]3:11"
click at [895, 53] on div "Поправити відображення останнього коментаря Todo [DATE] 23:11 [DATE] 23:11" at bounding box center [529, 70] width 795 height 37
click at [895, 61] on icon at bounding box center [895, 64] width 19 height 19
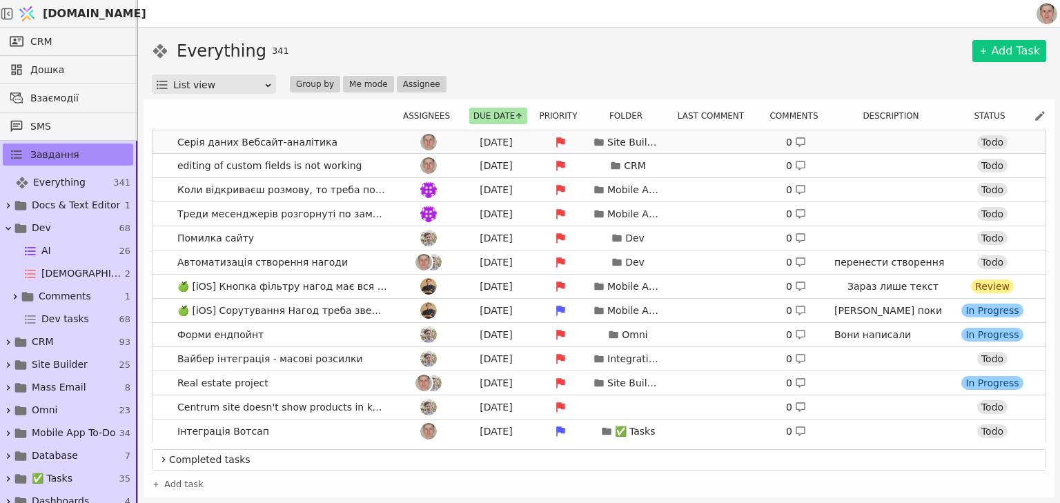
click at [348, 139] on link "Серія даних Вебсайт-аналітика [DATE] Site Builder 0 Todo" at bounding box center [598, 141] width 893 height 23
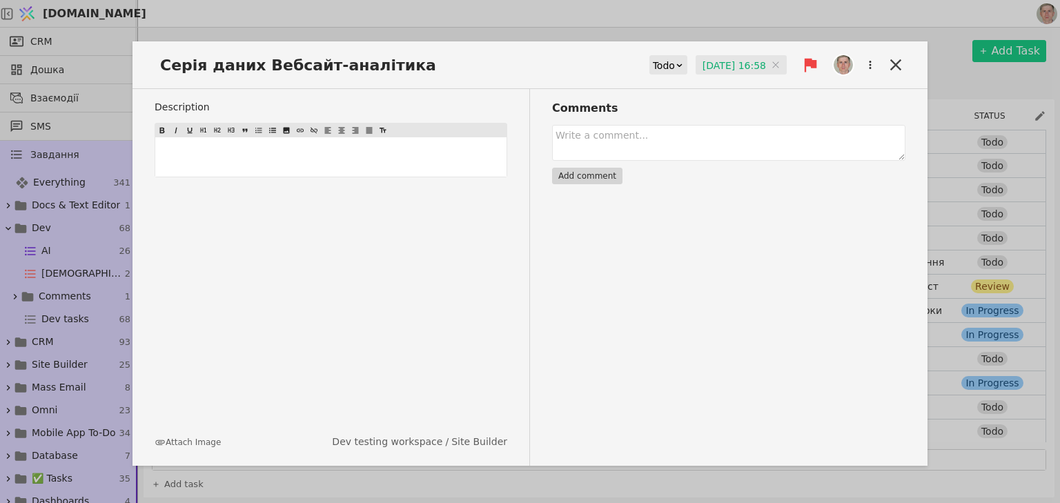
click at [704, 61] on input "[DATE] 16:58" at bounding box center [740, 65] width 91 height 21
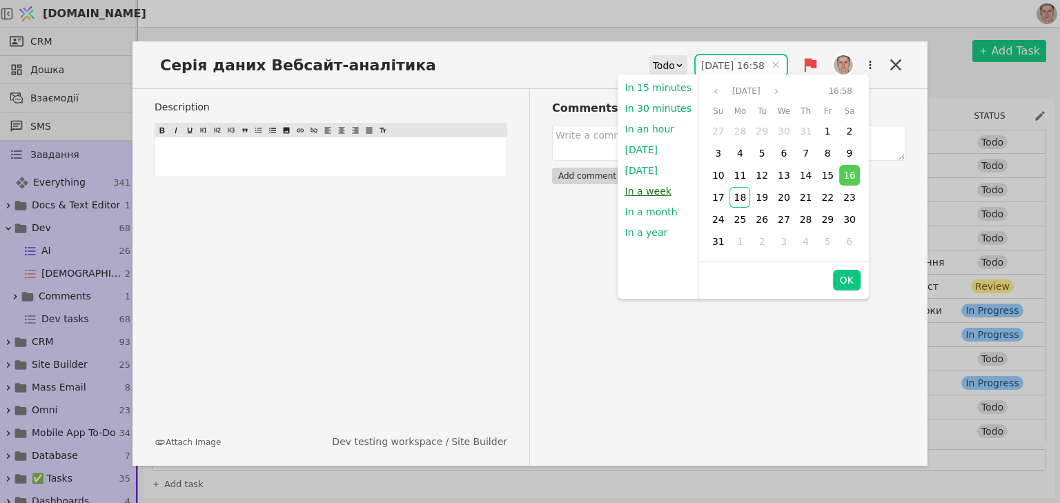
click at [651, 185] on button "In a week" at bounding box center [648, 191] width 60 height 21
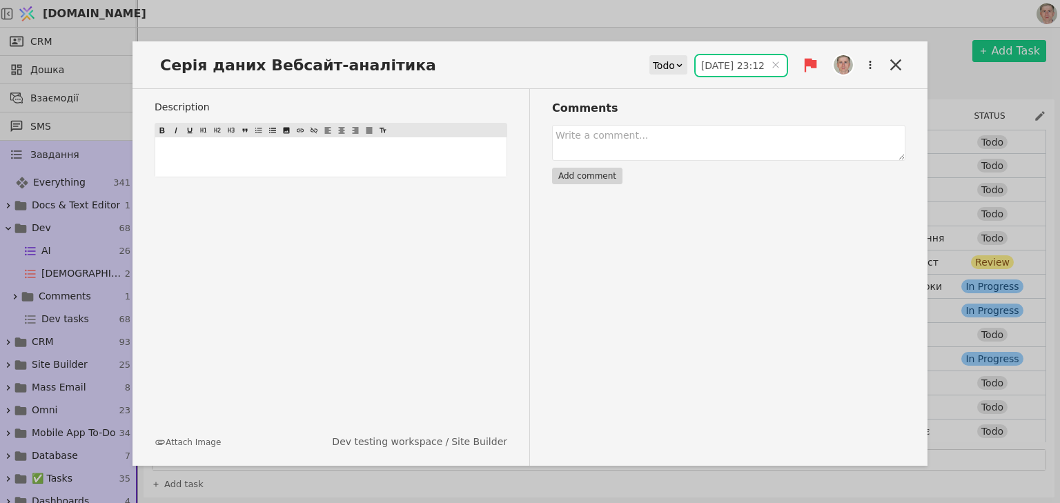
type input "[DATE] 23:12"
click at [893, 62] on icon at bounding box center [895, 64] width 11 height 11
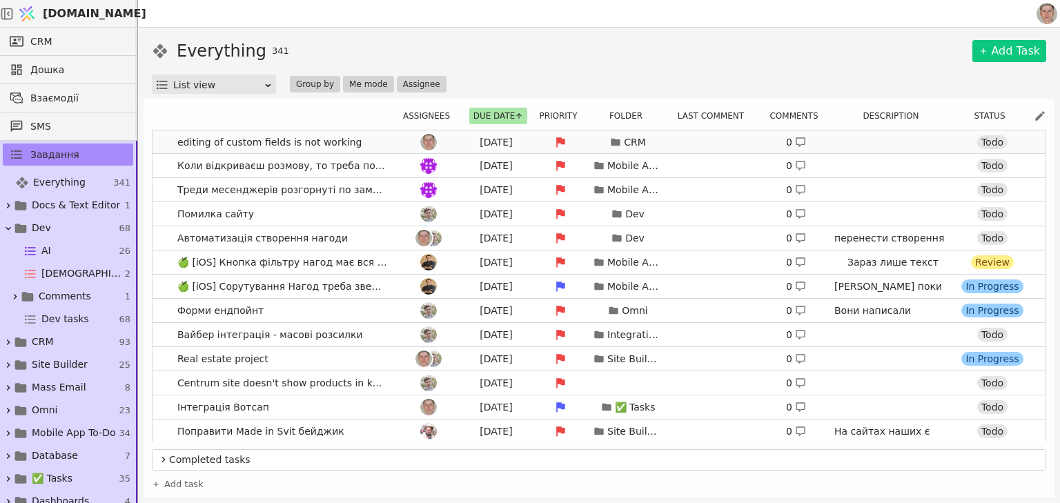
drag, startPoint x: 377, startPoint y: 143, endPoint x: 402, endPoint y: 133, distance: 27.5
click at [378, 142] on link "editing of custom fields is not working [DATE] CRM 0 Todo" at bounding box center [598, 141] width 893 height 23
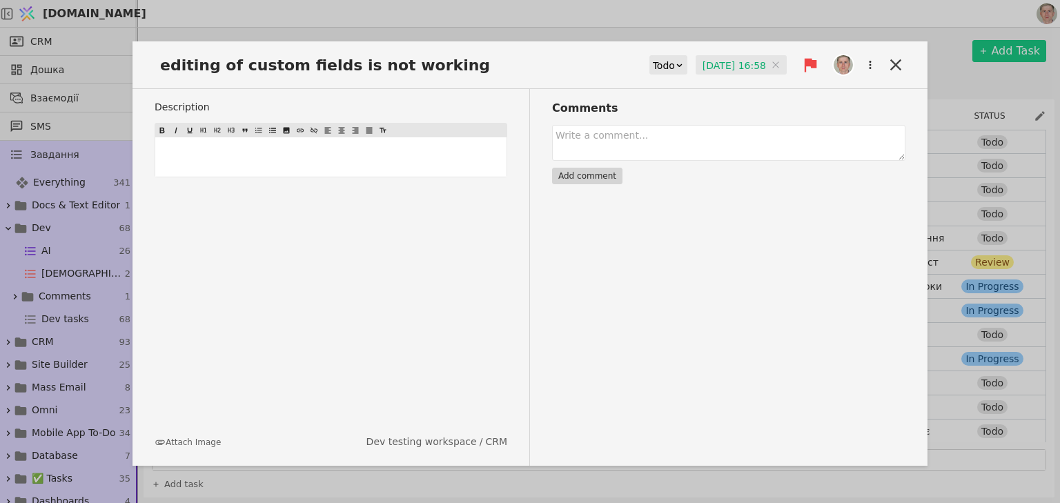
click at [712, 69] on input "[DATE] 16:58" at bounding box center [740, 65] width 91 height 21
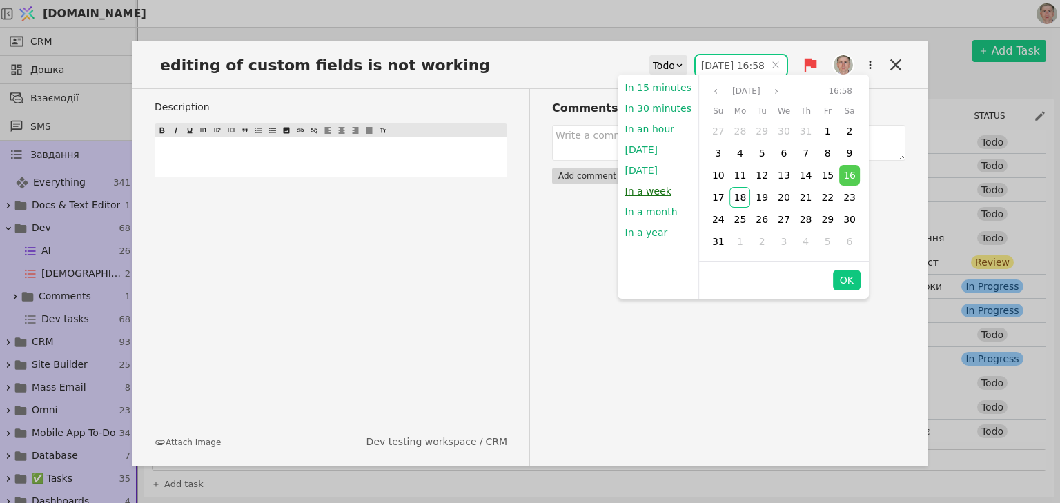
click at [651, 188] on button "In a week" at bounding box center [648, 191] width 60 height 21
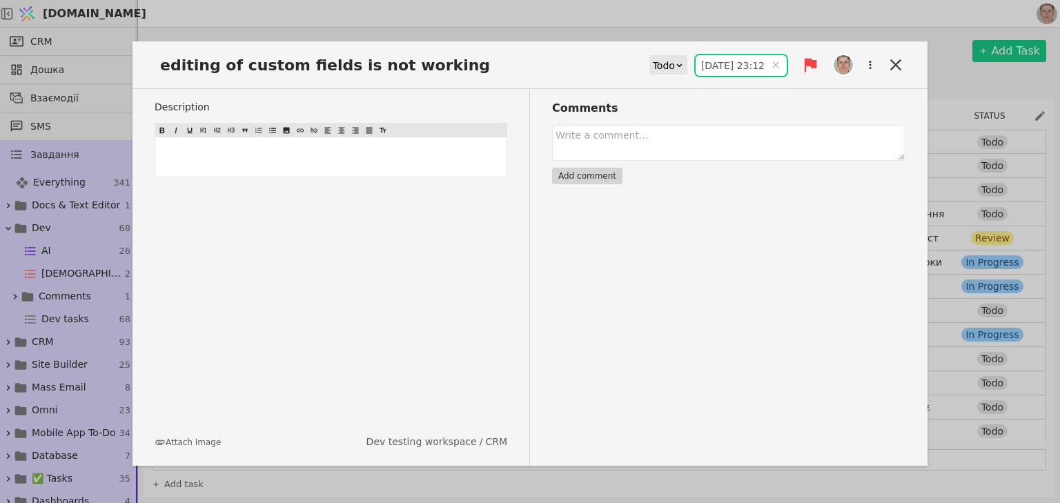
click at [727, 59] on input "[DATE] 23:12" at bounding box center [740, 65] width 91 height 21
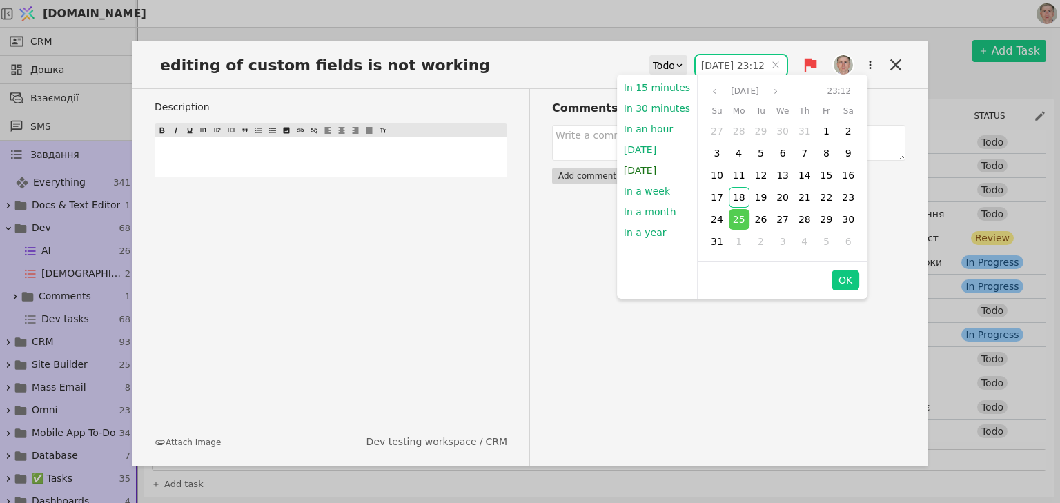
click at [659, 165] on button "[DATE]" at bounding box center [640, 170] width 46 height 21
type input "1[DATE]9:00"
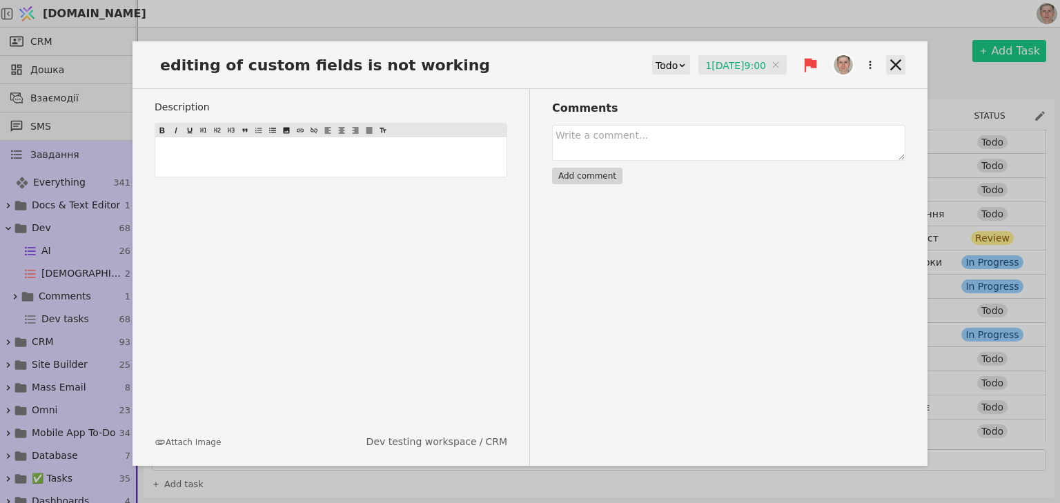
click at [893, 61] on icon at bounding box center [895, 64] width 11 height 11
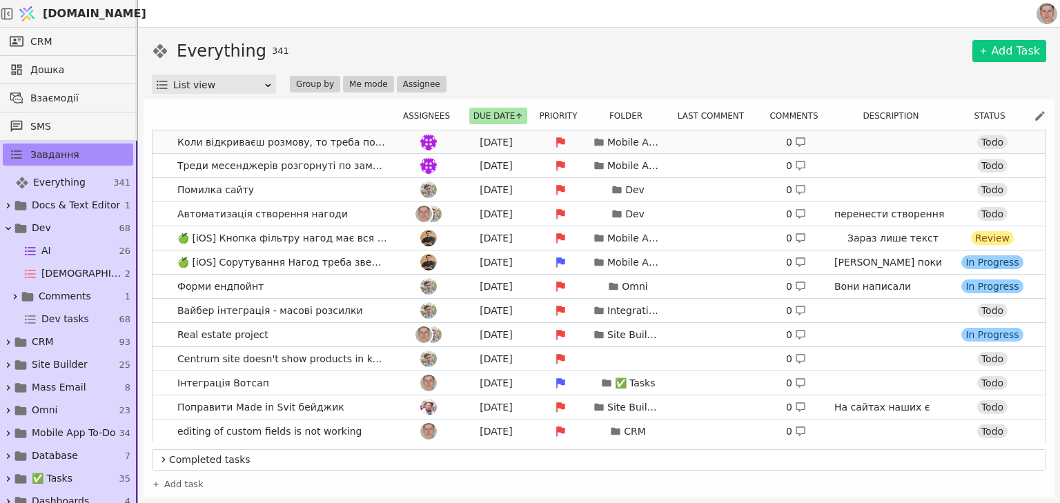
click at [397, 144] on div at bounding box center [428, 142] width 62 height 17
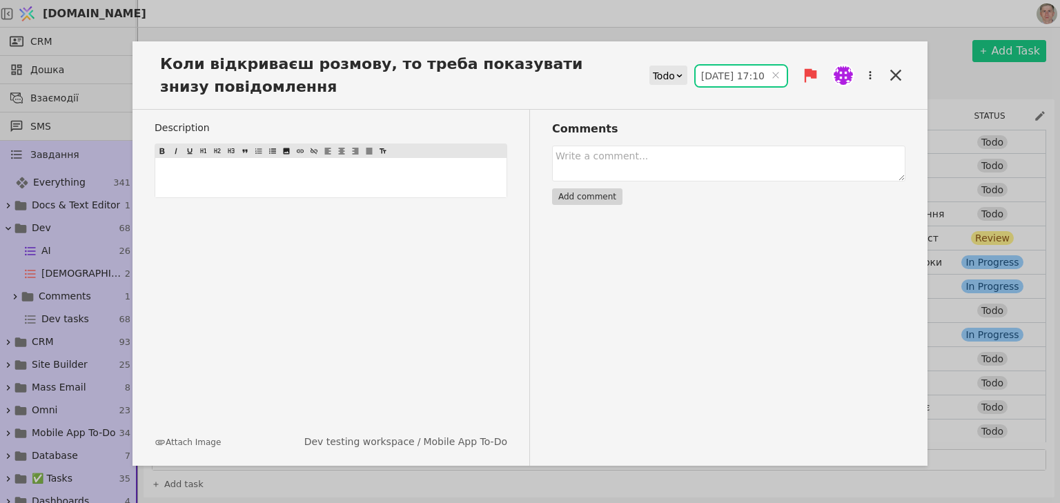
click at [716, 77] on input "[DATE] 17:10" at bounding box center [740, 76] width 91 height 21
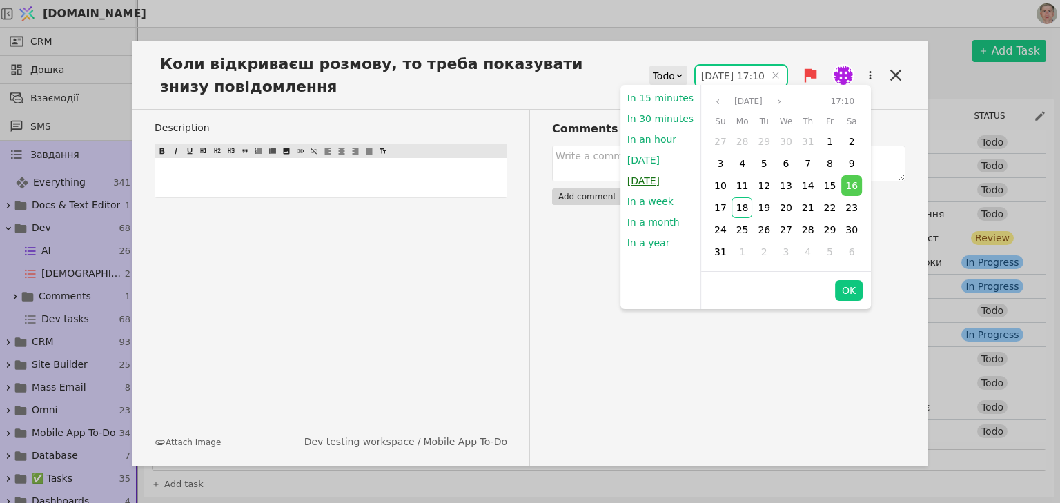
click at [643, 184] on button "[DATE]" at bounding box center [643, 180] width 46 height 21
type input "1[DATE]9:00"
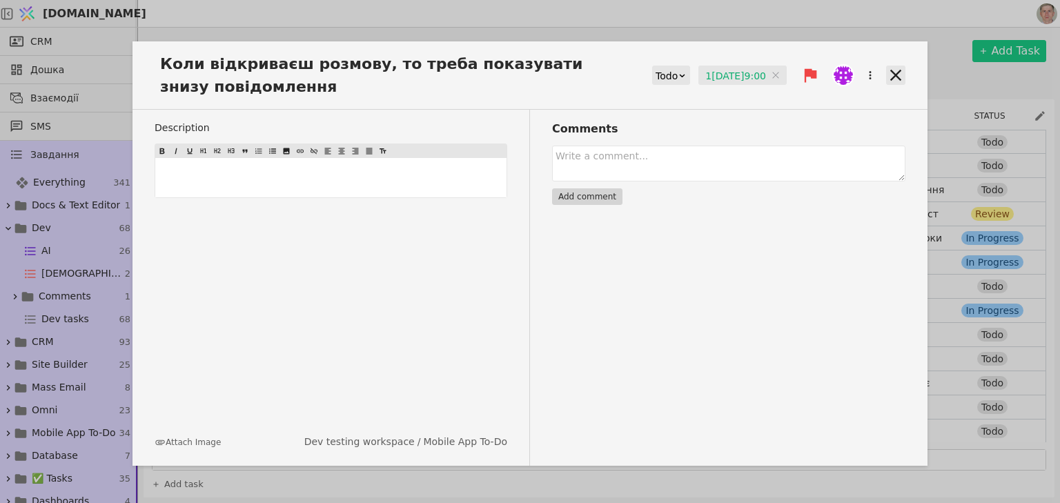
click at [893, 71] on icon at bounding box center [895, 75] width 19 height 19
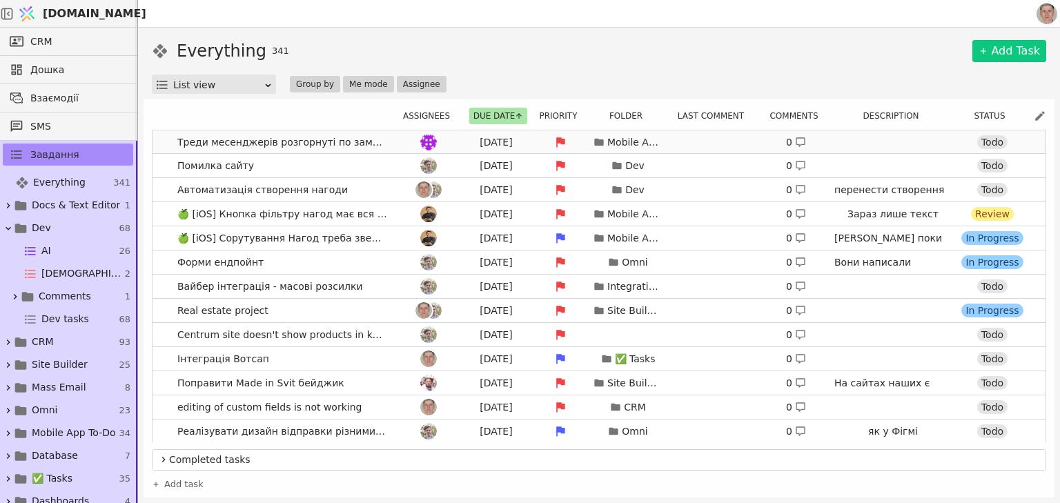
click at [397, 141] on div at bounding box center [428, 142] width 62 height 17
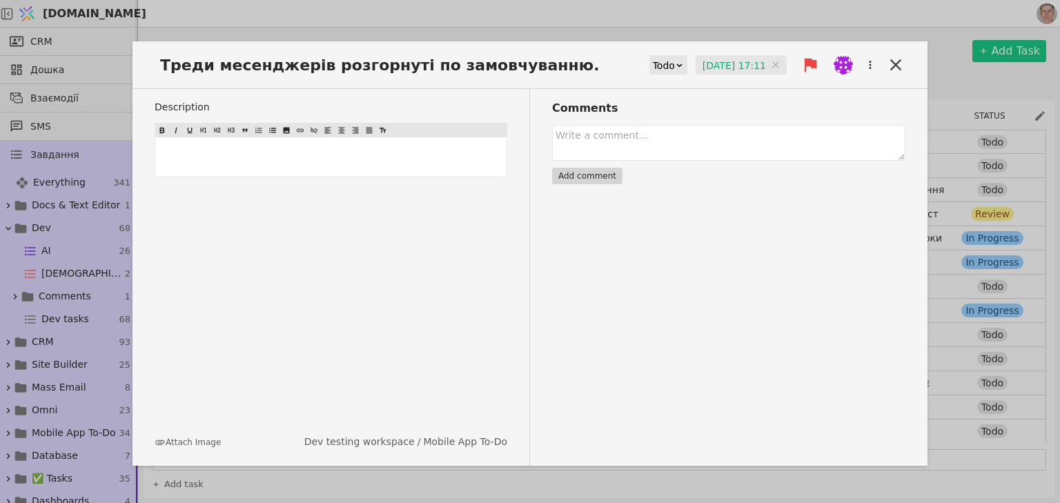
click at [724, 66] on input "[DATE] 17:11" at bounding box center [740, 65] width 91 height 21
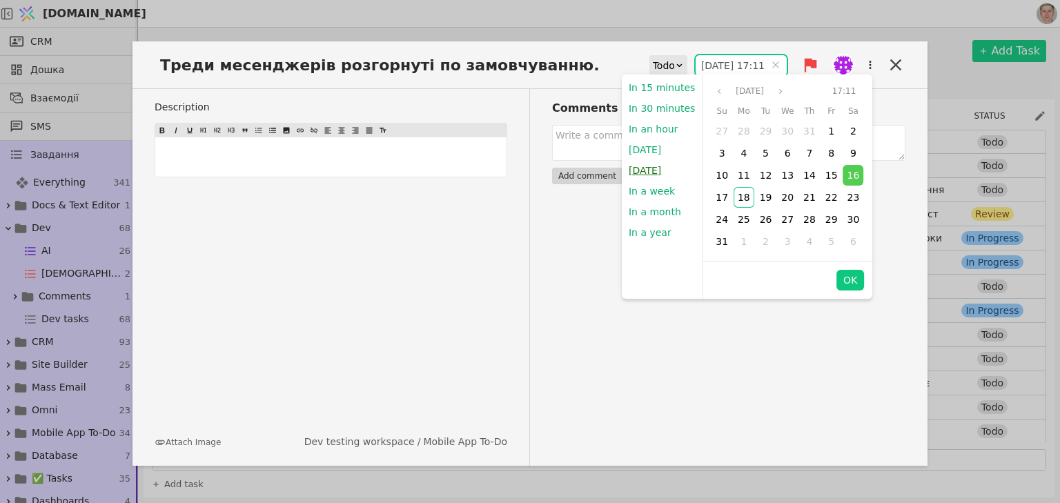
click at [668, 169] on button "[DATE]" at bounding box center [645, 170] width 46 height 21
type input "1[DATE]9:00"
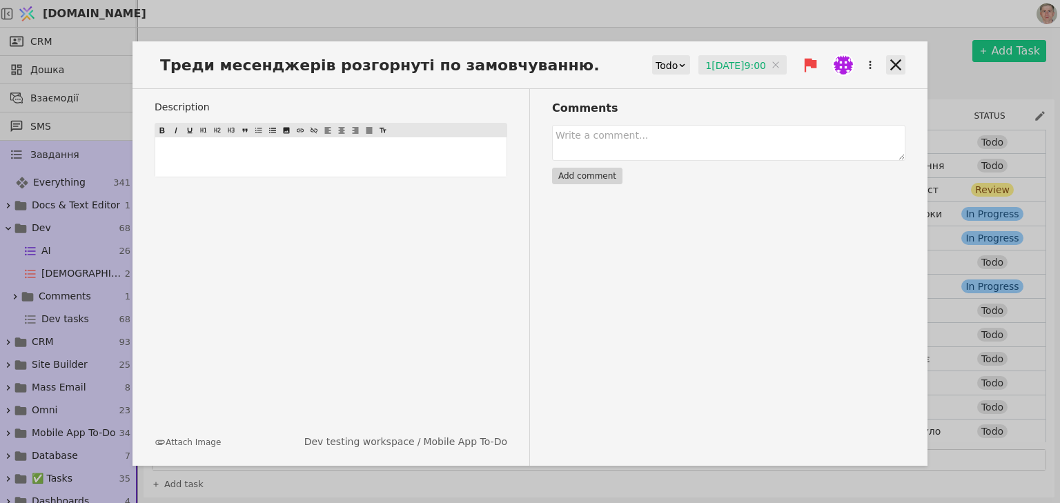
click at [890, 66] on icon at bounding box center [895, 64] width 19 height 19
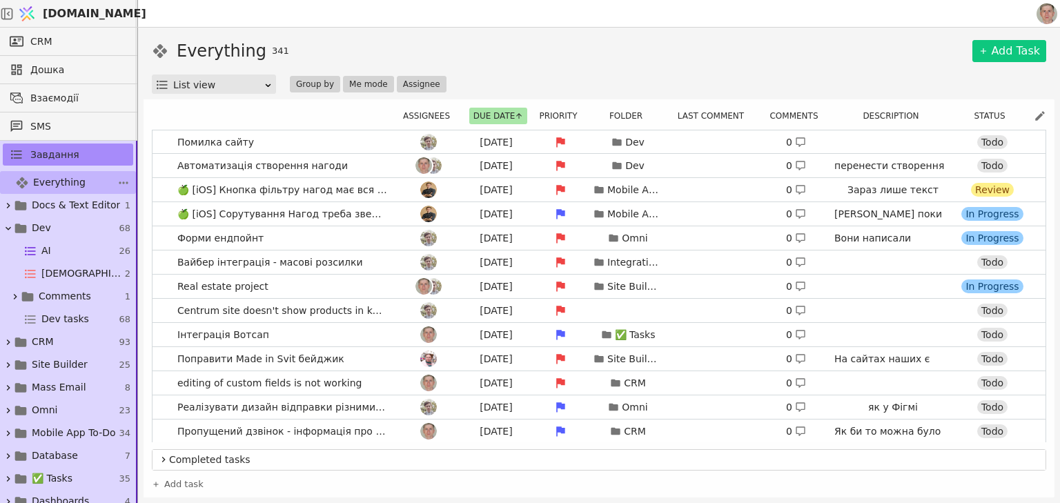
click at [56, 179] on span "Everything" at bounding box center [59, 182] width 52 height 14
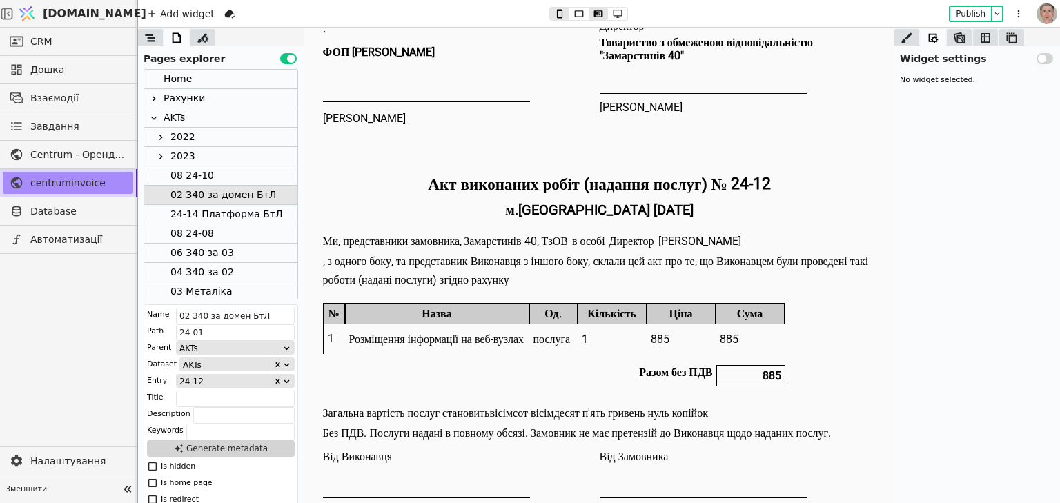
scroll to position [130, 0]
